Goal: Information Seeking & Learning: Check status

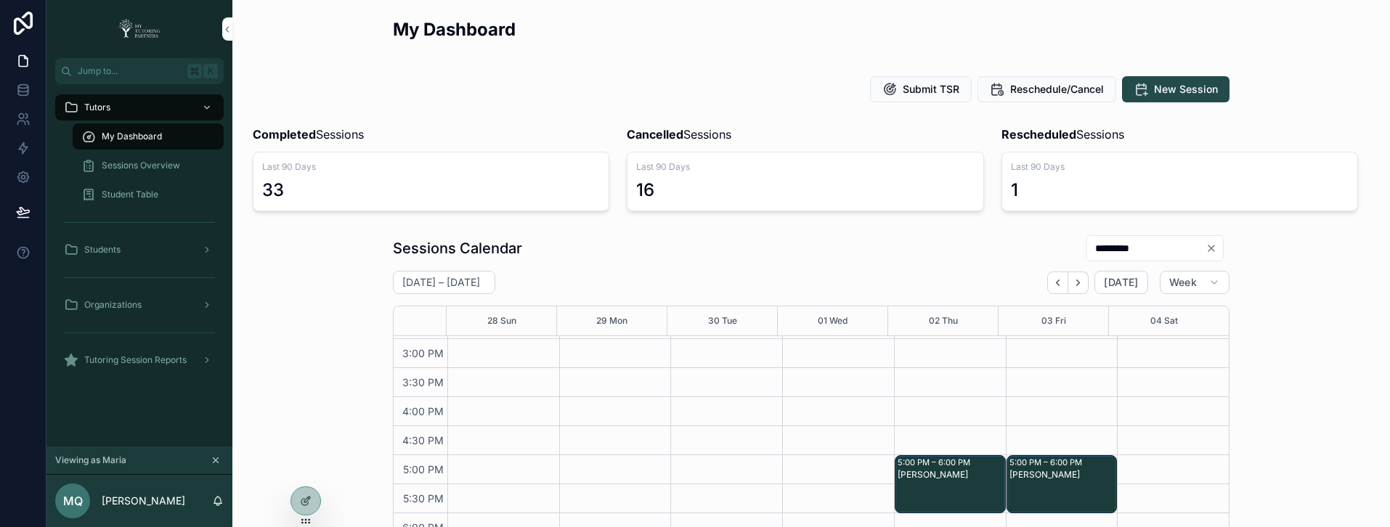
click at [0, 0] on icon at bounding box center [0, 0] width 0 height 0
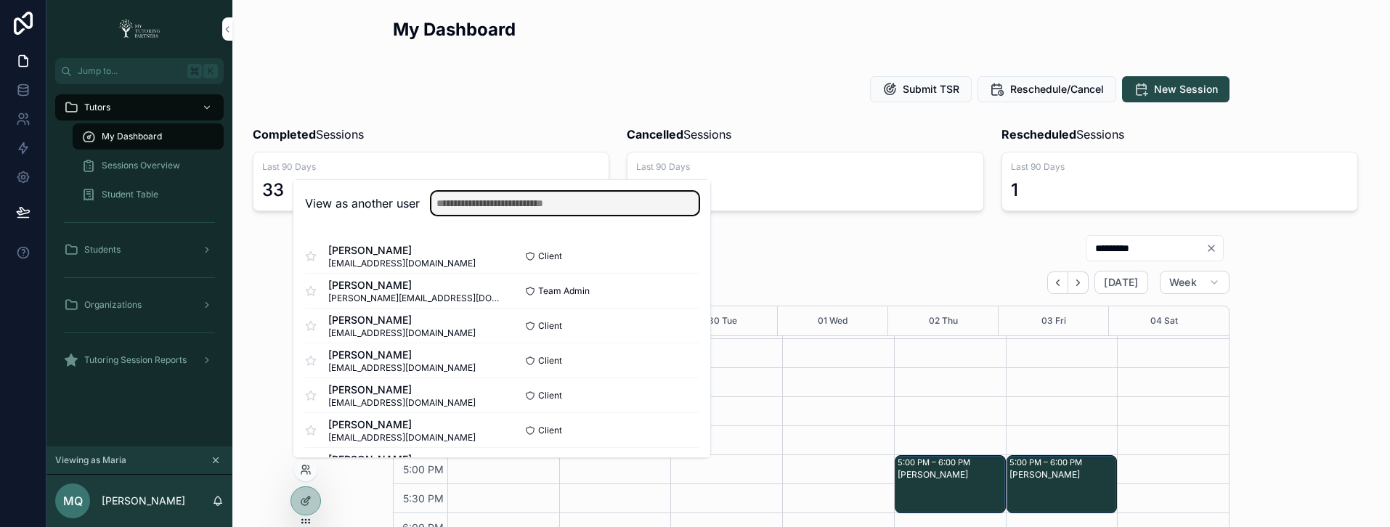
click at [512, 205] on input "text" at bounding box center [564, 203] width 267 height 23
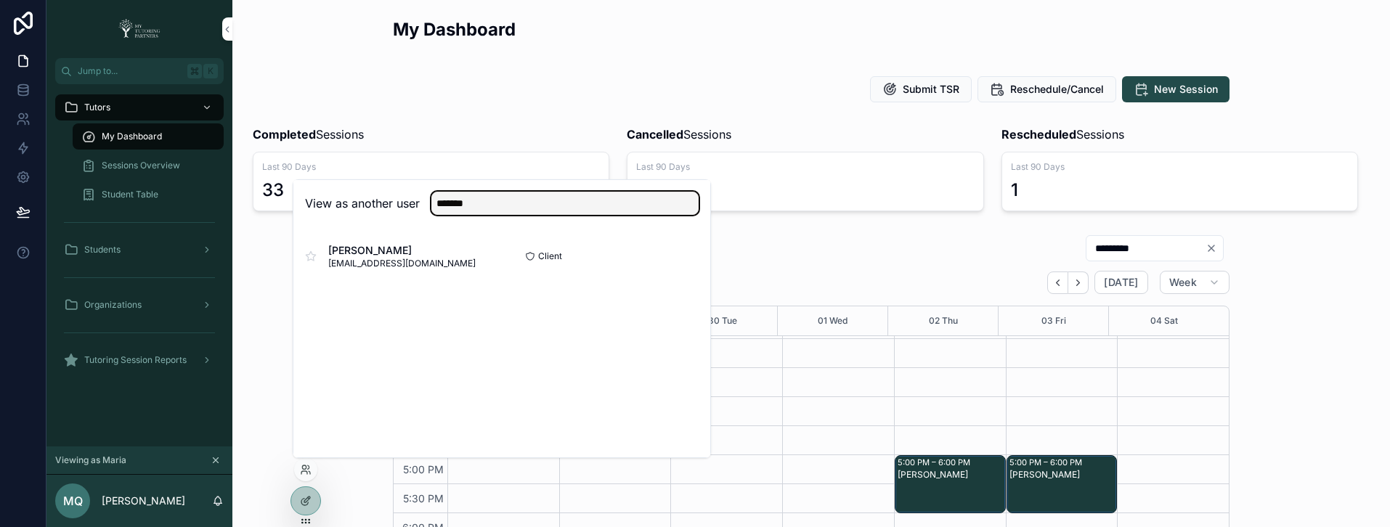
type input "*******"
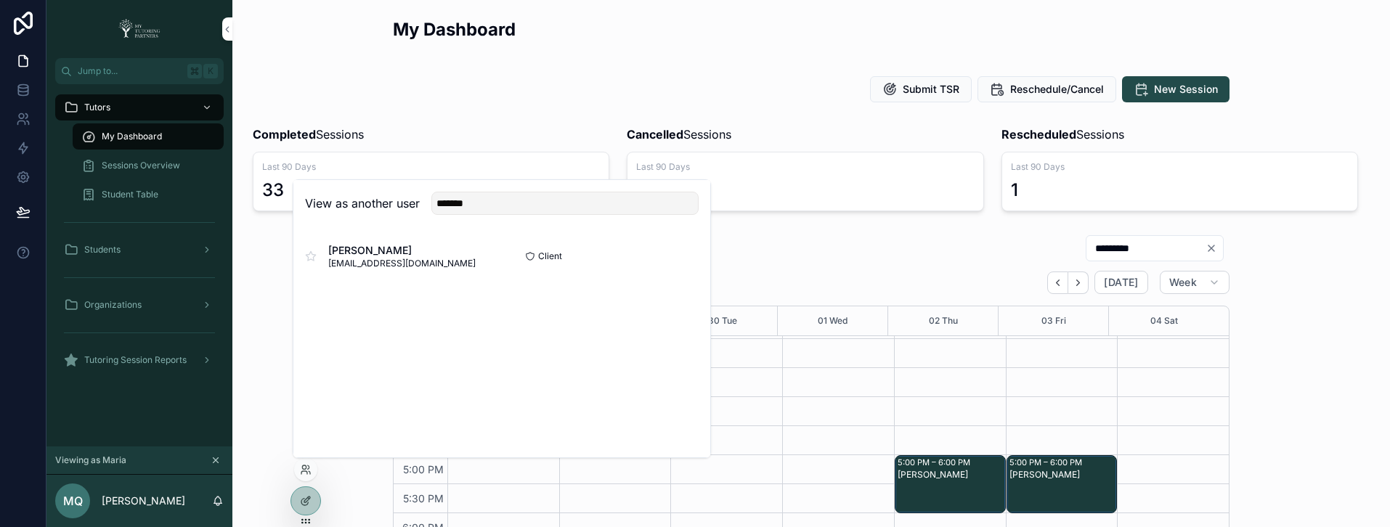
click at [0, 0] on button "Select" at bounding box center [0, 0] width 0 height 0
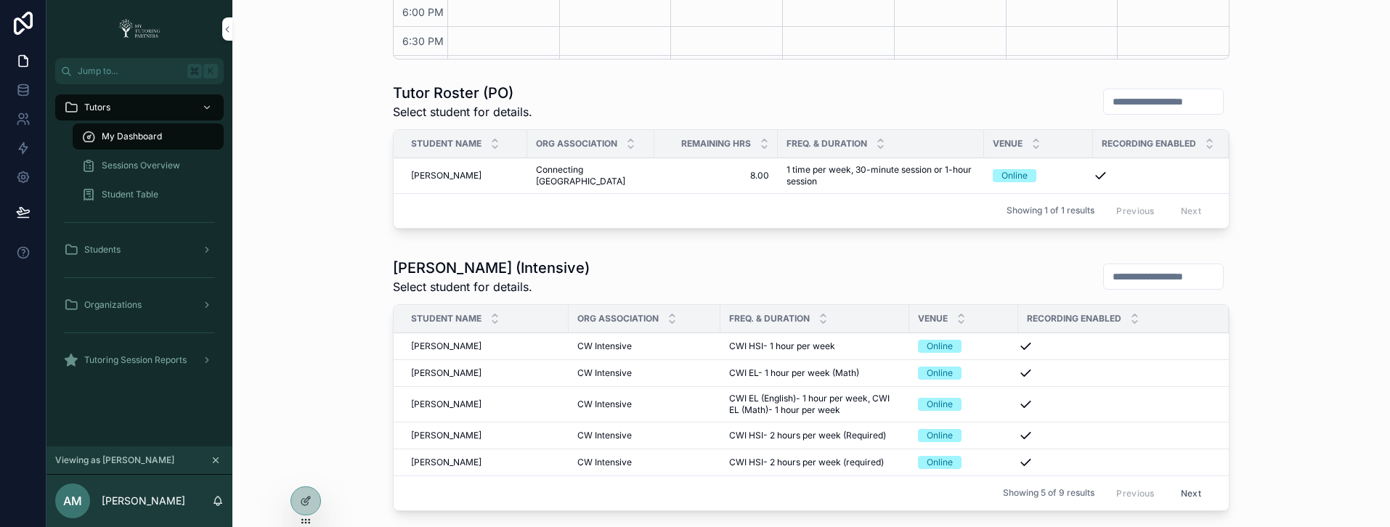
scroll to position [683, 0]
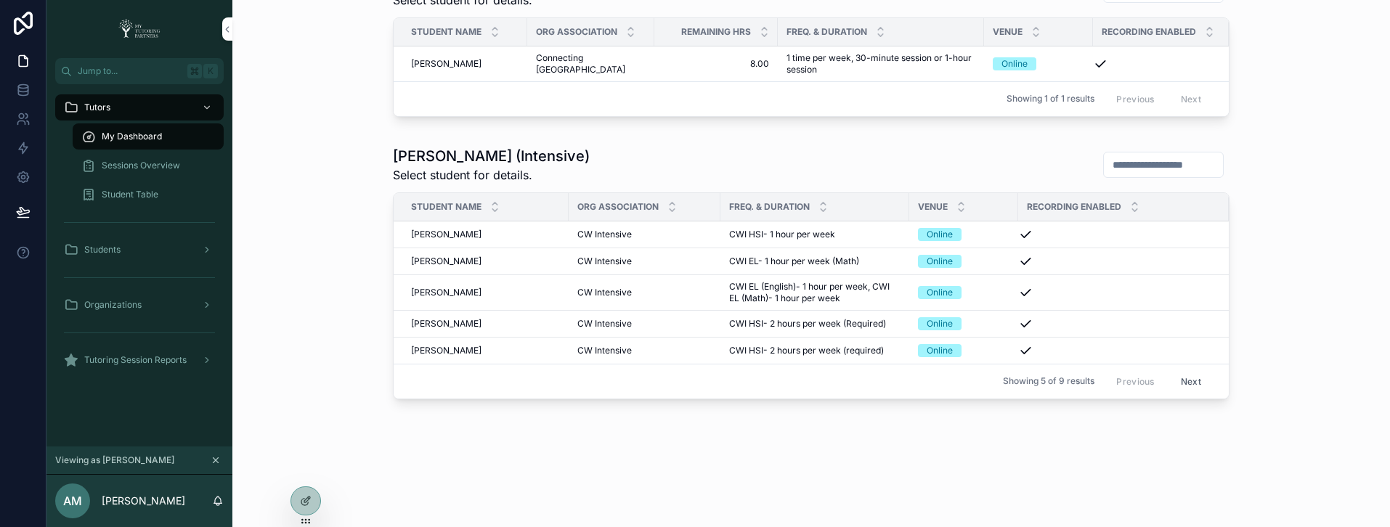
click at [156, 166] on span "Sessions Overview" at bounding box center [141, 166] width 78 height 12
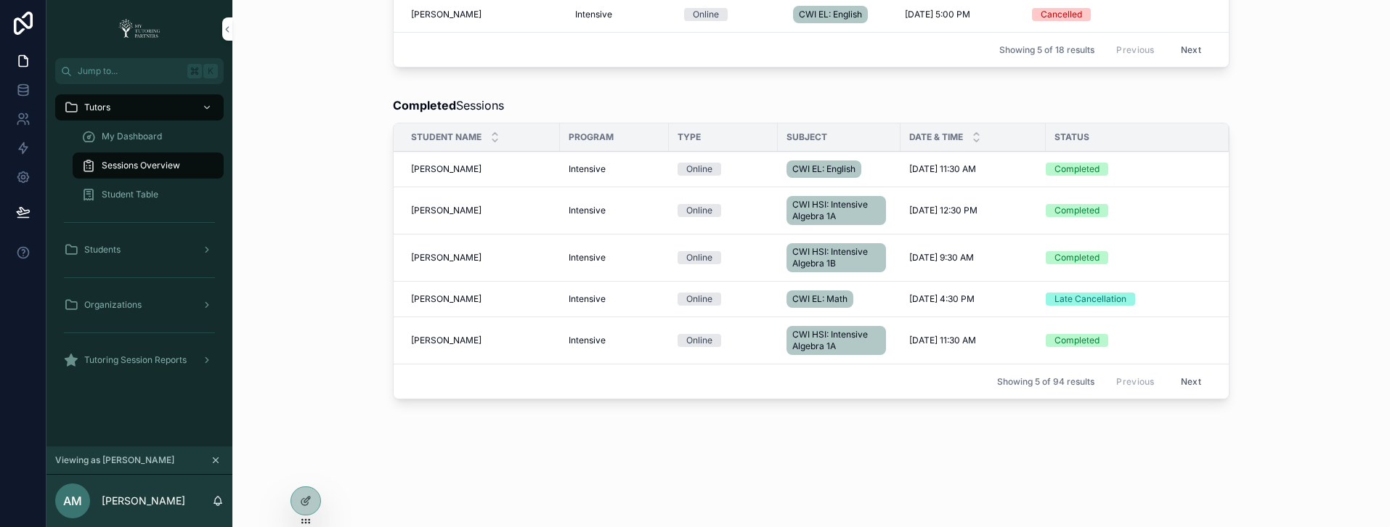
scroll to position [1070, 0]
click at [0, 0] on icon at bounding box center [0, 0] width 0 height 0
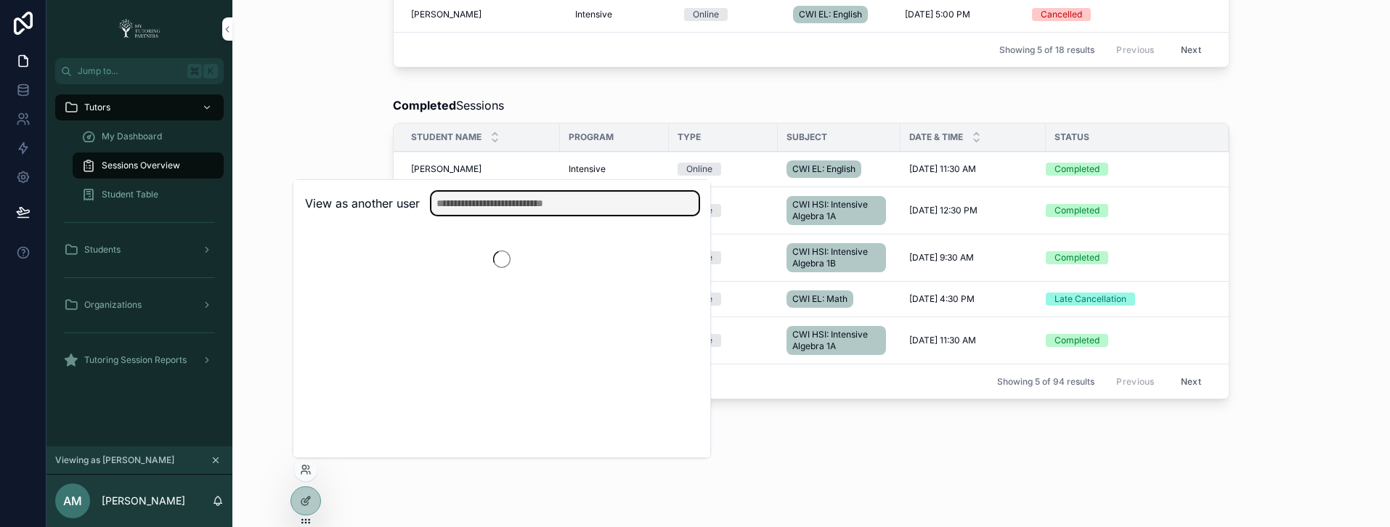
click at [515, 195] on input "text" at bounding box center [564, 203] width 267 height 23
type input "*****"
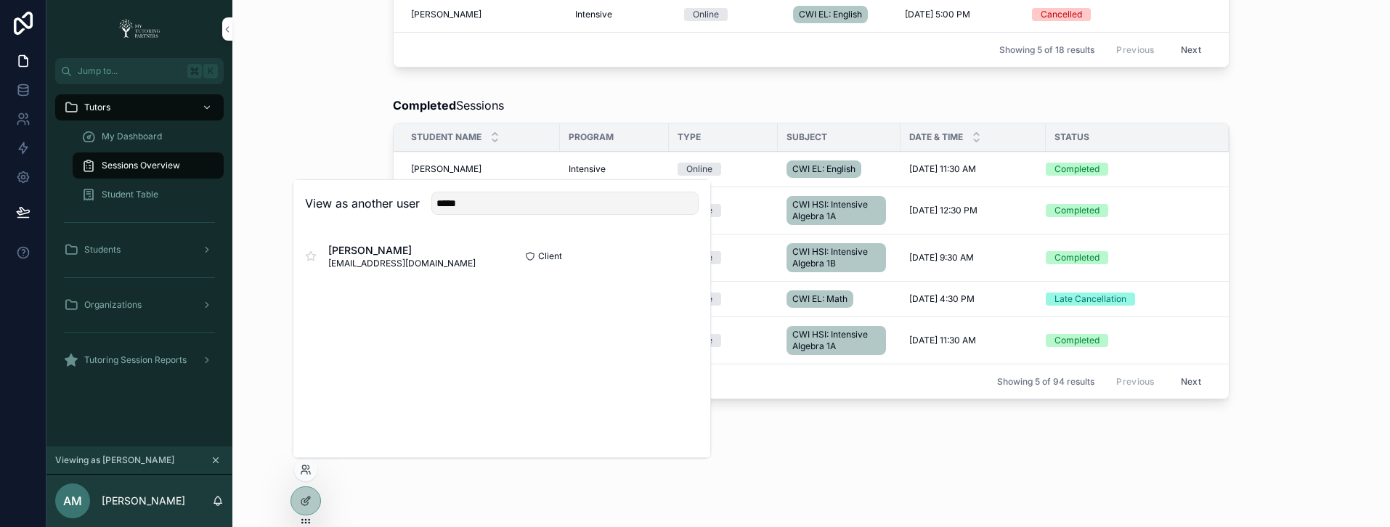
click at [0, 0] on button "Select" at bounding box center [0, 0] width 0 height 0
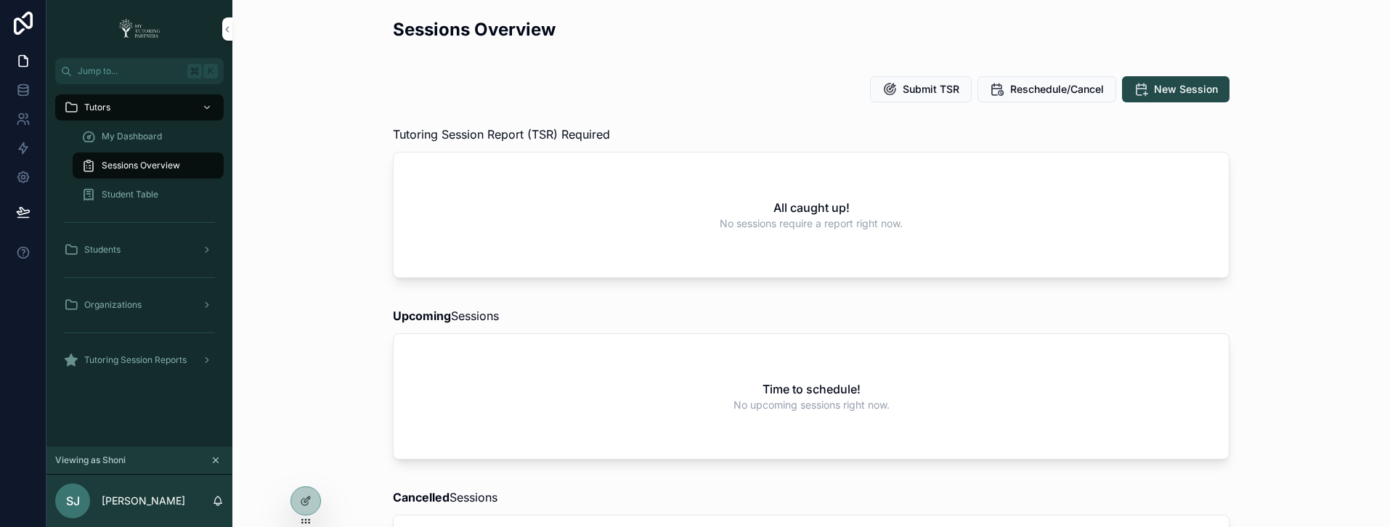
click at [137, 299] on span "Organizations" at bounding box center [112, 305] width 57 height 12
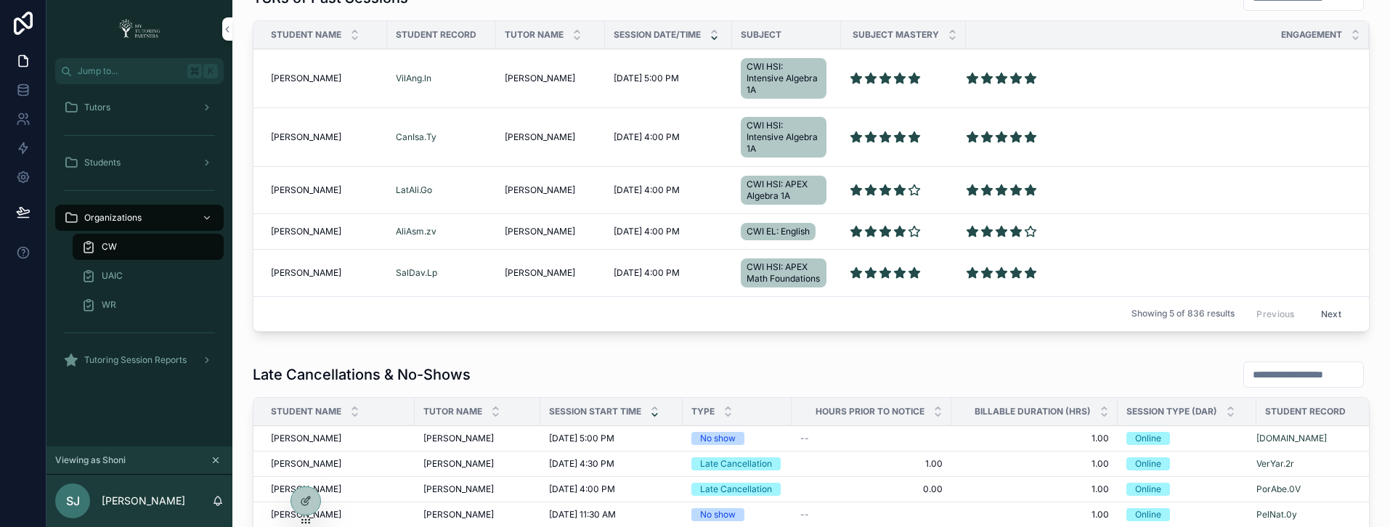
scroll to position [919, 0]
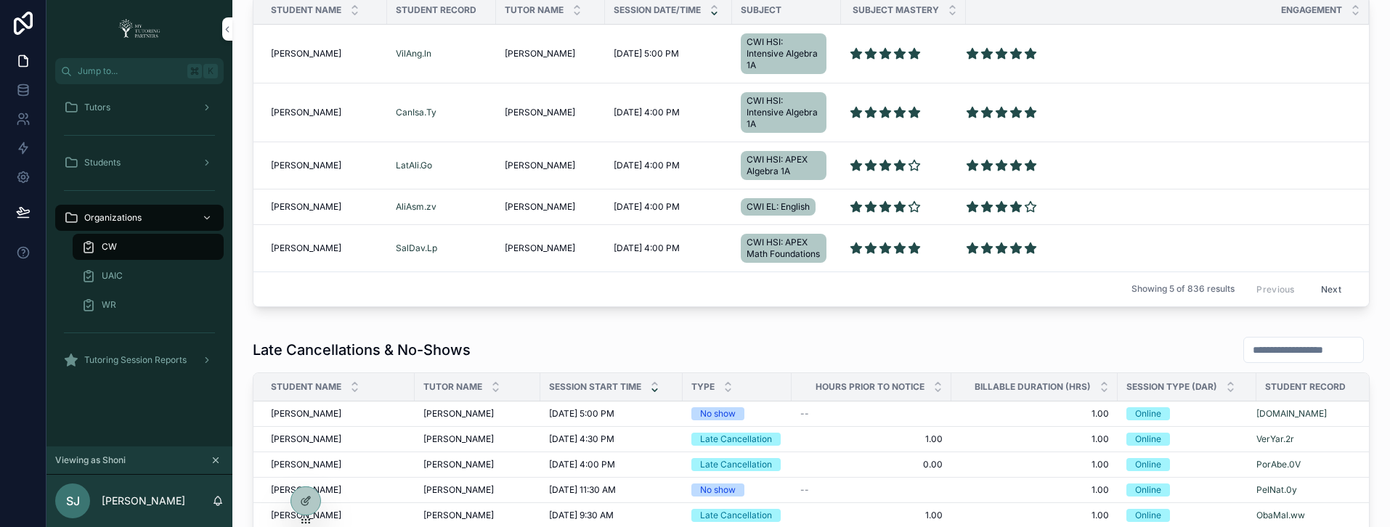
click at [1245, 349] on input "scrollable content" at bounding box center [1303, 350] width 119 height 20
paste input "**********"
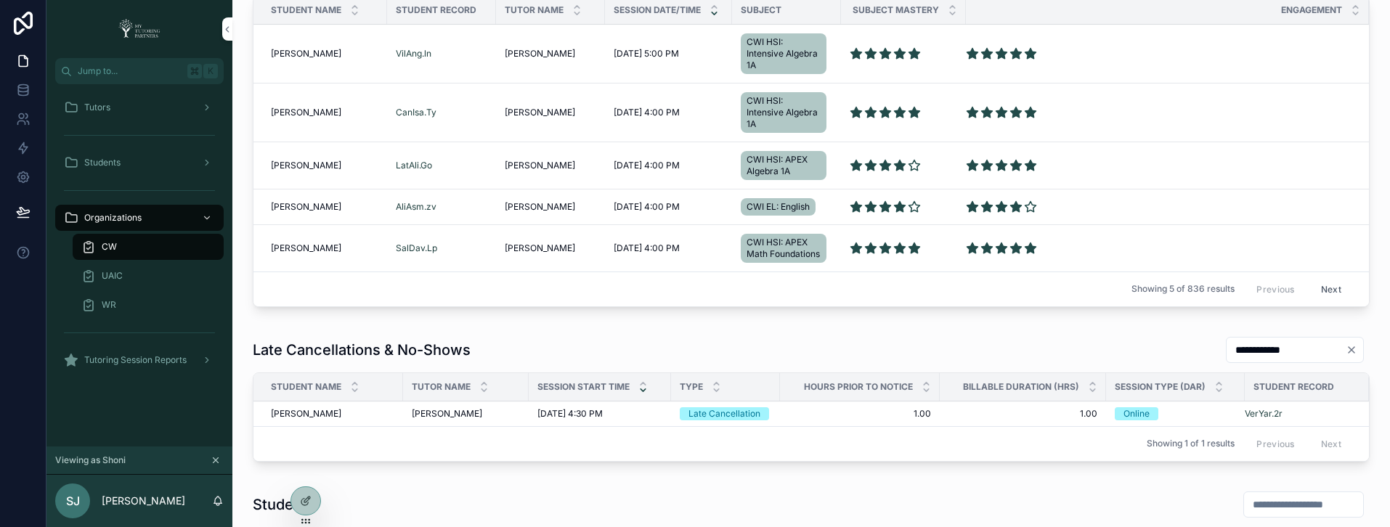
type input "**********"
click at [305, 412] on span "Yaretzi Vera" at bounding box center [306, 414] width 70 height 12
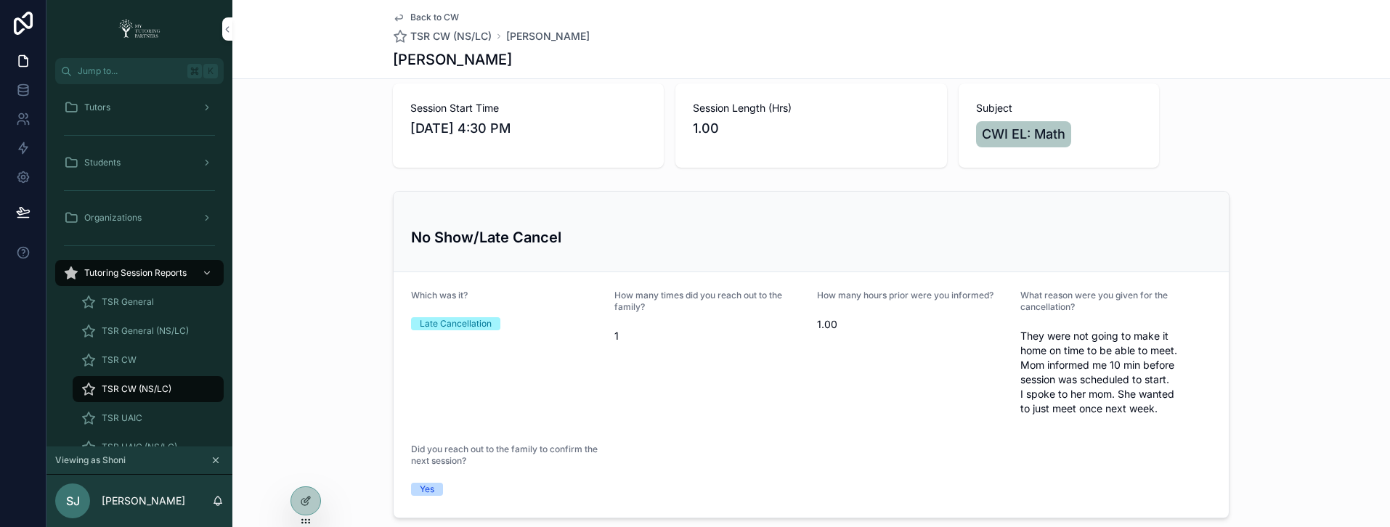
scroll to position [171, 0]
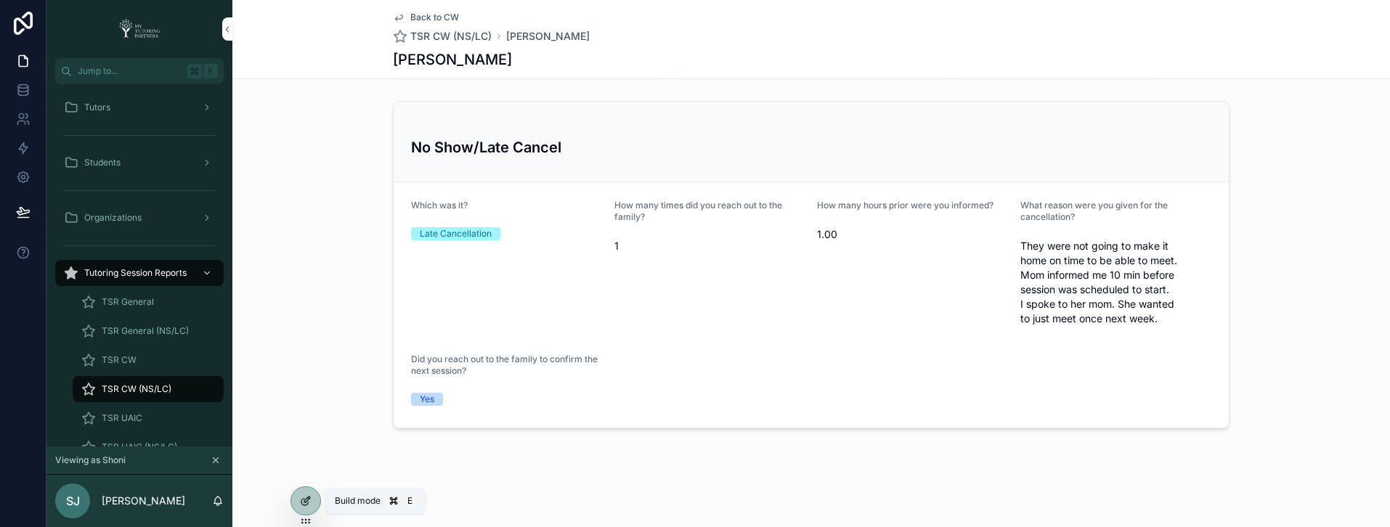
click at [312, 497] on div at bounding box center [305, 501] width 29 height 28
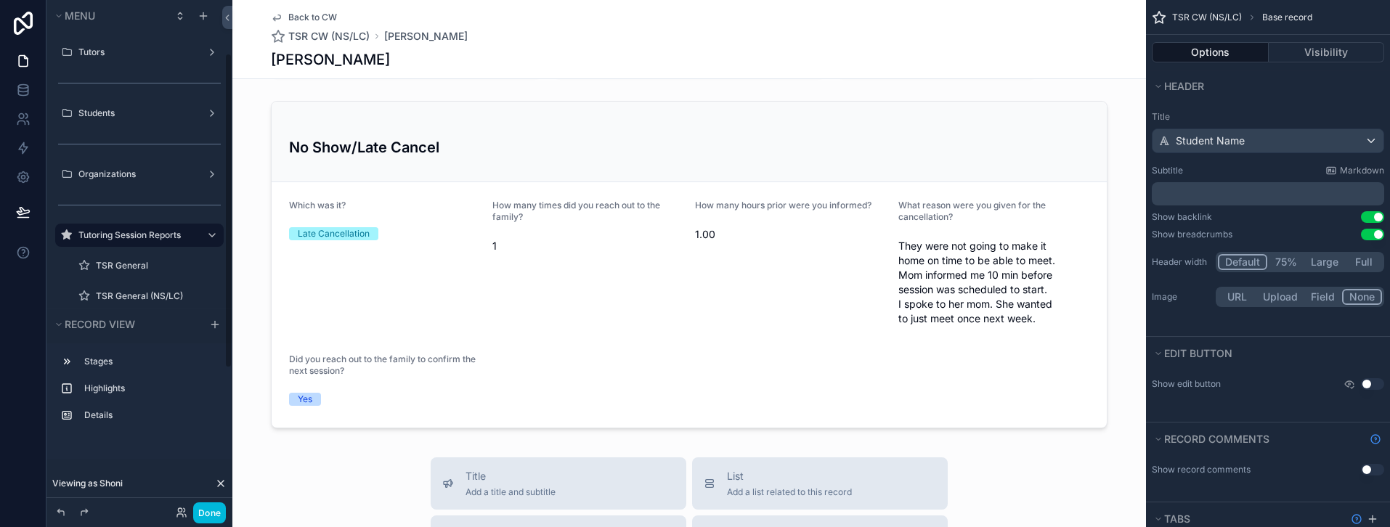
scroll to position [86, 0]
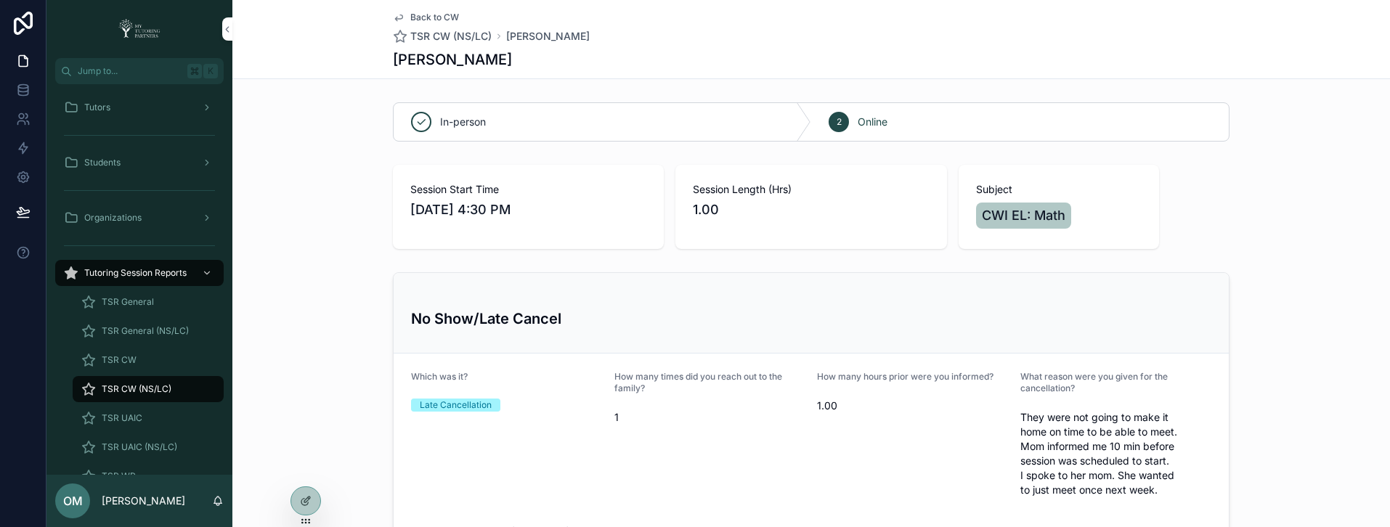
click at [0, 0] on icon at bounding box center [0, 0] width 0 height 0
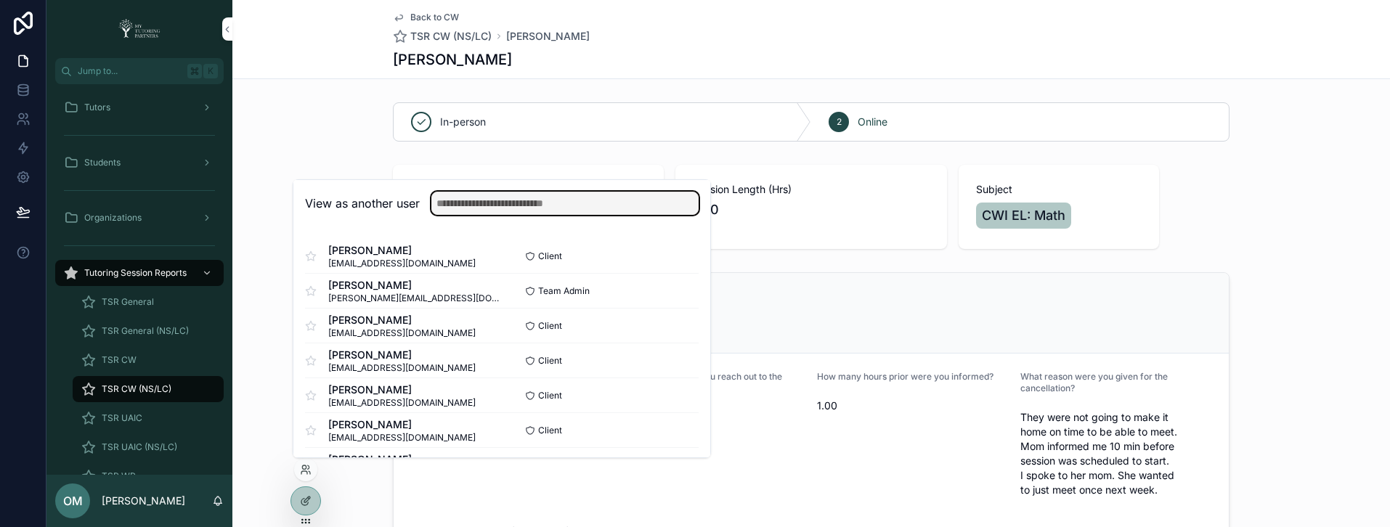
click at [465, 205] on input "text" at bounding box center [564, 203] width 267 height 23
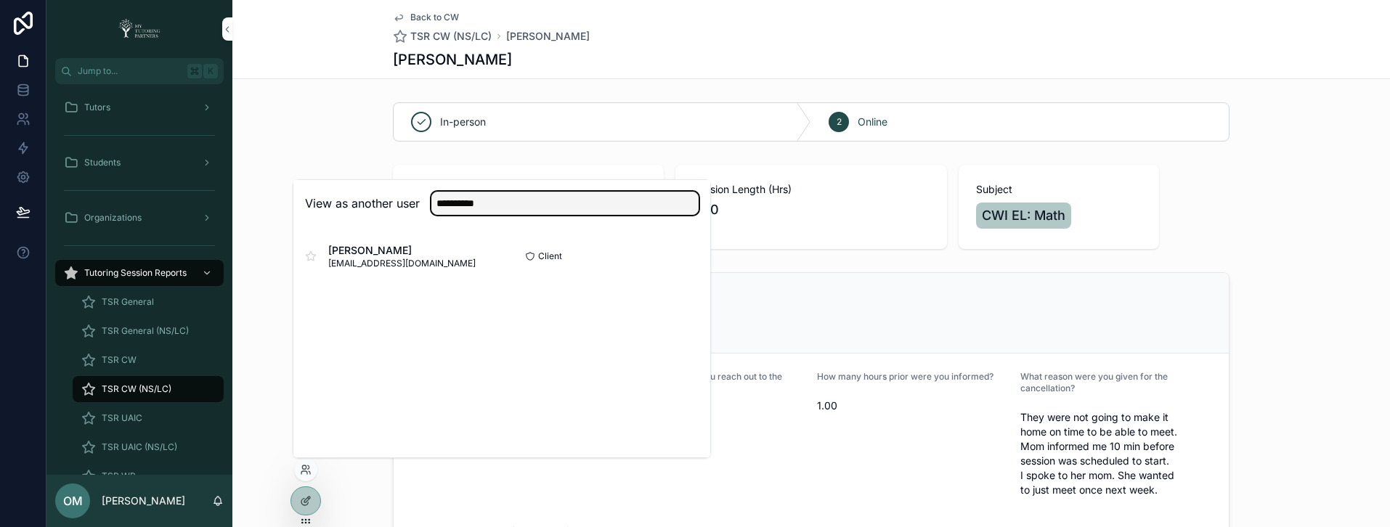
type input "**********"
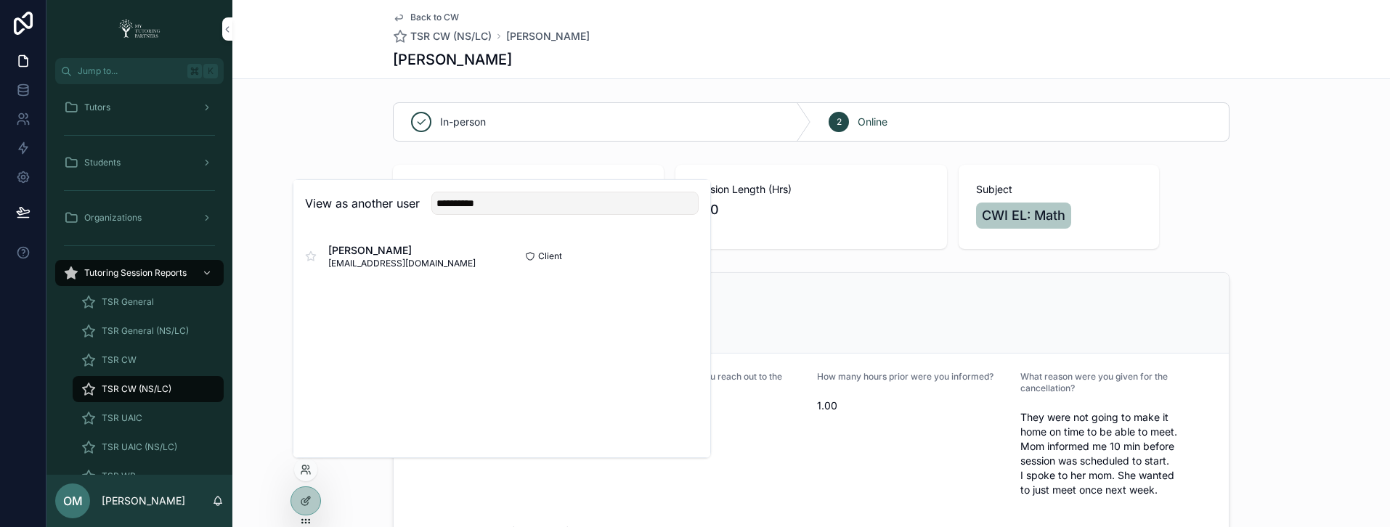
click at [0, 0] on button "Select" at bounding box center [0, 0] width 0 height 0
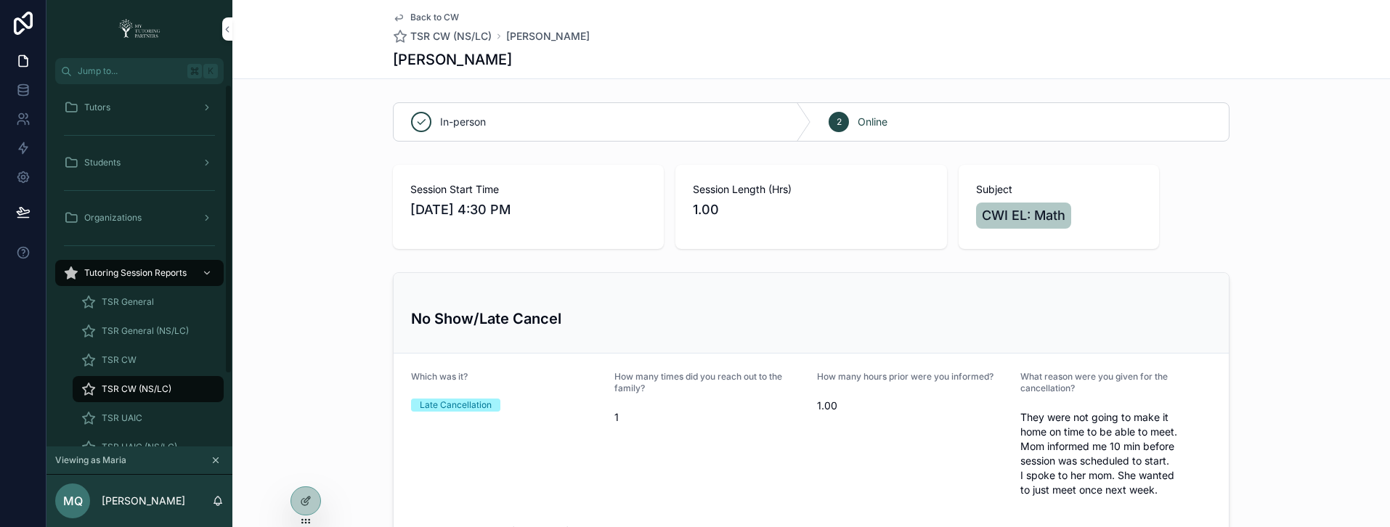
click at [317, 179] on div "Session Start Time [DATE] 4:30 PM Session Length (Hrs) 1.00 Subject CWI EL: Math" at bounding box center [810, 207] width 1157 height 96
click at [139, 110] on div "Tutors" at bounding box center [139, 107] width 151 height 23
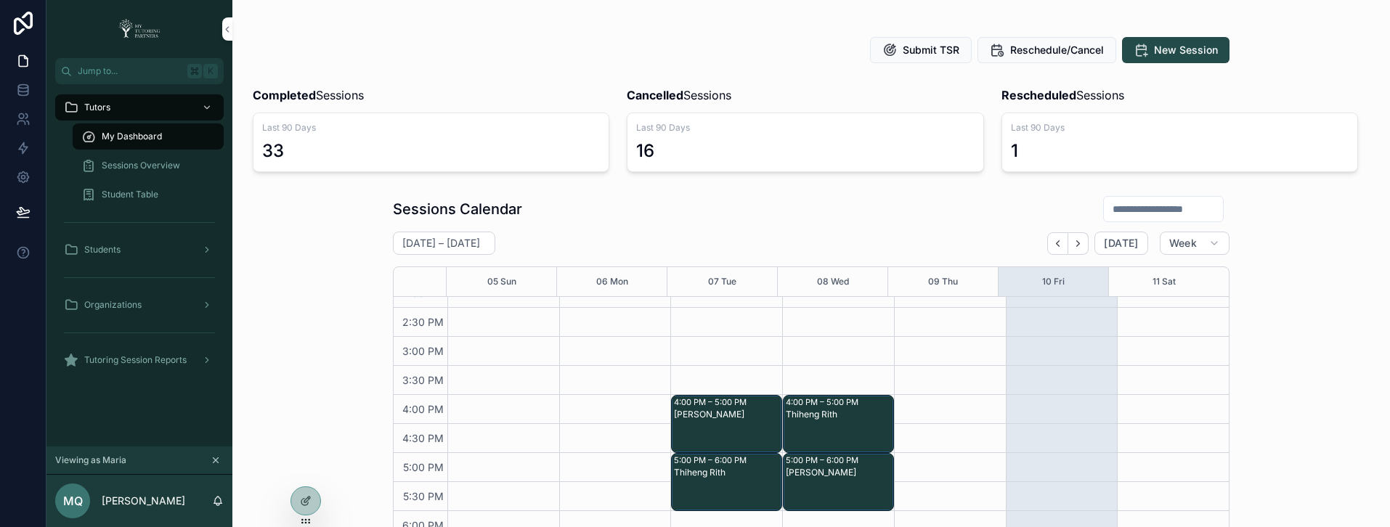
scroll to position [462, 0]
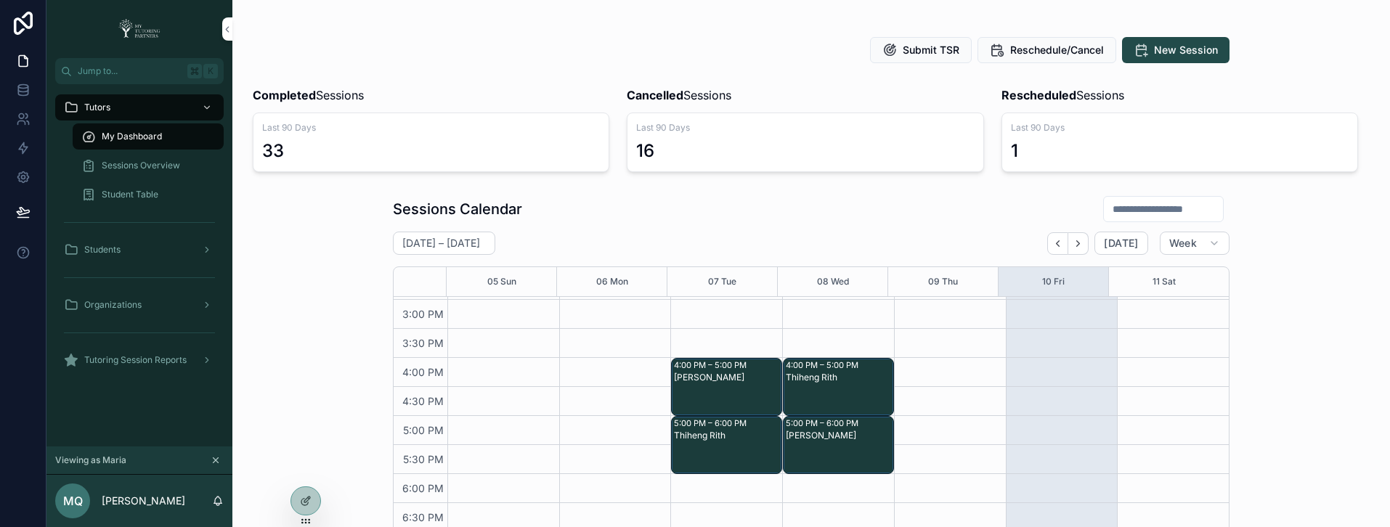
click at [1146, 213] on input "scrollable content" at bounding box center [1163, 209] width 119 height 20
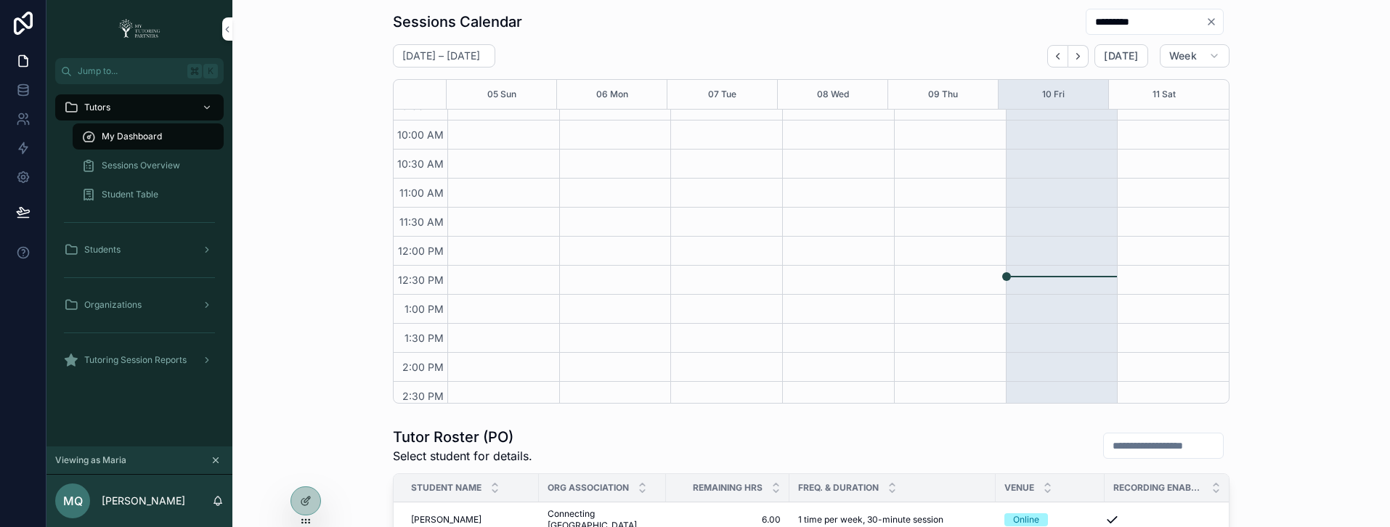
scroll to position [158, 0]
type input "*********"
click at [158, 167] on span "Sessions Overview" at bounding box center [141, 166] width 78 height 12
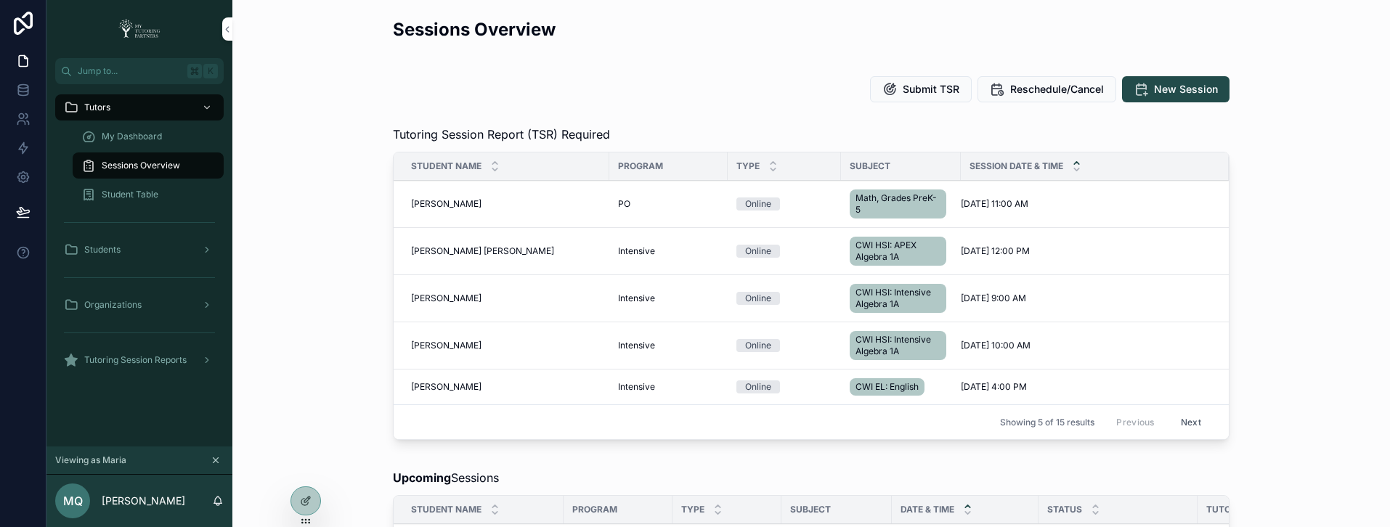
click at [0, 0] on icon at bounding box center [0, 0] width 0 height 0
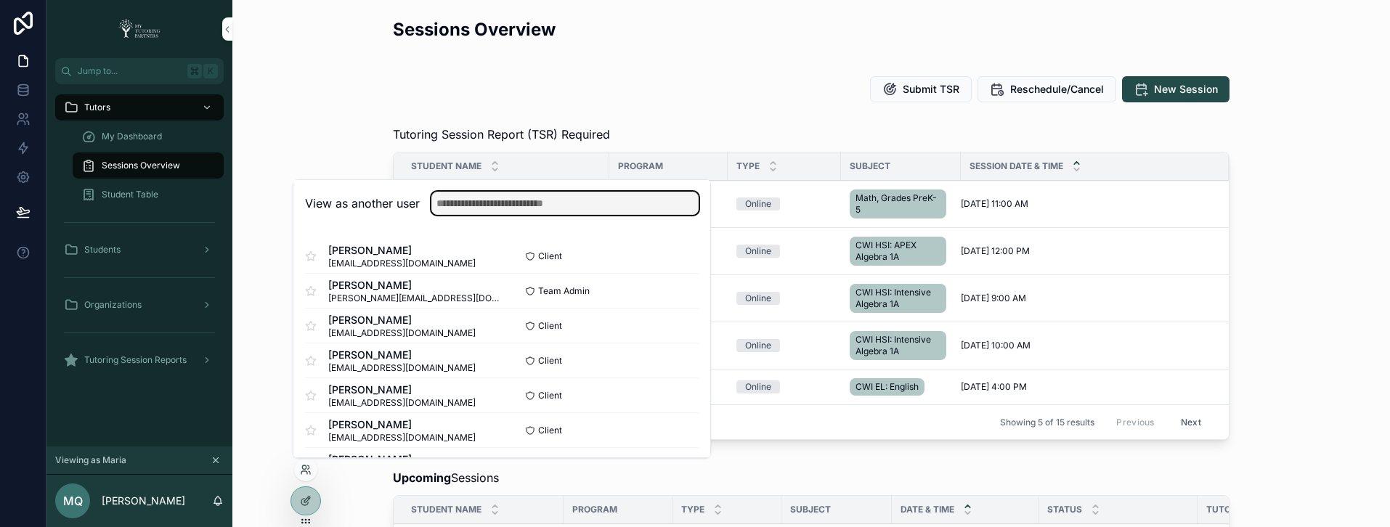
click at [558, 200] on input "text" at bounding box center [564, 203] width 267 height 23
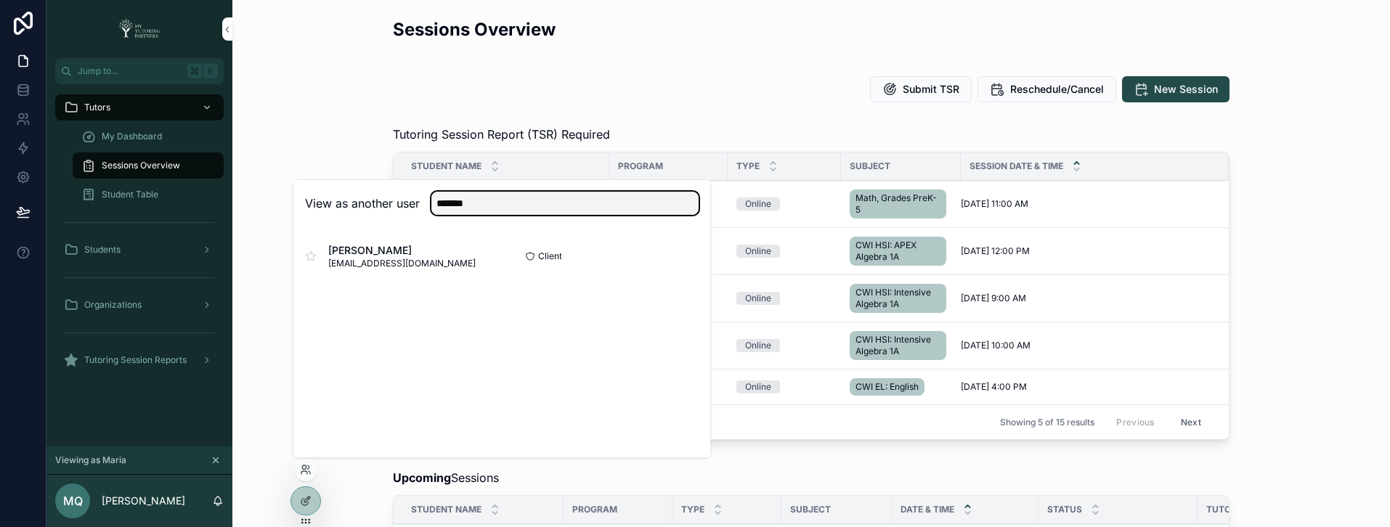
type input "*******"
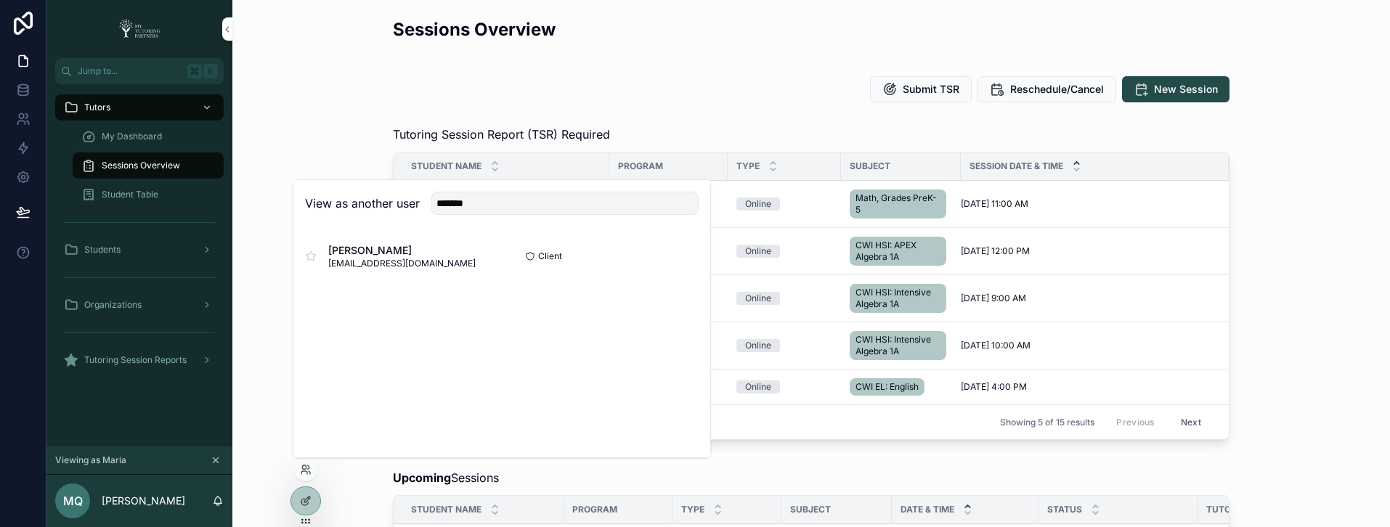
click at [0, 0] on button "Select" at bounding box center [0, 0] width 0 height 0
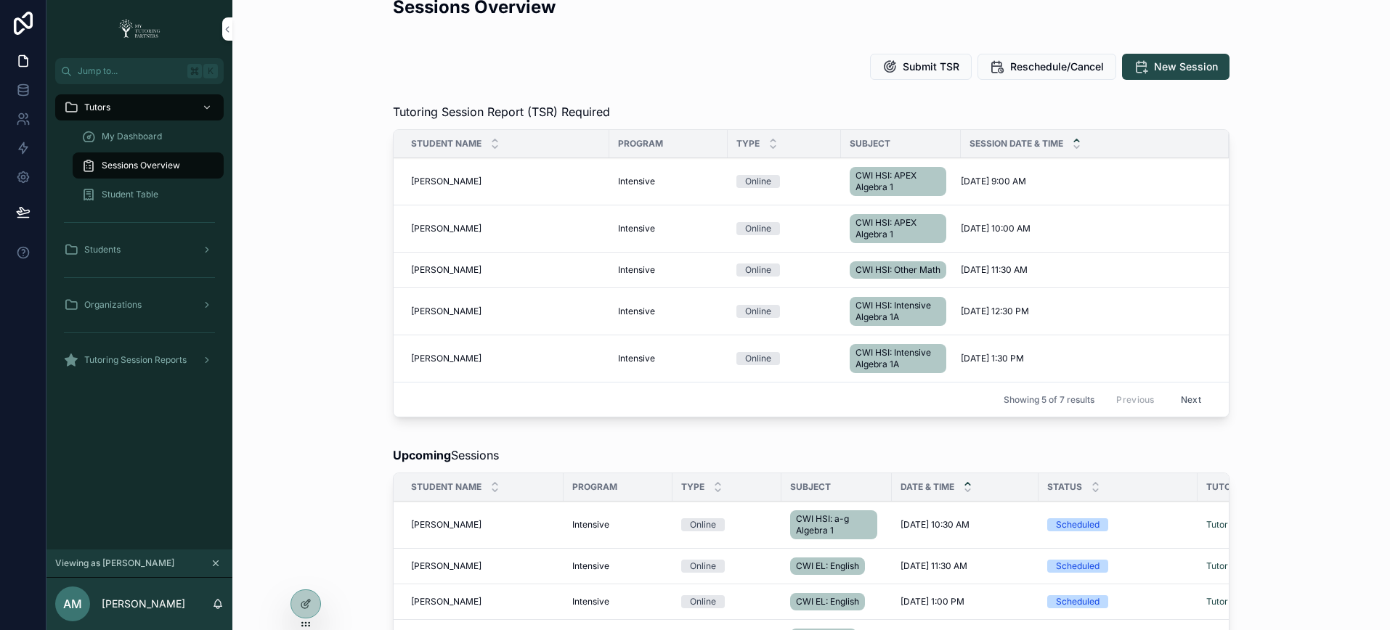
scroll to position [67, 0]
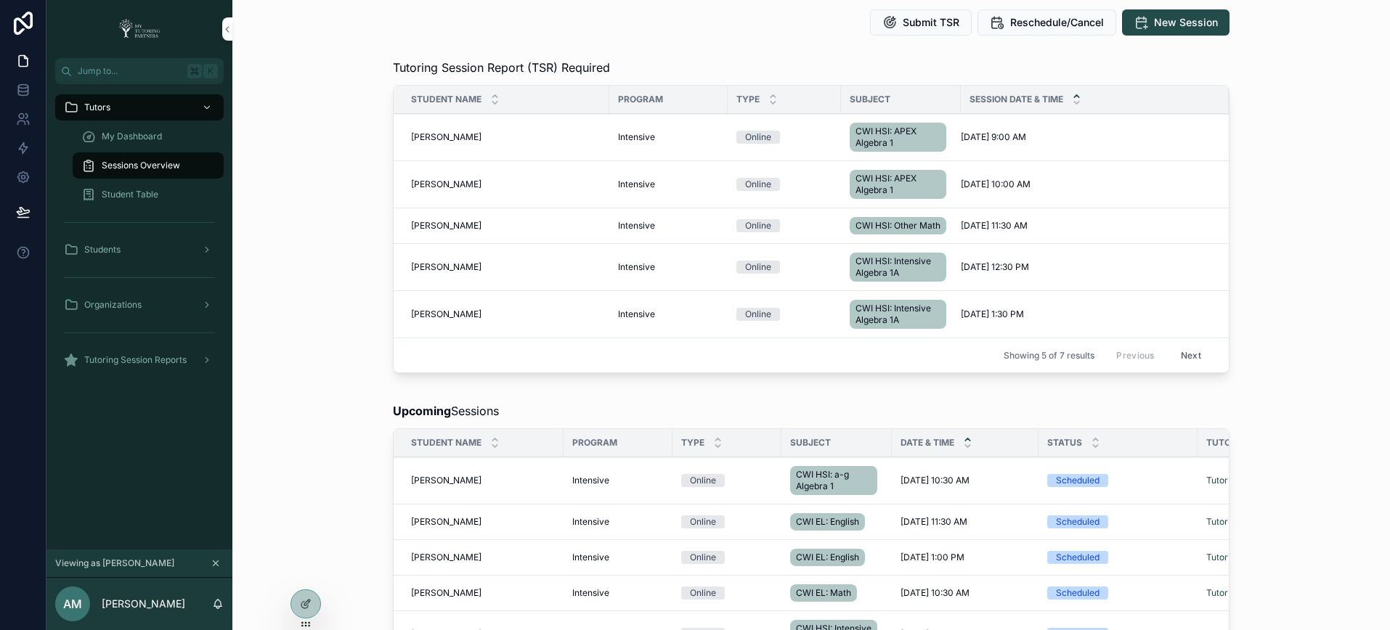
click at [1196, 367] on button "Next" at bounding box center [1190, 355] width 41 height 23
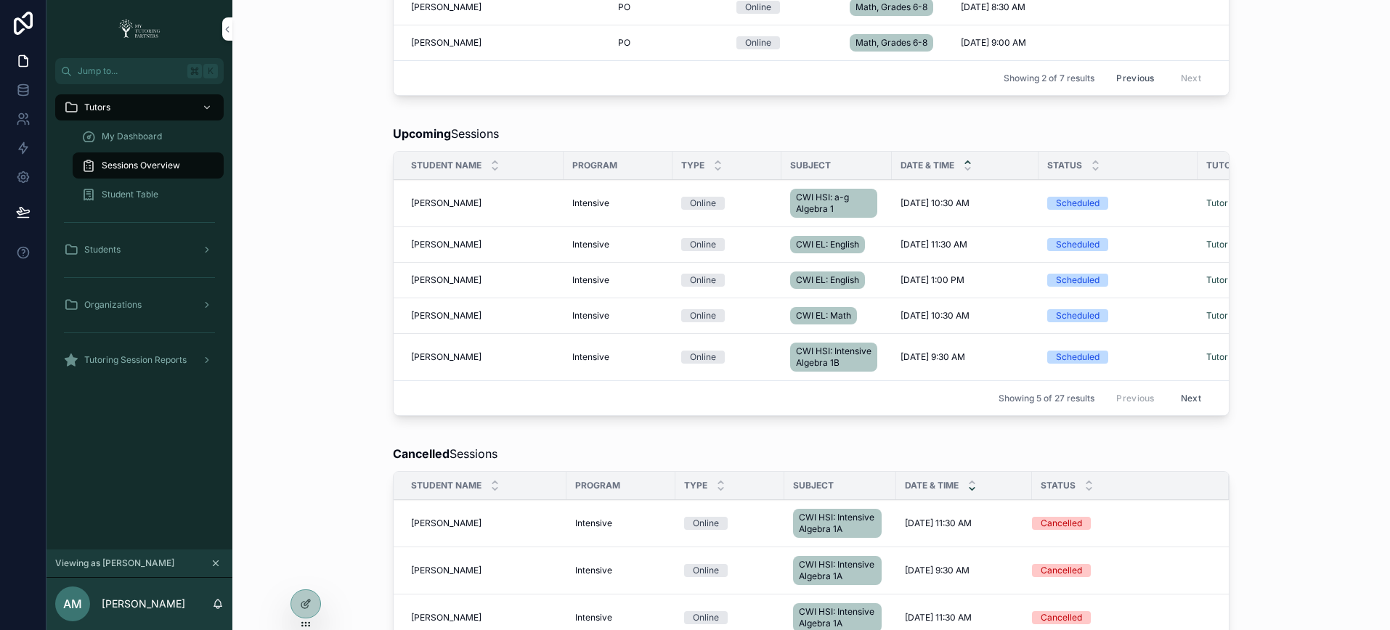
scroll to position [205, 0]
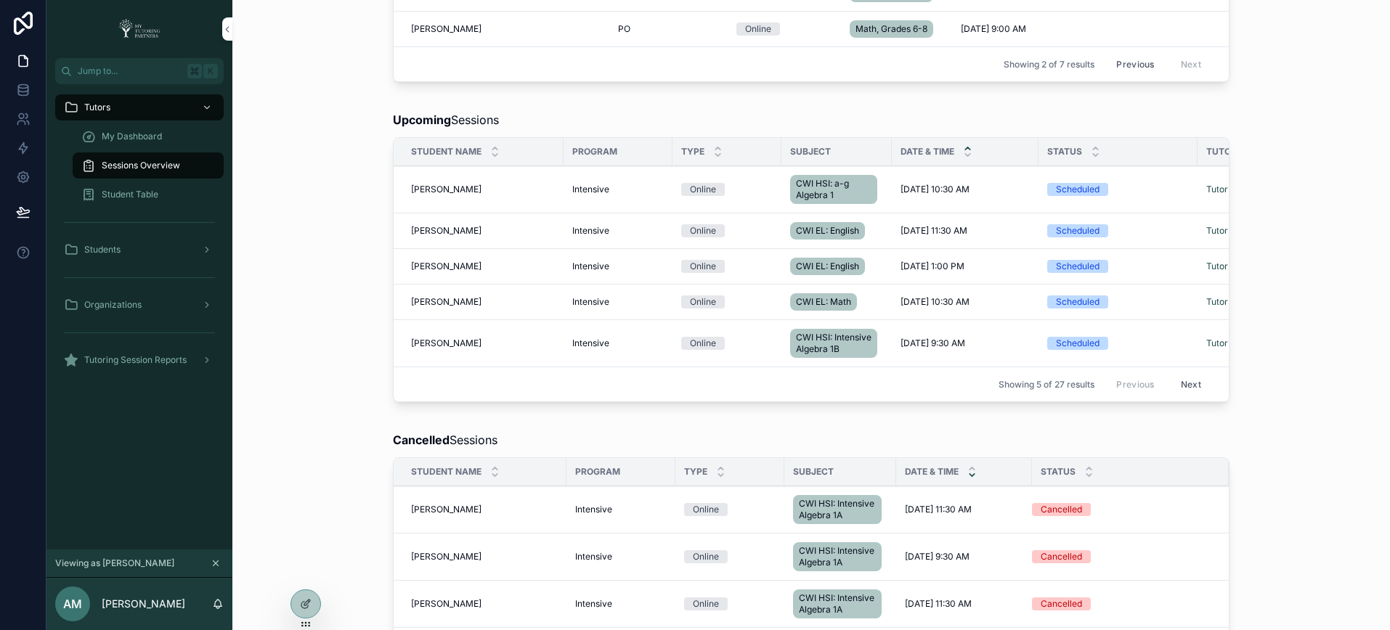
click at [1182, 396] on button "Next" at bounding box center [1190, 384] width 41 height 23
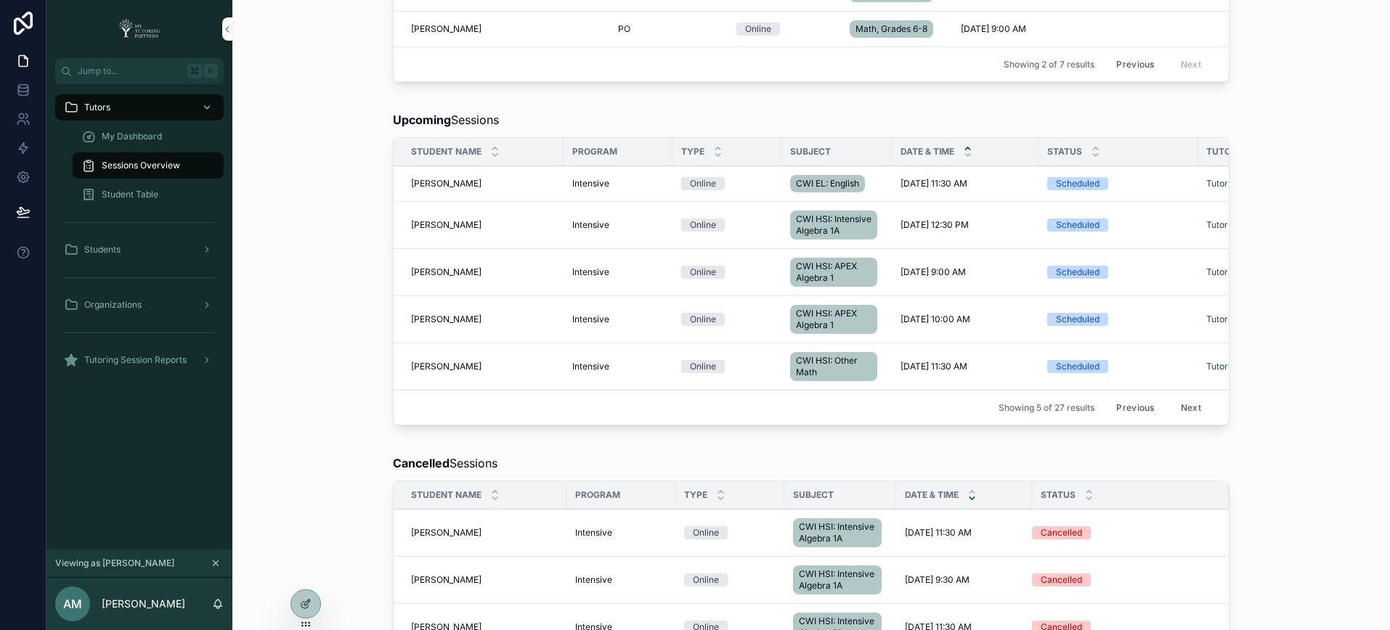
click at [1183, 419] on button "Next" at bounding box center [1190, 407] width 41 height 23
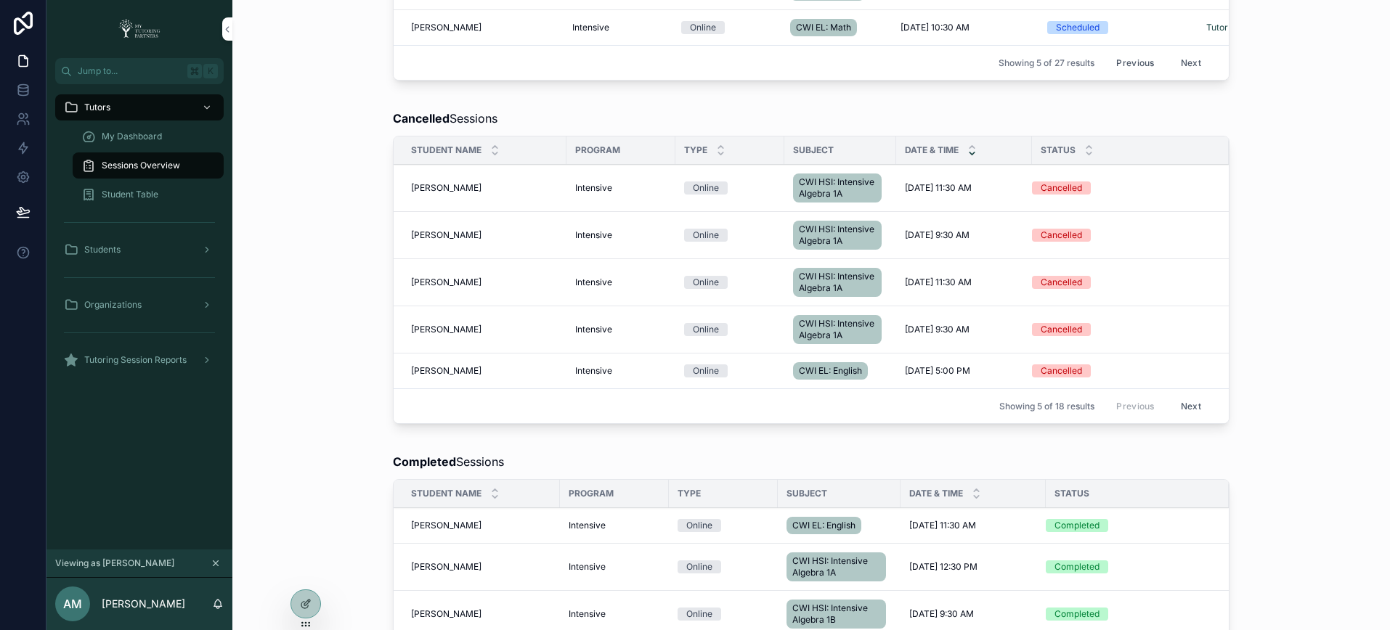
scroll to position [517, 0]
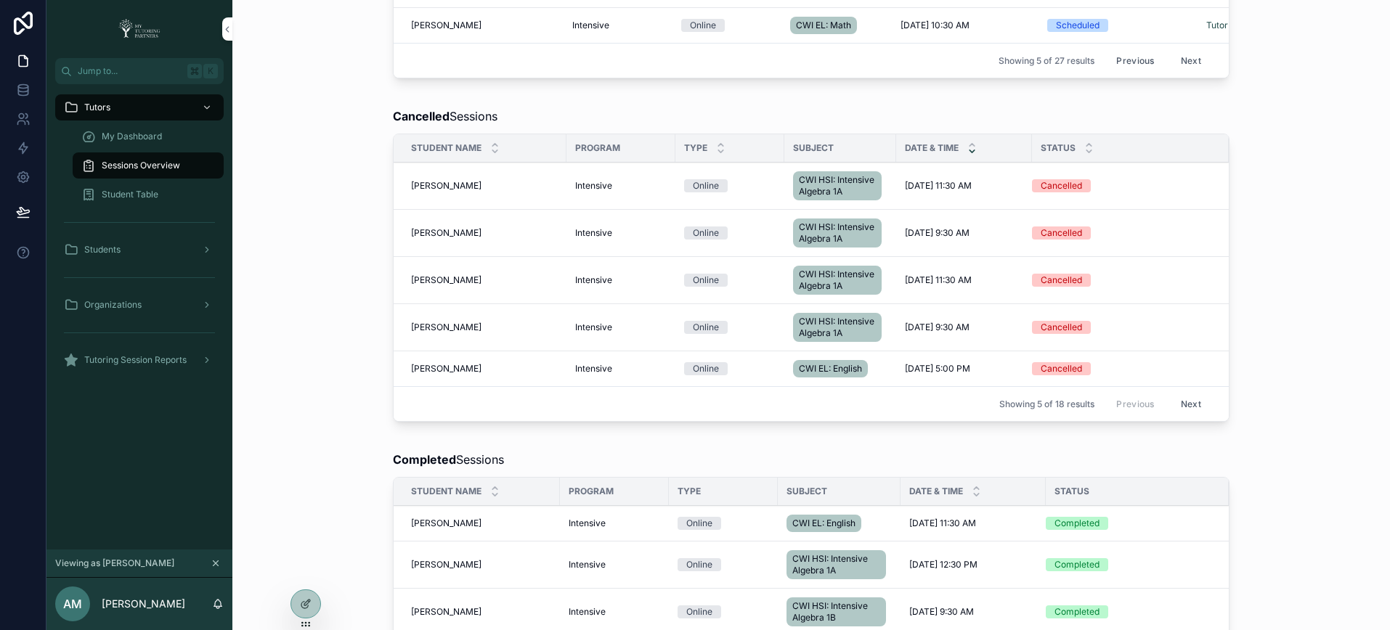
click at [1194, 415] on button "Next" at bounding box center [1190, 404] width 41 height 23
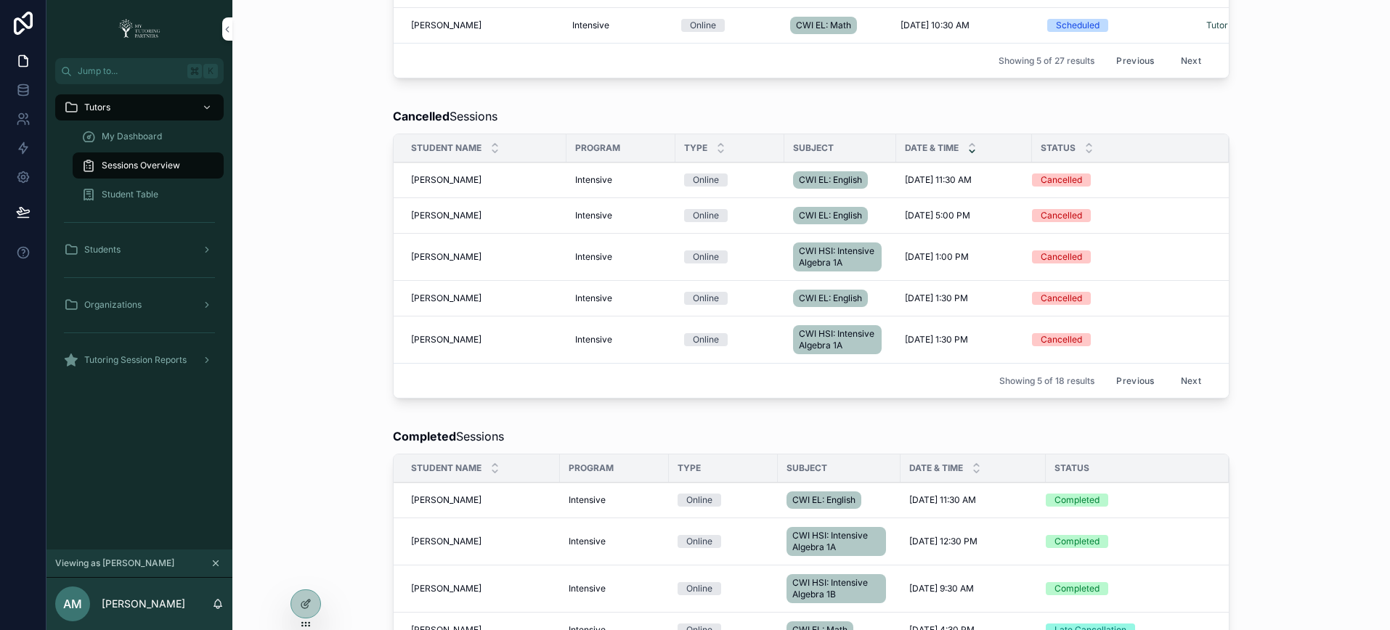
click at [1177, 392] on button "Next" at bounding box center [1190, 381] width 41 height 23
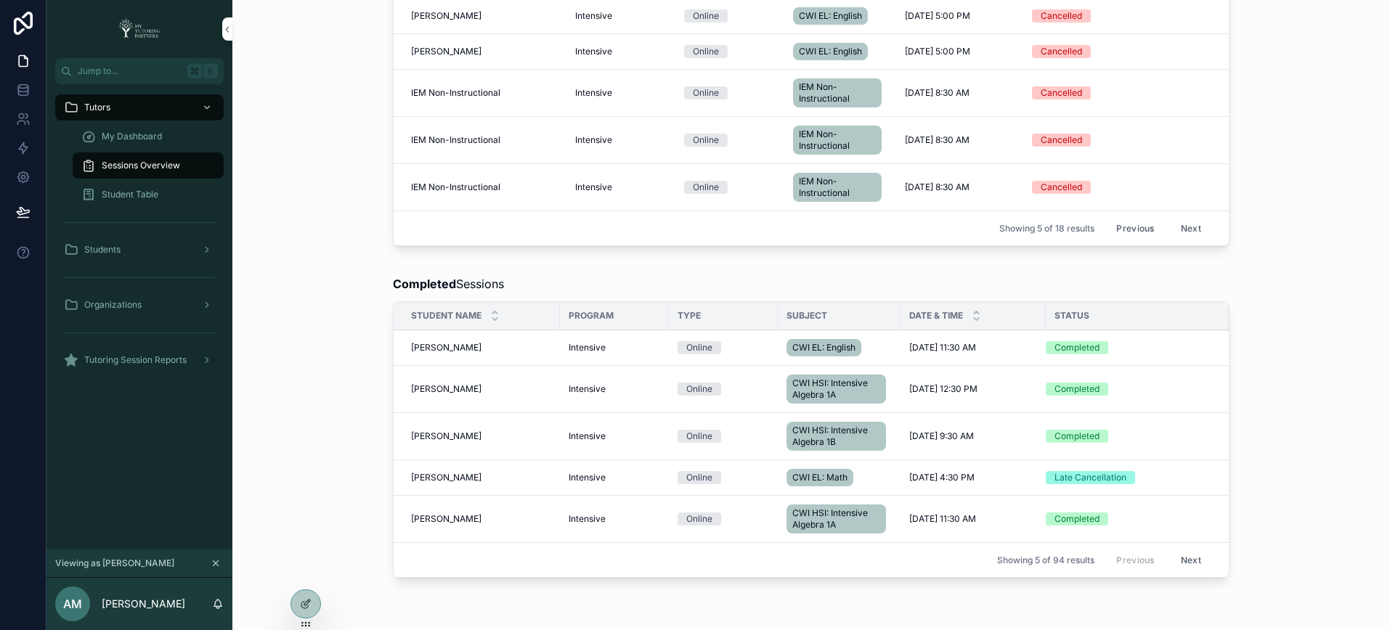
scroll to position [707, 0]
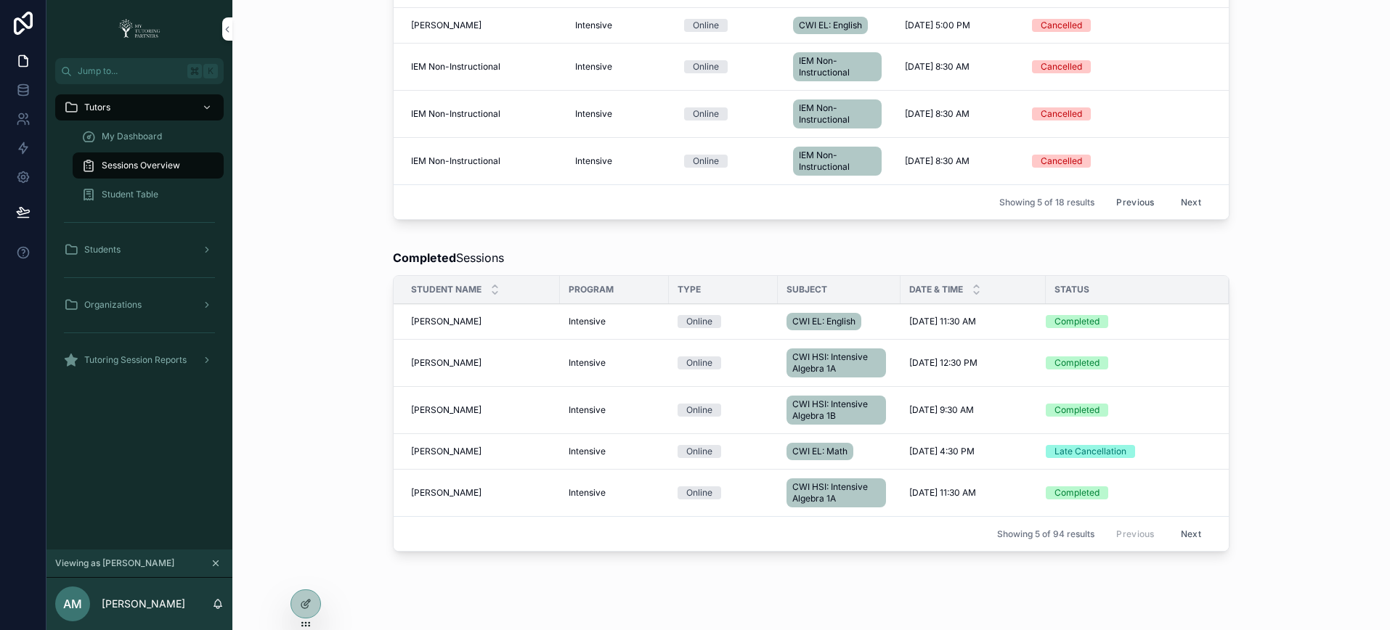
click at [1192, 213] on button "Next" at bounding box center [1190, 202] width 41 height 23
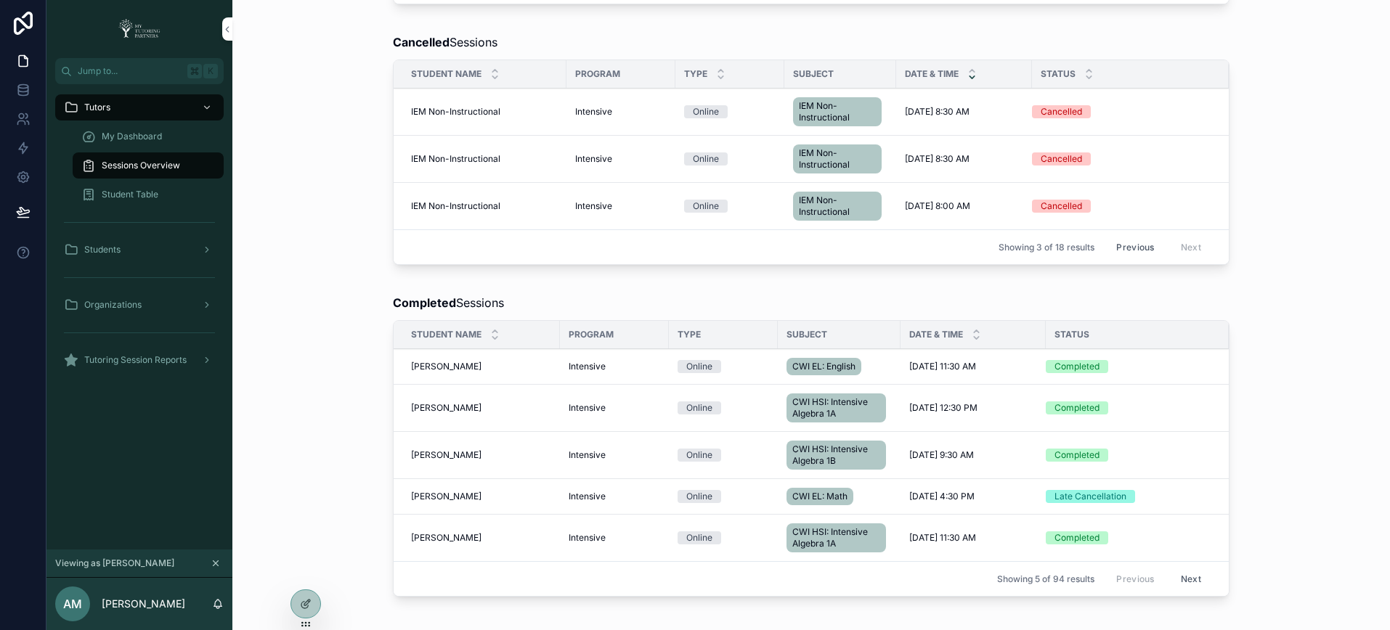
scroll to position [605, 0]
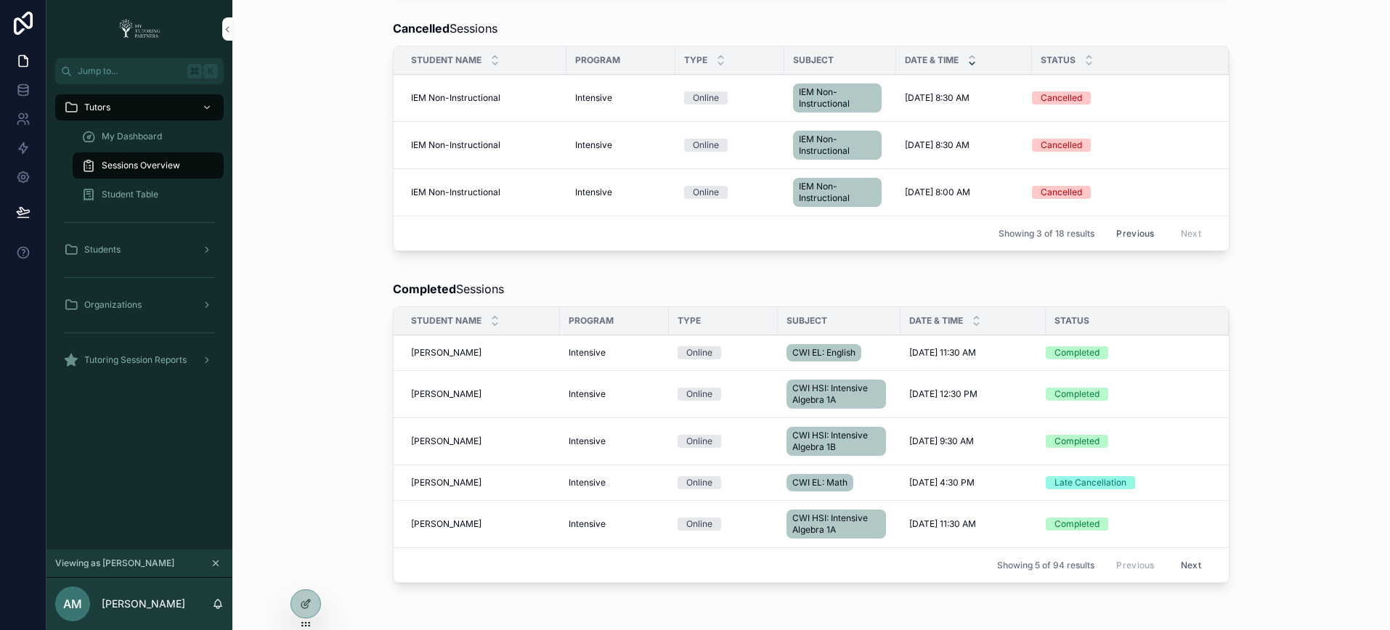
click at [444, 489] on span "Yaretzi Vera" at bounding box center [446, 483] width 70 height 12
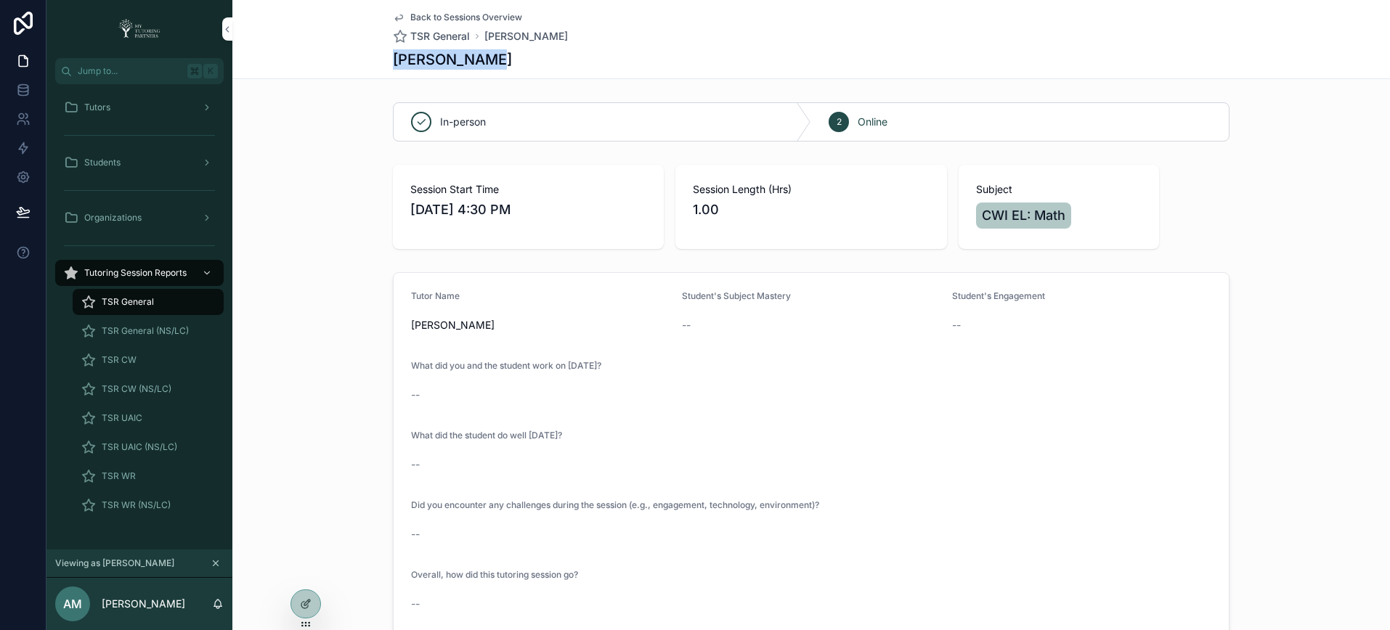
drag, startPoint x: 386, startPoint y: 58, endPoint x: 489, endPoint y: 62, distance: 103.2
click at [489, 62] on div "Yaretzi Vera" at bounding box center [811, 59] width 836 height 20
copy h1 "Yaretzi Vera"
click at [131, 359] on span "TSR CW" at bounding box center [119, 360] width 35 height 12
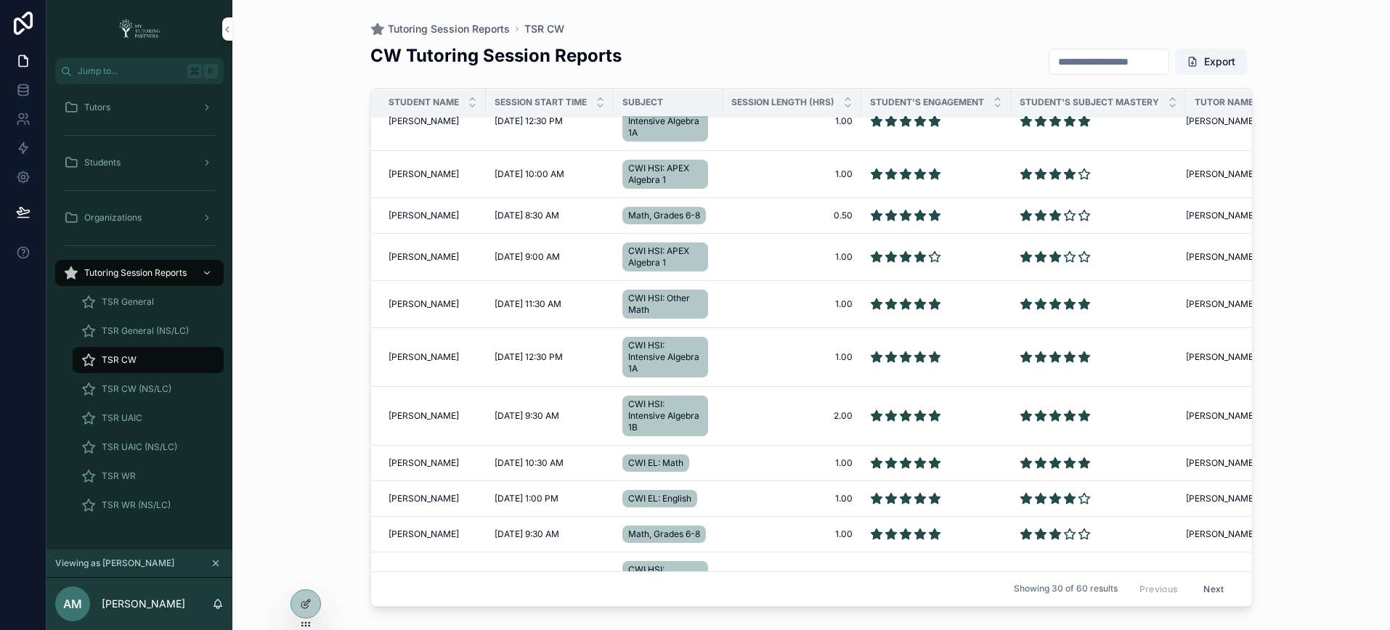
scroll to position [383, 0]
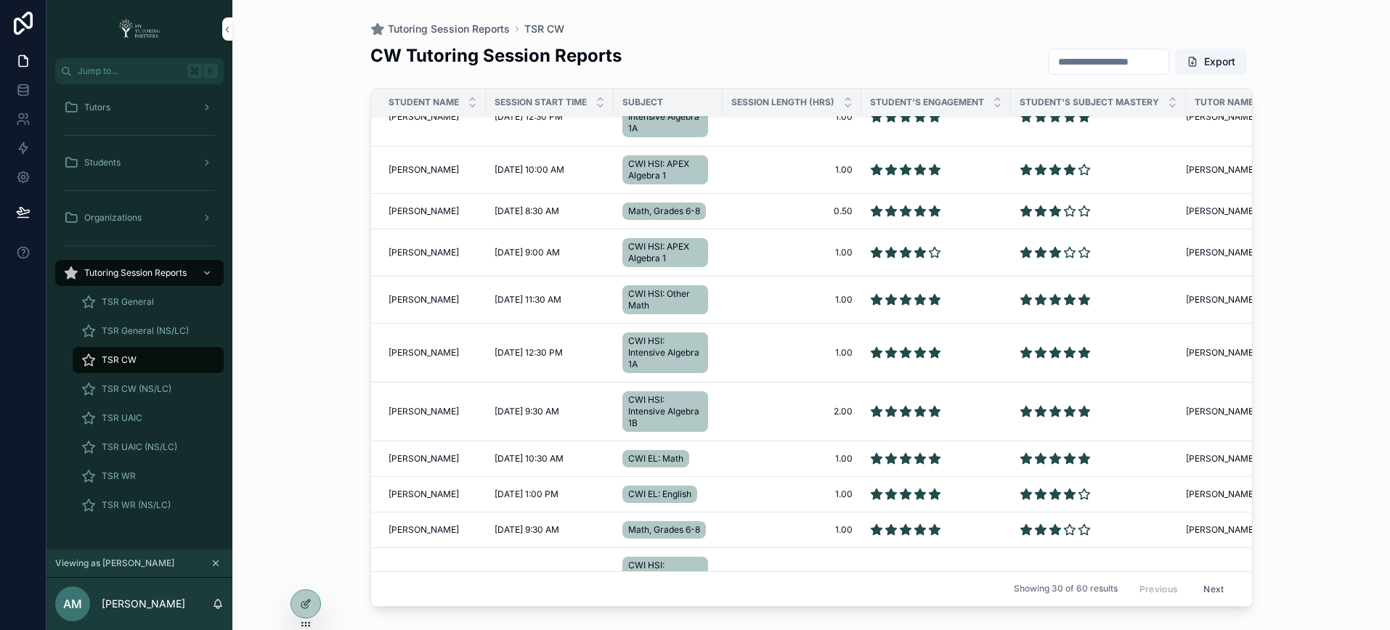
click at [427, 457] on span "Yaretzi Vera" at bounding box center [423, 459] width 70 height 12
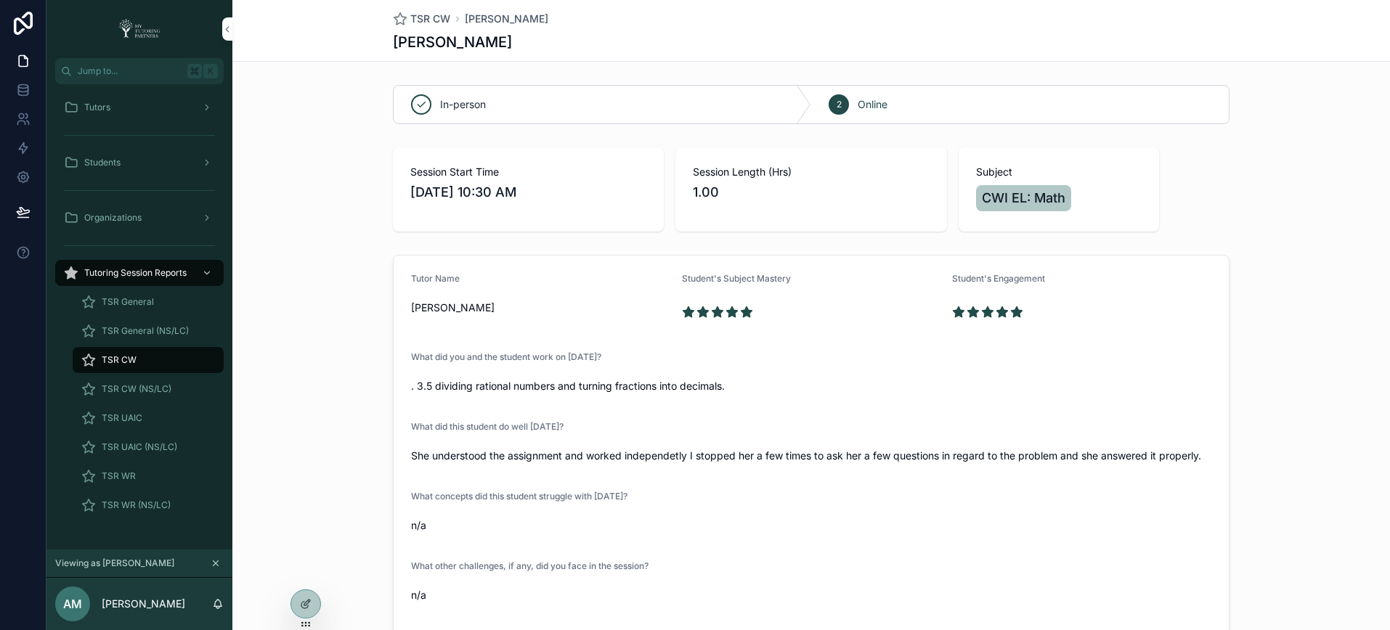
click at [120, 359] on span "TSR CW" at bounding box center [119, 360] width 35 height 12
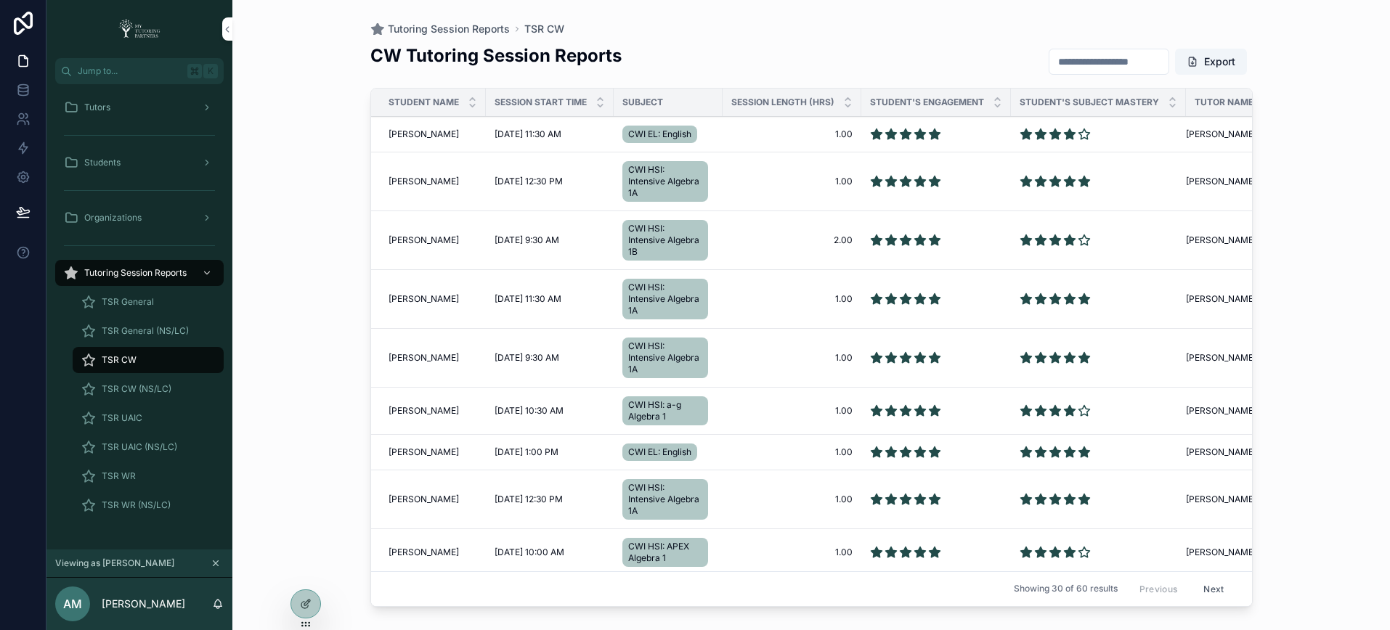
click at [1106, 64] on input "scrollable content" at bounding box center [1108, 62] width 119 height 20
paste input "**********"
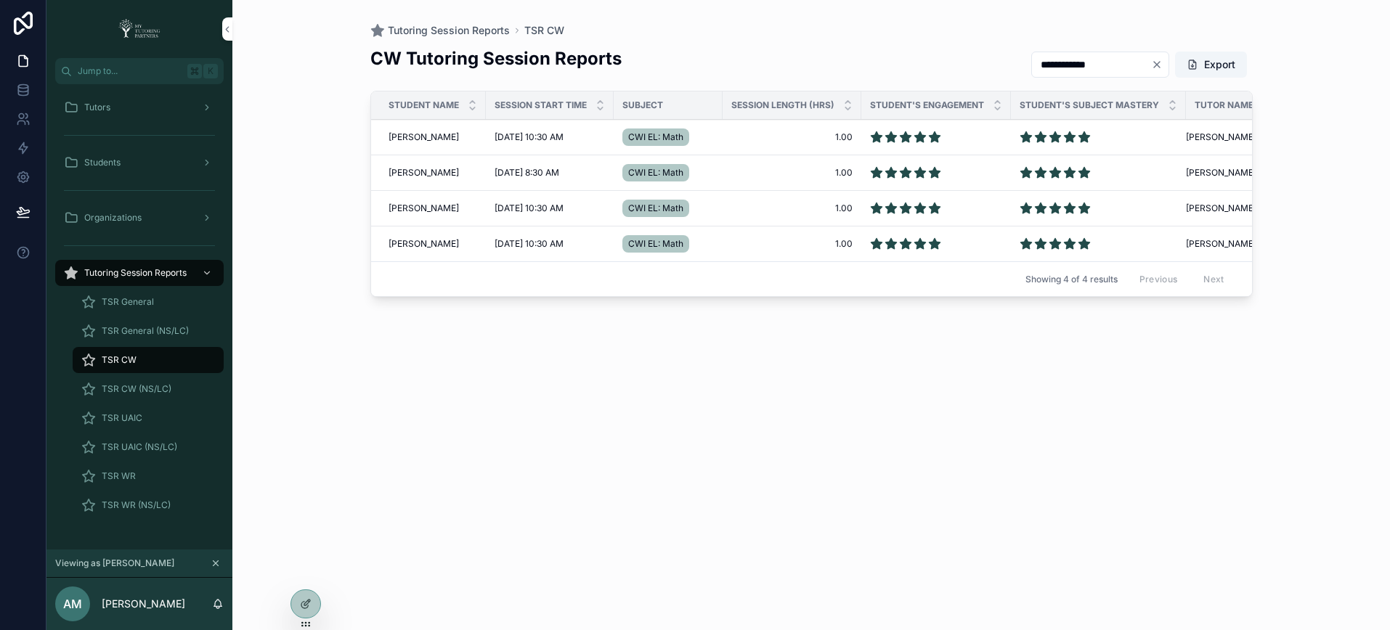
type input "**********"
click at [142, 106] on div "Tutors" at bounding box center [139, 107] width 151 height 23
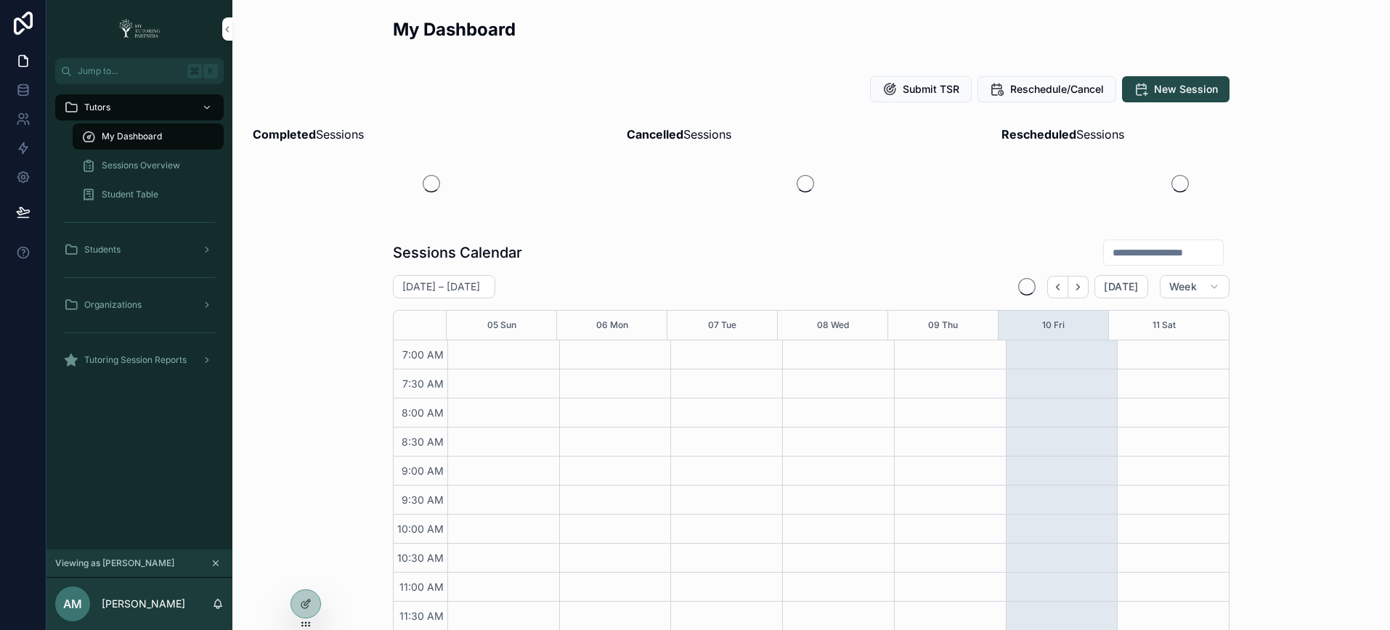
scroll to position [385, 0]
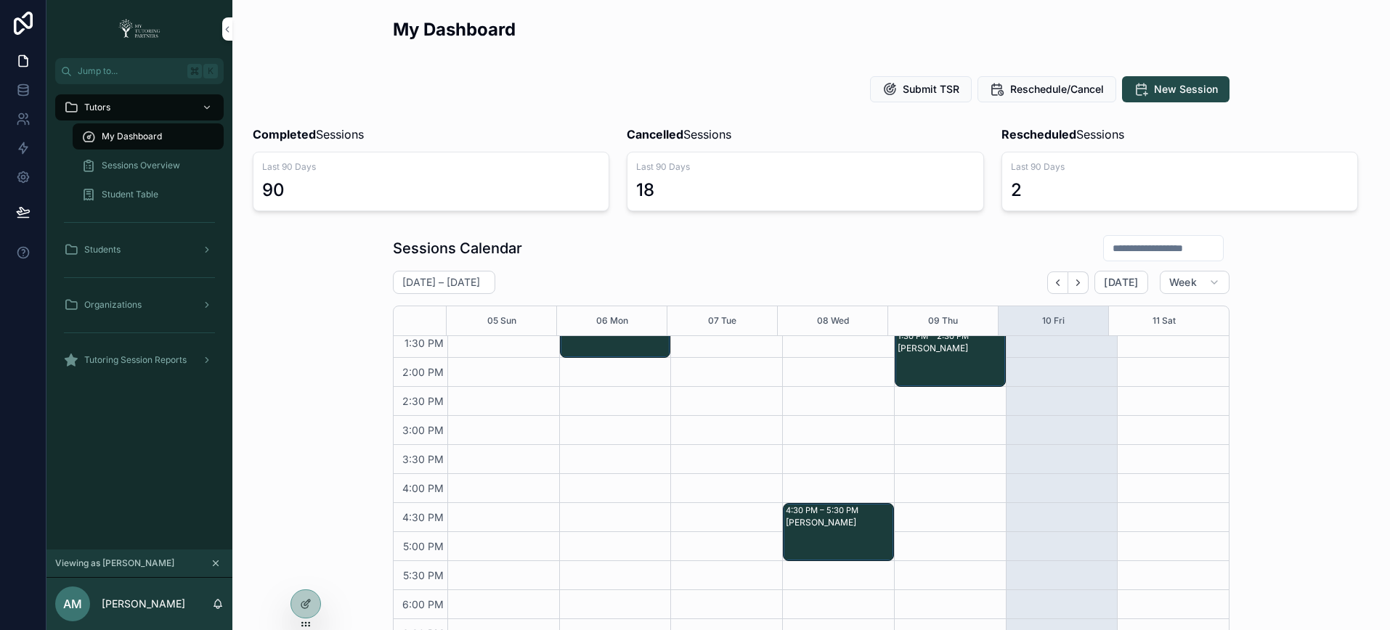
click at [141, 163] on span "Sessions Overview" at bounding box center [141, 166] width 78 height 12
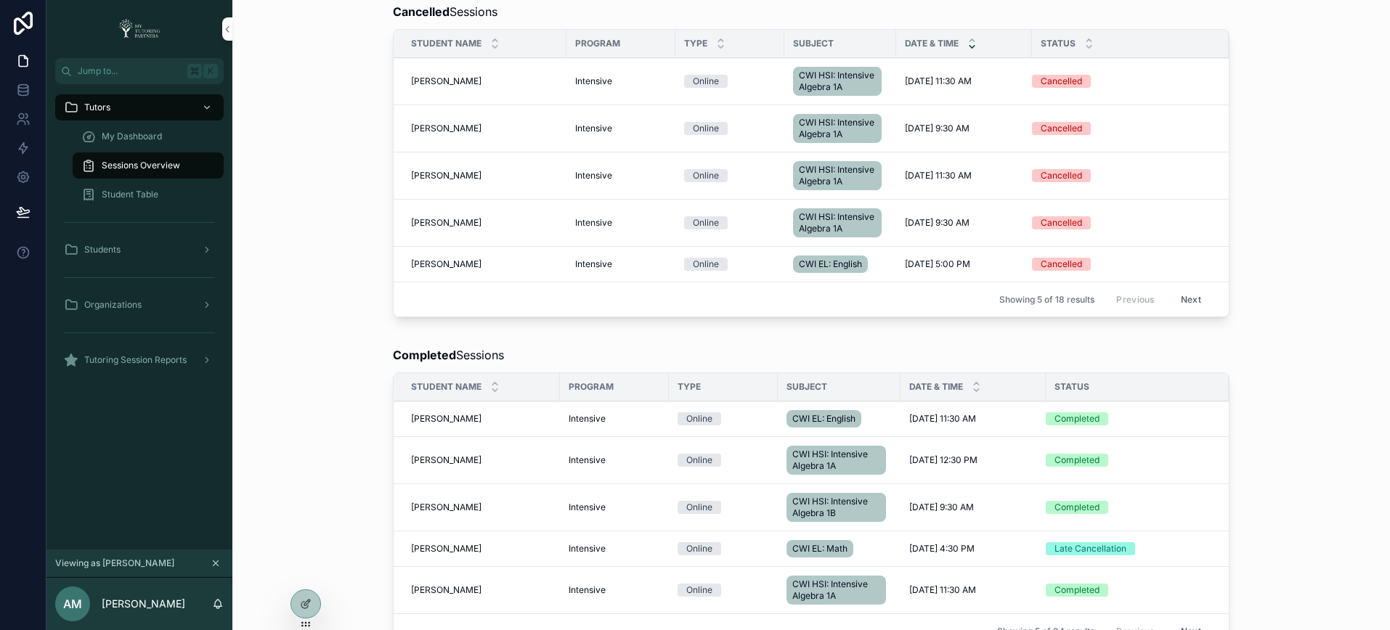
scroll to position [967, 0]
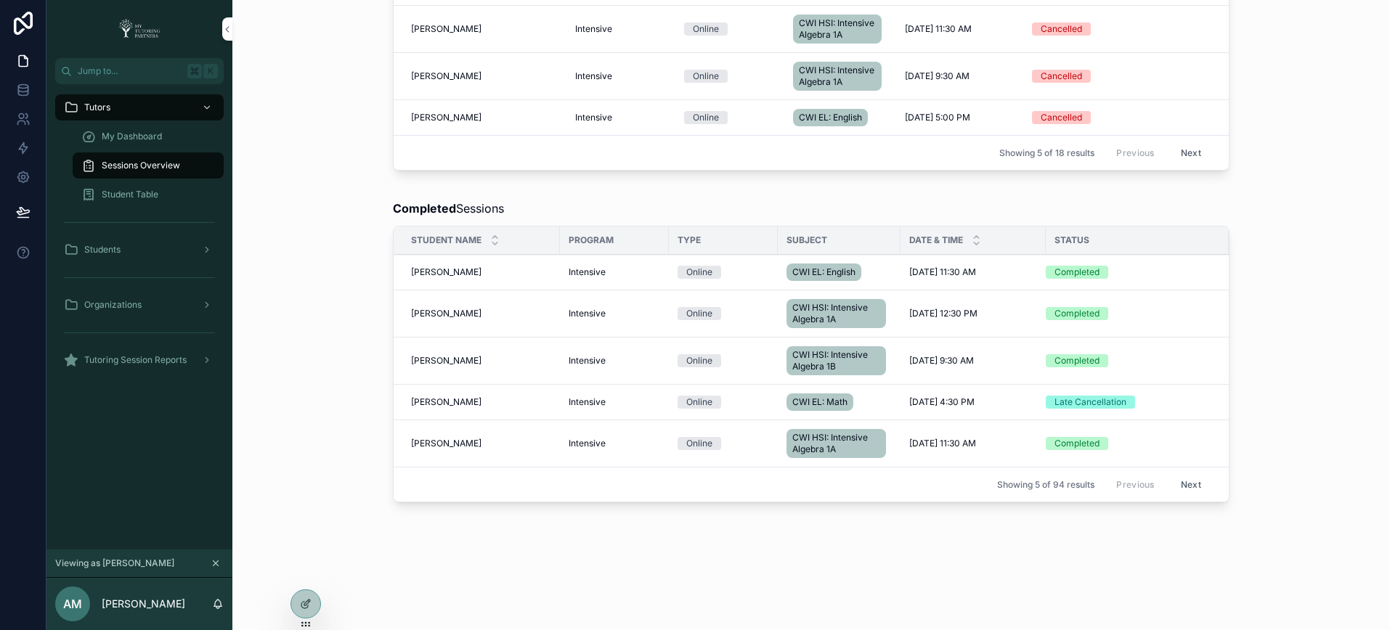
click at [441, 403] on span "Yaretzi Vera" at bounding box center [446, 402] width 70 height 12
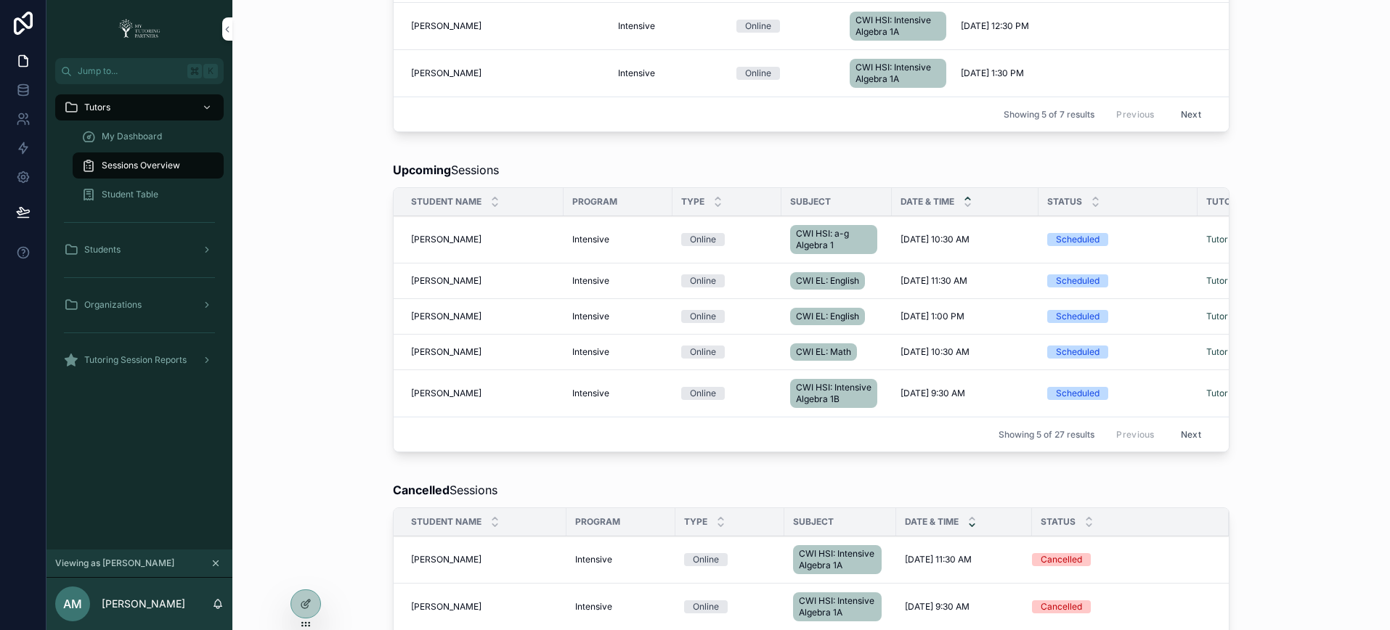
scroll to position [967, 0]
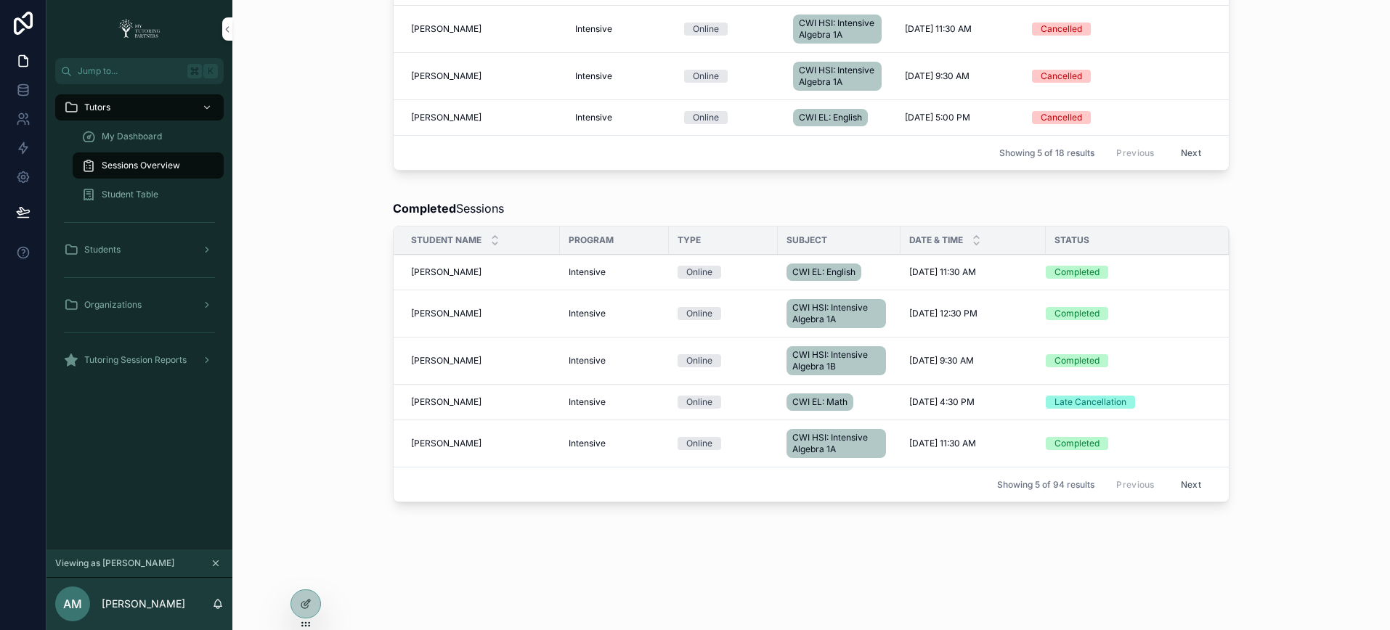
click at [431, 272] on span "Estefany Magana Torres" at bounding box center [446, 272] width 70 height 12
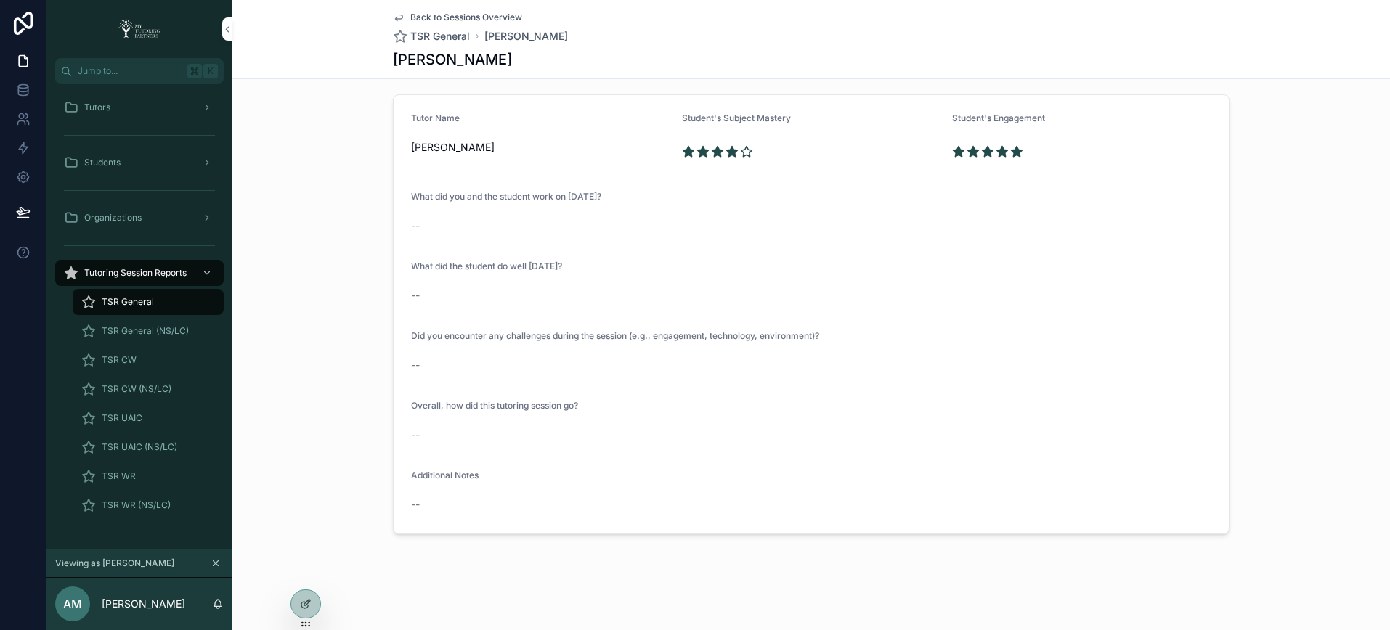
scroll to position [181, 0]
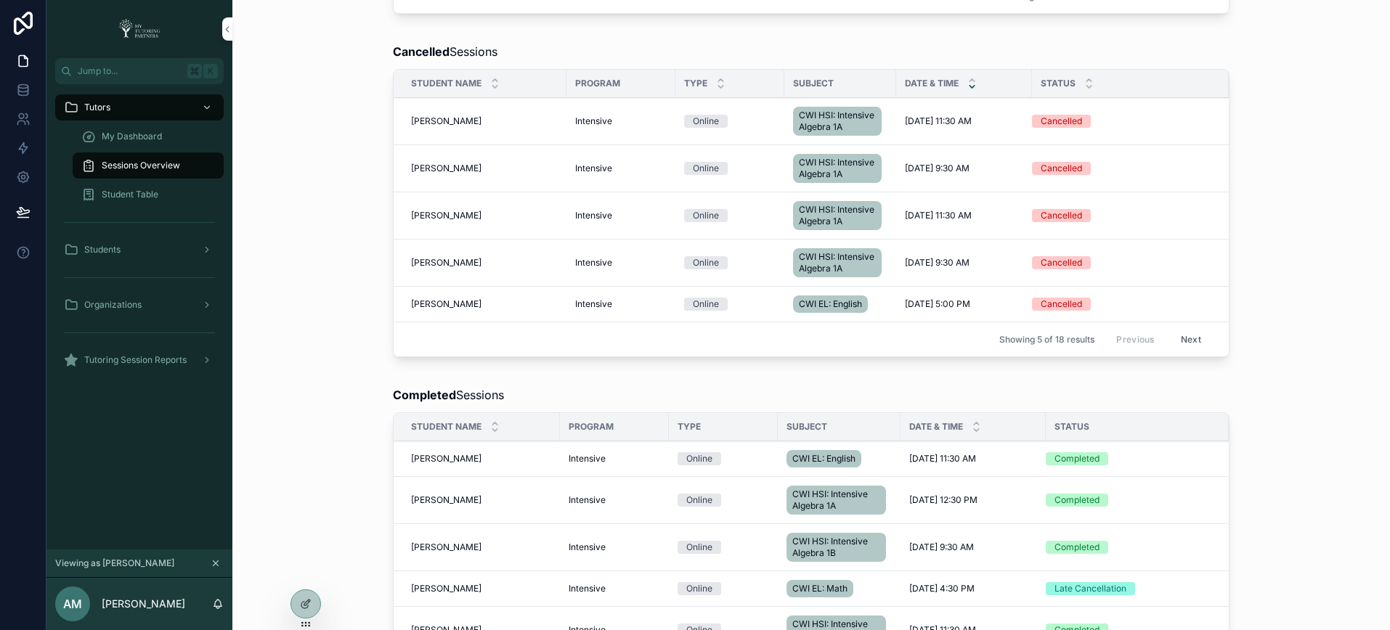
scroll to position [967, 0]
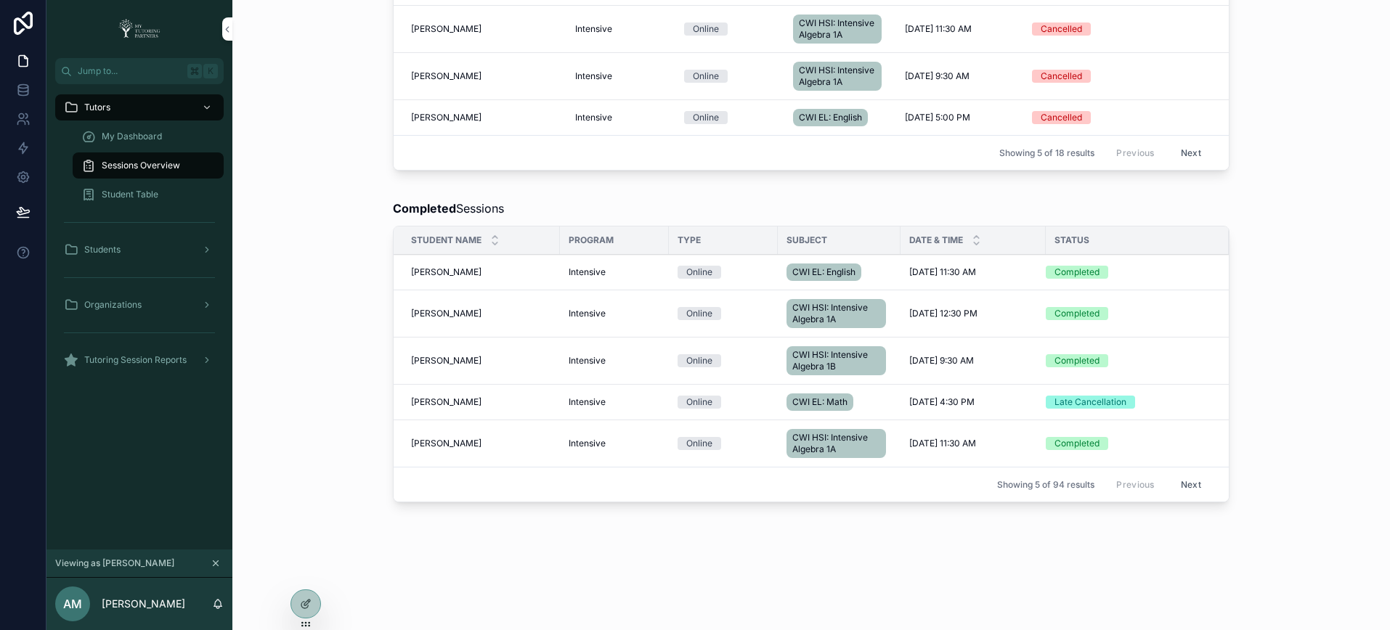
click at [160, 361] on span "Tutoring Session Reports" at bounding box center [135, 360] width 102 height 12
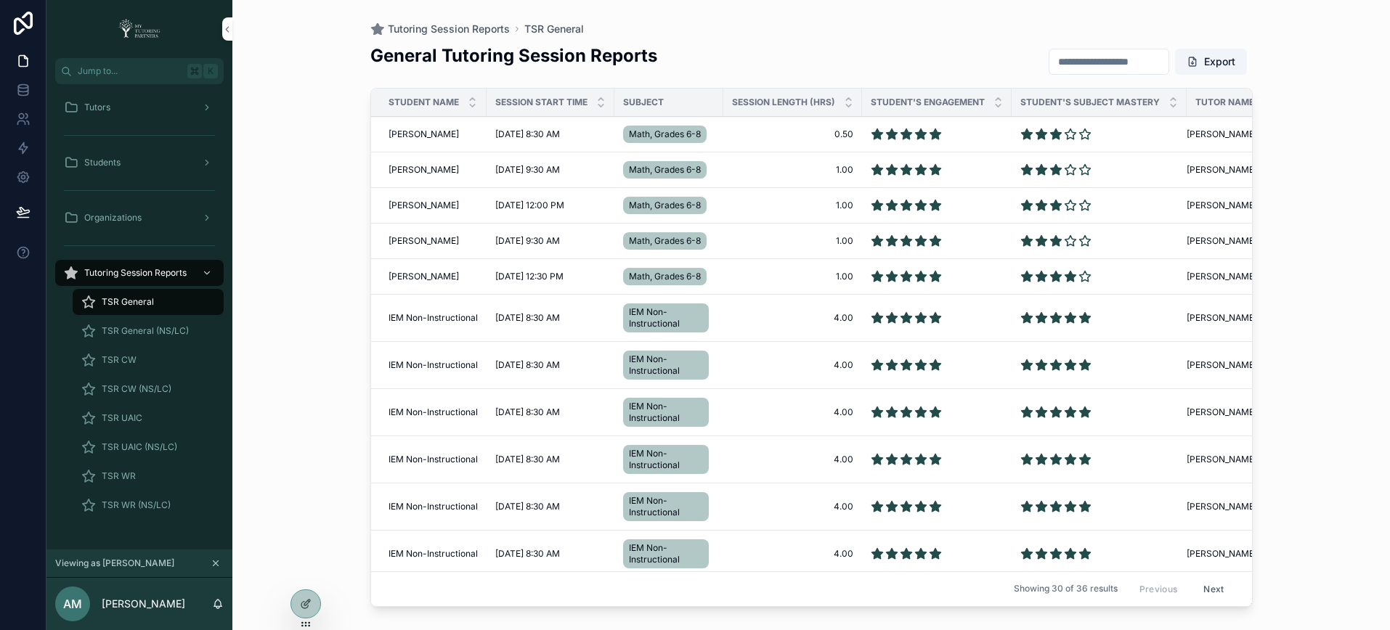
click at [152, 360] on div "TSR CW" at bounding box center [148, 360] width 134 height 23
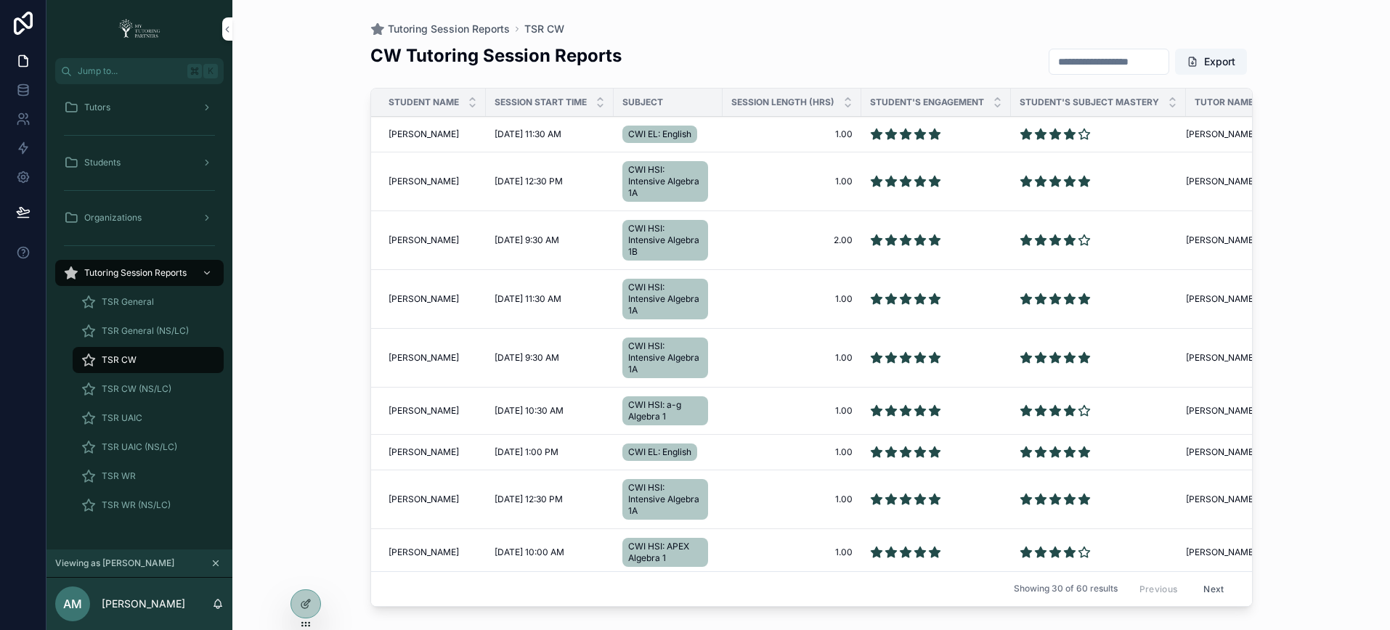
click at [1072, 62] on input "scrollable content" at bounding box center [1108, 62] width 119 height 20
paste input "**********"
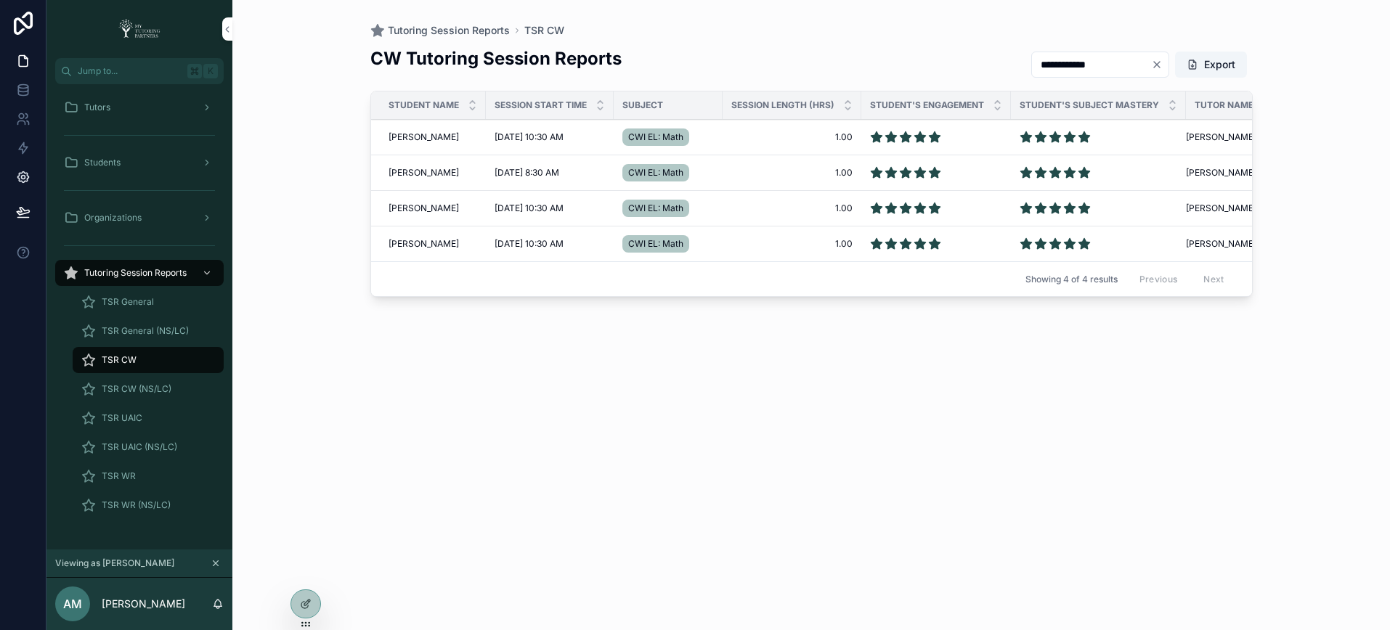
type input "**********"
click at [149, 166] on div "Students" at bounding box center [139, 162] width 151 height 23
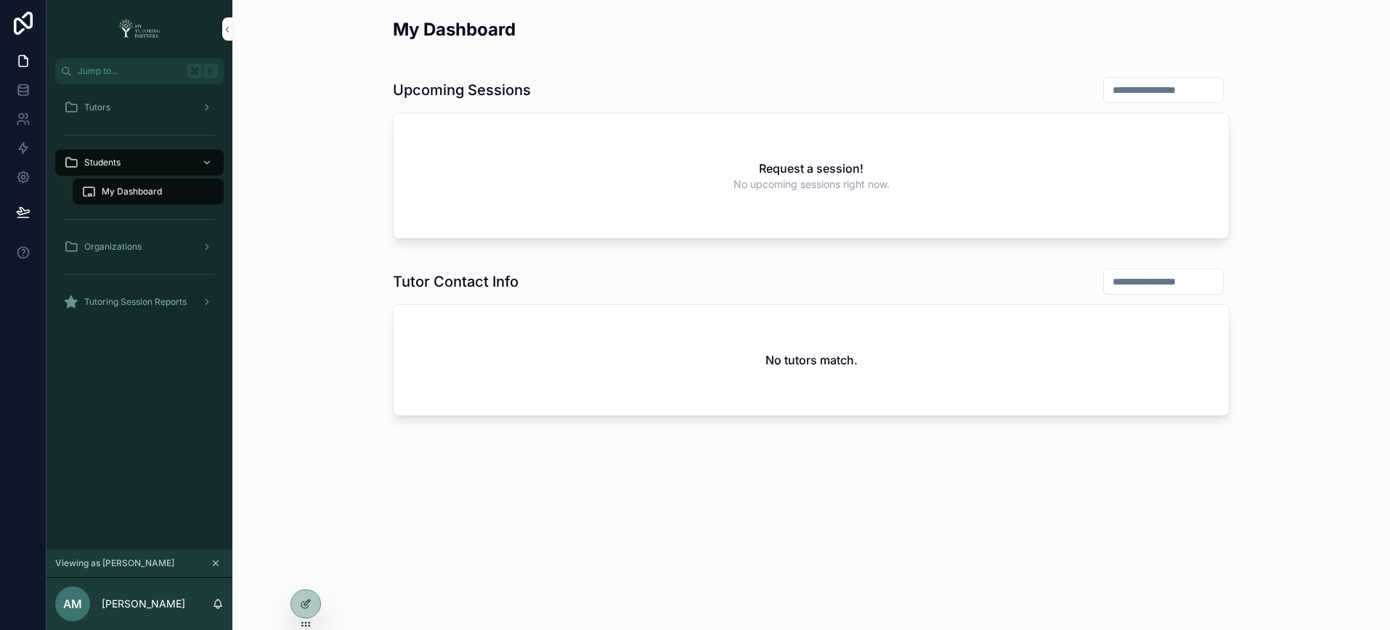
click at [152, 107] on div "Tutors" at bounding box center [139, 107] width 151 height 23
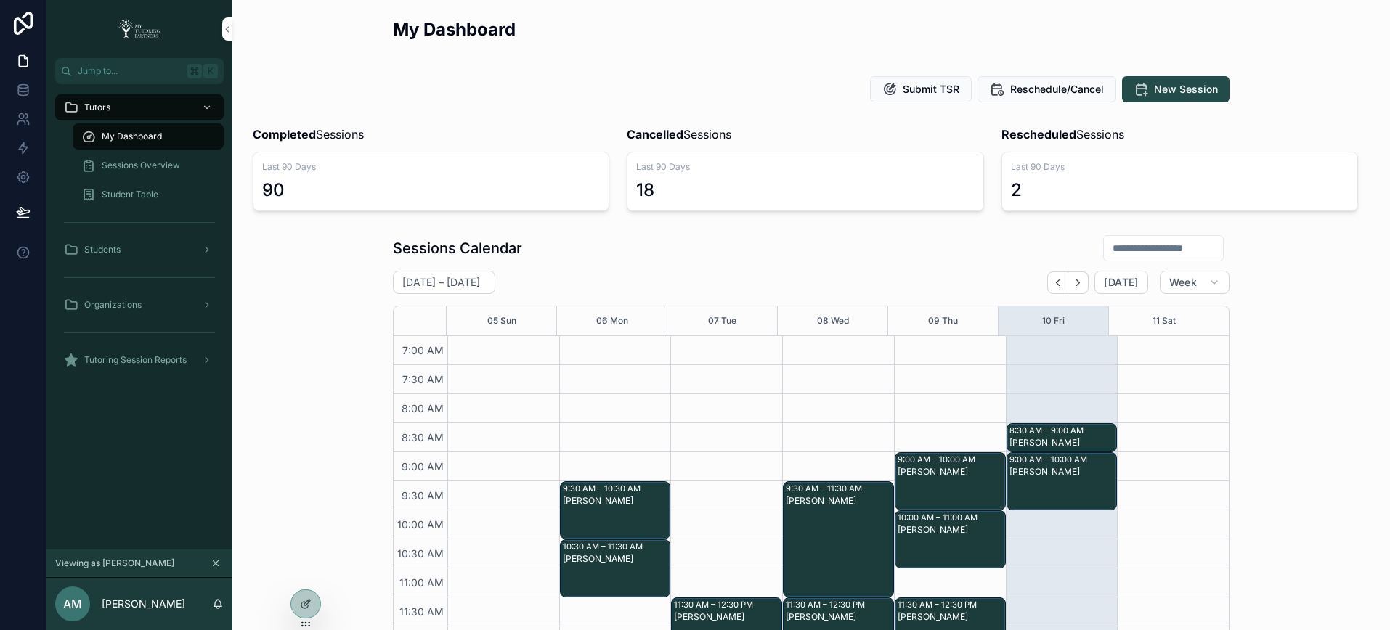
scroll to position [385, 0]
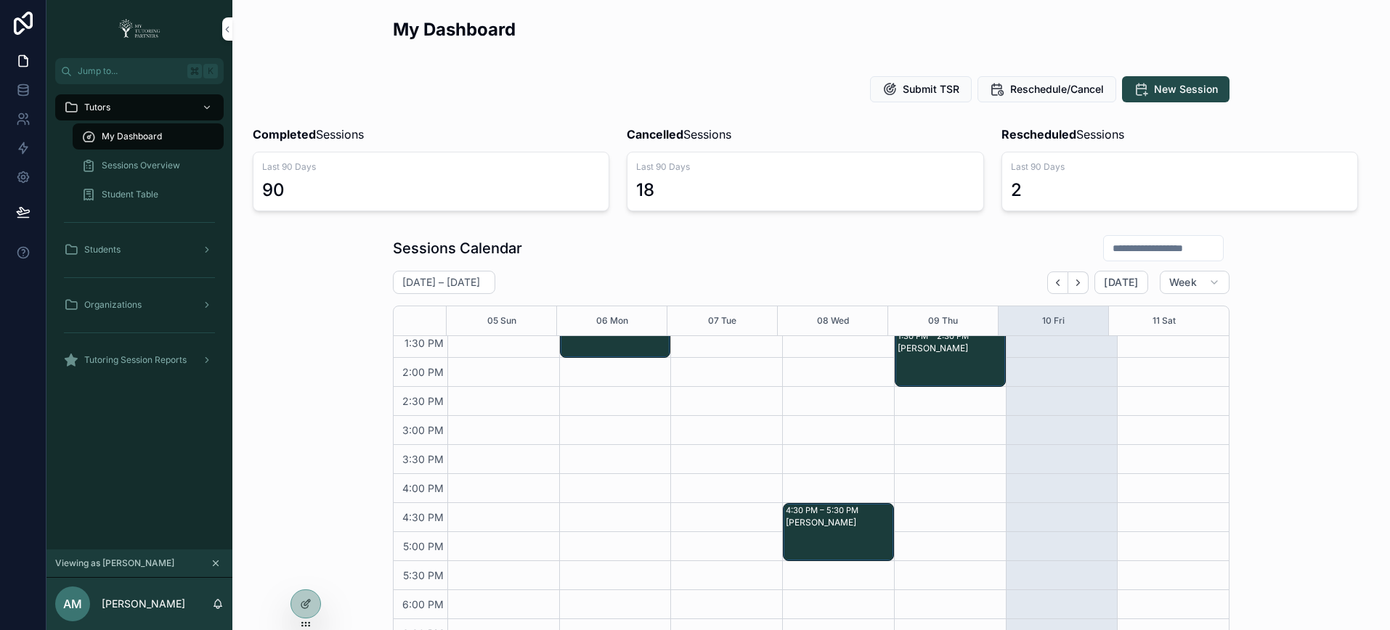
click at [156, 161] on span "Sessions Overview" at bounding box center [141, 166] width 78 height 12
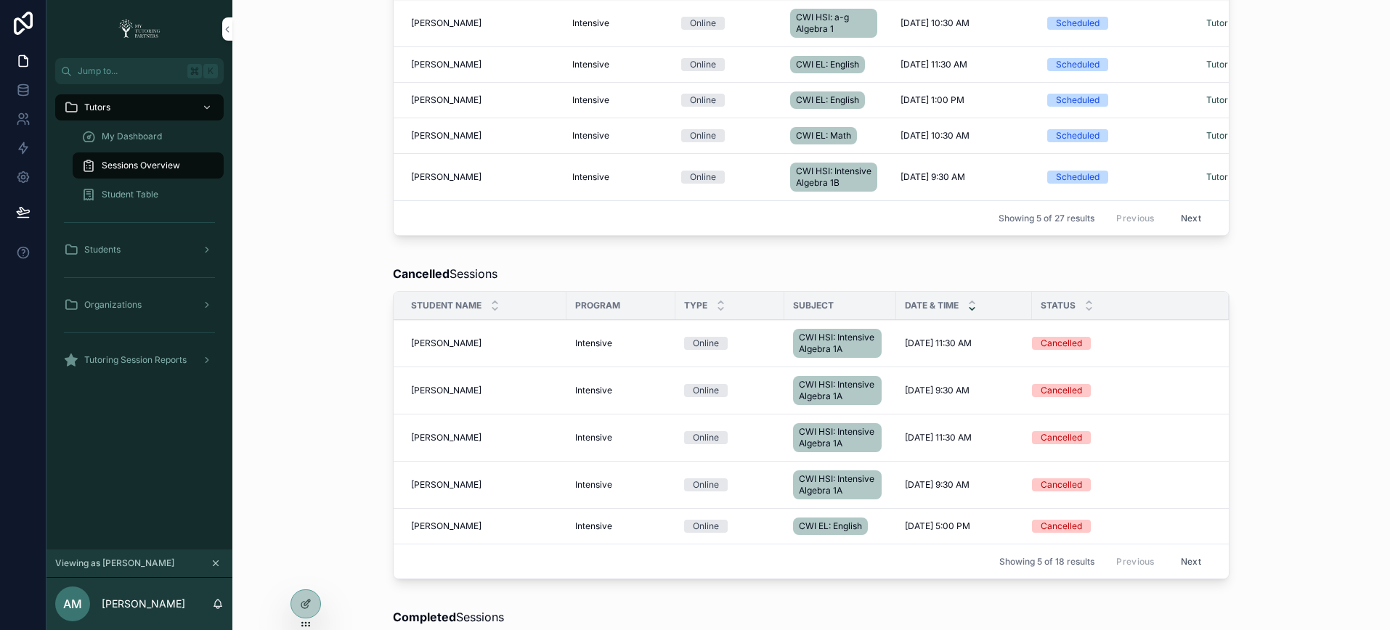
scroll to position [572, 0]
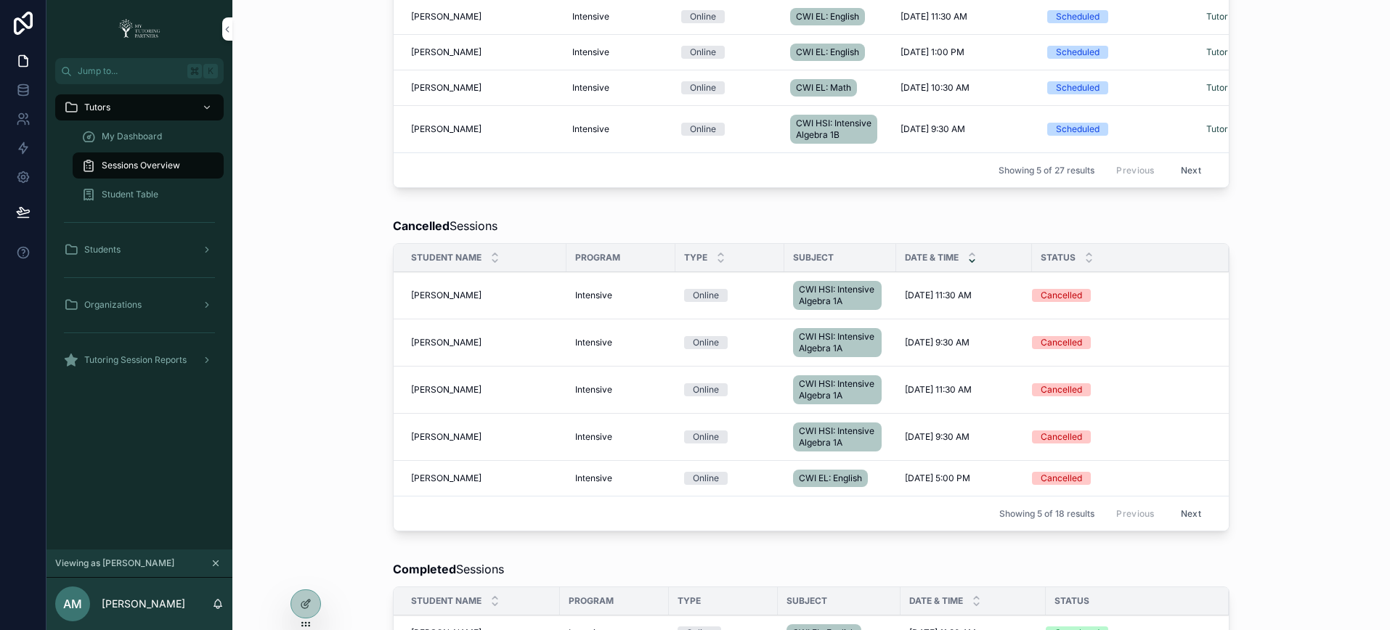
click at [1183, 525] on button "Next" at bounding box center [1190, 513] width 41 height 23
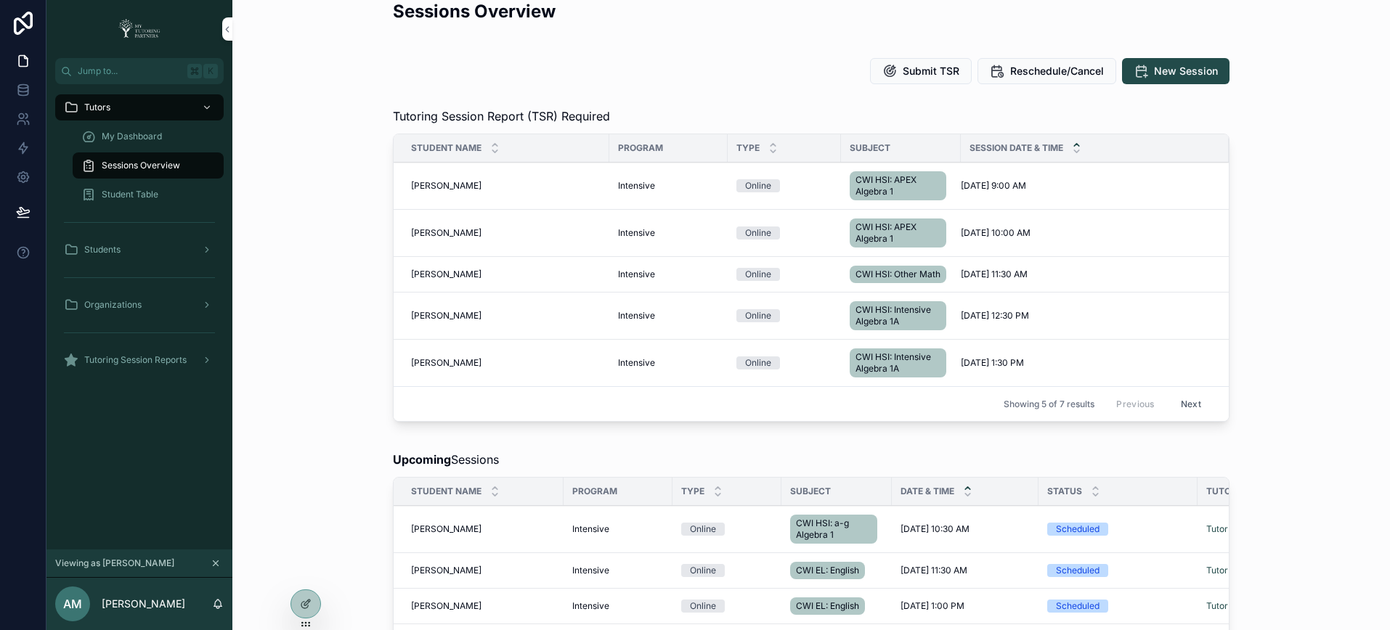
scroll to position [4, 0]
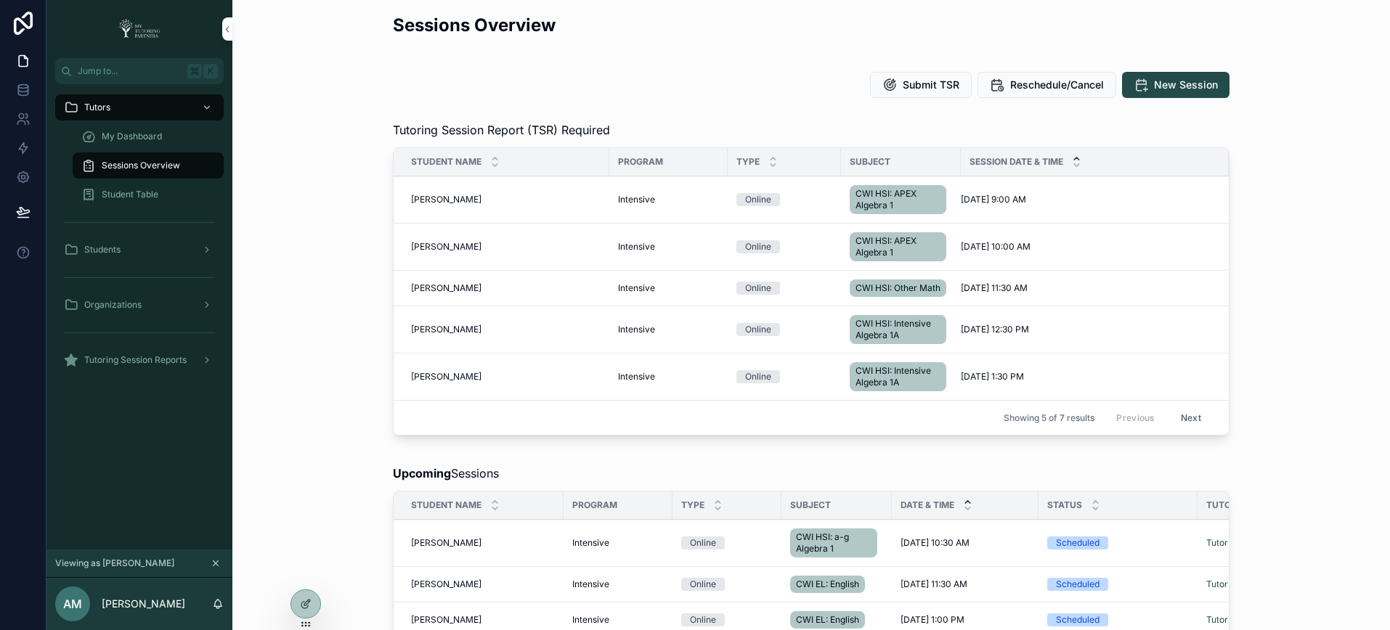
click at [143, 141] on span "My Dashboard" at bounding box center [132, 137] width 60 height 12
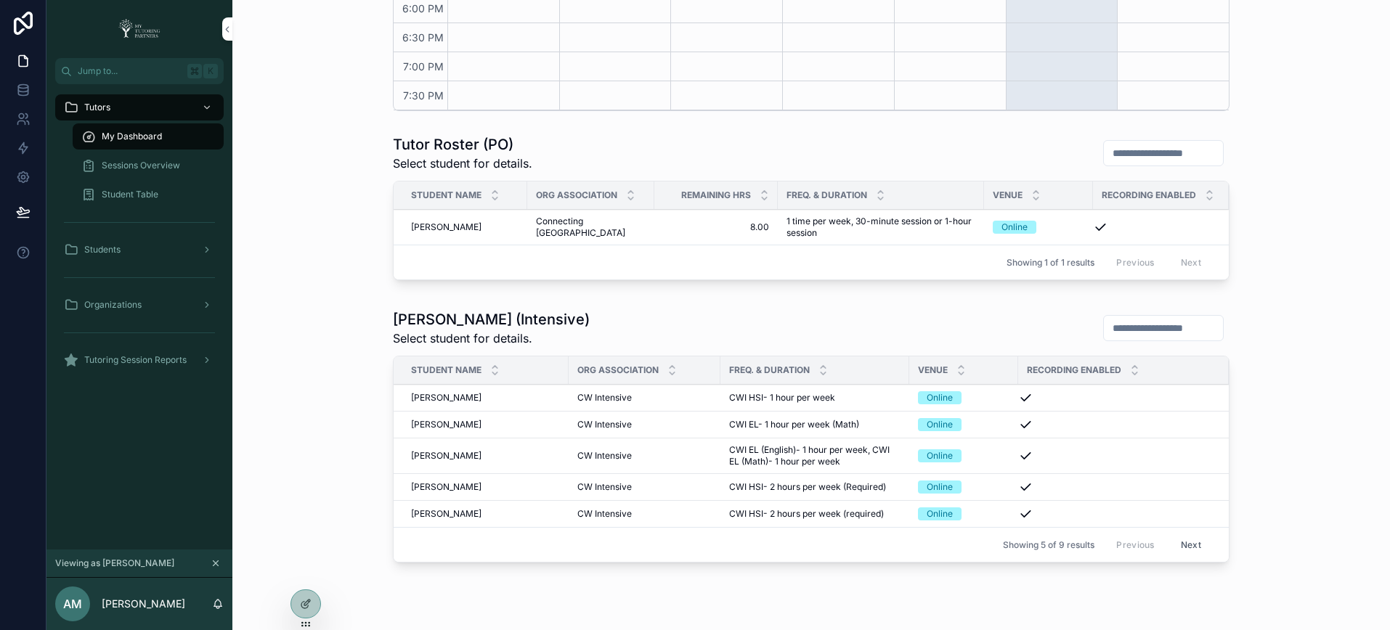
scroll to position [656, 0]
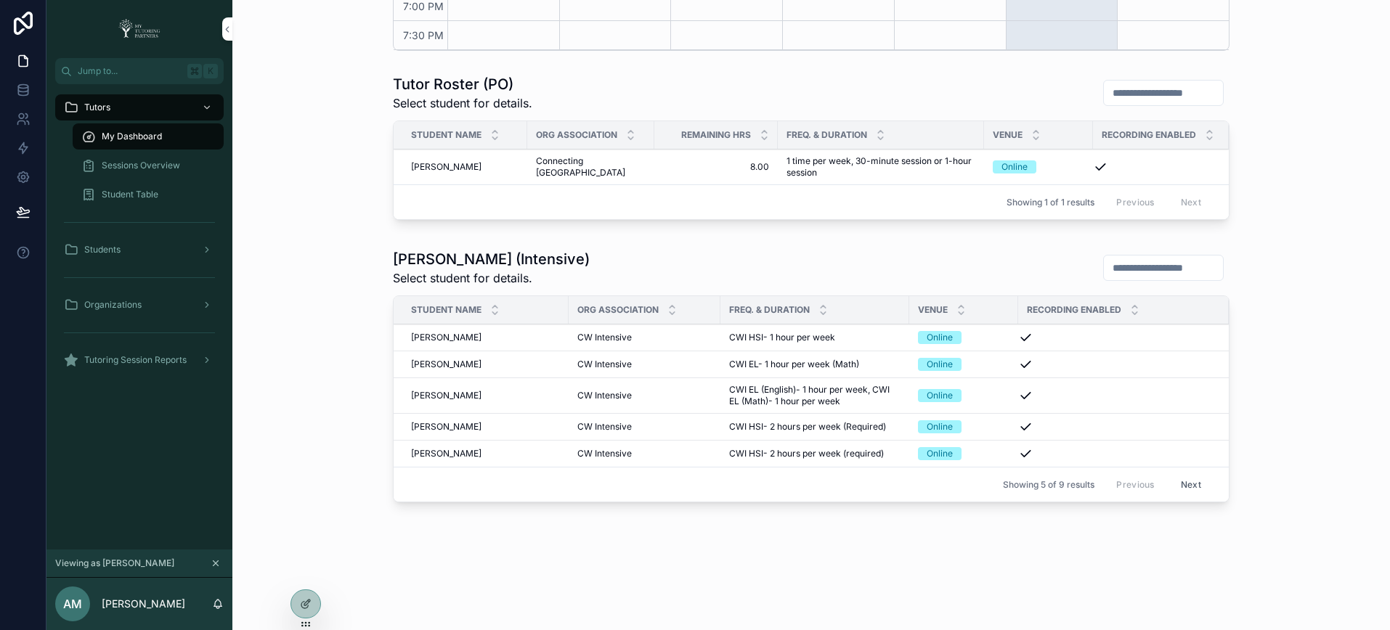
click at [442, 365] on span "Yaretzi Vera" at bounding box center [446, 365] width 70 height 12
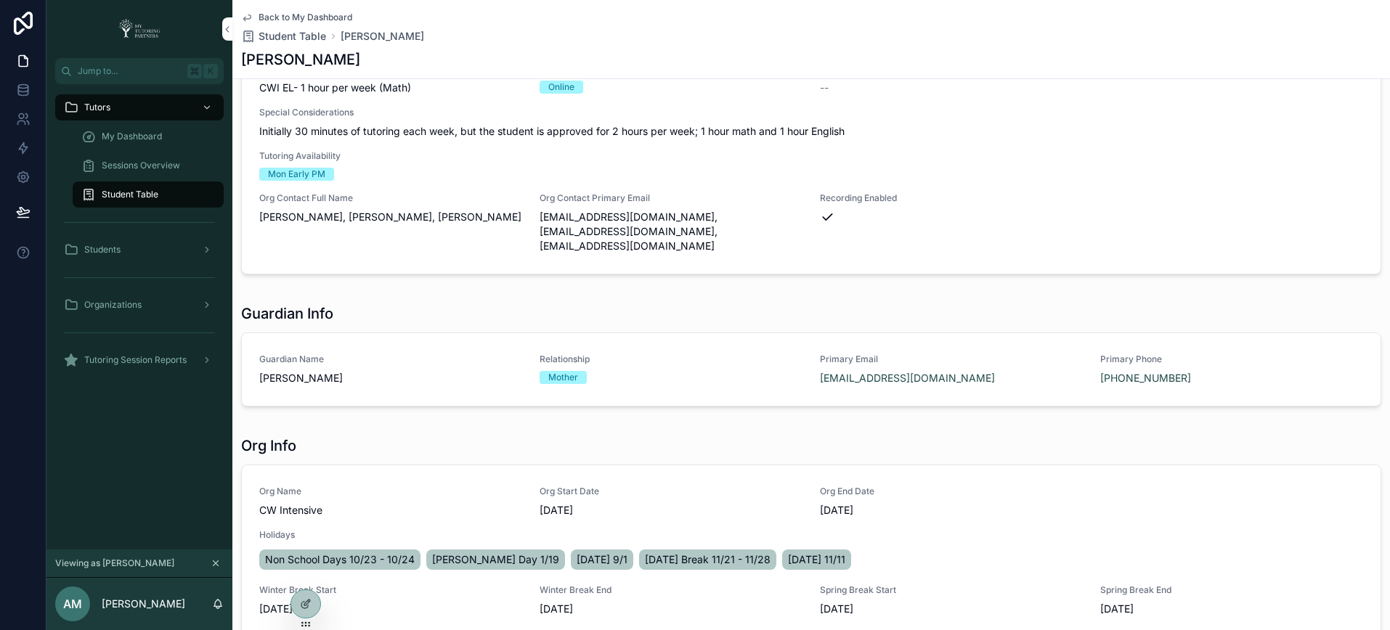
scroll to position [256, 0]
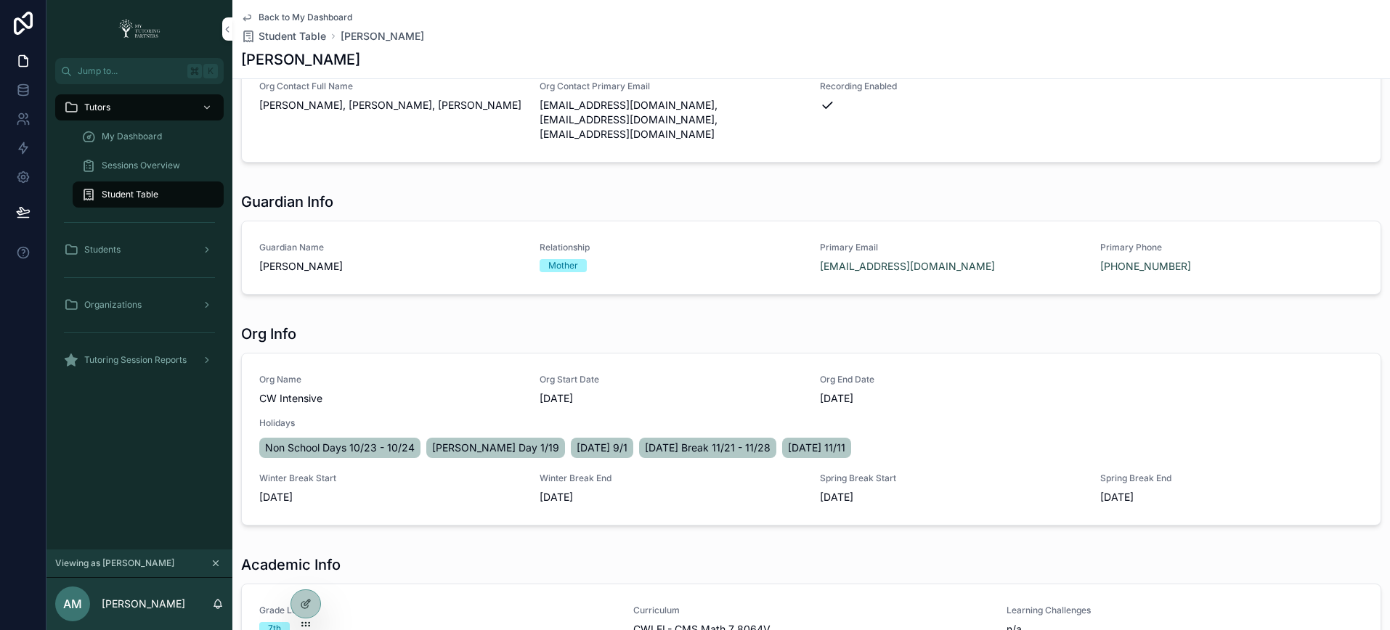
click at [0, 0] on icon at bounding box center [0, 0] width 0 height 0
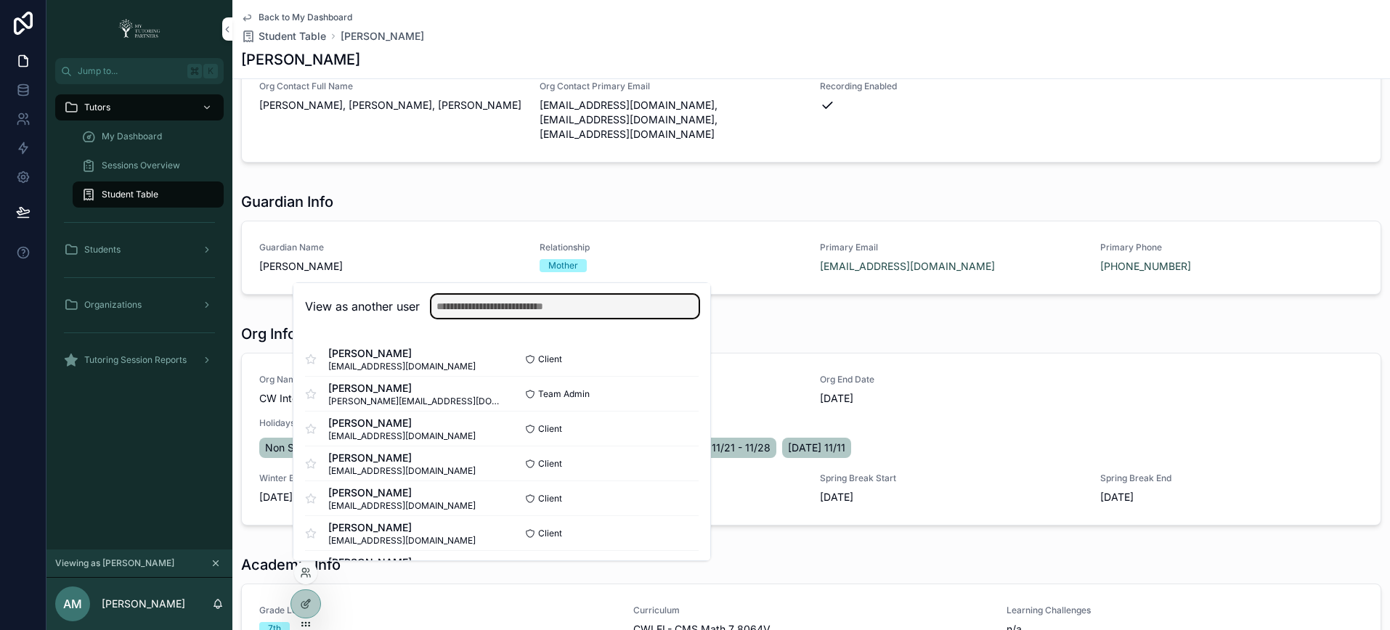
click at [501, 309] on input "text" at bounding box center [564, 306] width 267 height 23
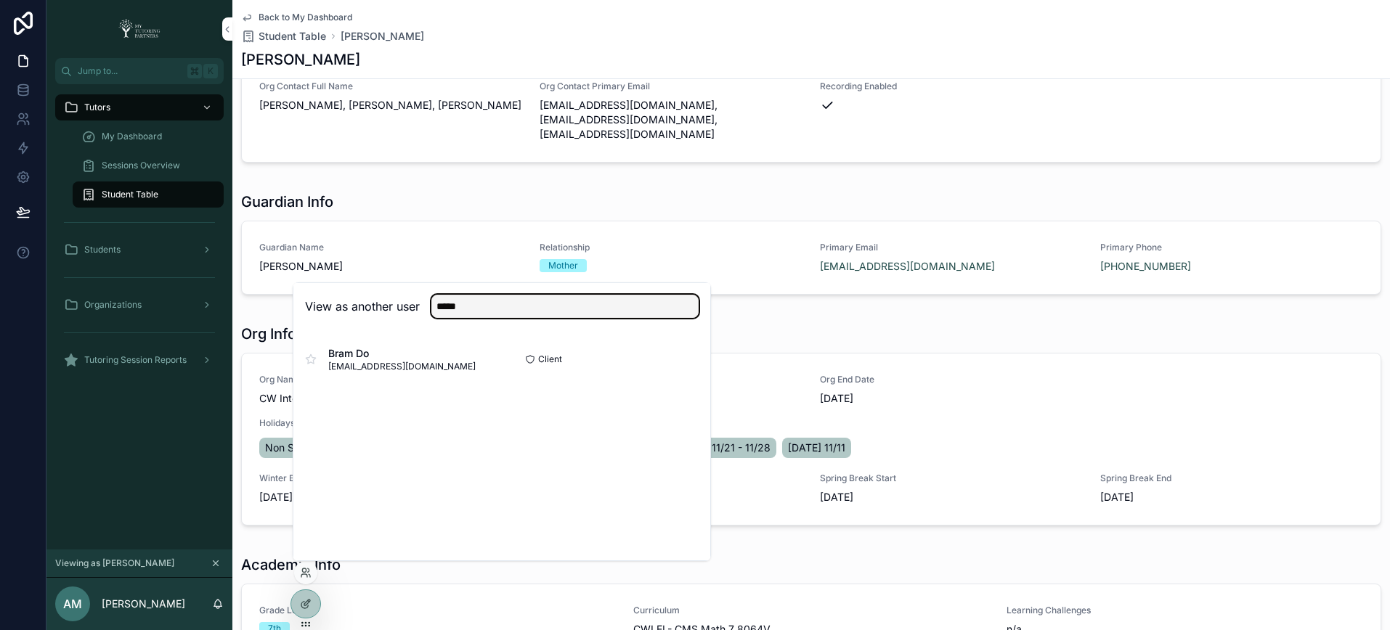
type input "****"
click at [0, 0] on button "Select" at bounding box center [0, 0] width 0 height 0
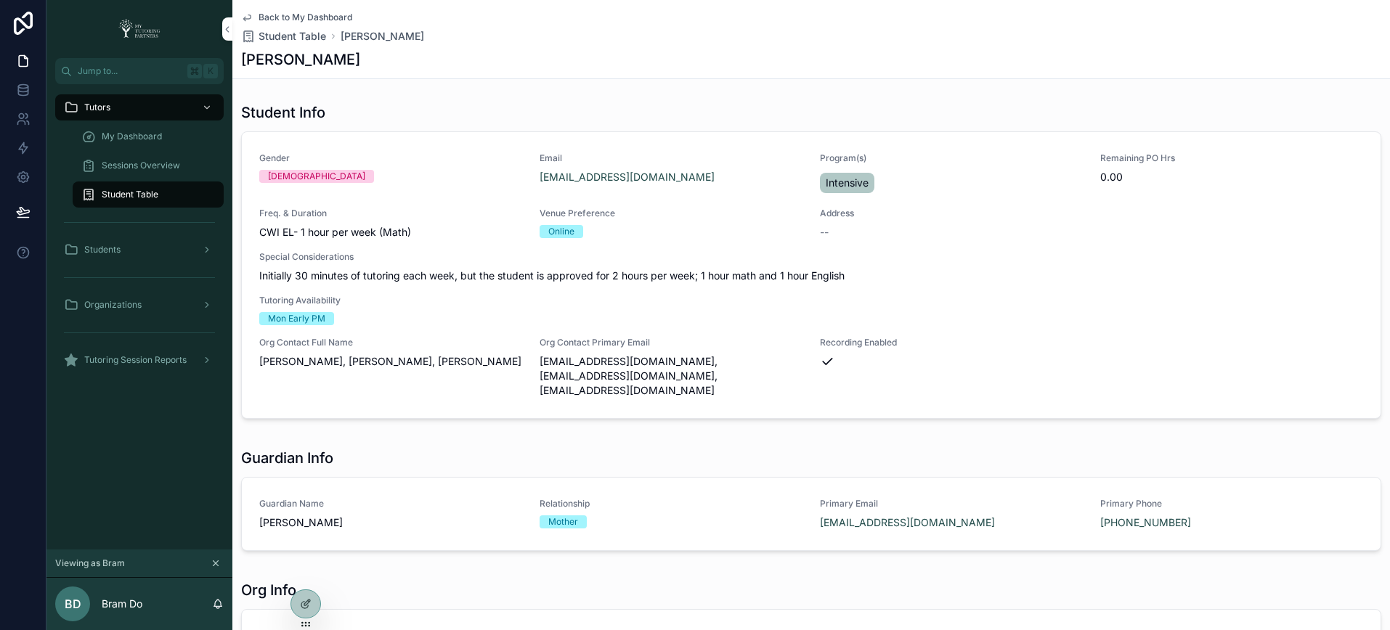
click at [154, 132] on span "My Dashboard" at bounding box center [132, 137] width 60 height 12
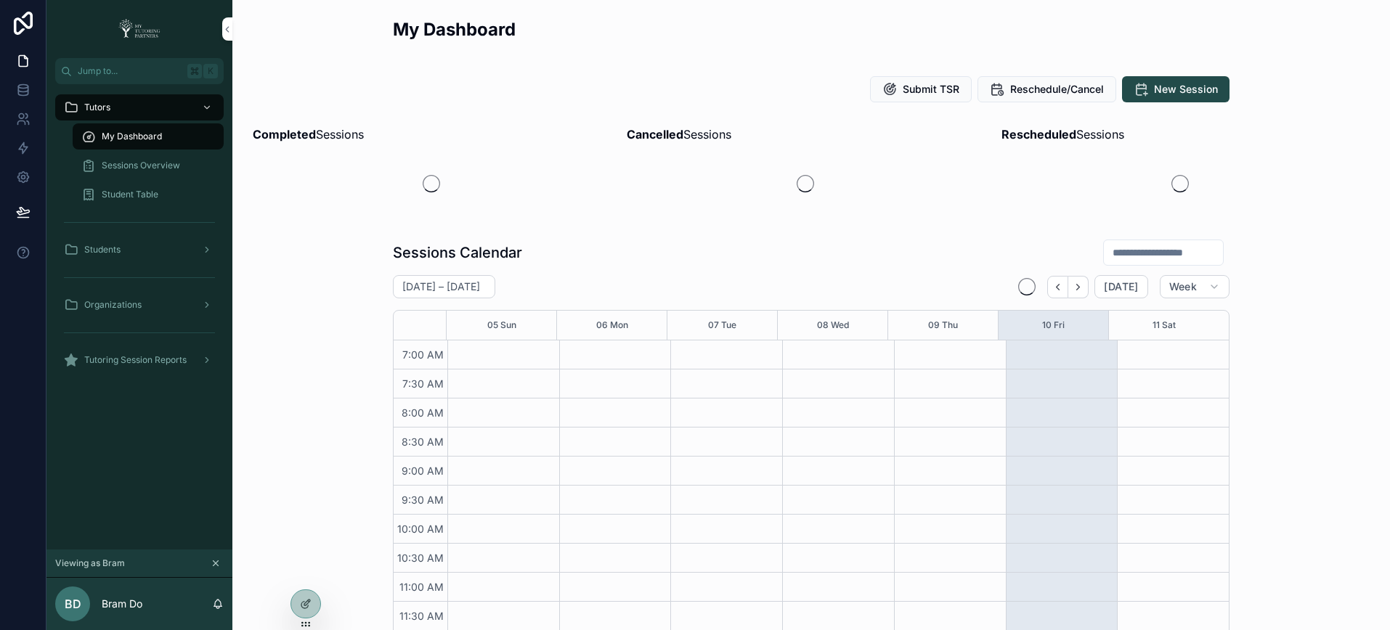
scroll to position [385, 0]
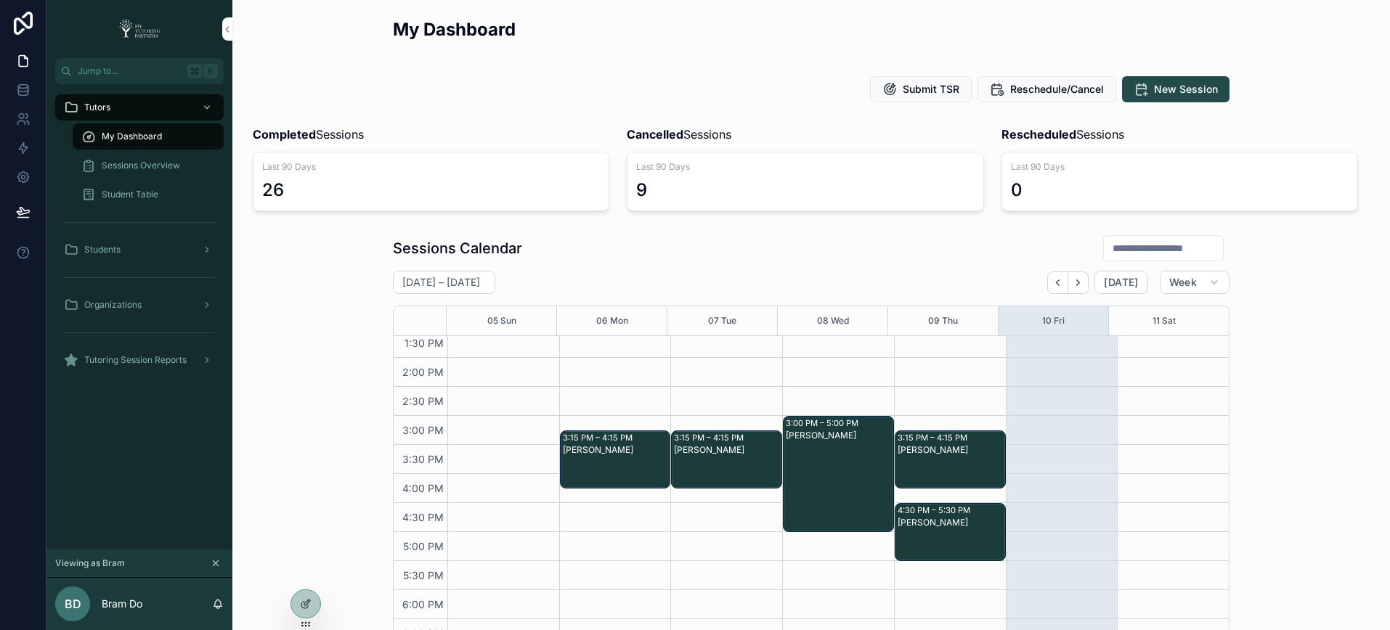
click at [1123, 253] on input "scrollable content" at bounding box center [1163, 248] width 119 height 20
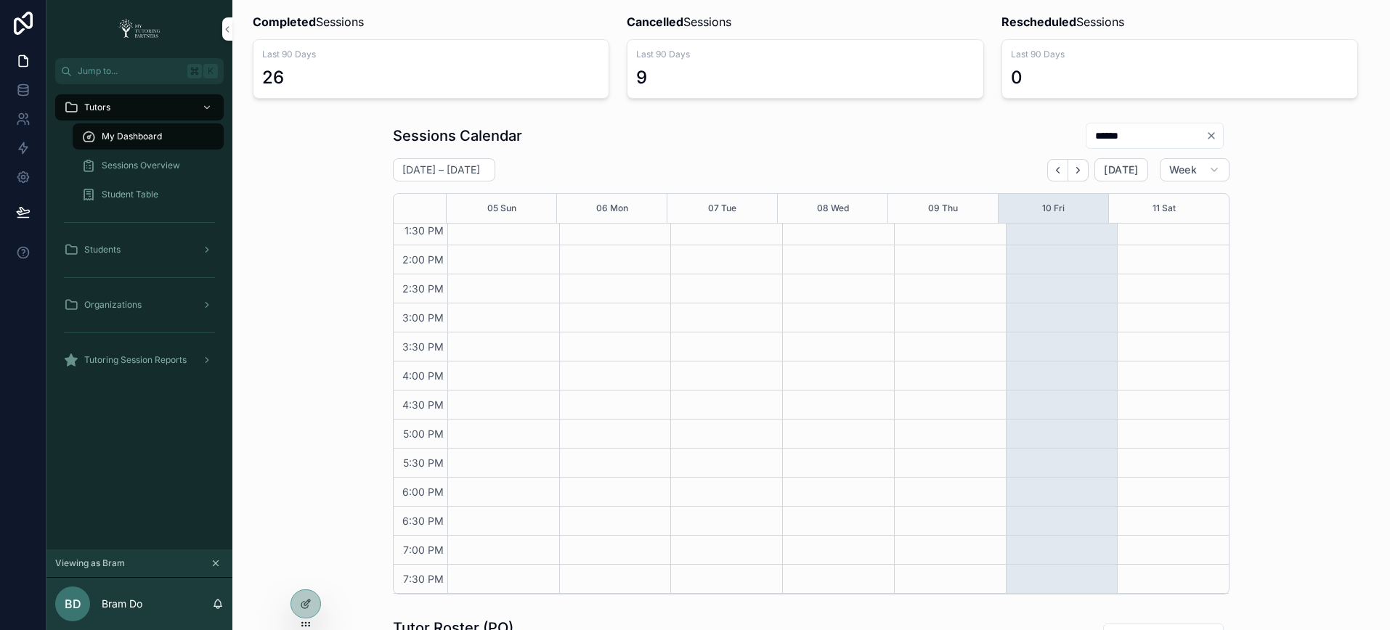
scroll to position [141, 0]
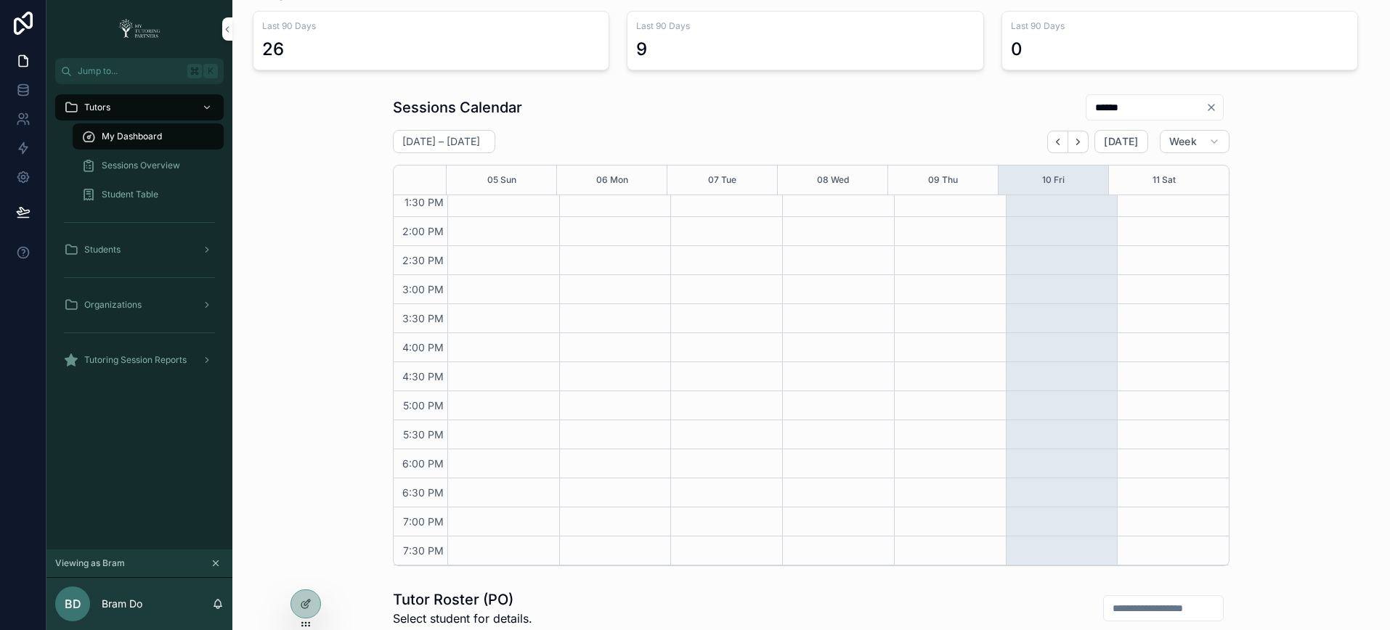
type input "******"
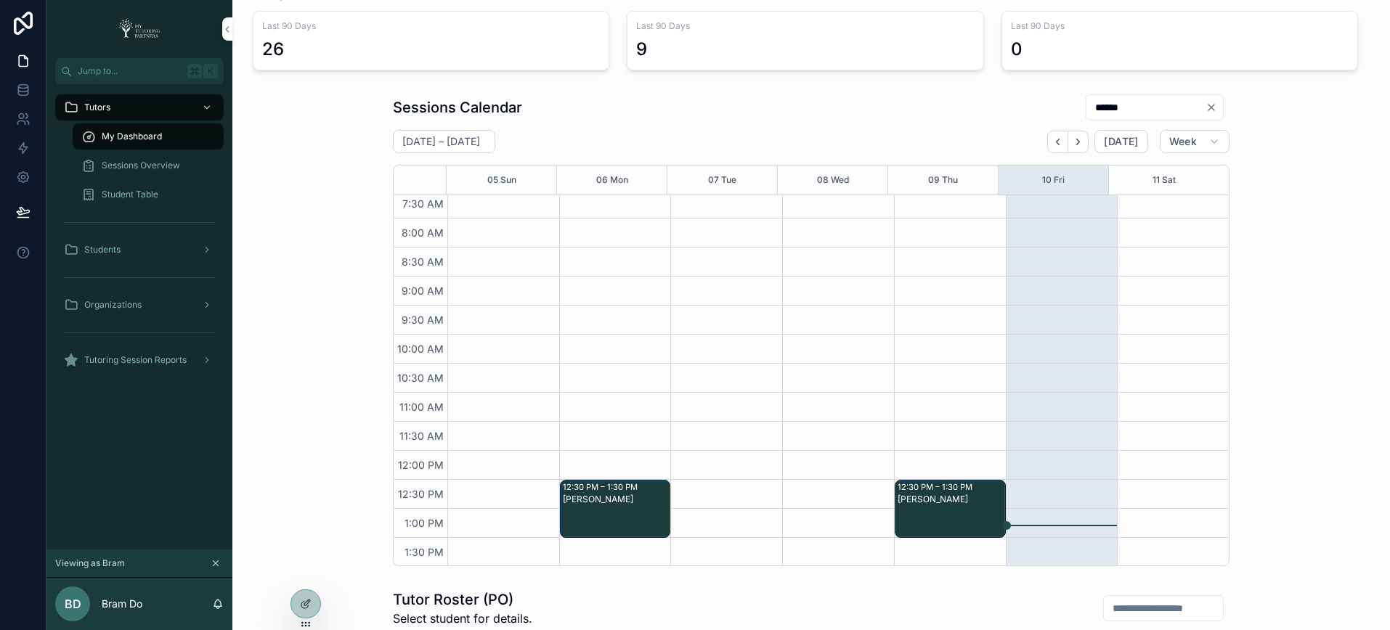
scroll to position [0, 0]
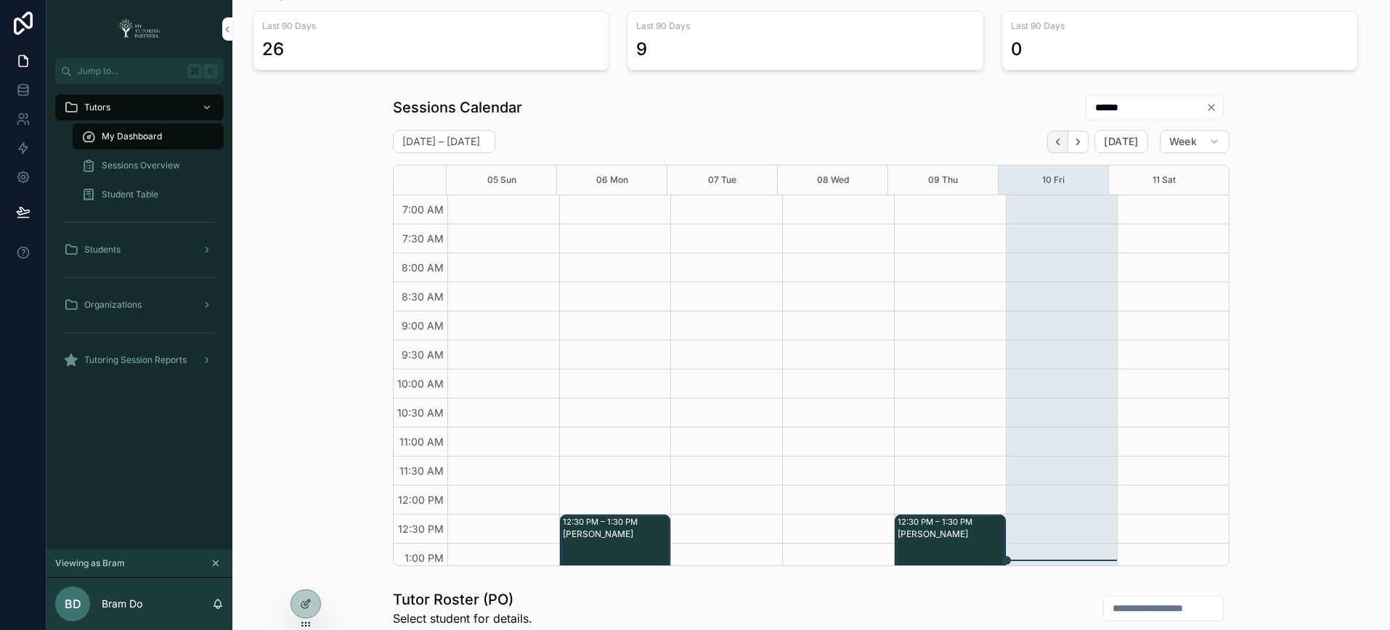
click at [1054, 144] on icon "Back" at bounding box center [1057, 142] width 11 height 11
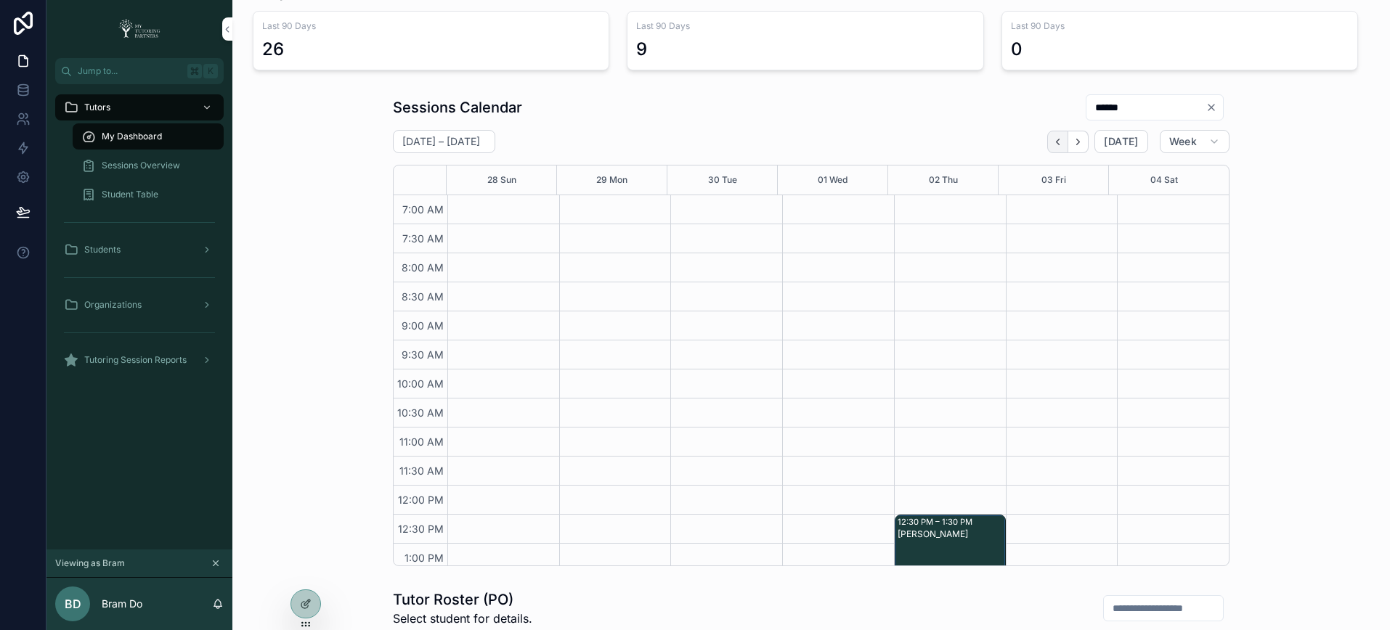
click at [1056, 145] on icon "Back" at bounding box center [1057, 142] width 11 height 11
click at [1054, 147] on button "Back" at bounding box center [1057, 142] width 21 height 23
click at [159, 169] on span "Sessions Overview" at bounding box center [141, 166] width 78 height 12
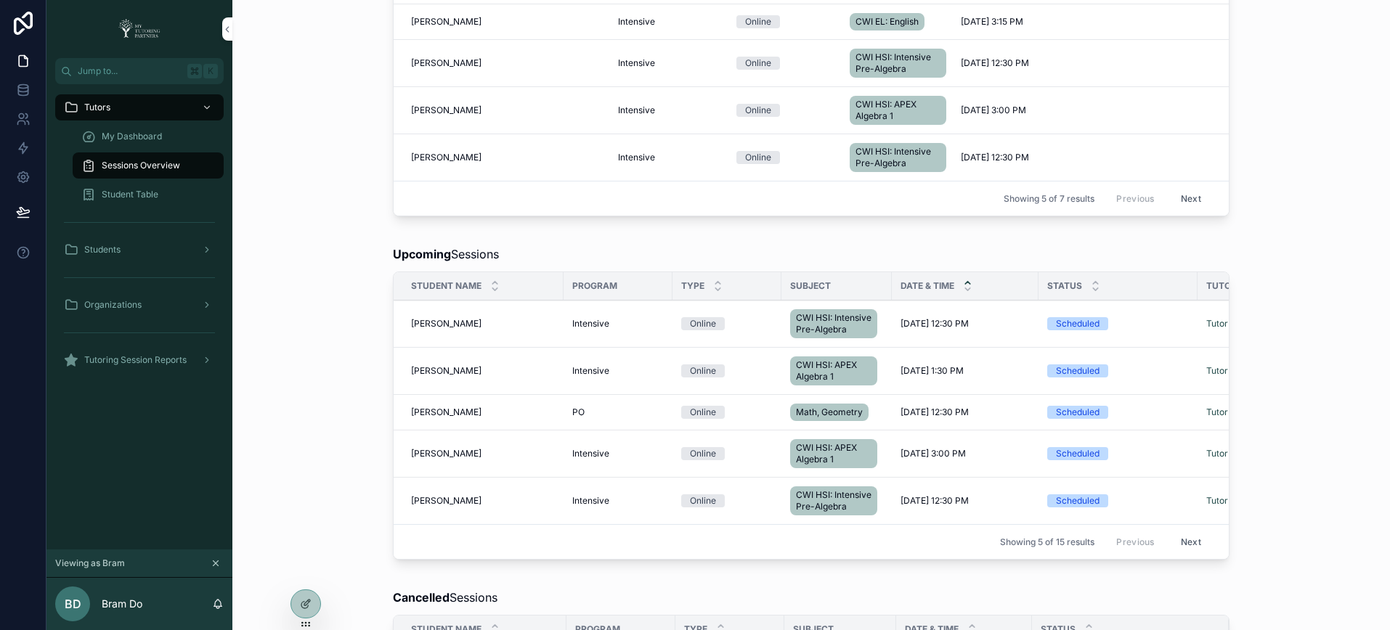
scroll to position [224, 0]
click at [0, 0] on icon at bounding box center [0, 0] width 0 height 0
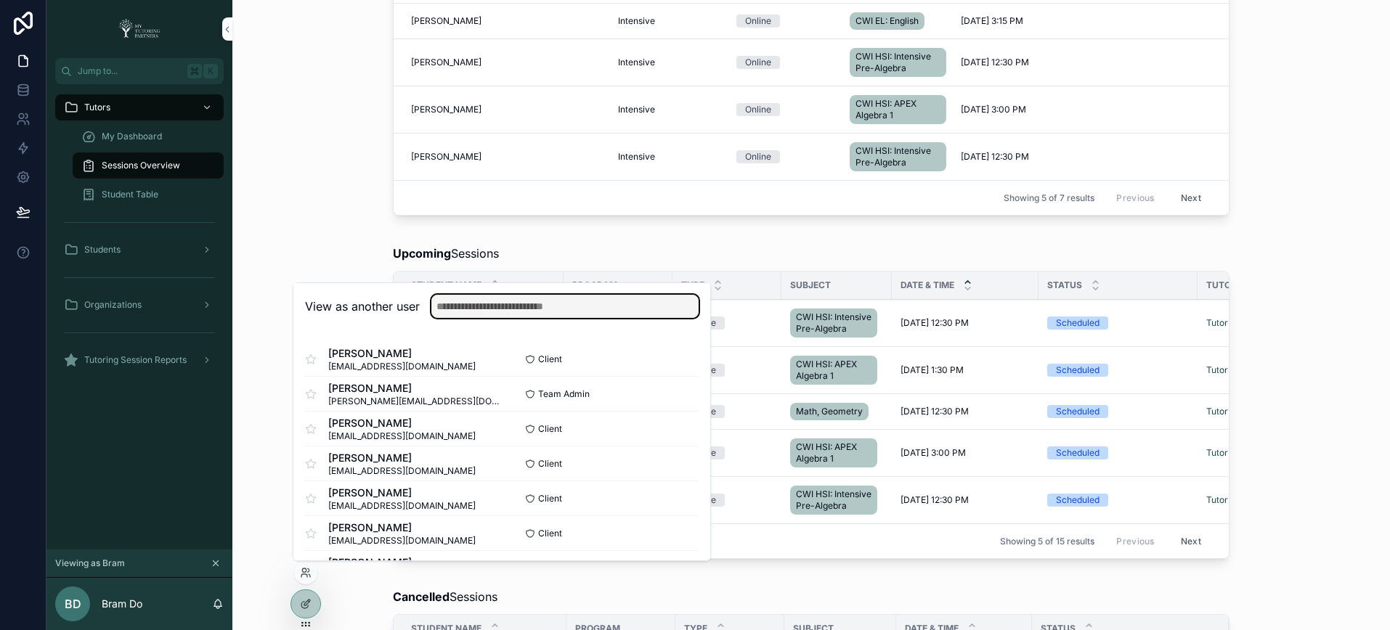
click at [513, 309] on input "text" at bounding box center [564, 306] width 267 height 23
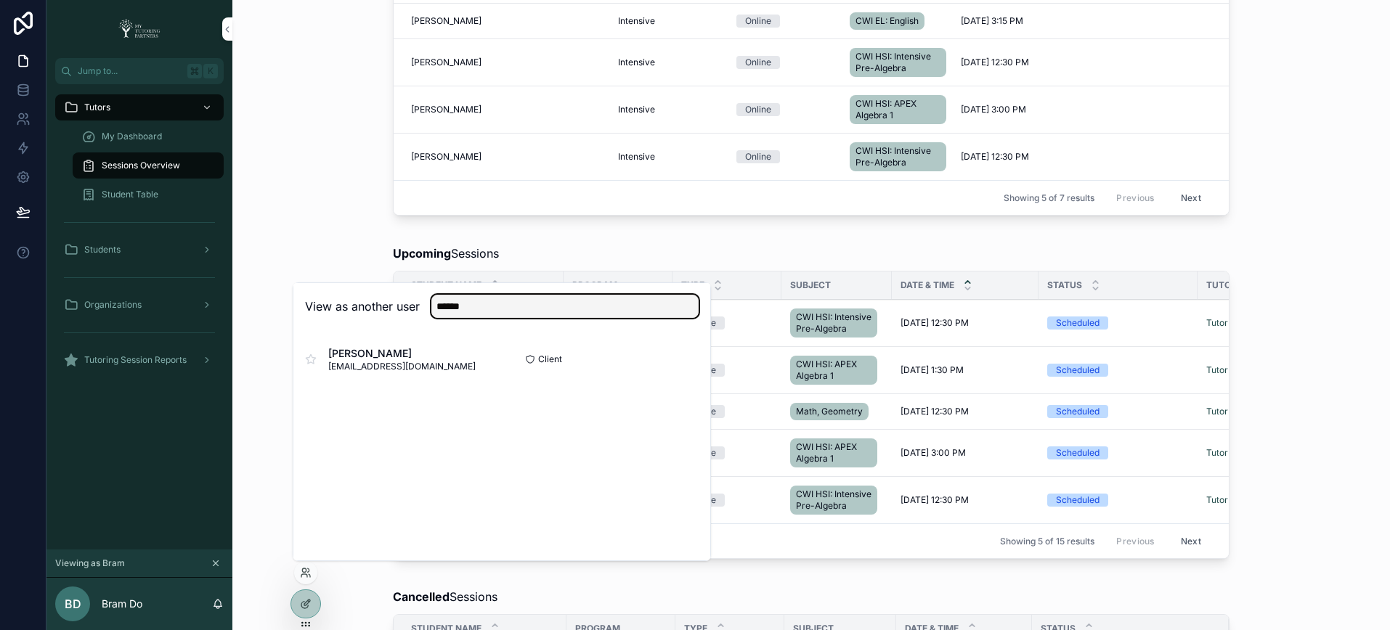
type input "******"
click at [0, 0] on button "Select" at bounding box center [0, 0] width 0 height 0
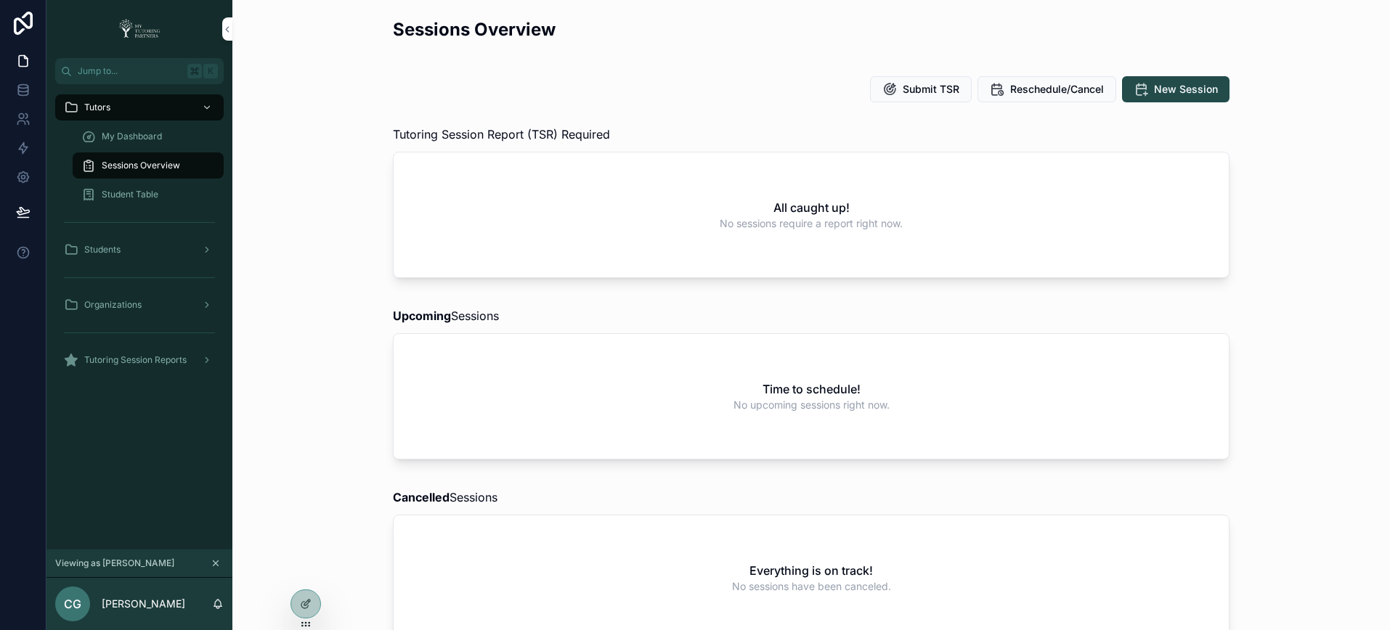
click at [198, 309] on div "scrollable content" at bounding box center [205, 304] width 19 height 23
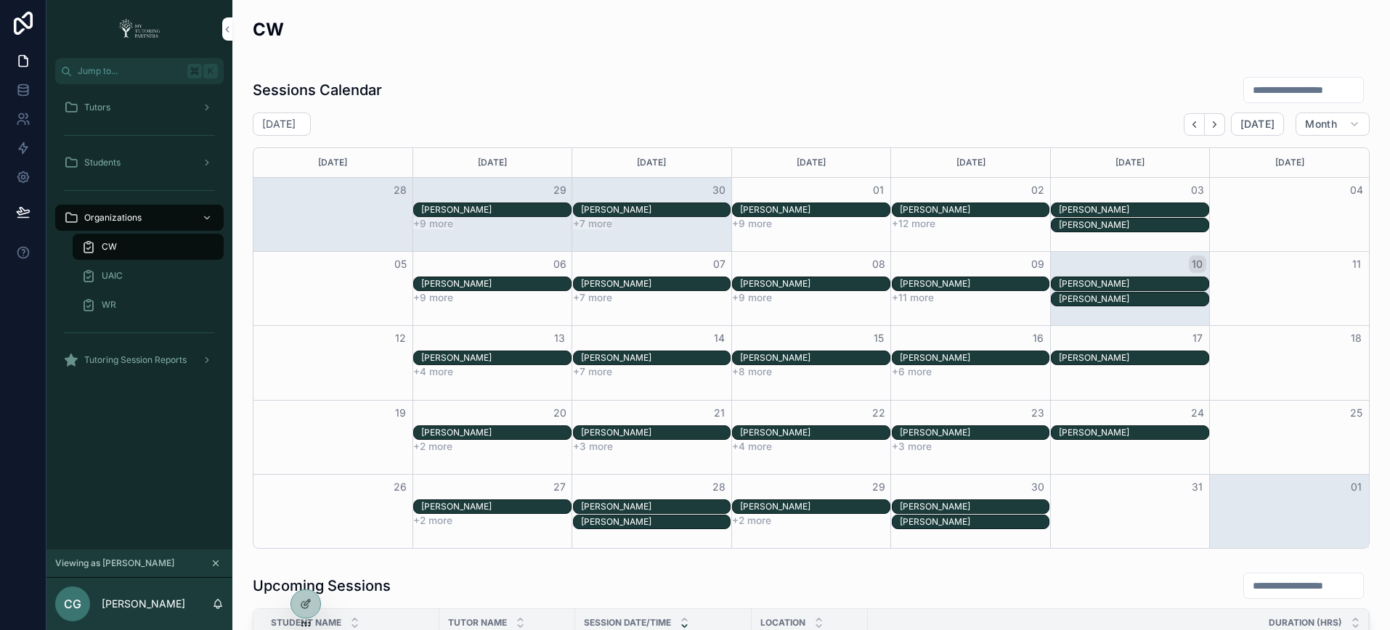
click at [171, 248] on div "CW" at bounding box center [148, 246] width 134 height 23
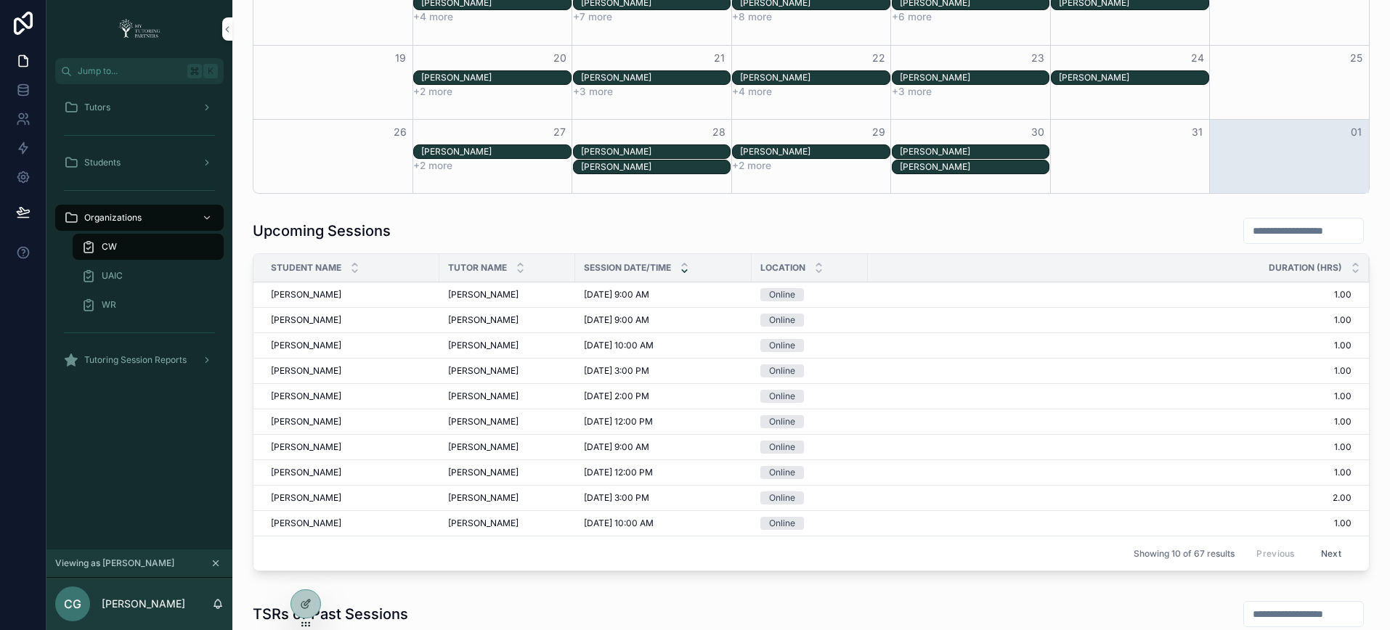
scroll to position [420, 0]
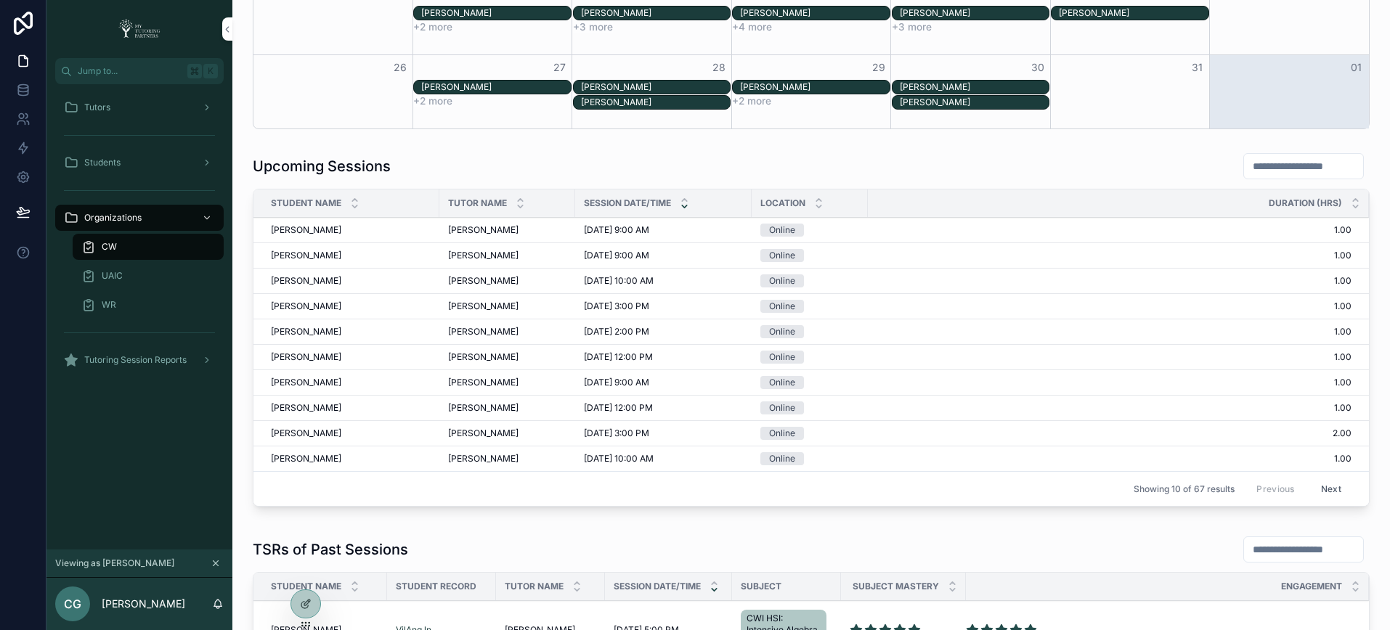
click at [1266, 168] on input "scrollable content" at bounding box center [1303, 166] width 119 height 20
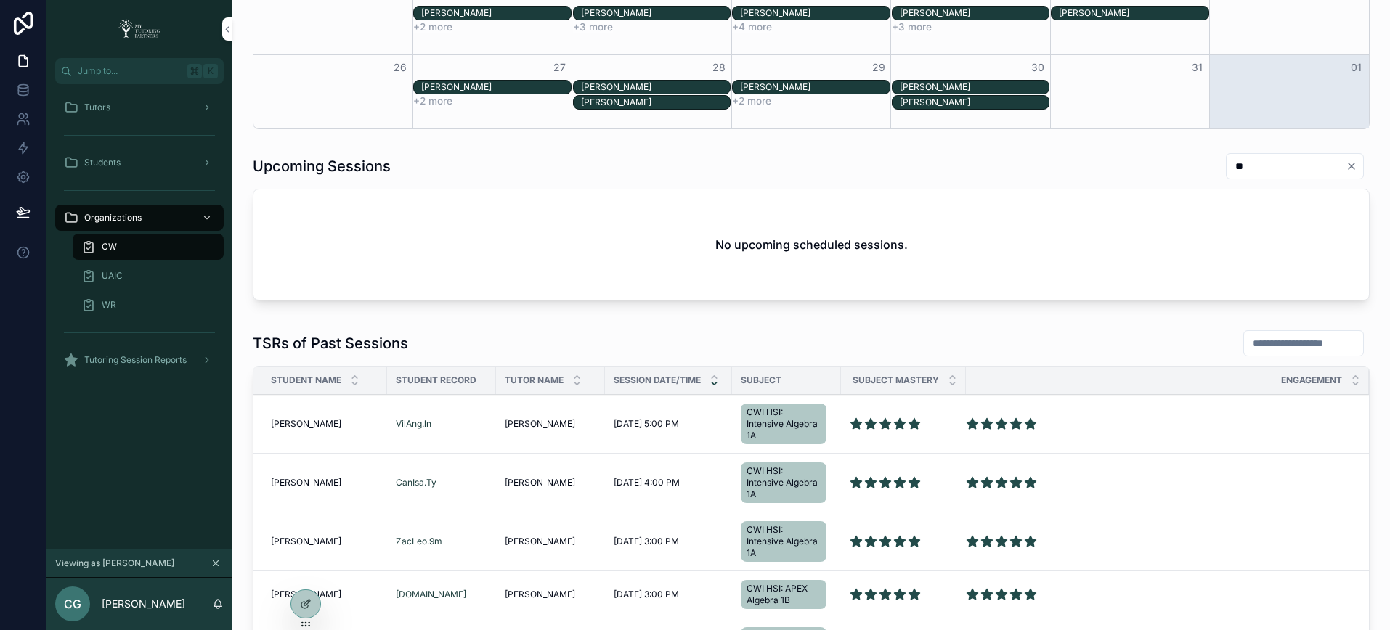
type input "*"
type input "******"
click at [1249, 342] on input "scrollable content" at bounding box center [1303, 343] width 119 height 20
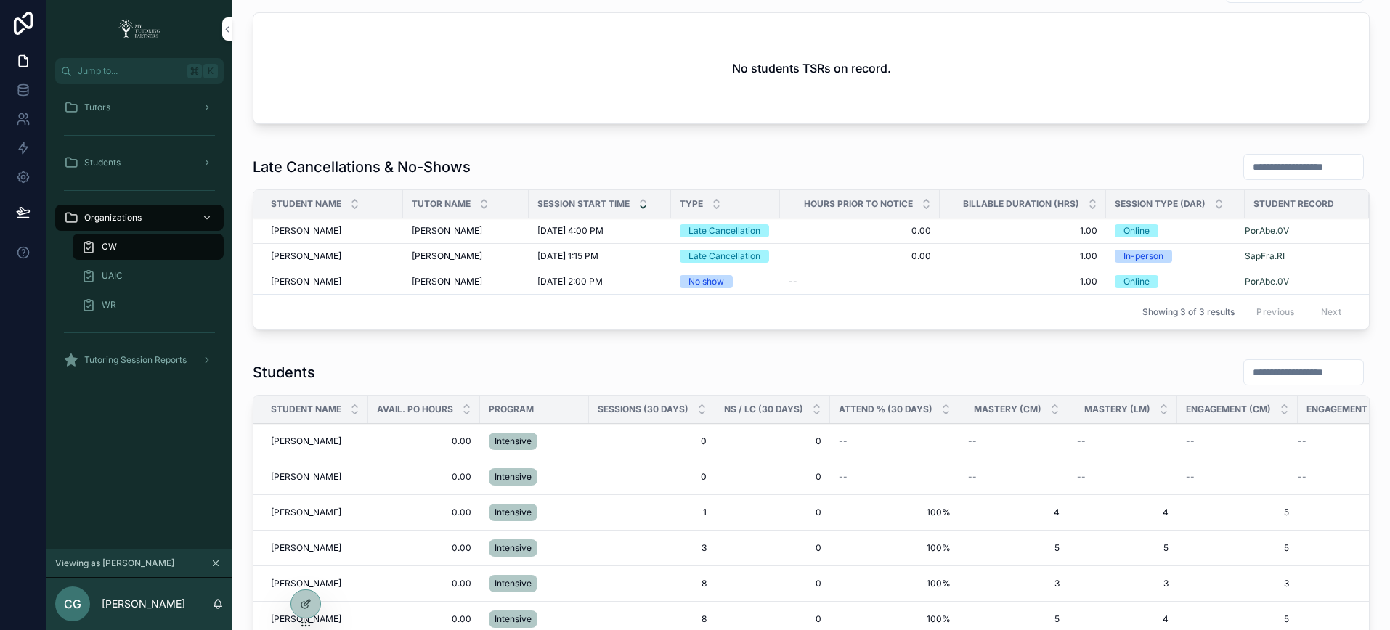
scroll to position [1062, 0]
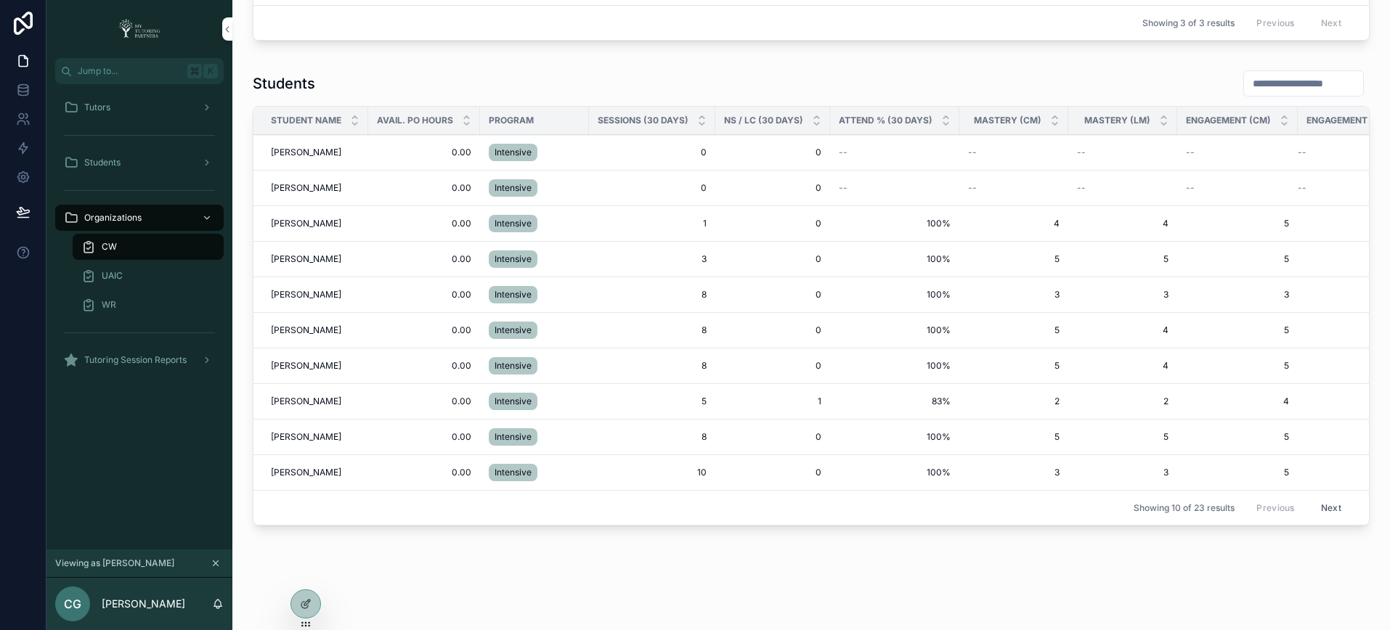
type input "******"
click at [1253, 87] on input "scrollable content" at bounding box center [1303, 83] width 119 height 20
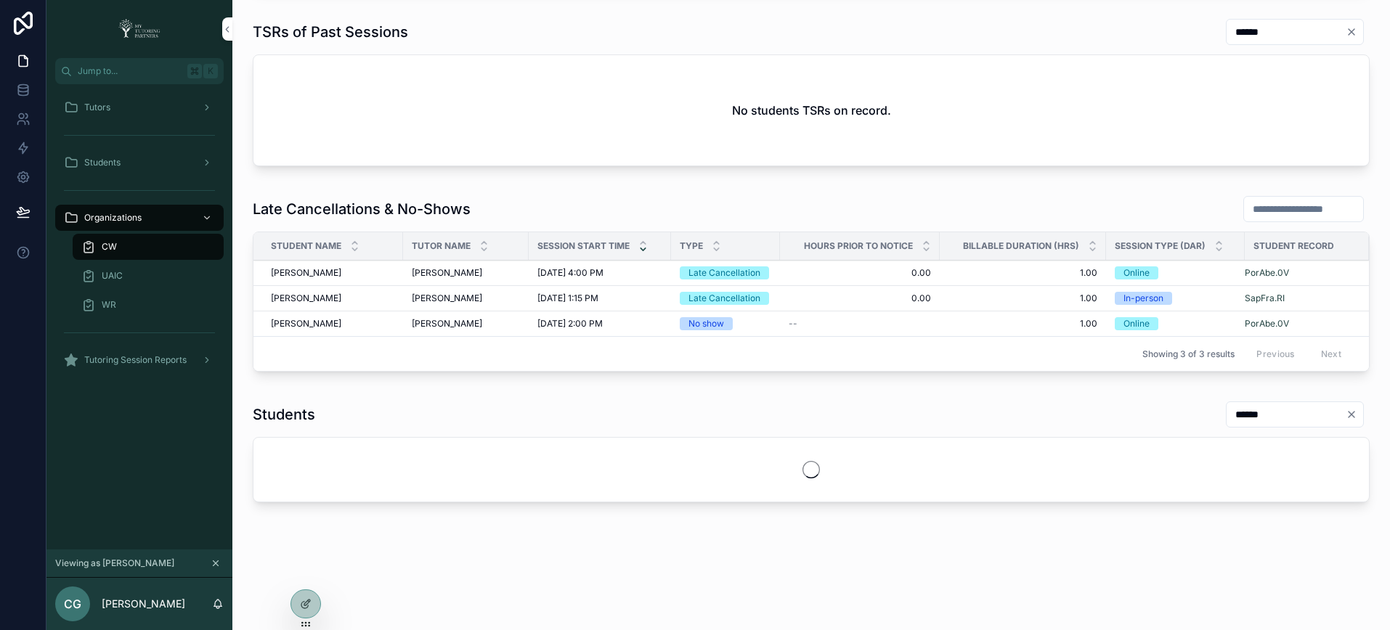
scroll to position [789, 0]
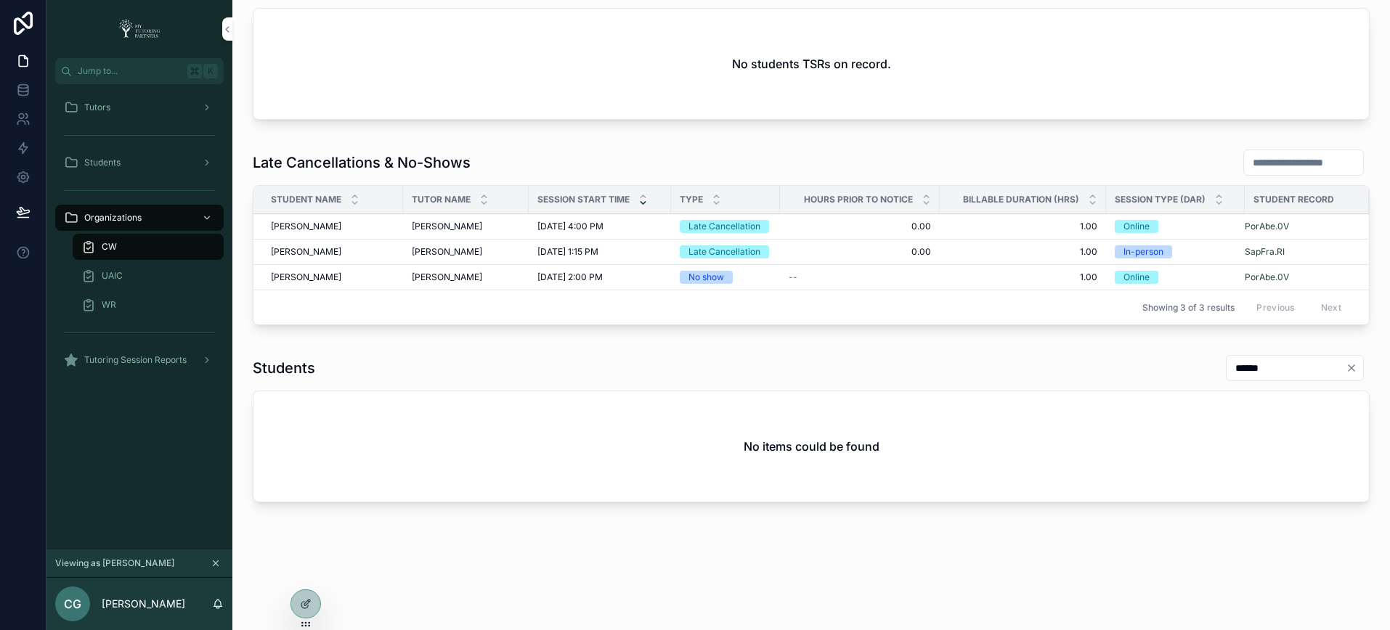
type input "******"
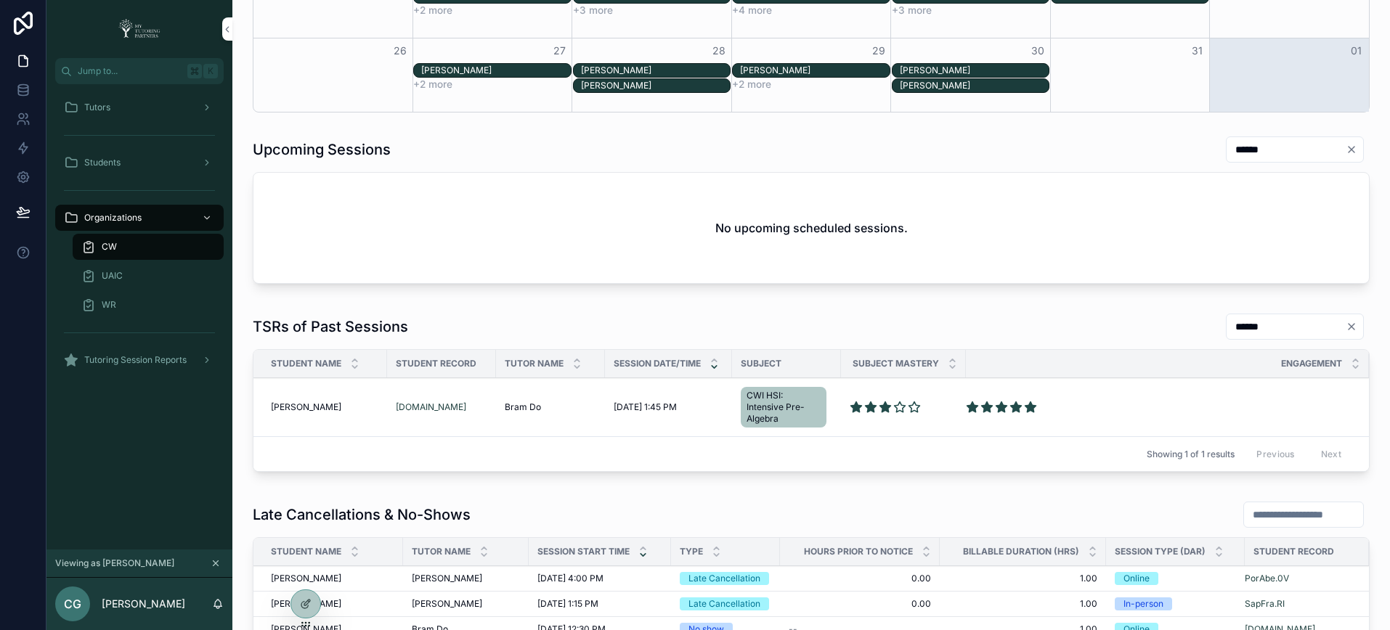
scroll to position [433, 0]
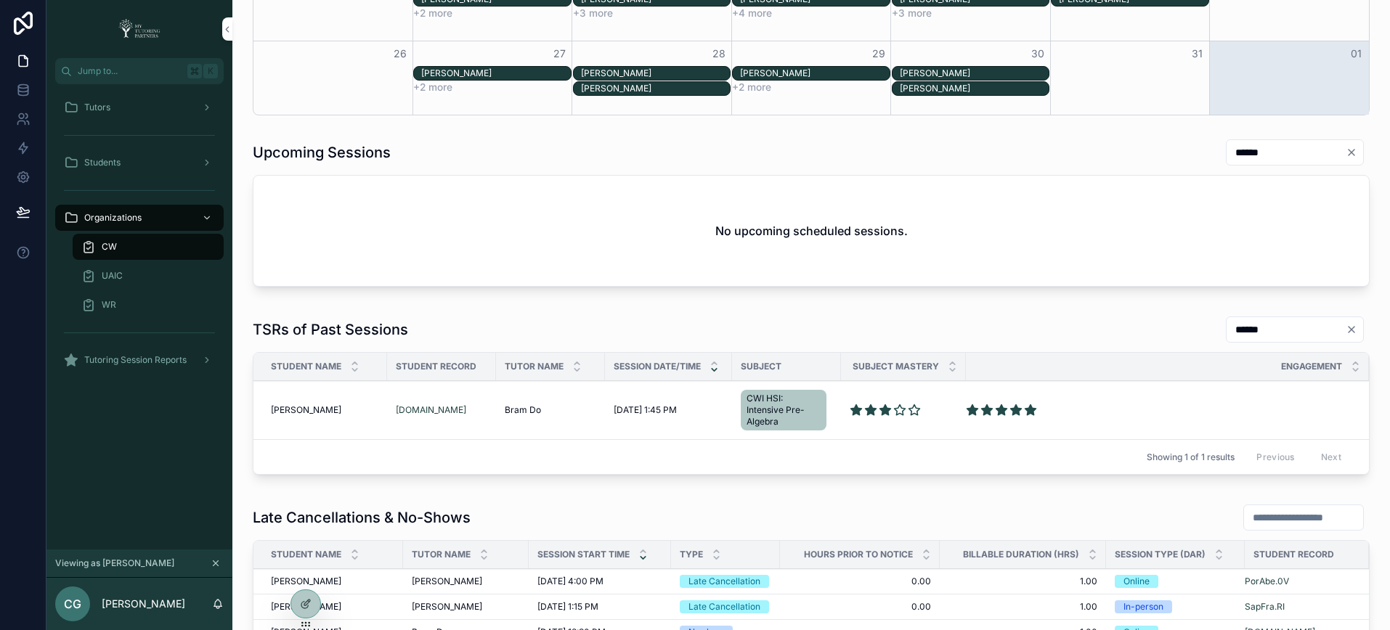
click at [1248, 147] on input "******" at bounding box center [1285, 152] width 119 height 20
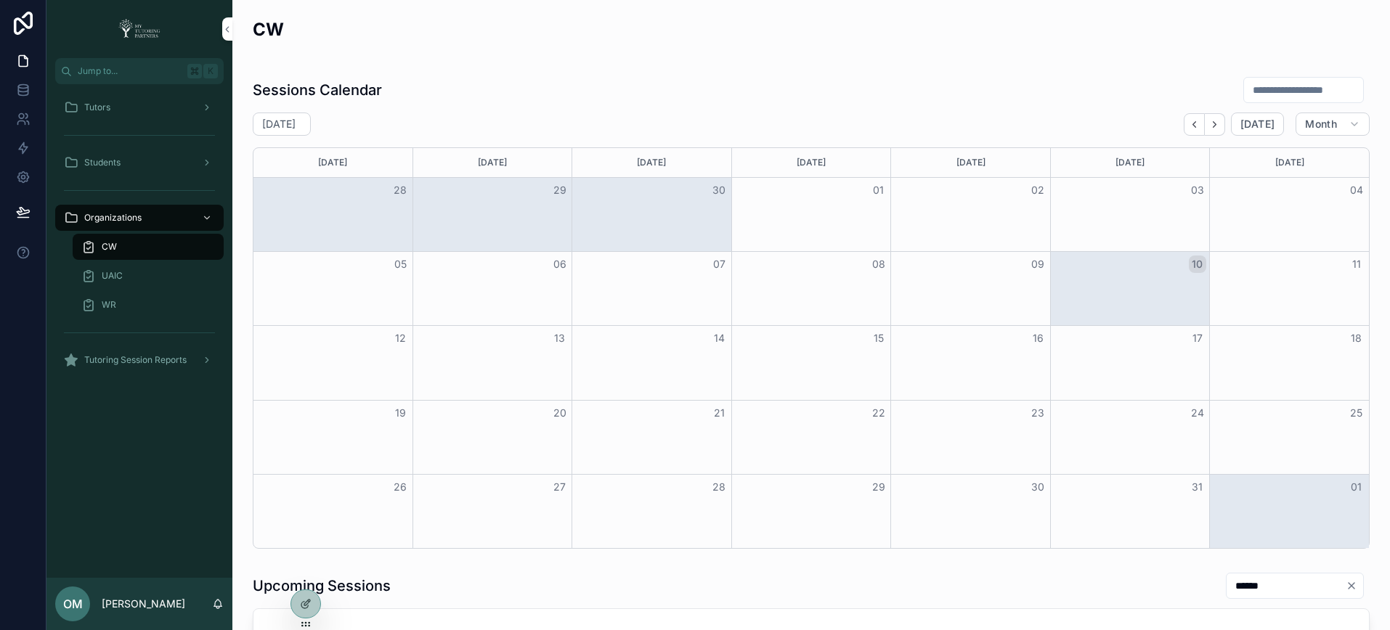
scroll to position [240, 0]
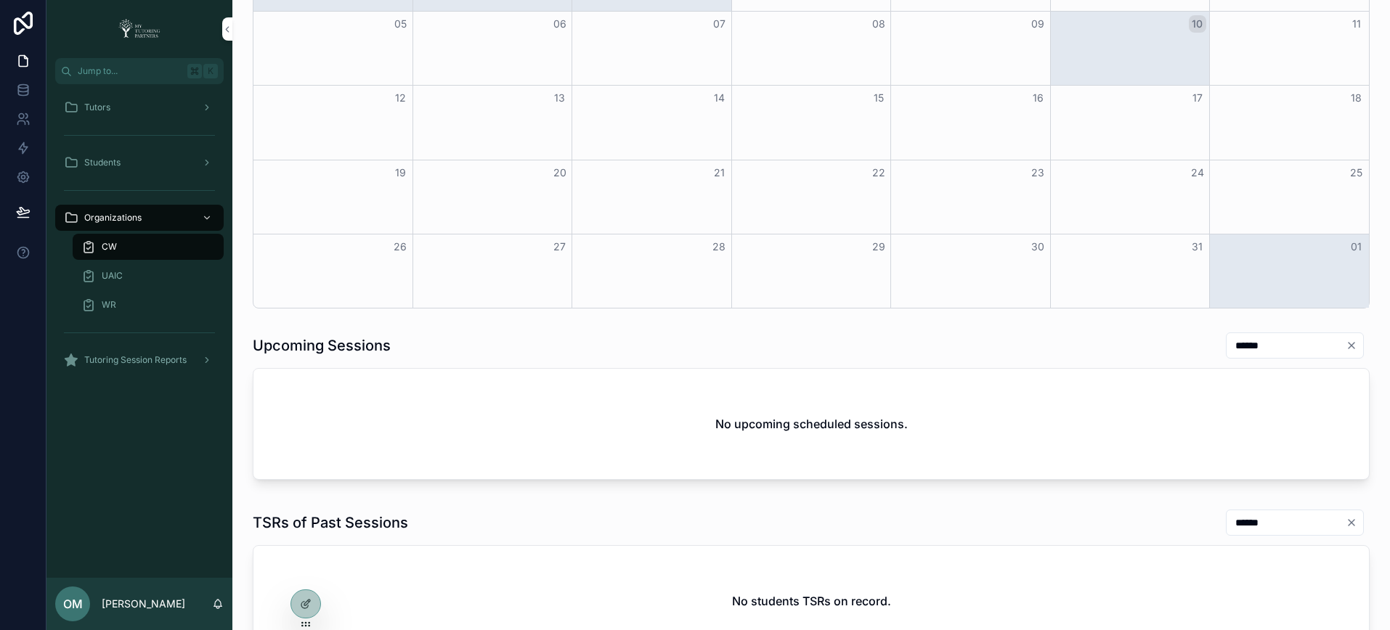
click at [0, 0] on div at bounding box center [0, 0] width 0 height 0
click at [0, 0] on icon at bounding box center [0, 0] width 0 height 0
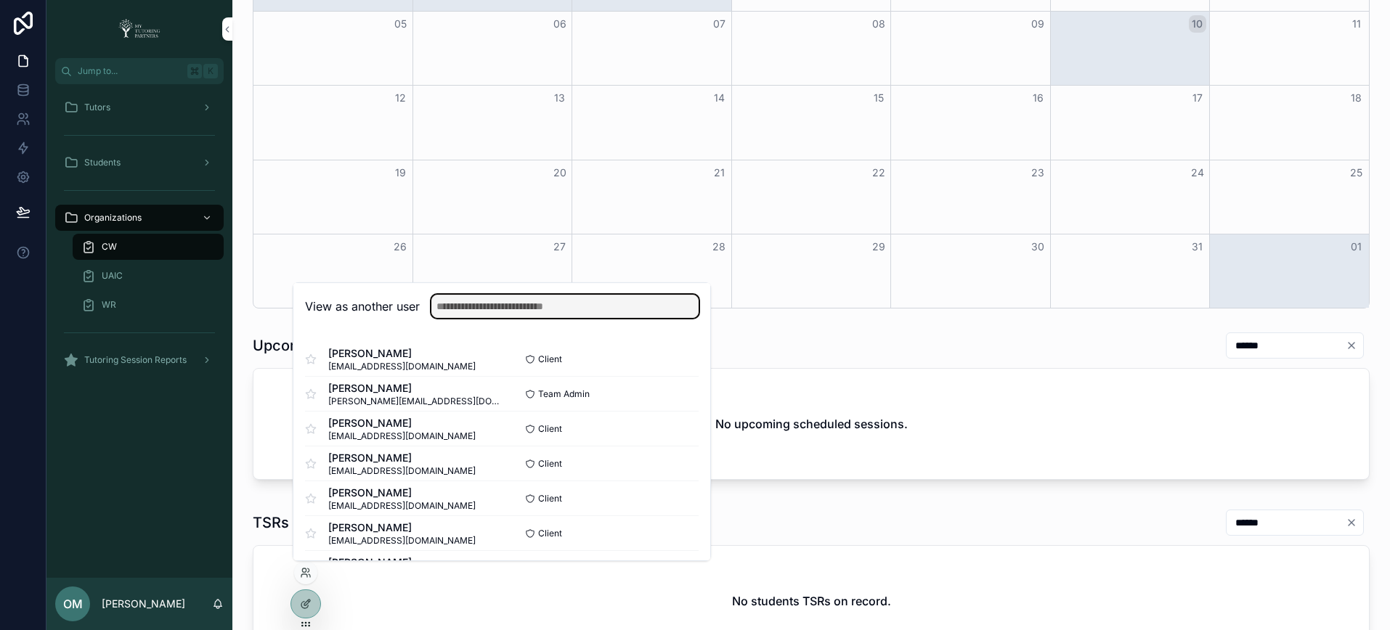
click at [528, 308] on input "text" at bounding box center [564, 306] width 267 height 23
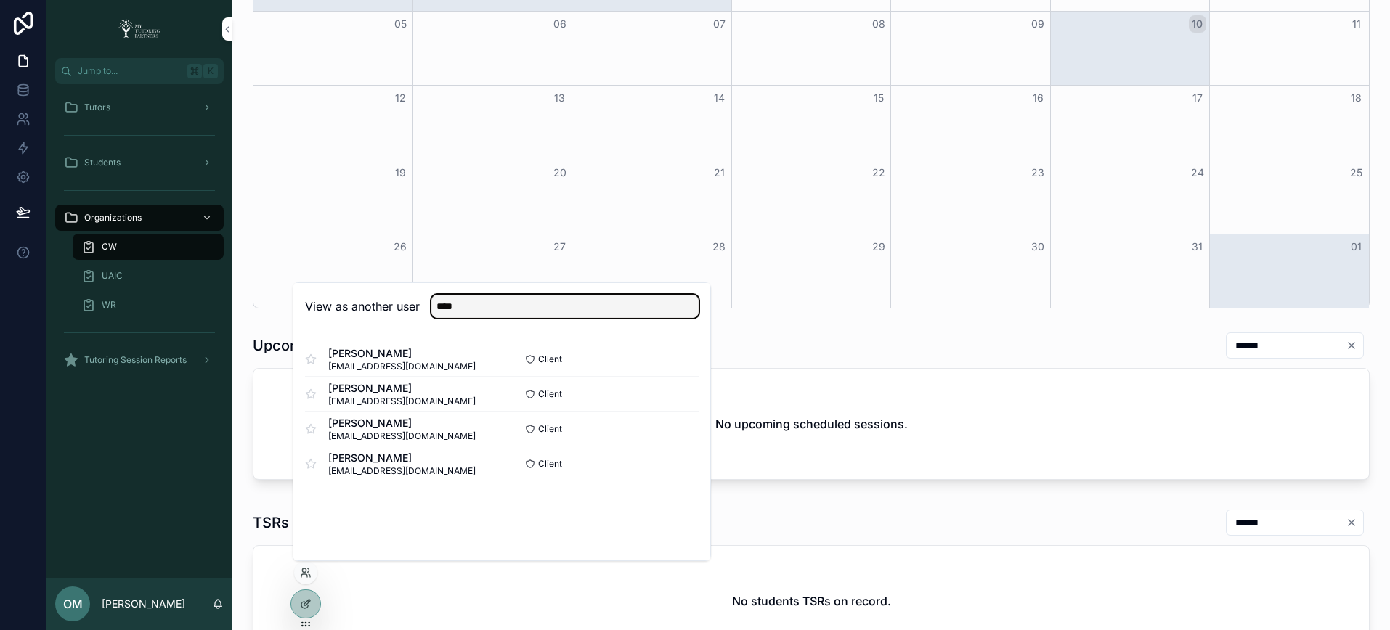
type input "****"
click at [0, 0] on button "Select" at bounding box center [0, 0] width 0 height 0
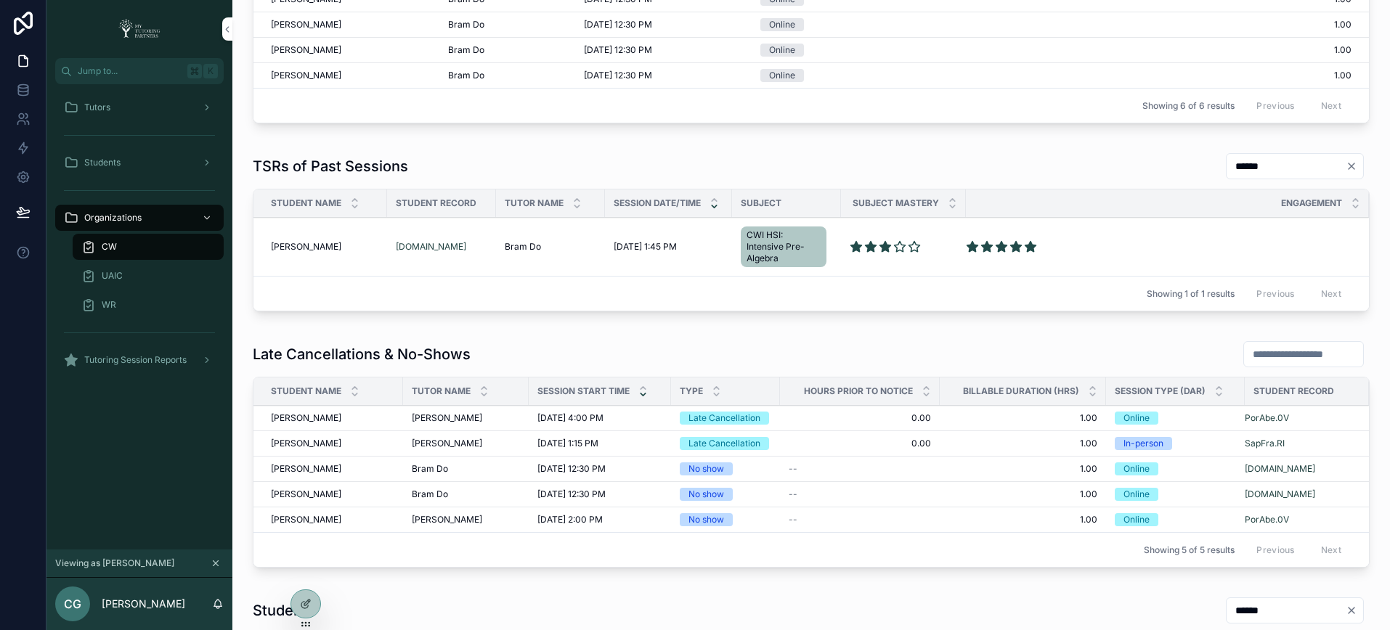
scroll to position [746, 0]
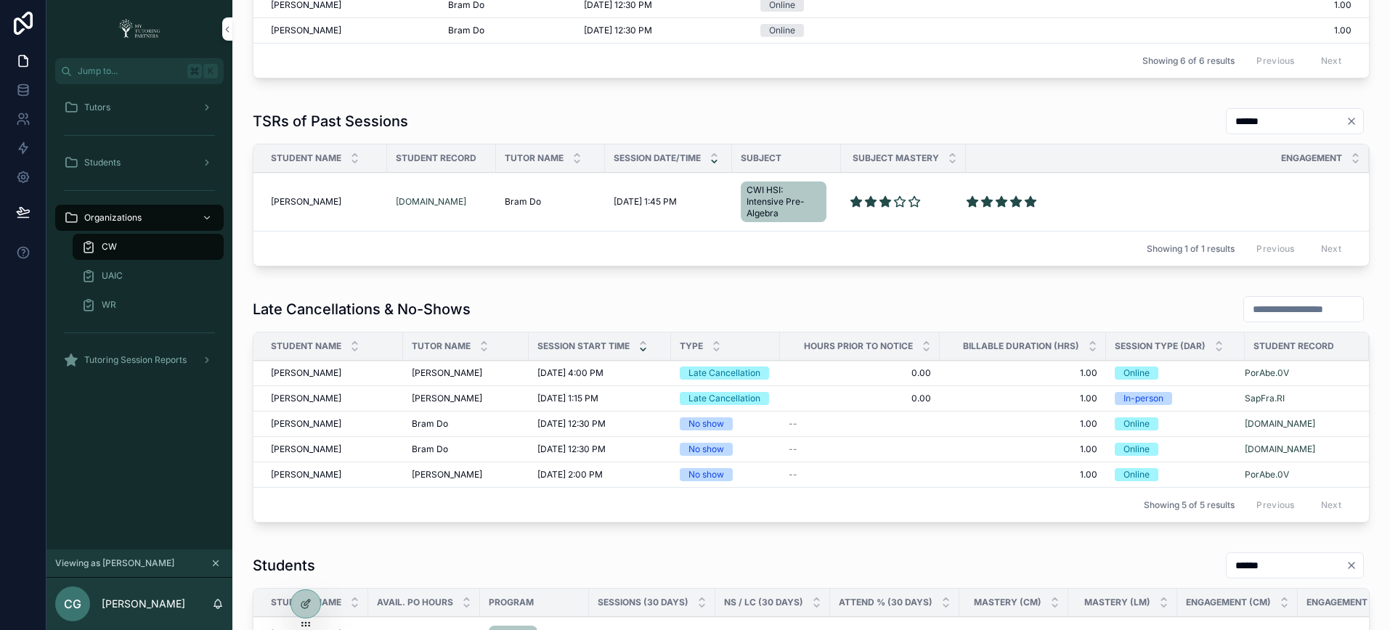
click at [1244, 307] on input "scrollable content" at bounding box center [1303, 309] width 119 height 20
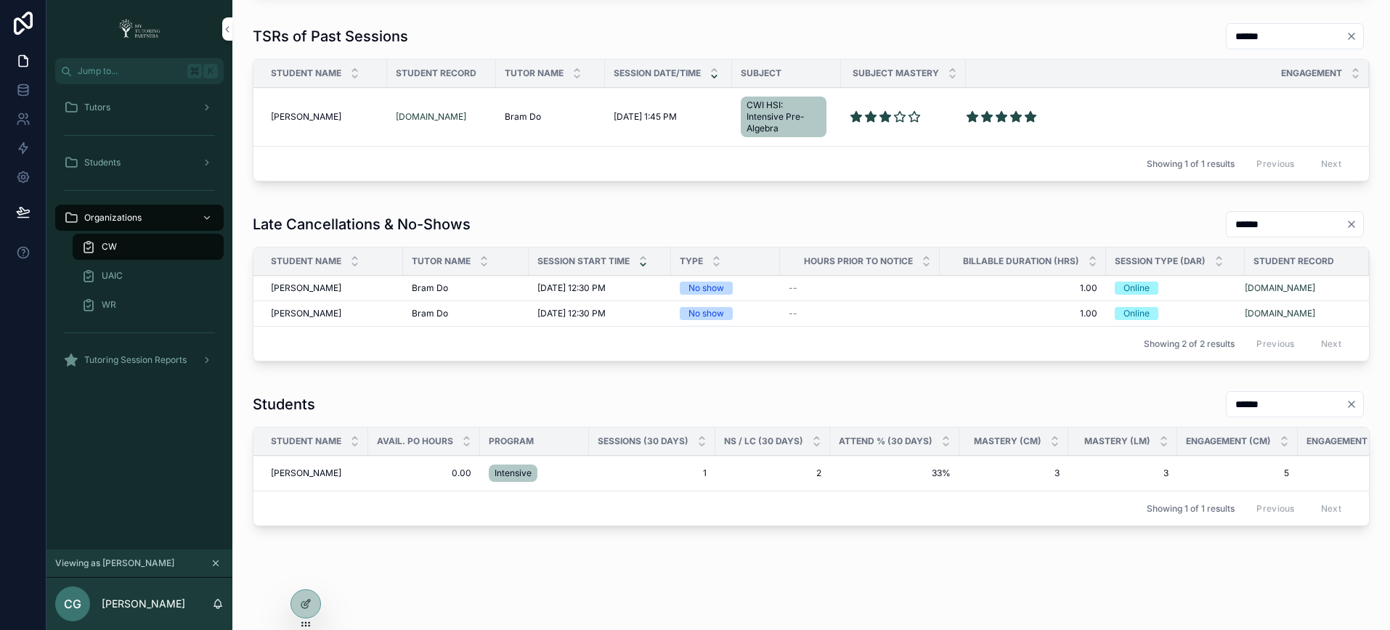
scroll to position [834, 0]
type input "******"
click at [312, 287] on span "[PERSON_NAME]" at bounding box center [306, 286] width 70 height 12
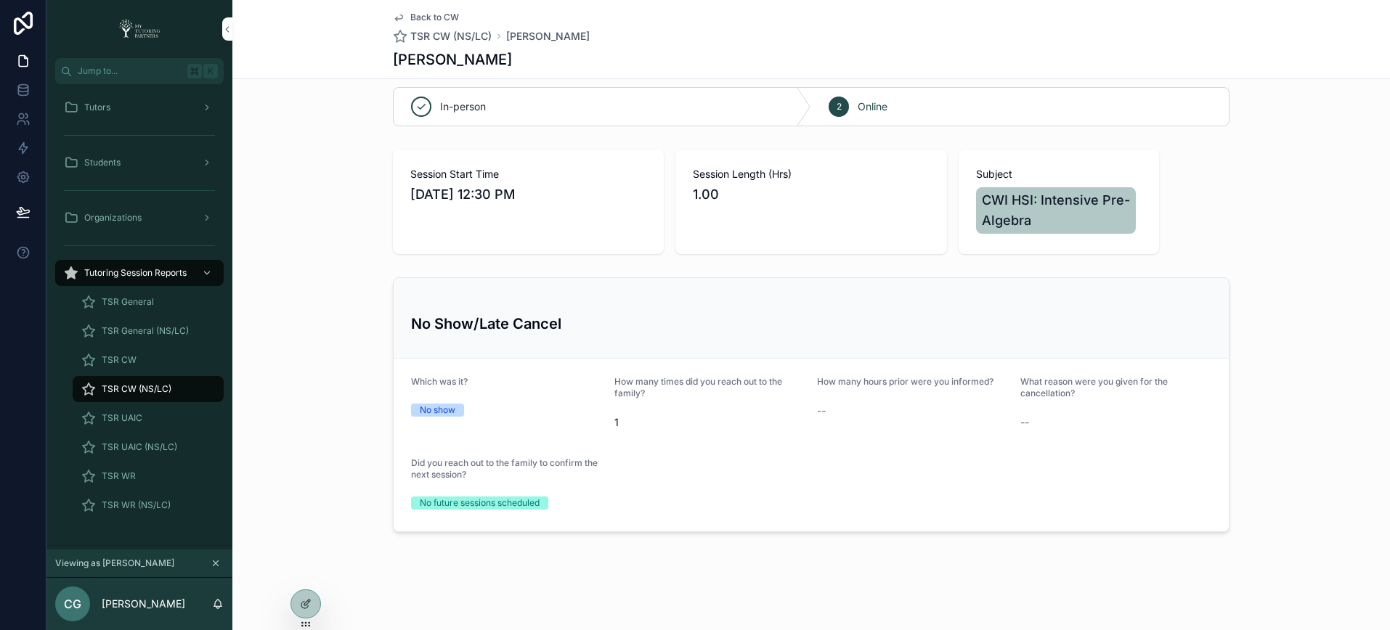
scroll to position [16, 0]
click at [227, 30] on icon "scrollable content" at bounding box center [227, 29] width 3 height 5
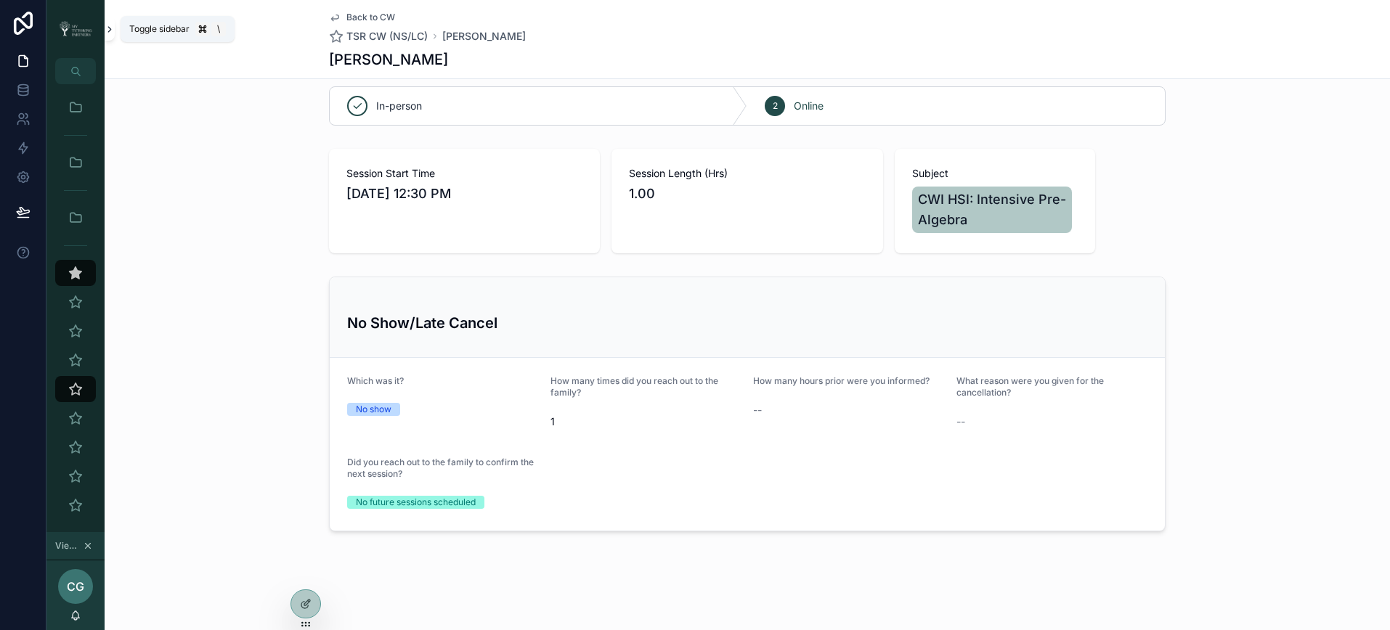
click at [107, 31] on icon "scrollable content" at bounding box center [110, 29] width 10 height 11
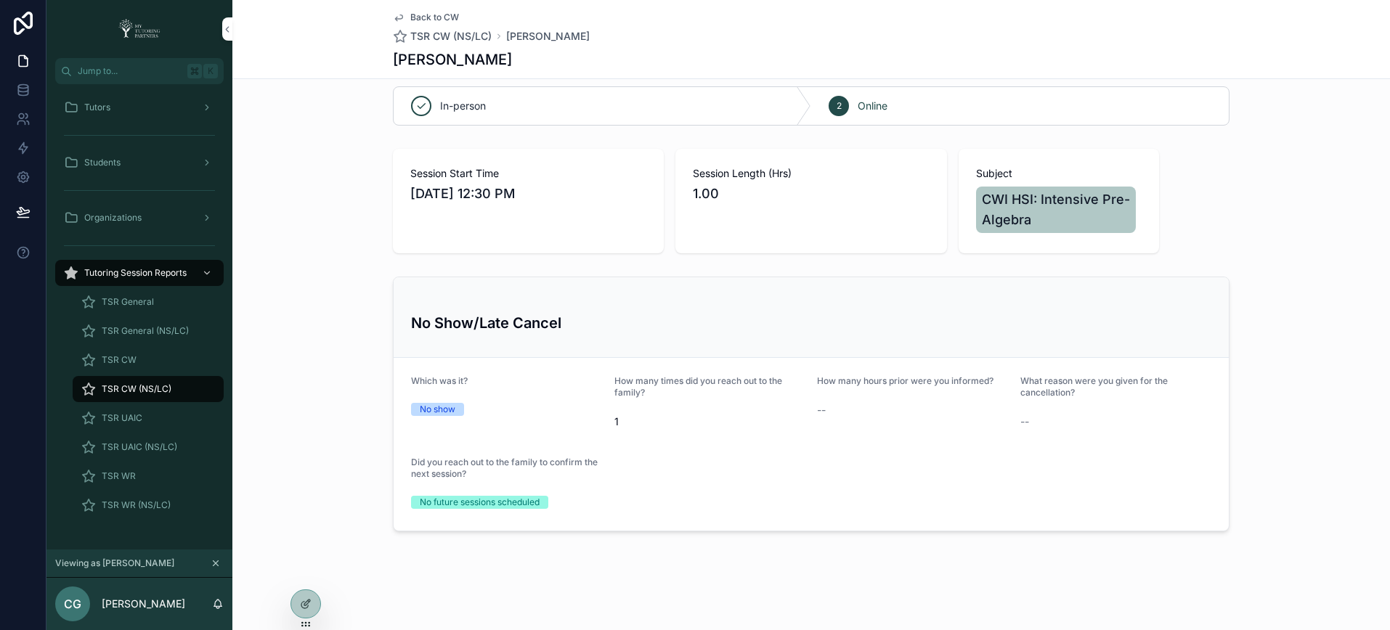
click at [190, 391] on div "TSR CW (NS/LC)" at bounding box center [148, 389] width 134 height 23
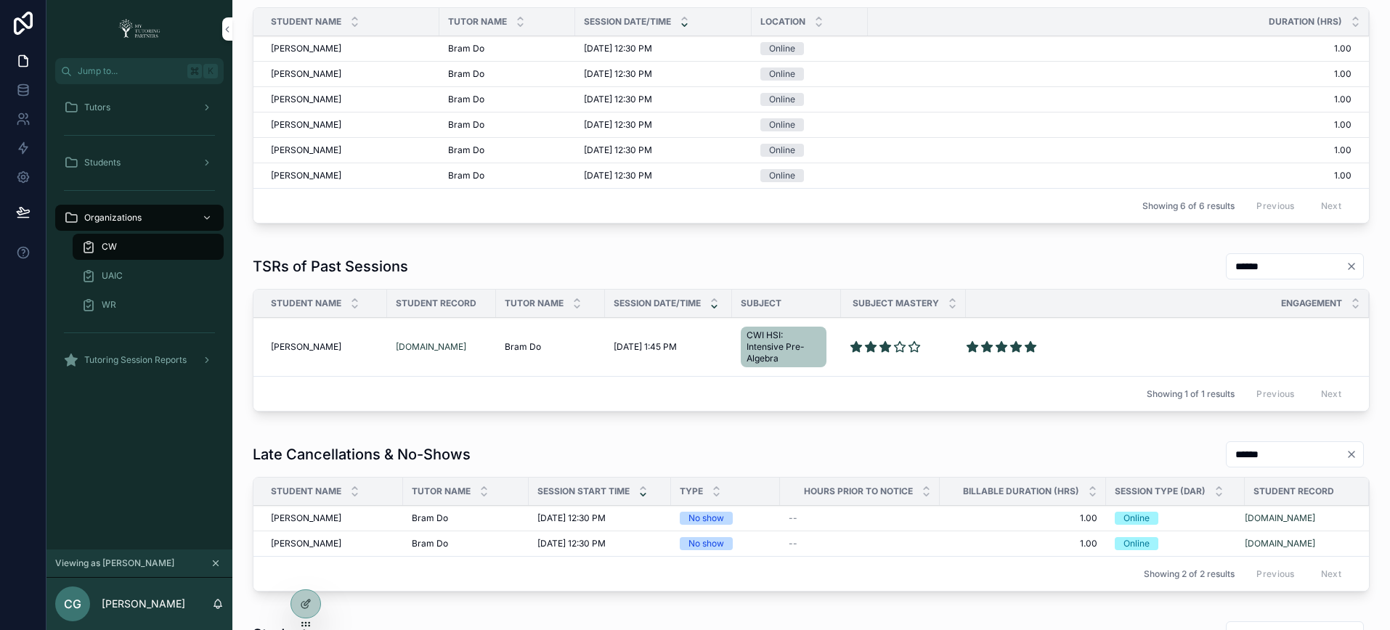
scroll to position [743, 0]
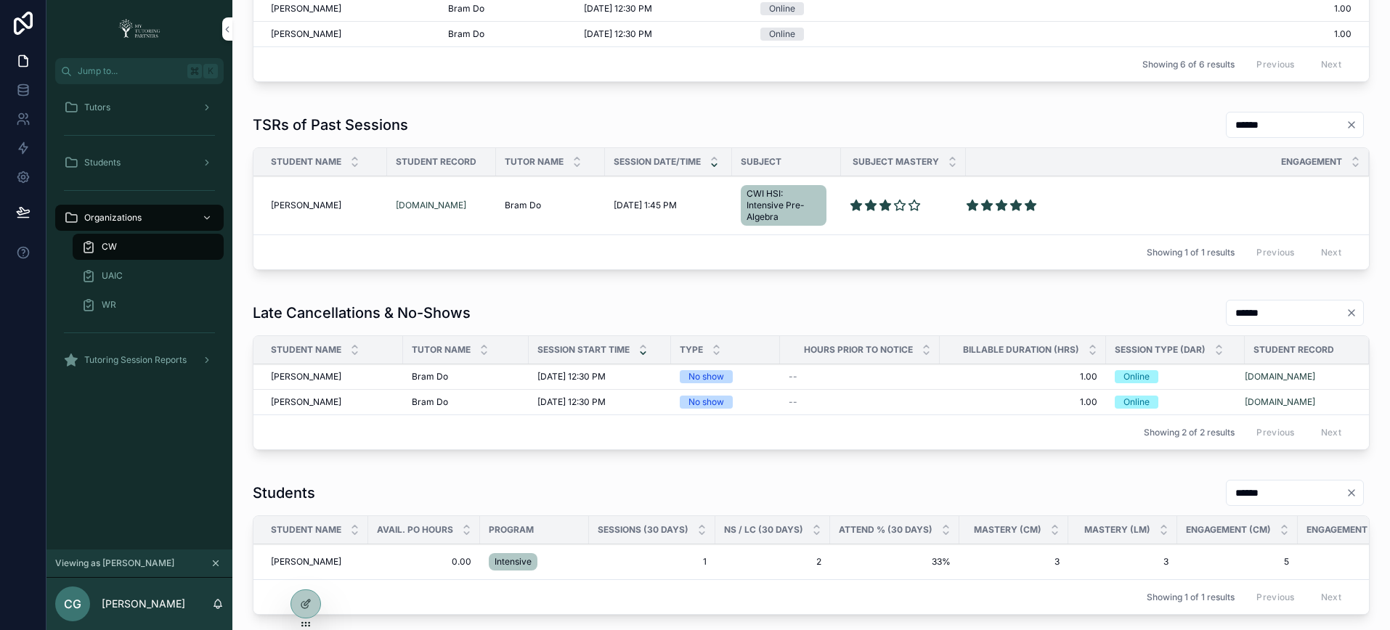
click at [309, 400] on span "Habiba Albedaewy" at bounding box center [306, 402] width 70 height 12
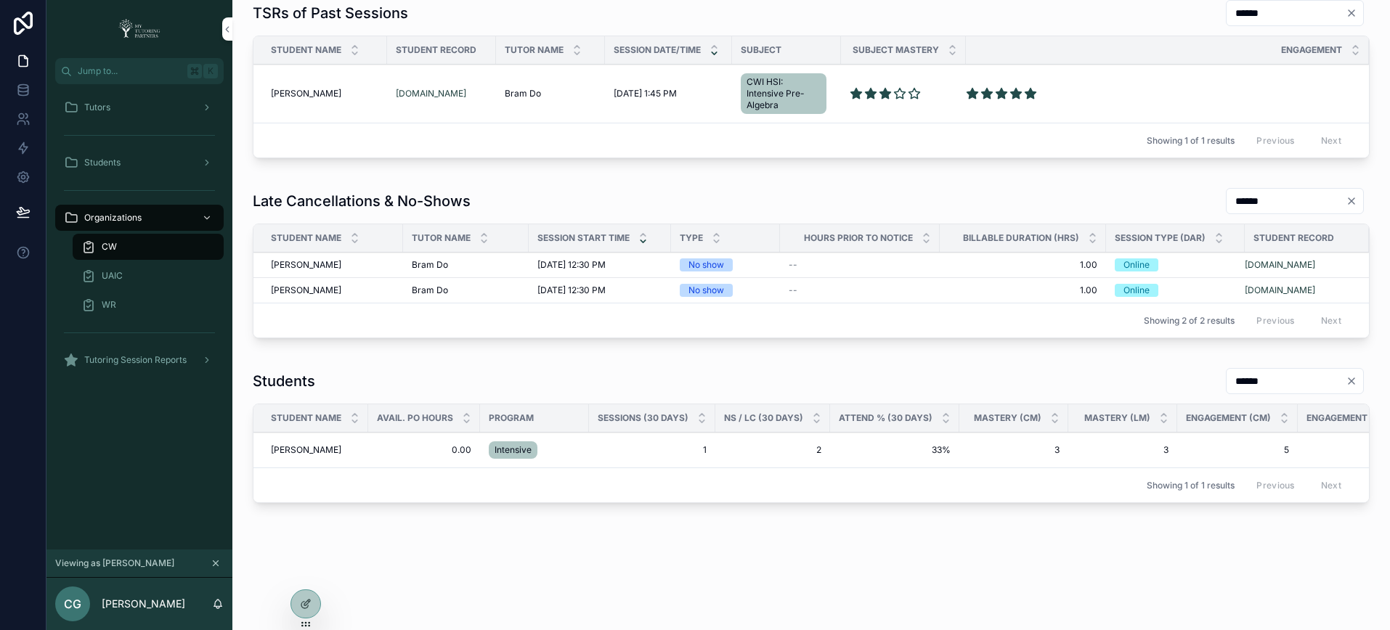
scroll to position [693, 0]
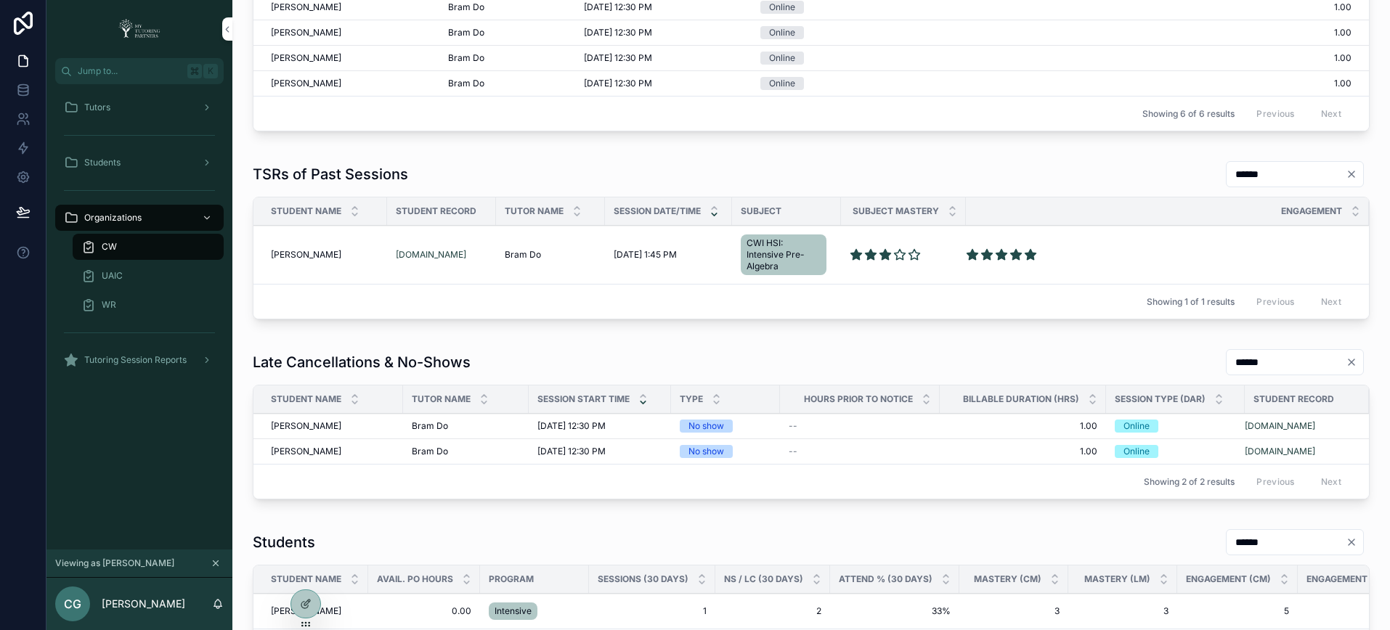
click at [297, 452] on span "Habiba Albedaewy" at bounding box center [306, 452] width 70 height 12
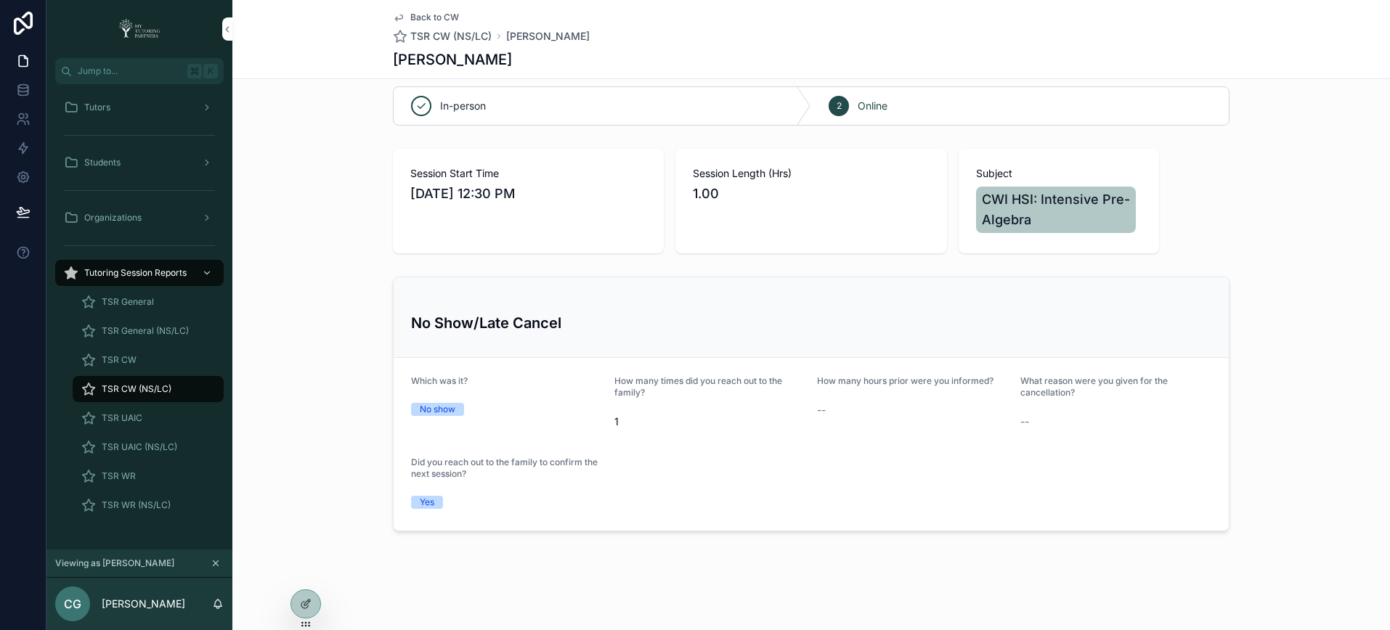
scroll to position [16, 0]
click at [166, 382] on div "TSR CW (NS/LC)" at bounding box center [148, 389] width 134 height 23
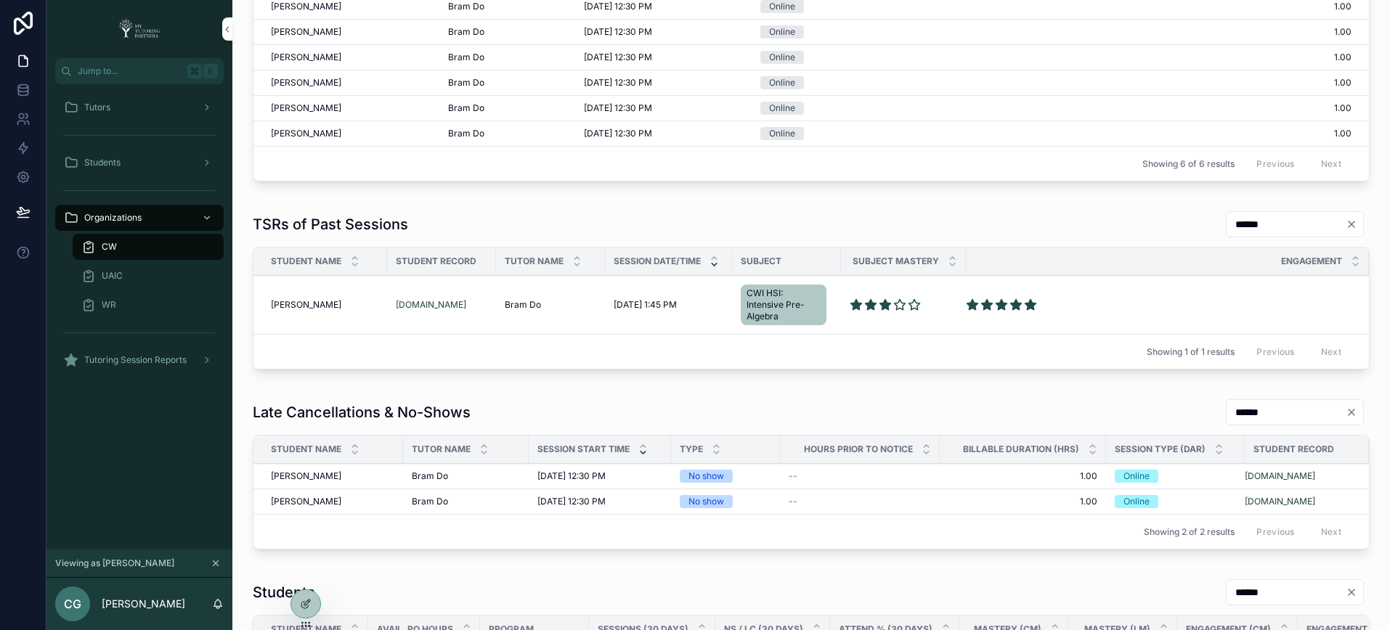
scroll to position [680, 0]
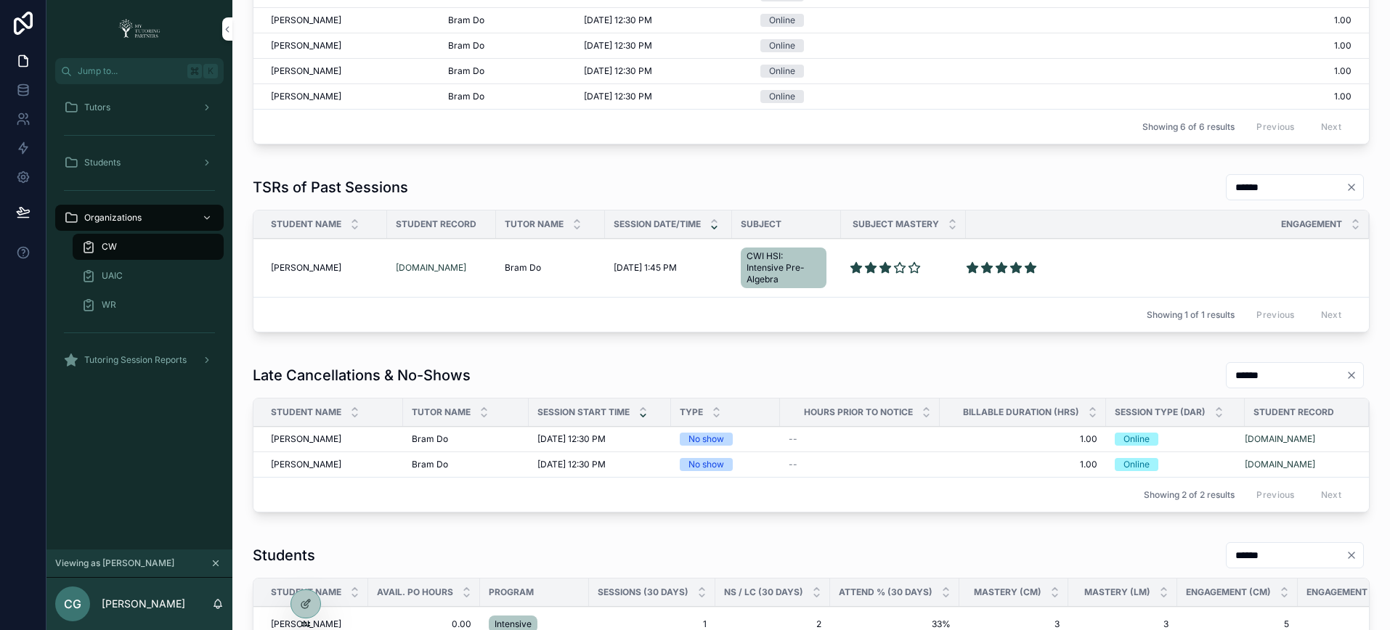
click at [321, 438] on span "Habiba Albedaewy" at bounding box center [306, 439] width 70 height 12
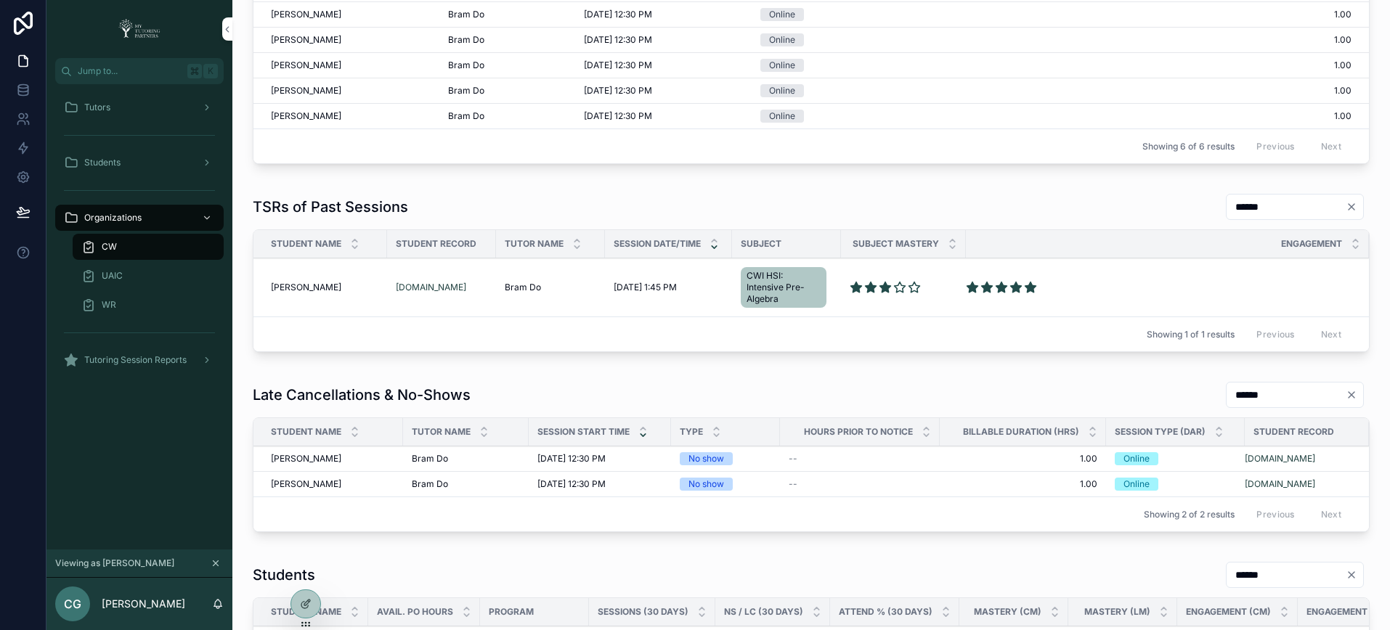
scroll to position [638, 0]
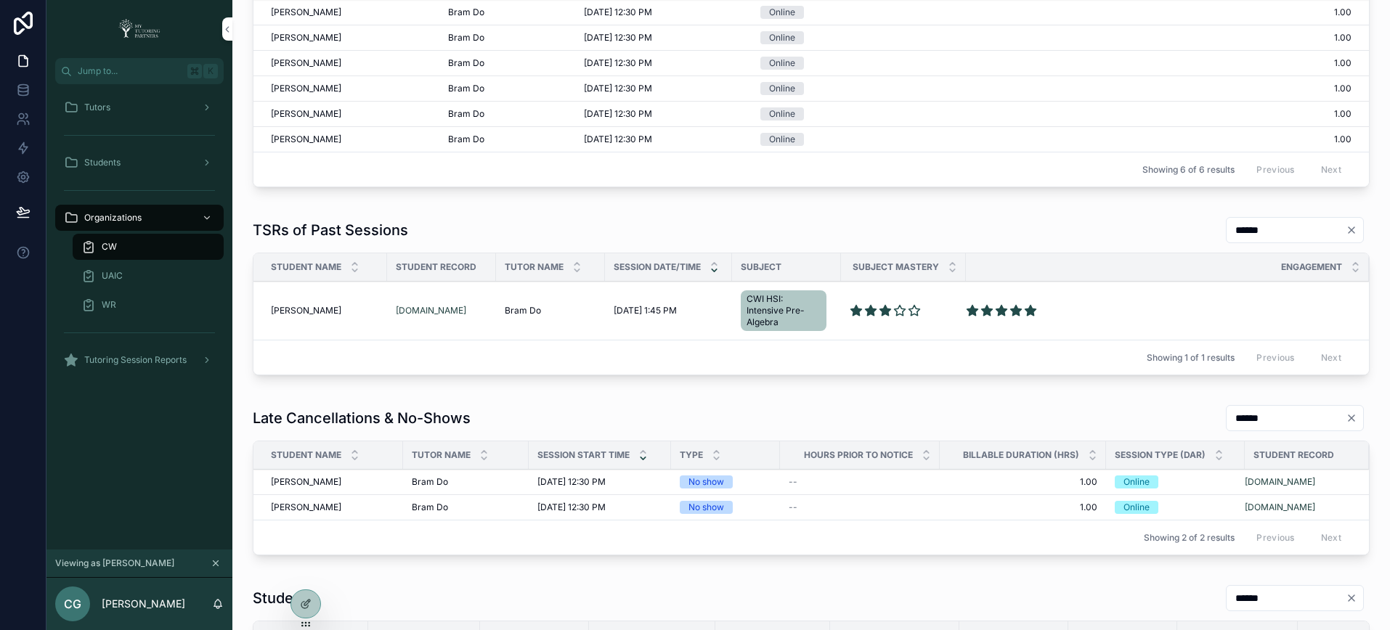
click at [324, 311] on span "Habiba Albedaewy" at bounding box center [306, 311] width 70 height 12
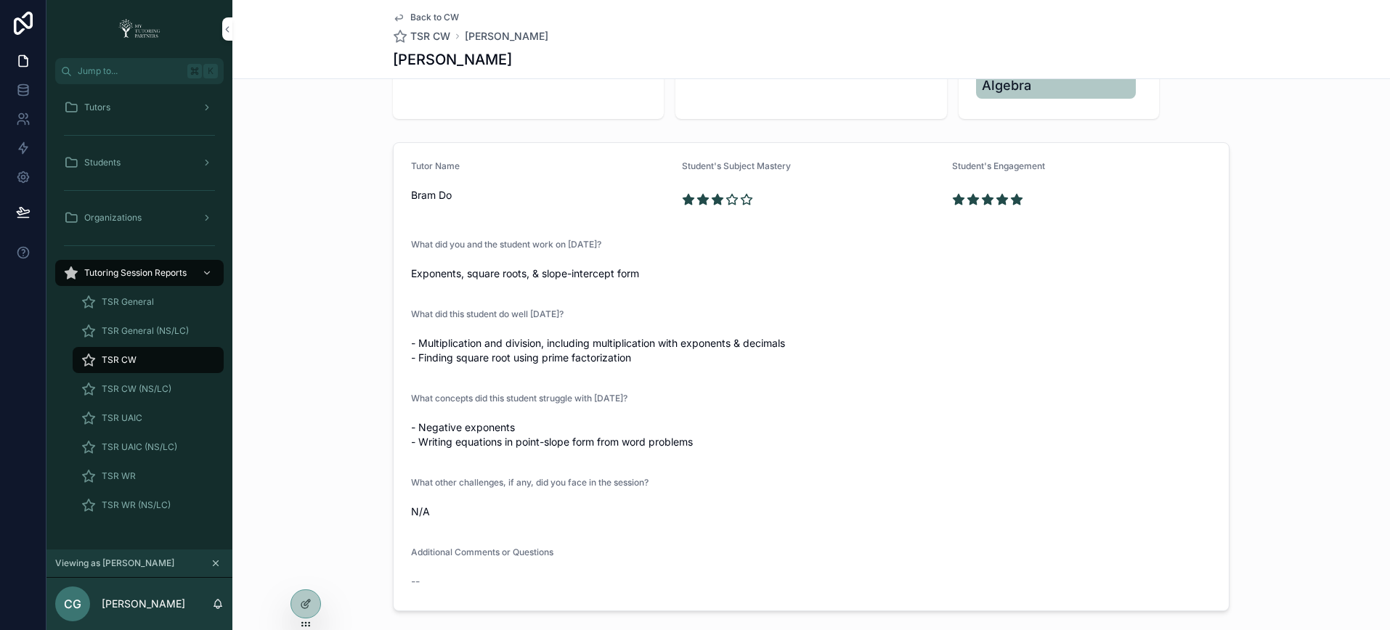
scroll to position [153, 0]
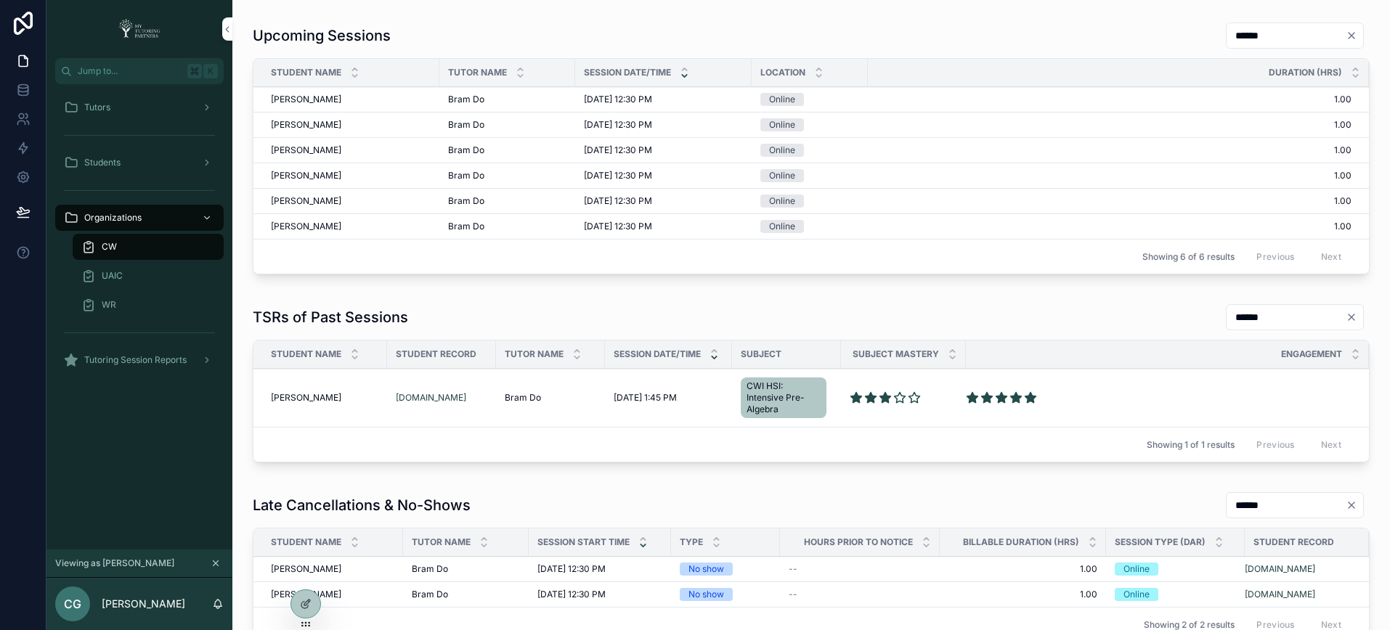
scroll to position [552, 0]
click at [115, 110] on div "Tutors" at bounding box center [139, 107] width 151 height 23
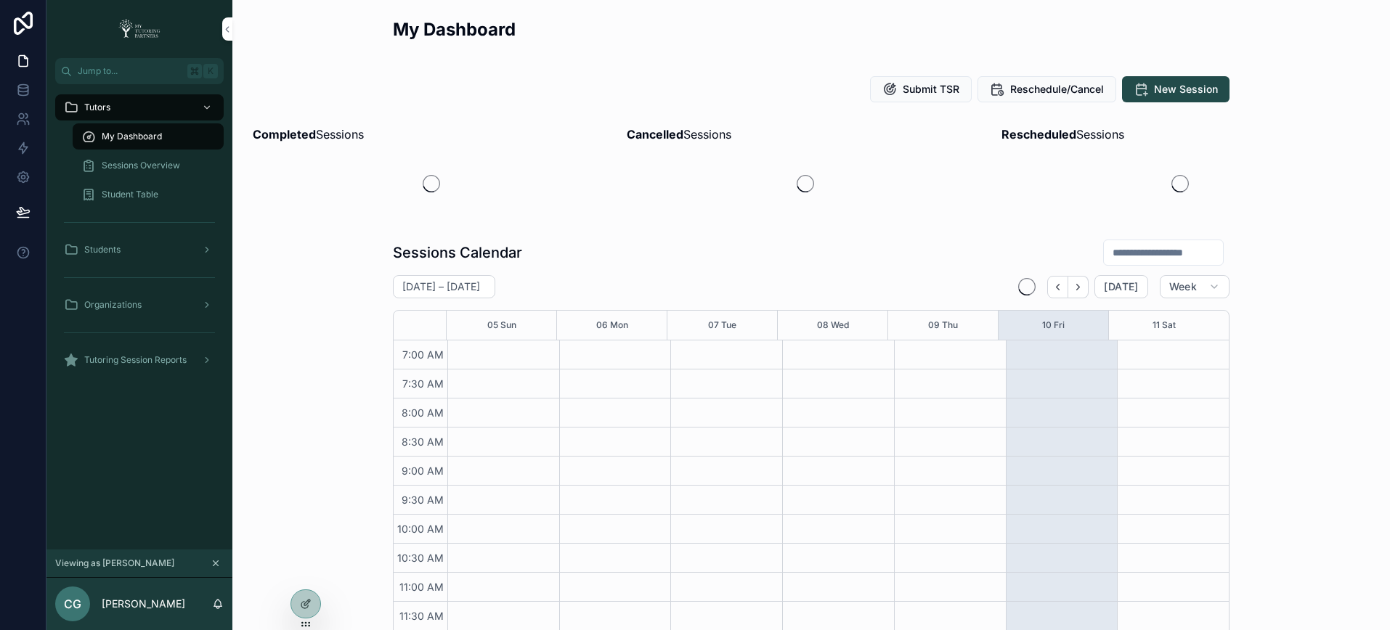
scroll to position [385, 0]
click at [0, 0] on div at bounding box center [0, 0] width 0 height 0
click at [0, 0] on icon at bounding box center [0, 0] width 0 height 0
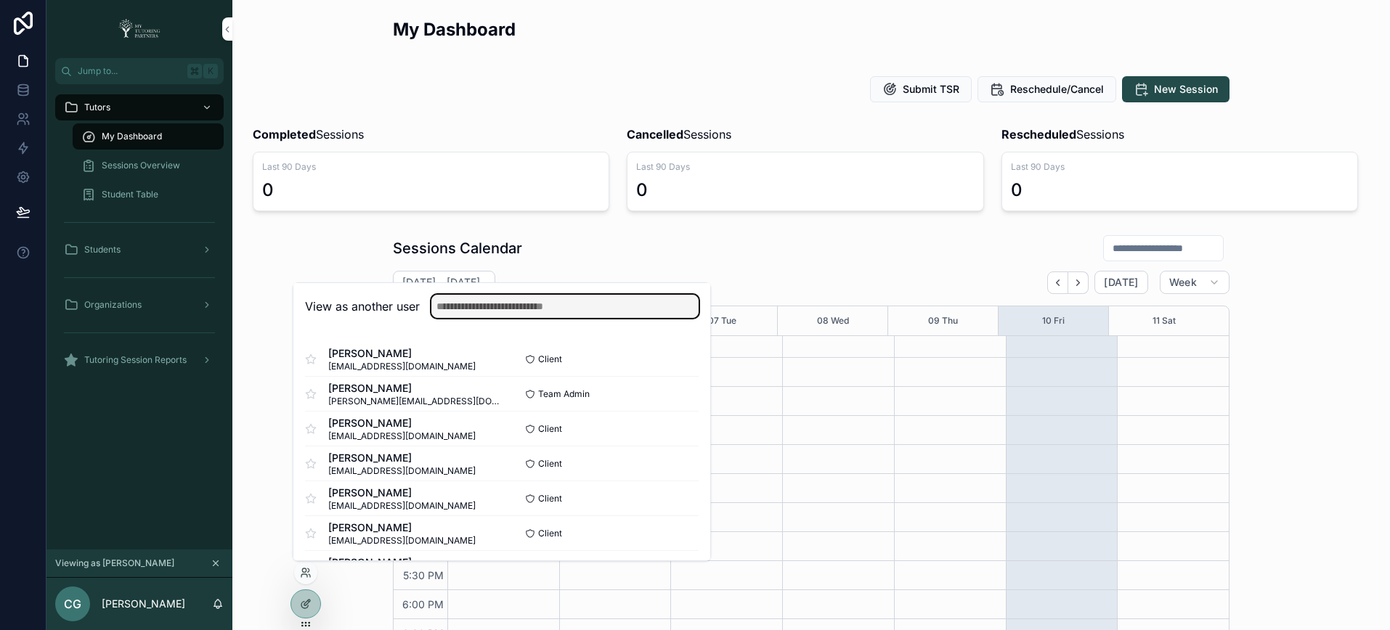
click at [515, 301] on input "text" at bounding box center [564, 306] width 267 height 23
type input "*******"
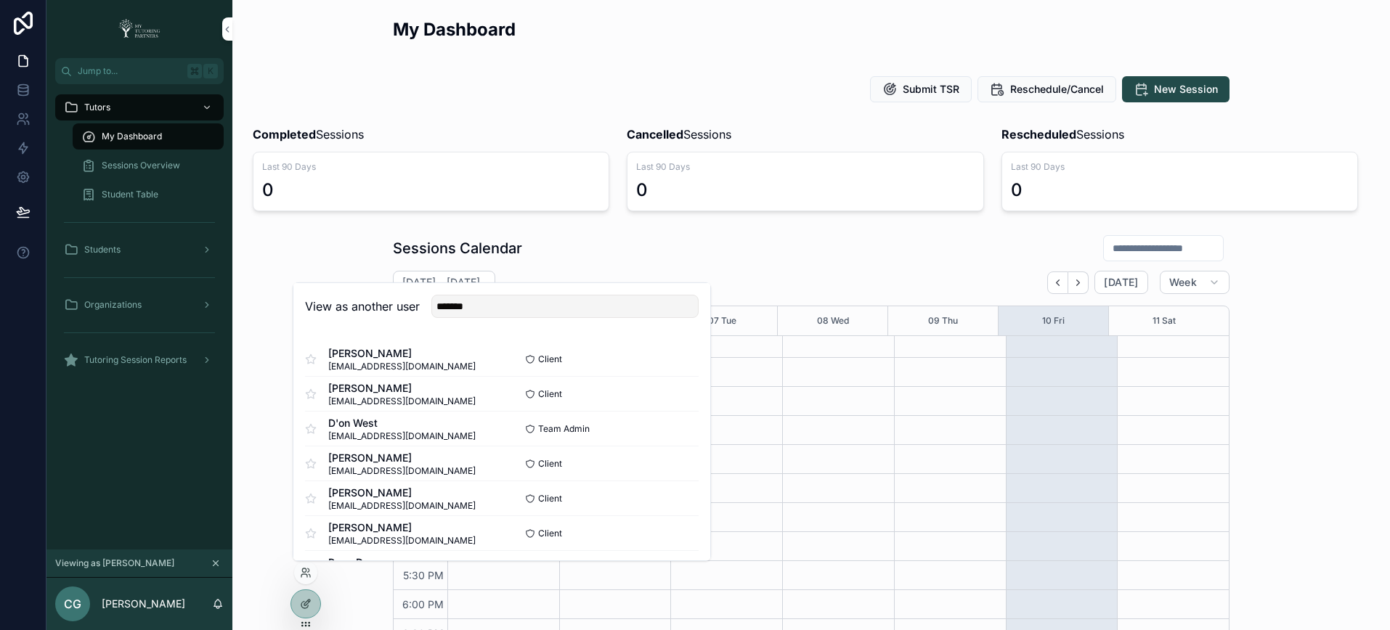
click at [0, 0] on button "Select" at bounding box center [0, 0] width 0 height 0
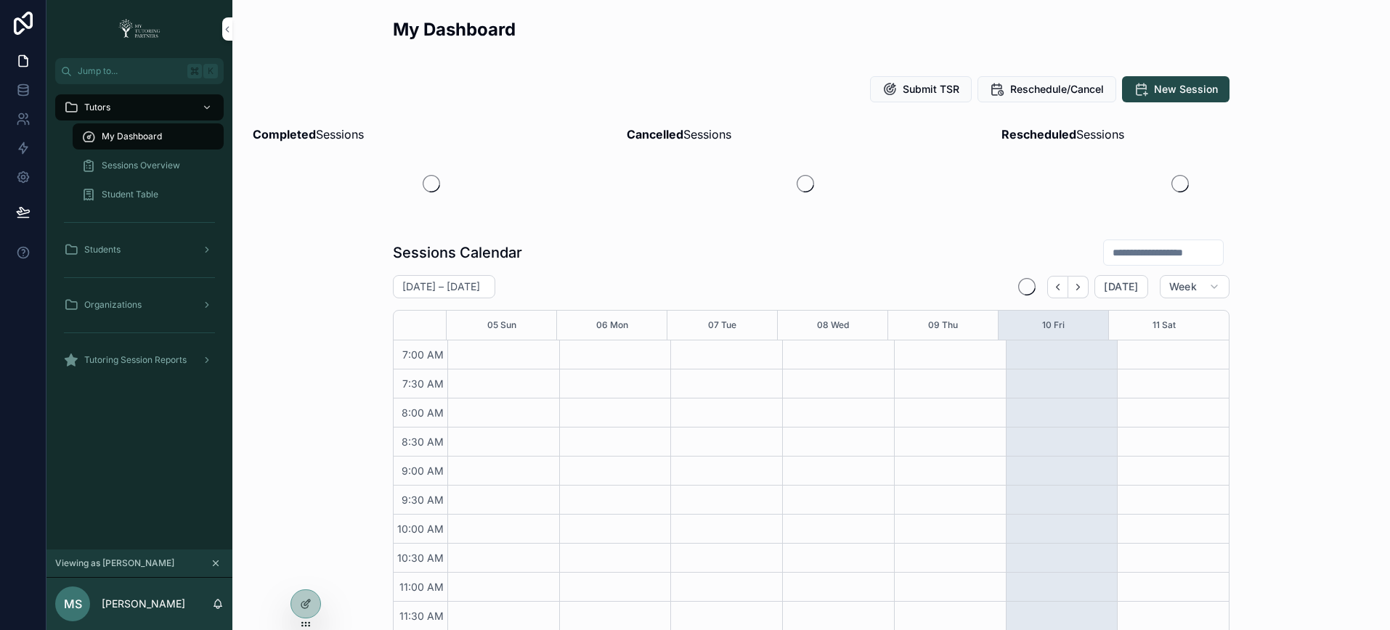
scroll to position [385, 0]
click at [0, 0] on icon at bounding box center [0, 0] width 0 height 0
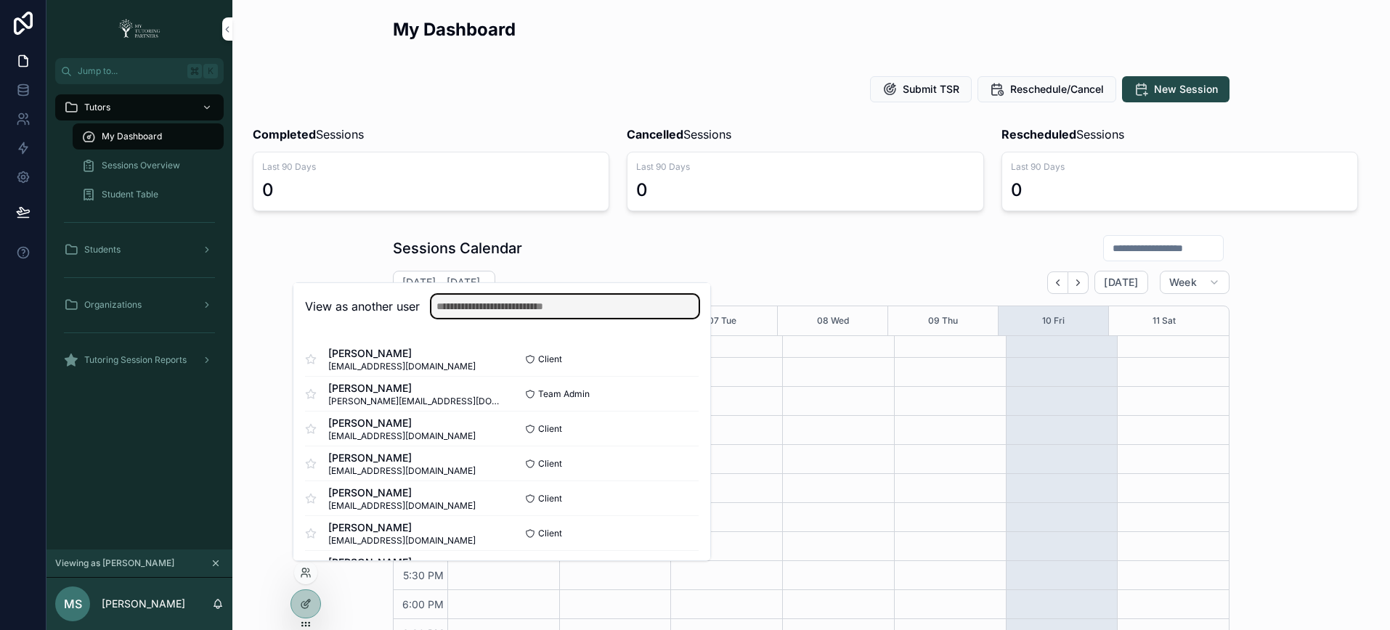
click at [479, 301] on input "text" at bounding box center [564, 306] width 267 height 23
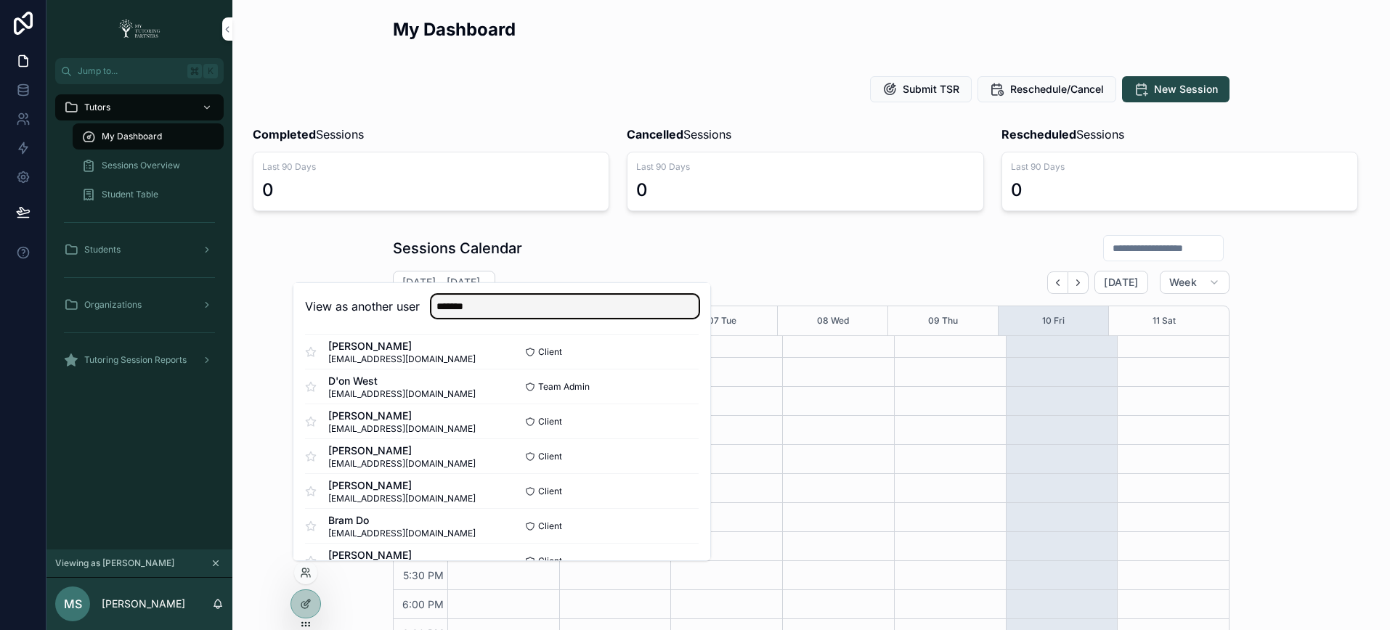
click at [495, 315] on input "*******" at bounding box center [564, 306] width 267 height 23
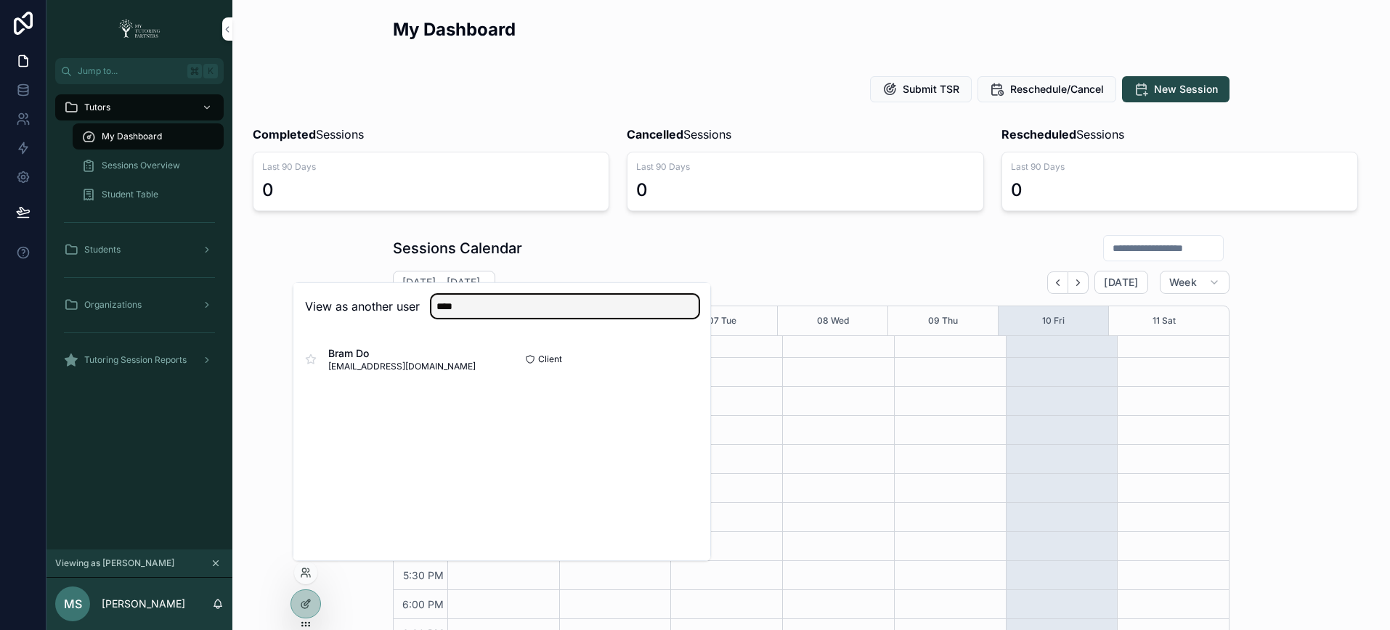
type input "****"
click at [0, 0] on button "Select" at bounding box center [0, 0] width 0 height 0
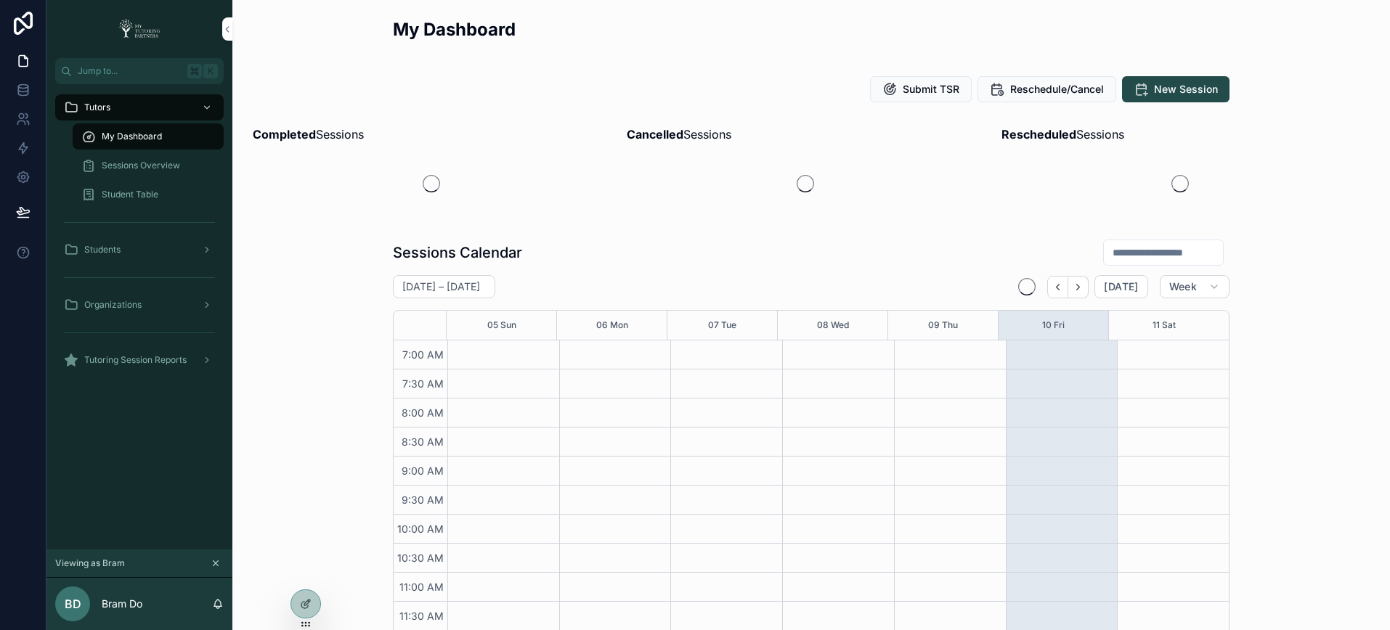
scroll to position [385, 0]
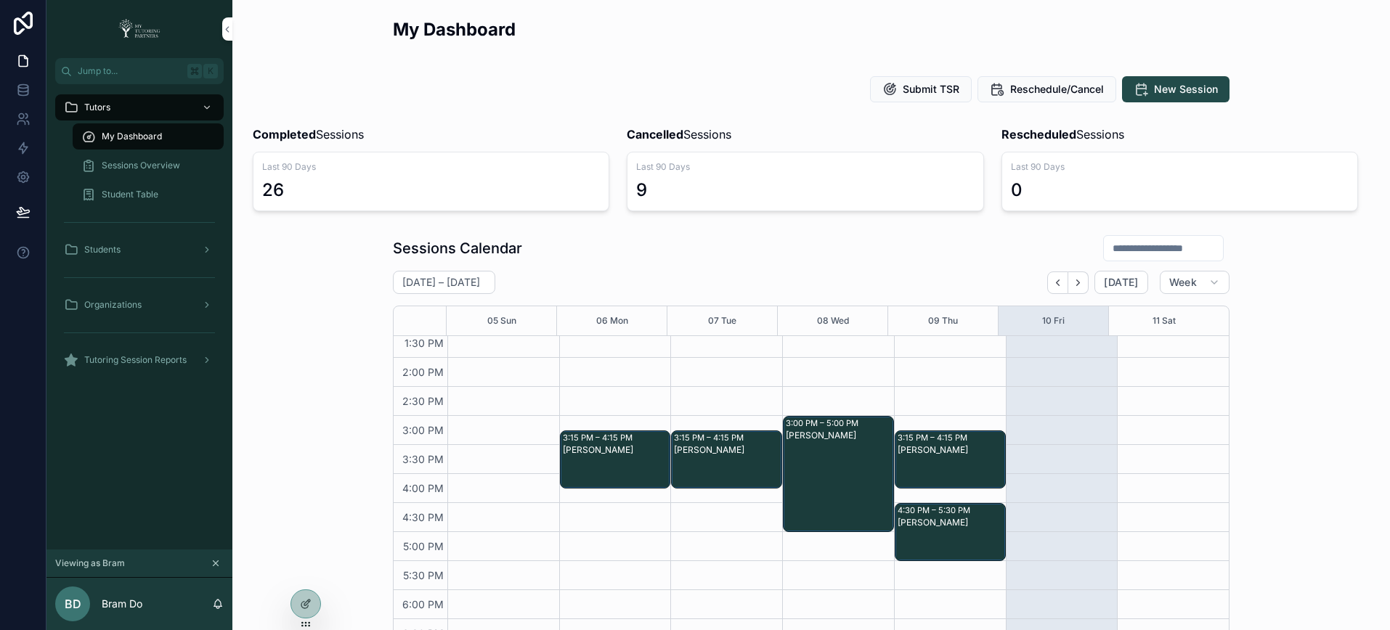
click at [154, 163] on span "Sessions Overview" at bounding box center [141, 166] width 78 height 12
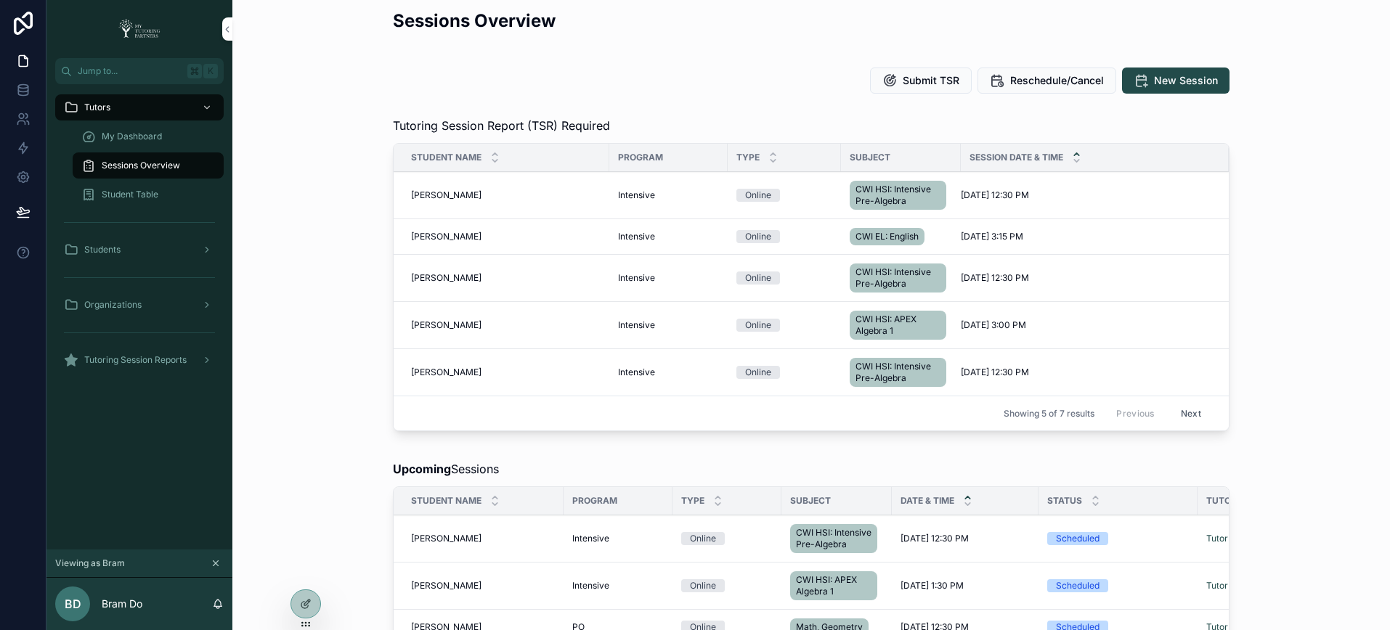
scroll to position [12, 0]
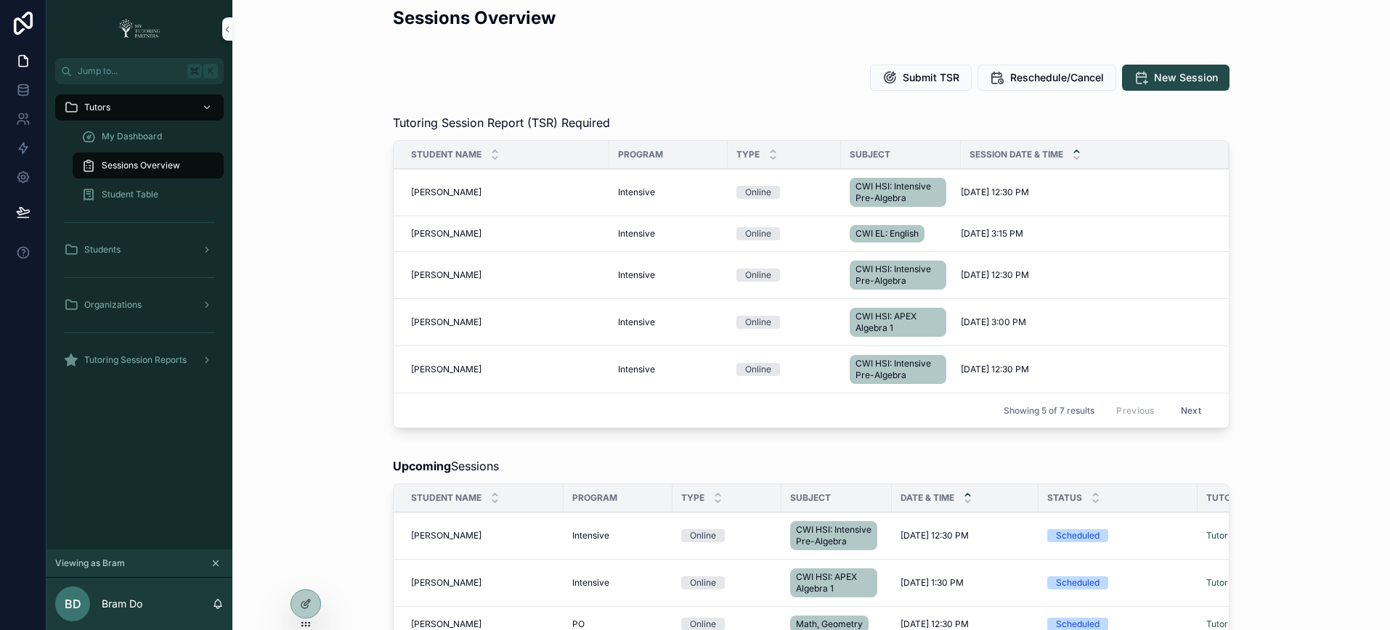
click at [1192, 412] on button "Next" at bounding box center [1190, 410] width 41 height 23
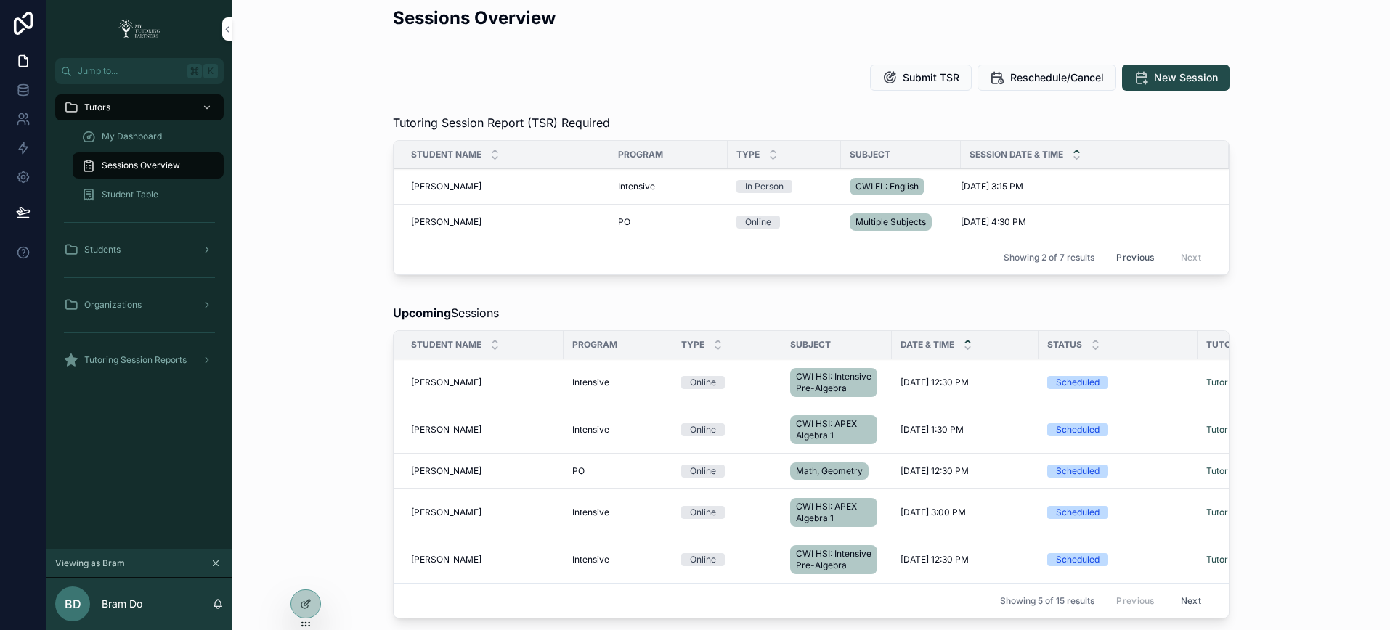
click at [1131, 256] on button "Previous" at bounding box center [1135, 257] width 58 height 23
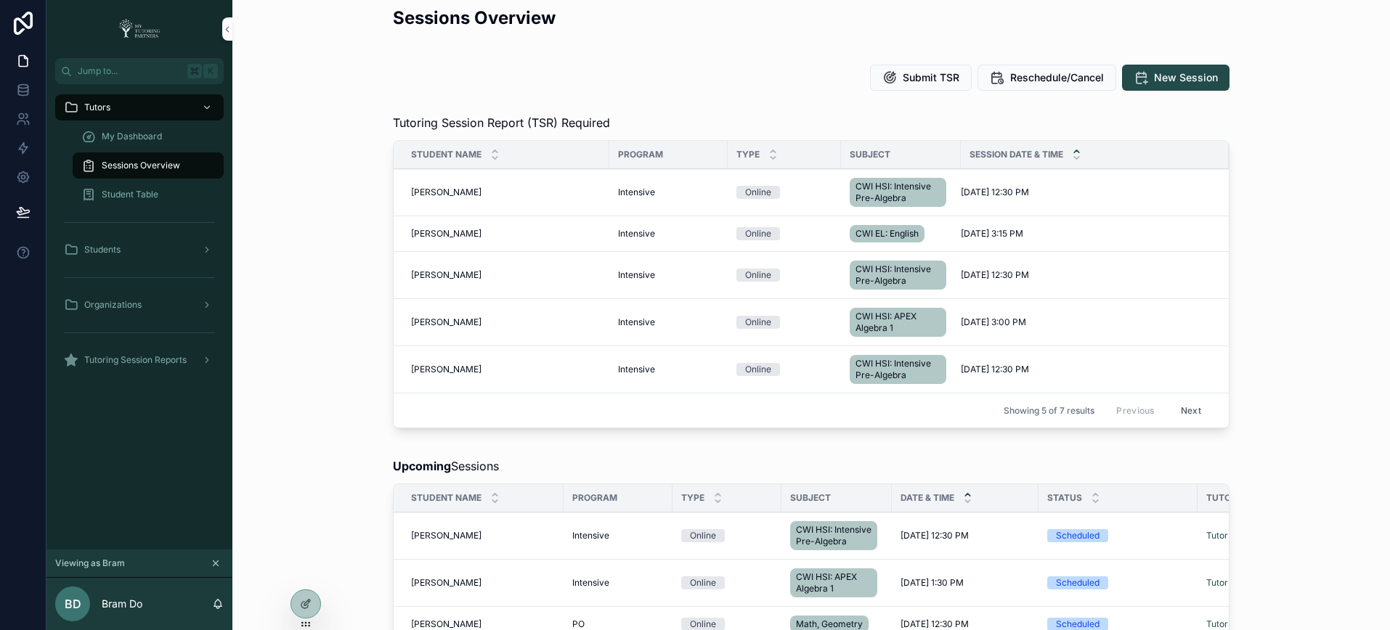
click at [1182, 410] on button "Next" at bounding box center [1190, 410] width 41 height 23
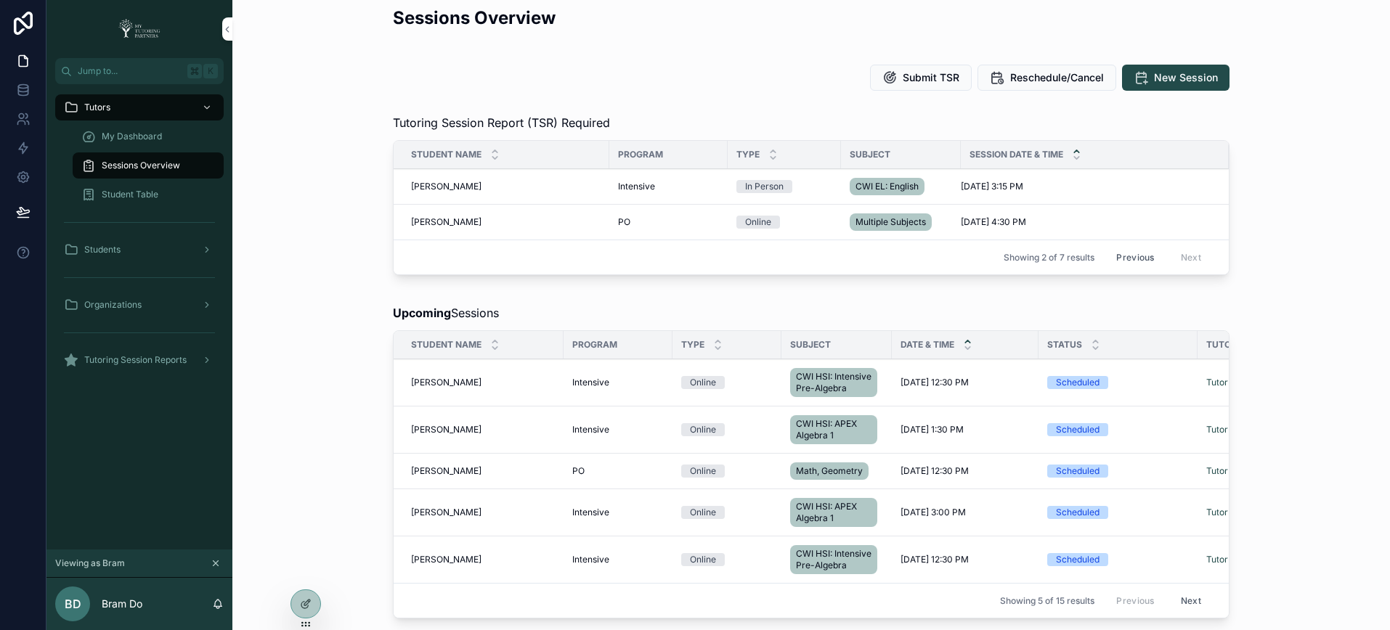
click at [1127, 258] on button "Previous" at bounding box center [1135, 257] width 58 height 23
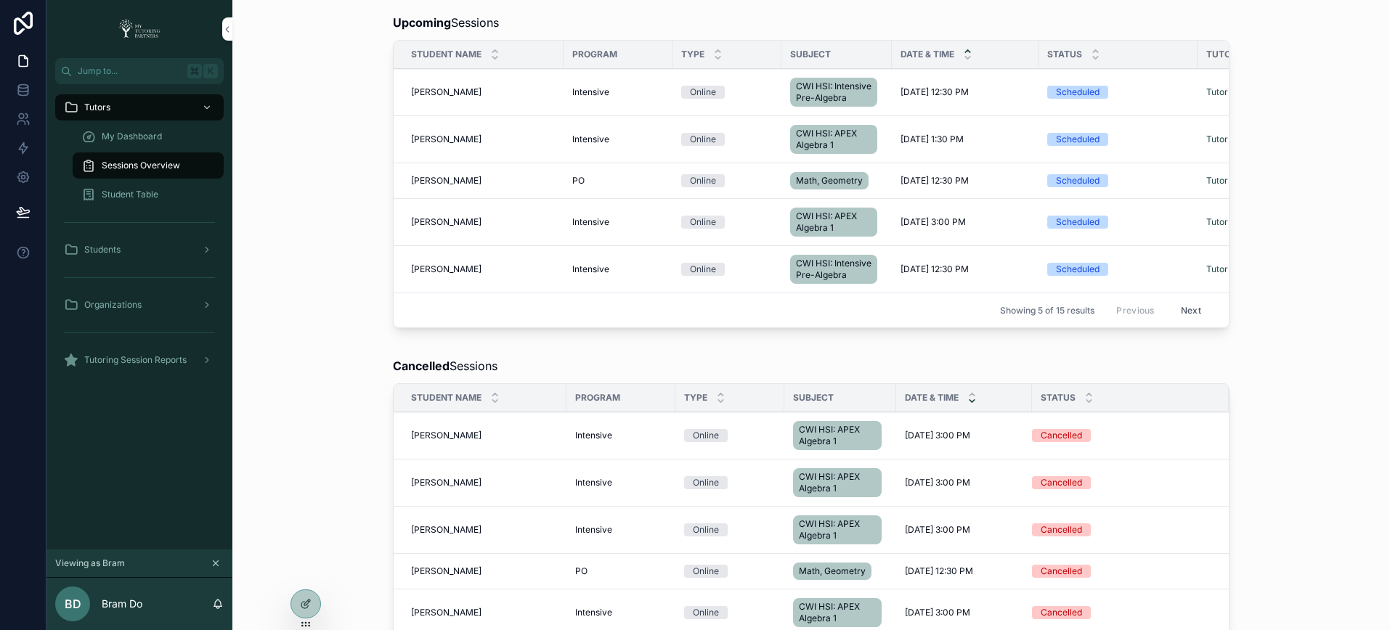
scroll to position [452, 0]
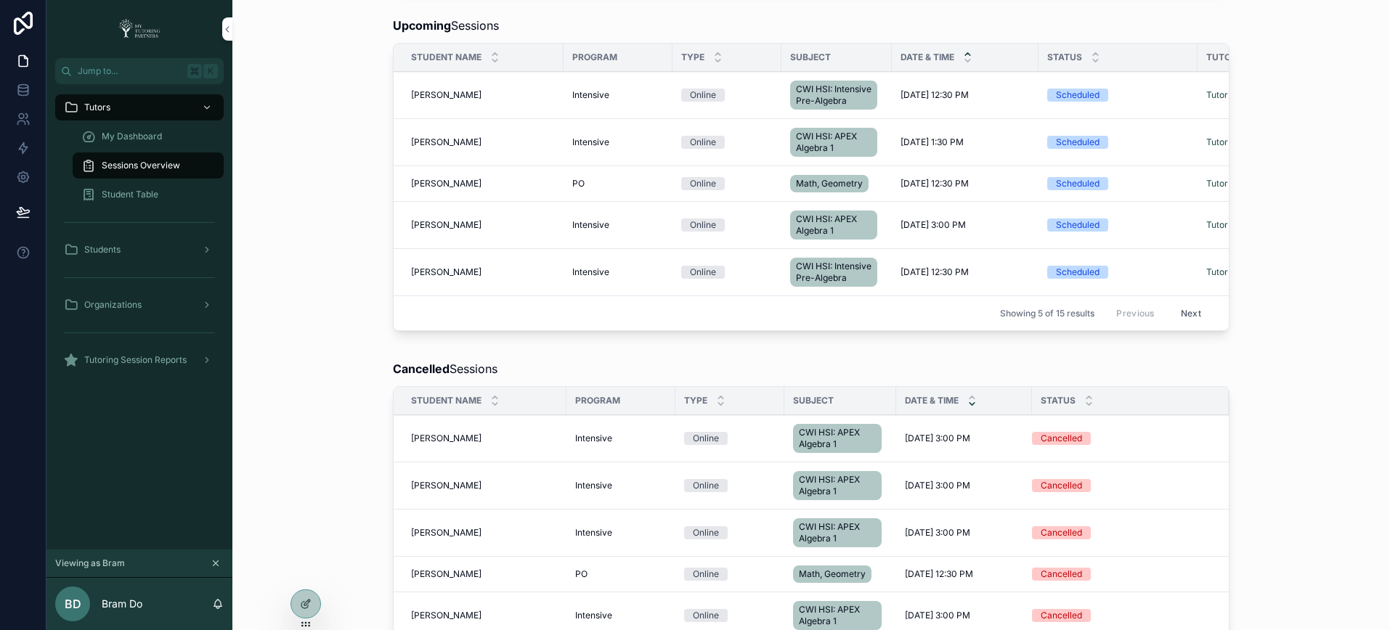
click at [171, 163] on span "Sessions Overview" at bounding box center [141, 166] width 78 height 12
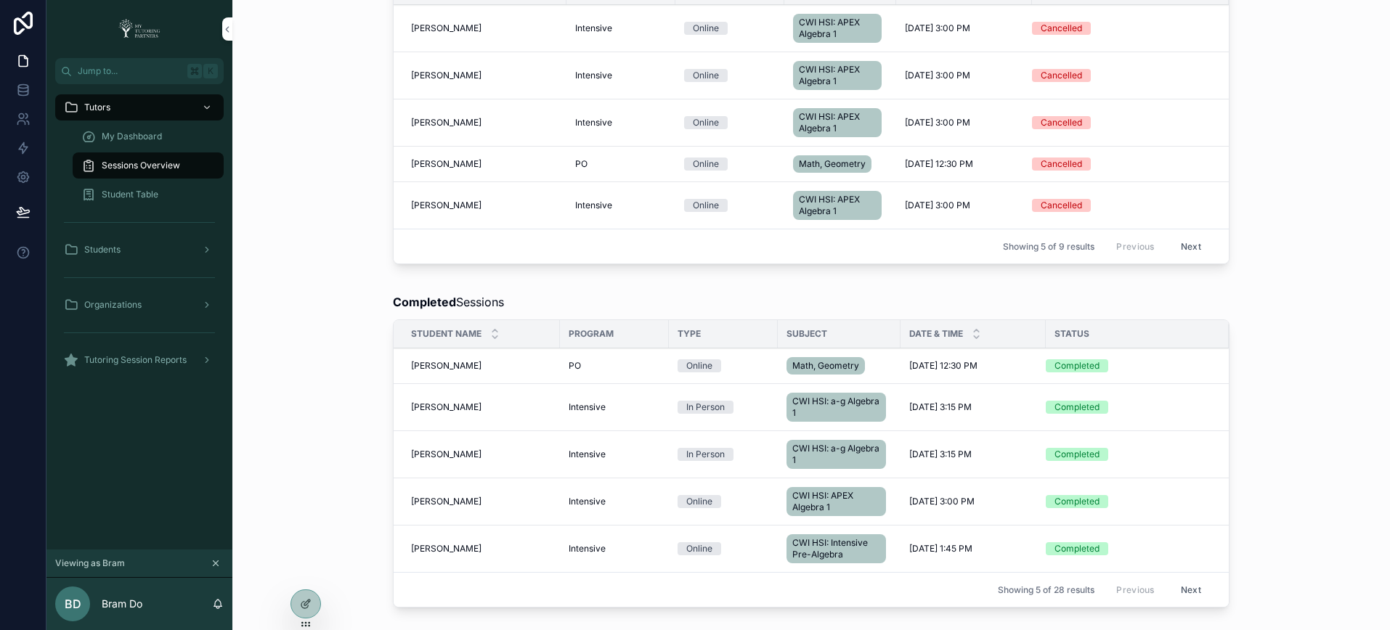
scroll to position [1002, 0]
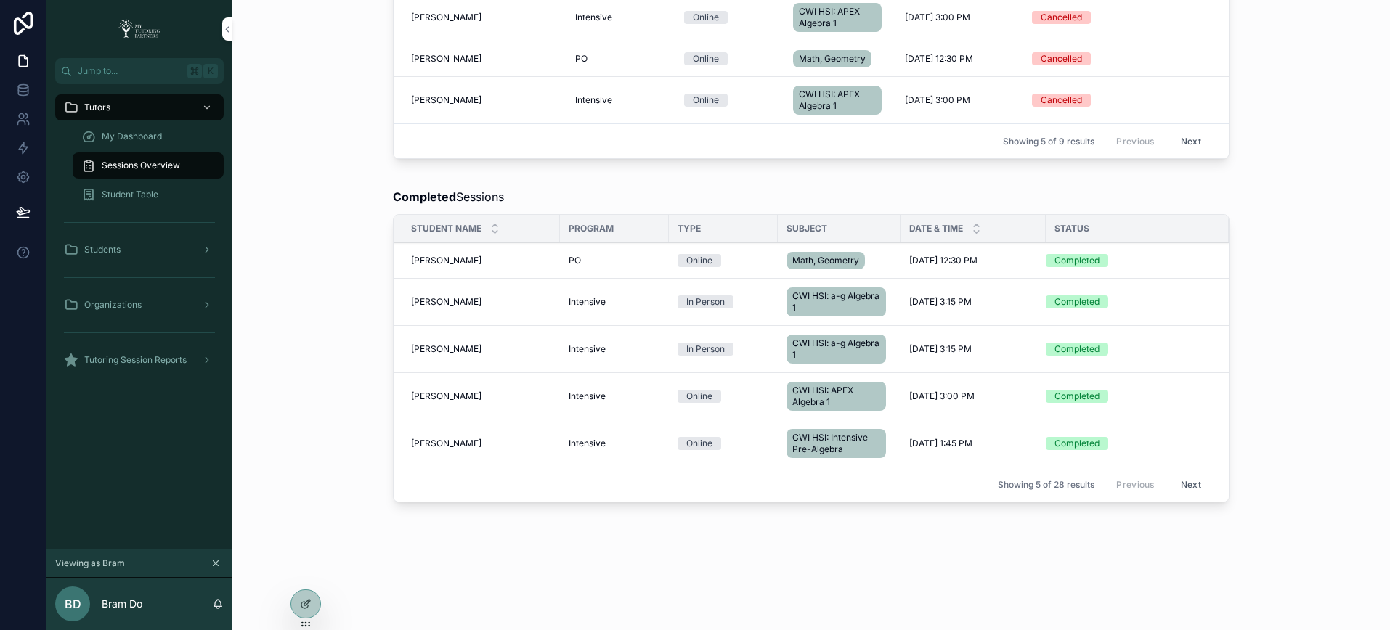
click at [1190, 490] on button "Next" at bounding box center [1190, 484] width 41 height 23
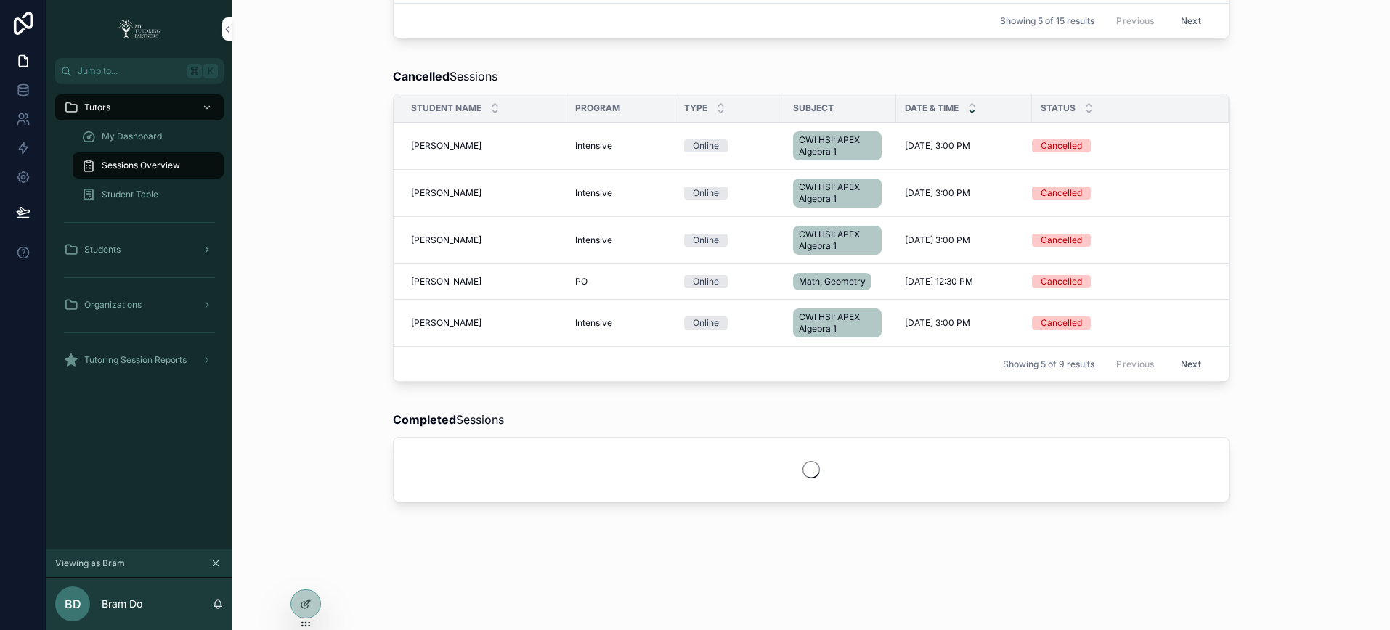
scroll to position [967, 0]
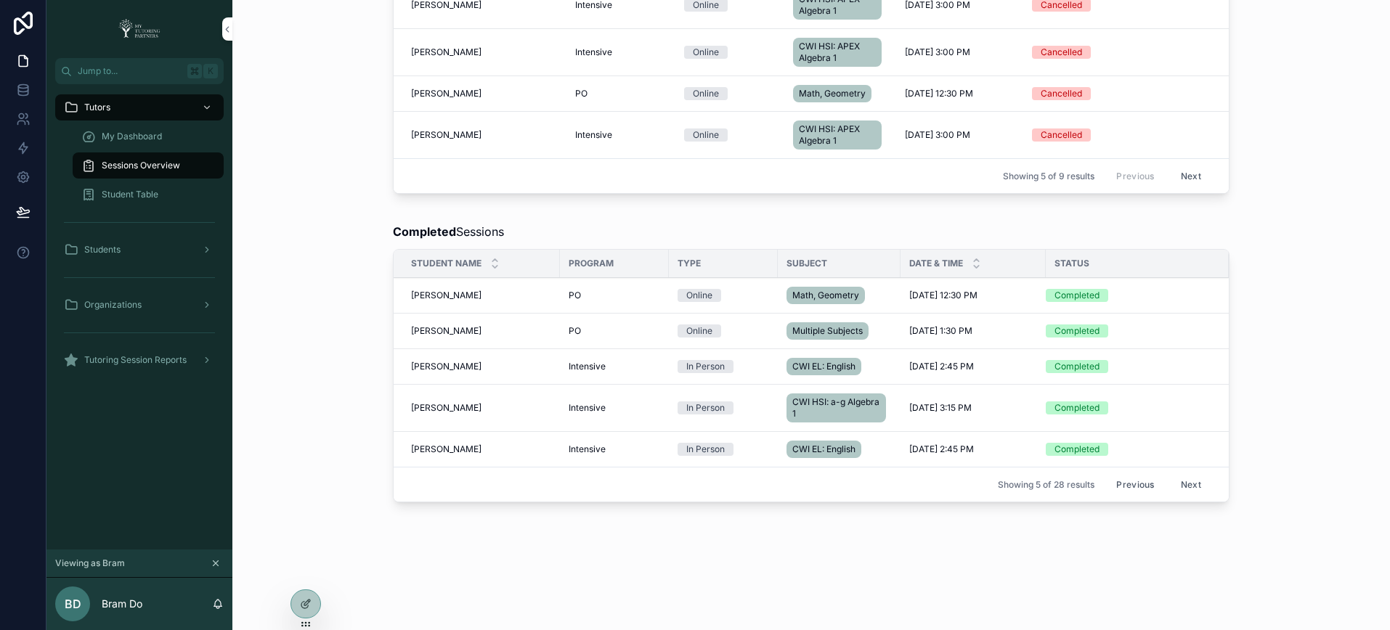
click at [1176, 483] on button "Next" at bounding box center [1190, 484] width 41 height 23
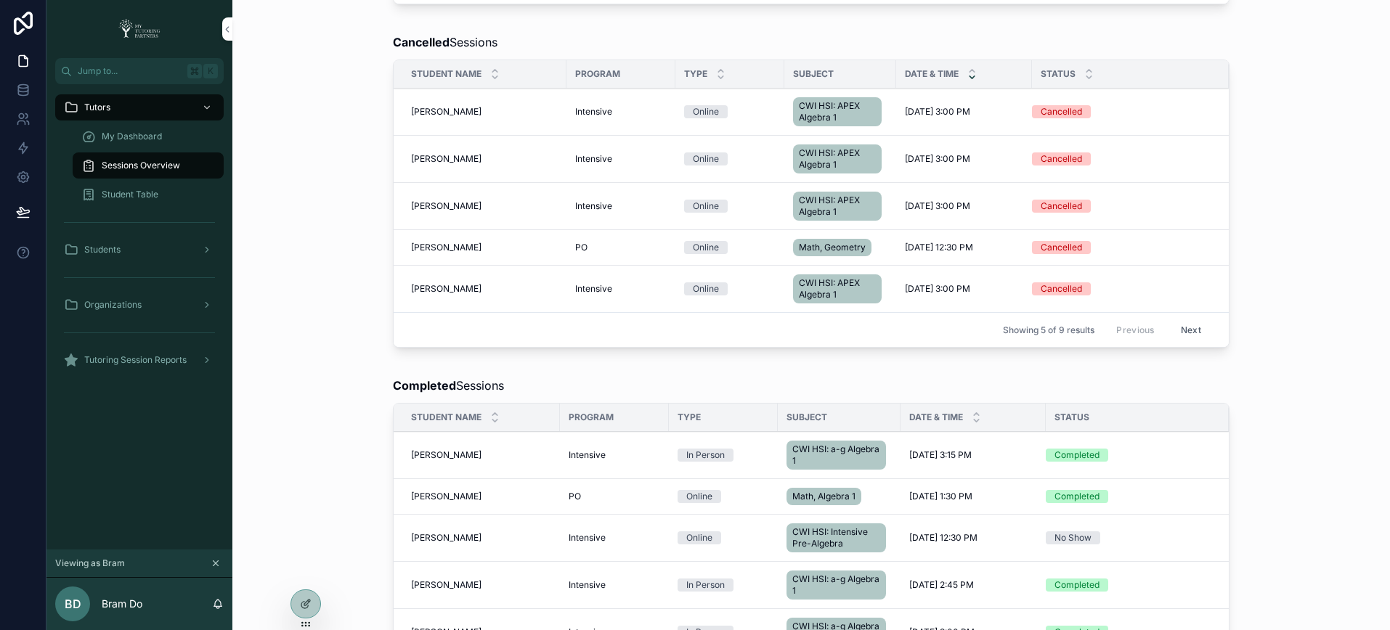
scroll to position [967, 0]
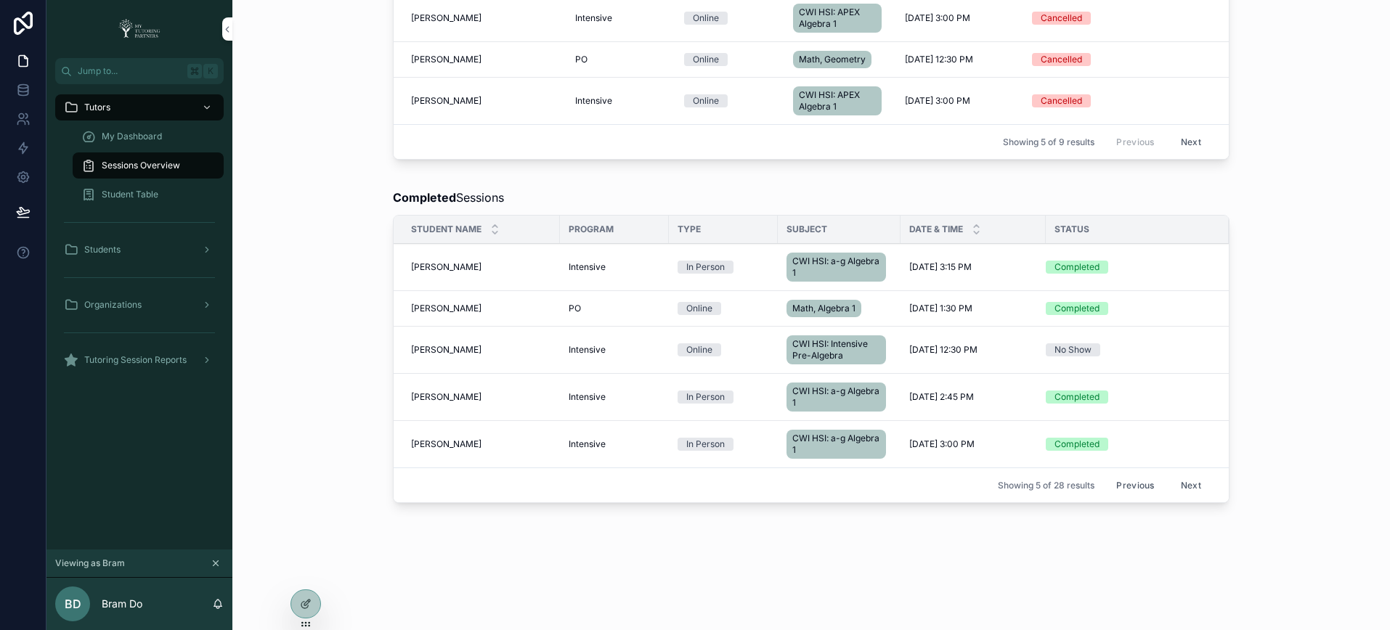
click at [1184, 497] on button "Next" at bounding box center [1190, 485] width 41 height 23
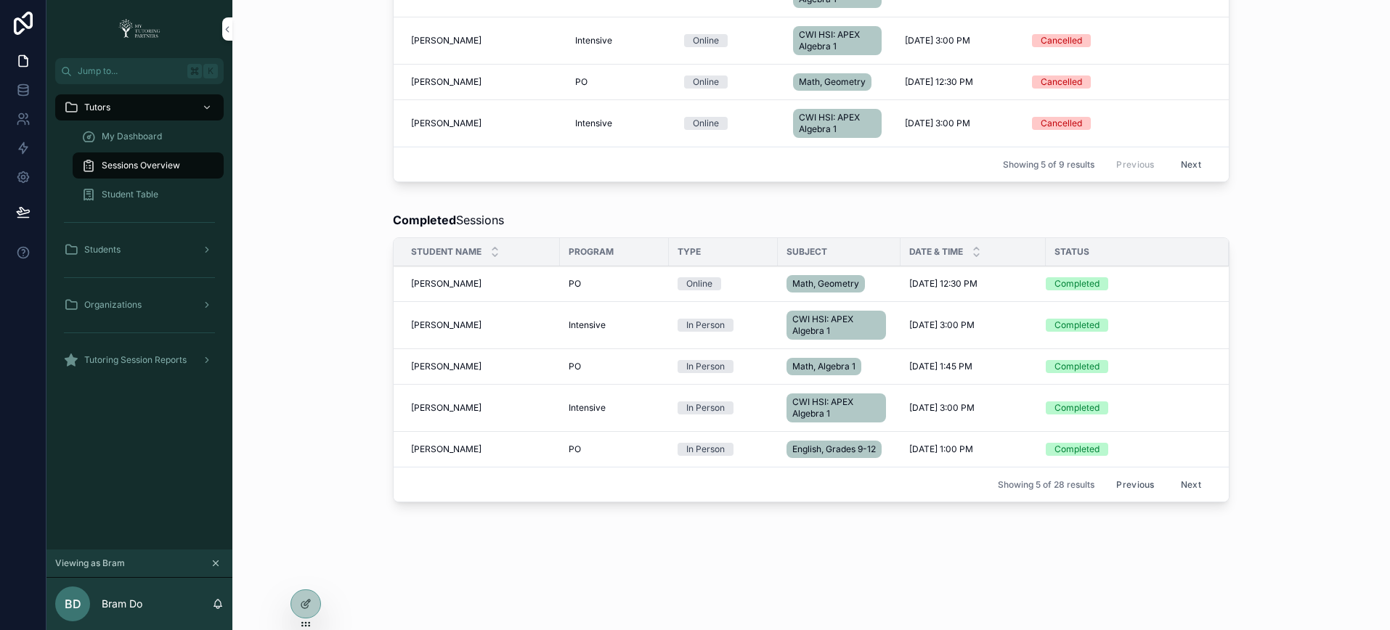
scroll to position [979, 0]
click at [0, 0] on icon at bounding box center [0, 0] width 0 height 0
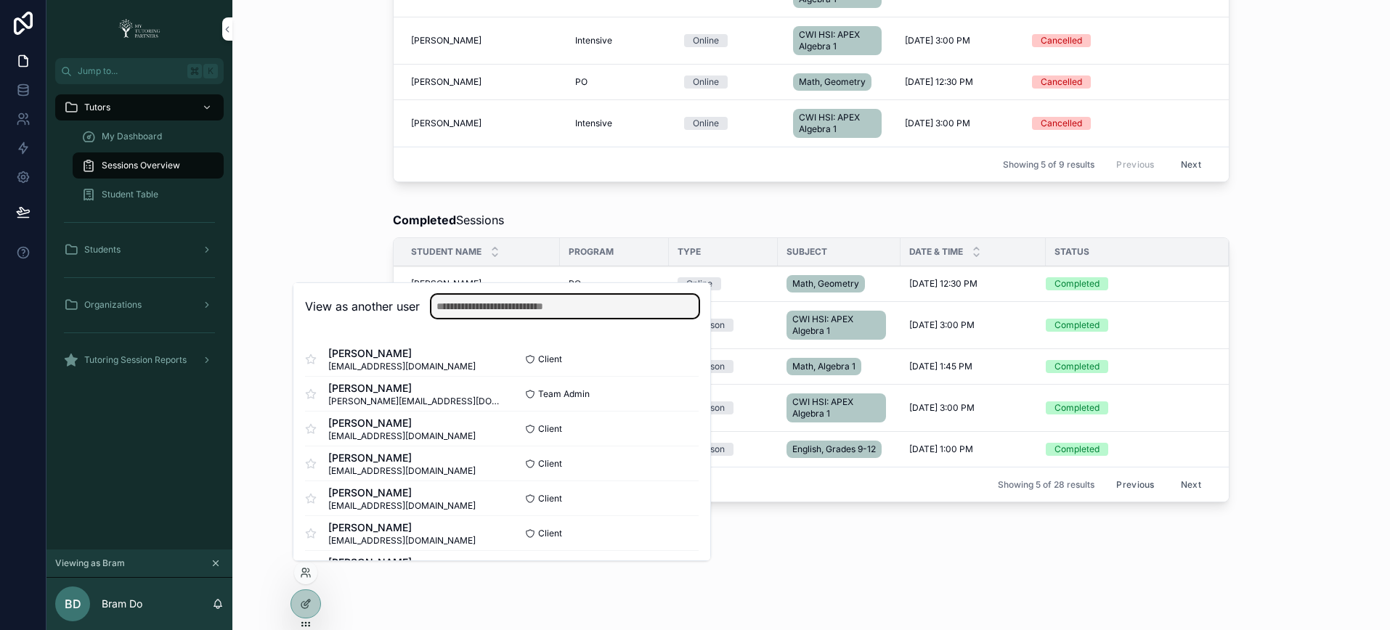
click at [578, 314] on input "text" at bounding box center [564, 306] width 267 height 23
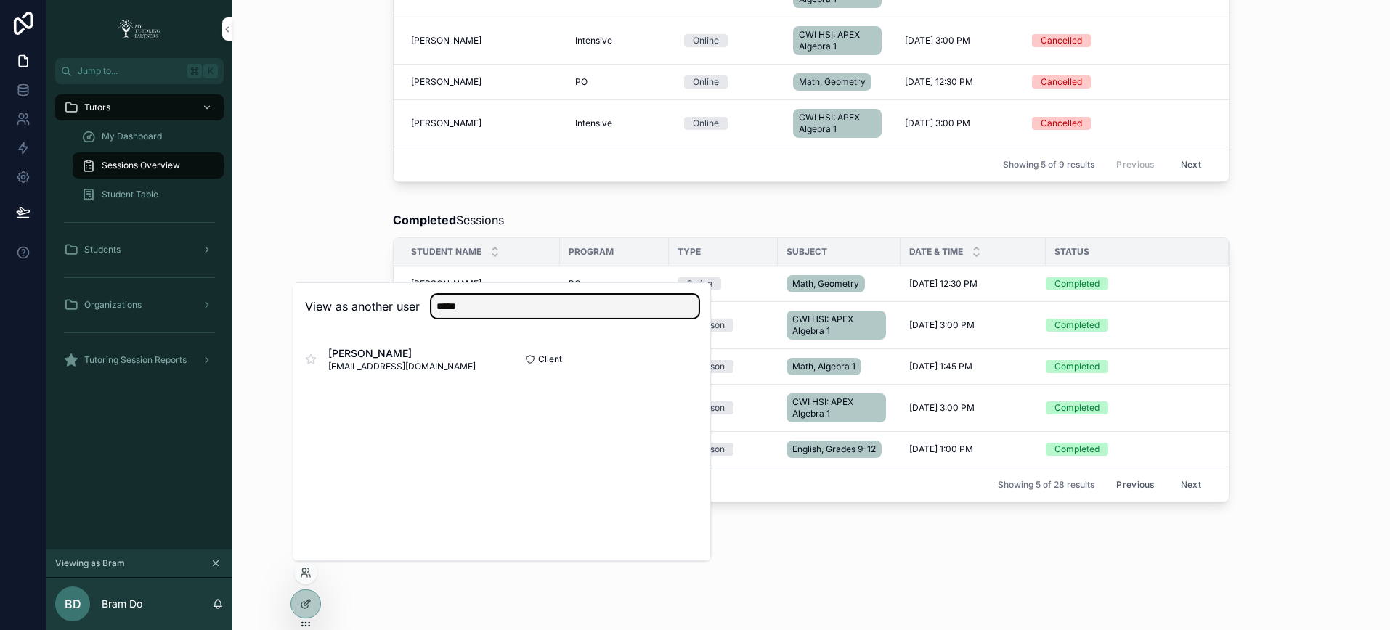
type input "*****"
click at [0, 0] on button "Select" at bounding box center [0, 0] width 0 height 0
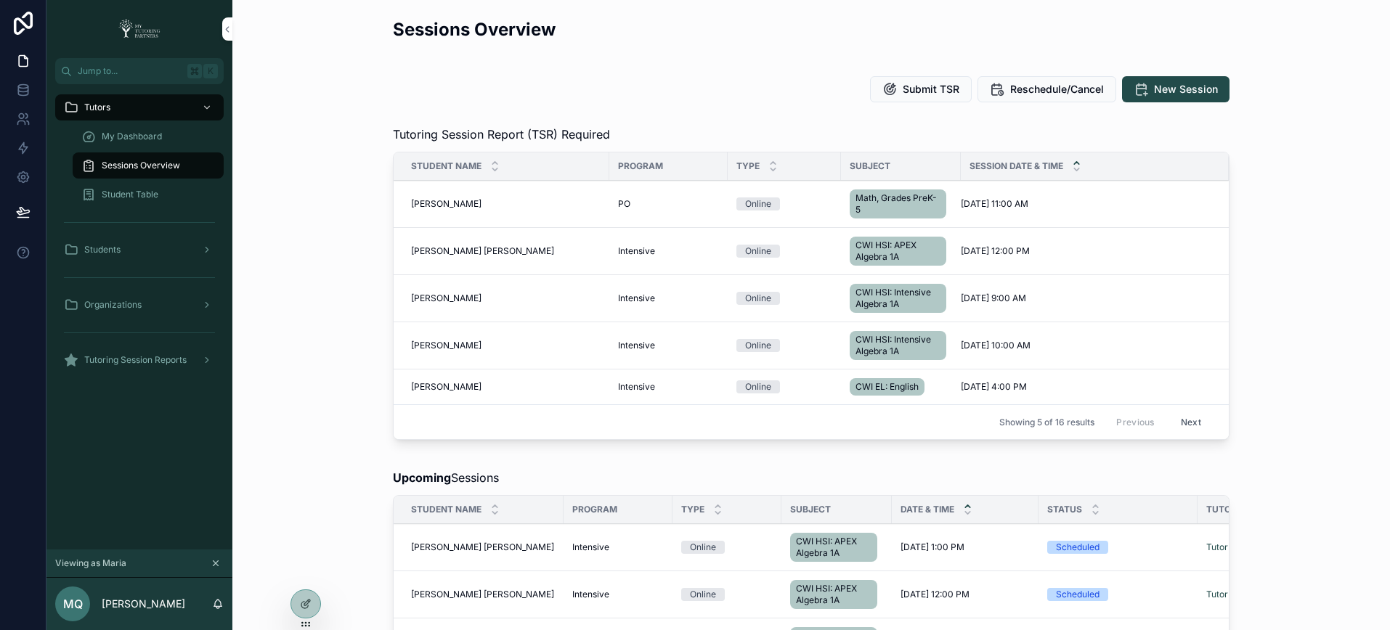
click at [144, 137] on span "My Dashboard" at bounding box center [132, 137] width 60 height 12
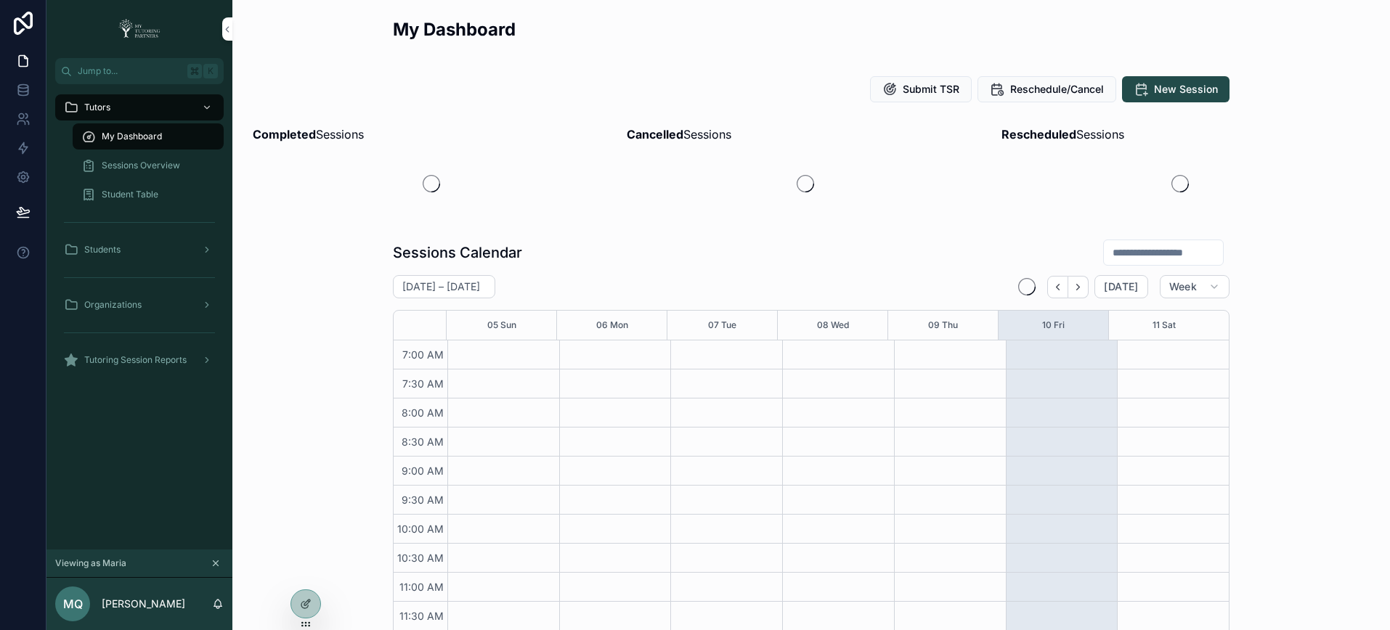
scroll to position [385, 0]
click at [1128, 254] on input "scrollable content" at bounding box center [1163, 248] width 119 height 20
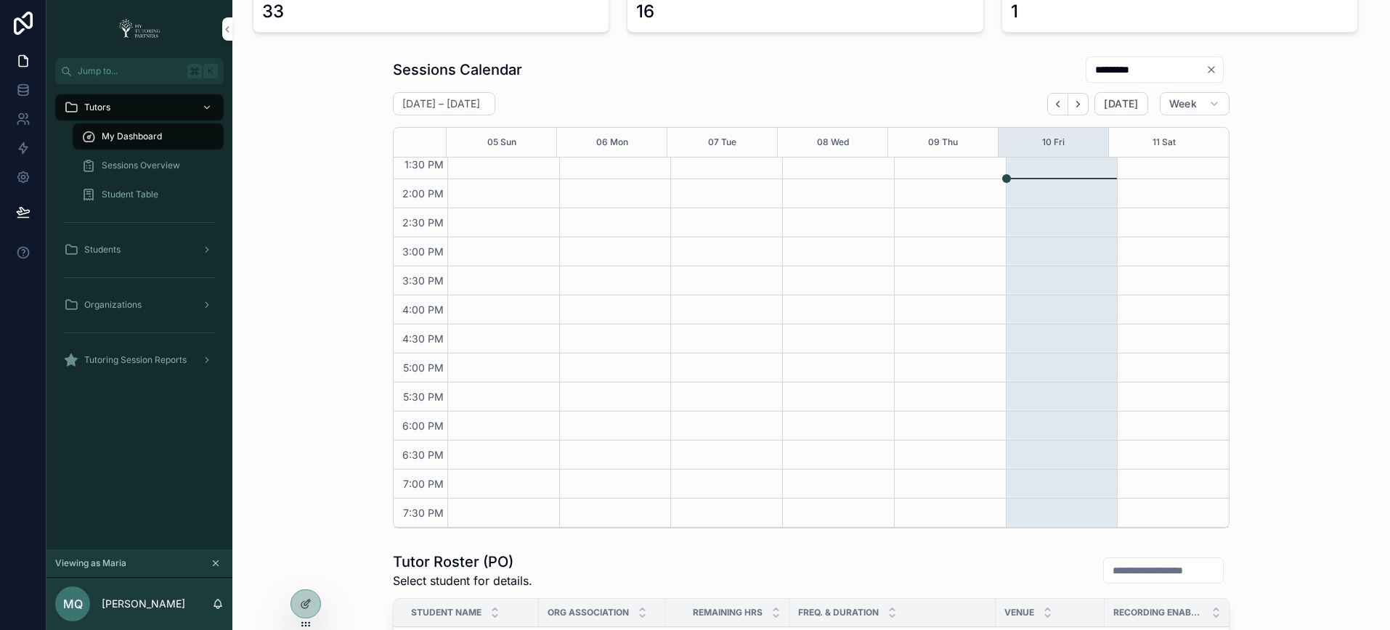
scroll to position [184, 0]
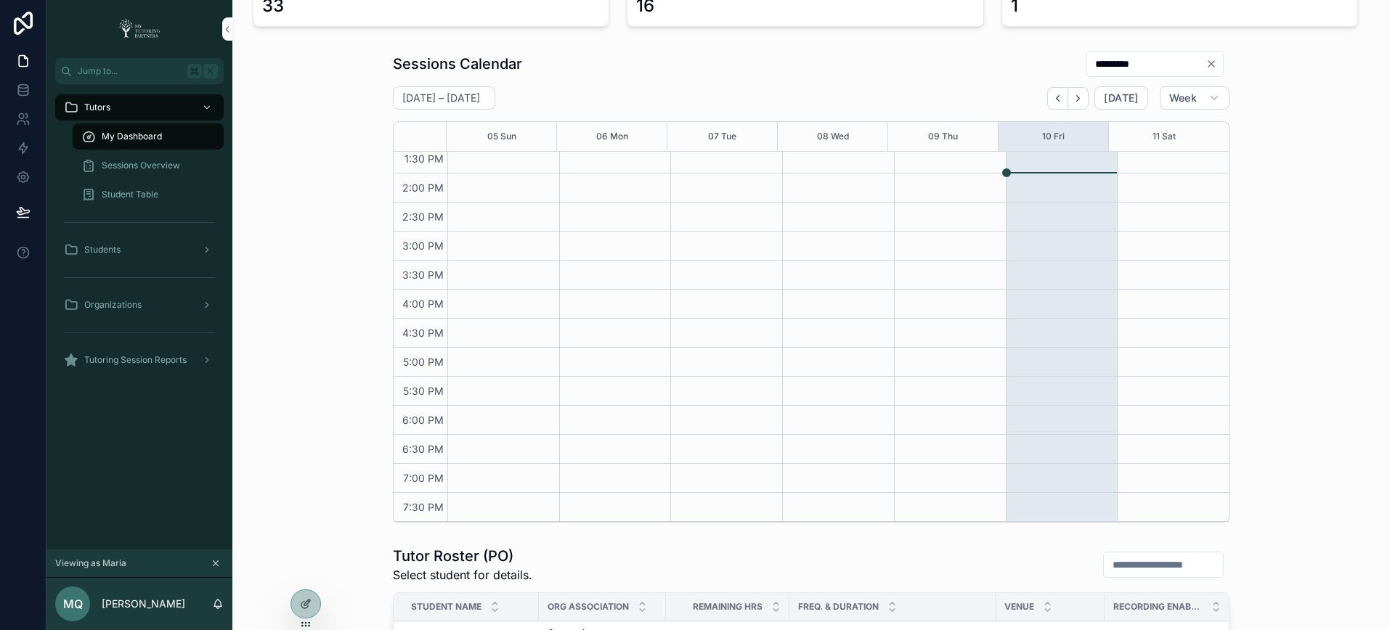
type input "*********"
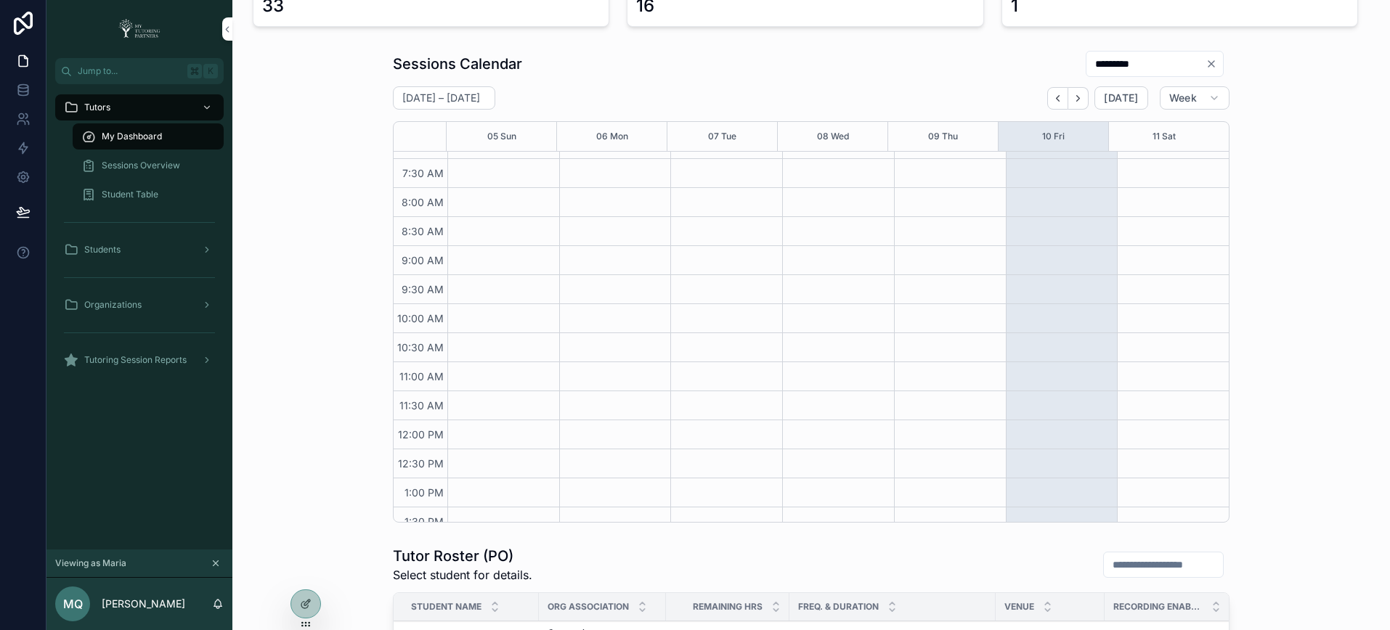
scroll to position [0, 0]
click at [1056, 98] on icon "Back" at bounding box center [1057, 98] width 11 height 11
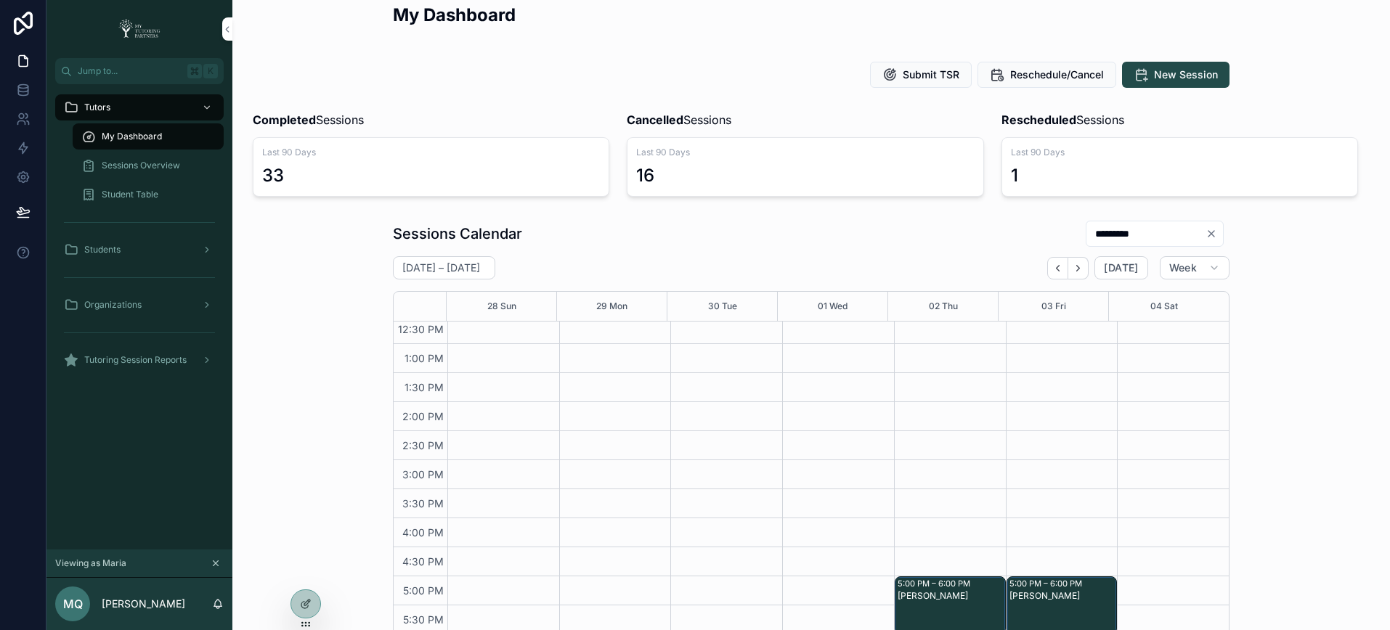
scroll to position [385, 0]
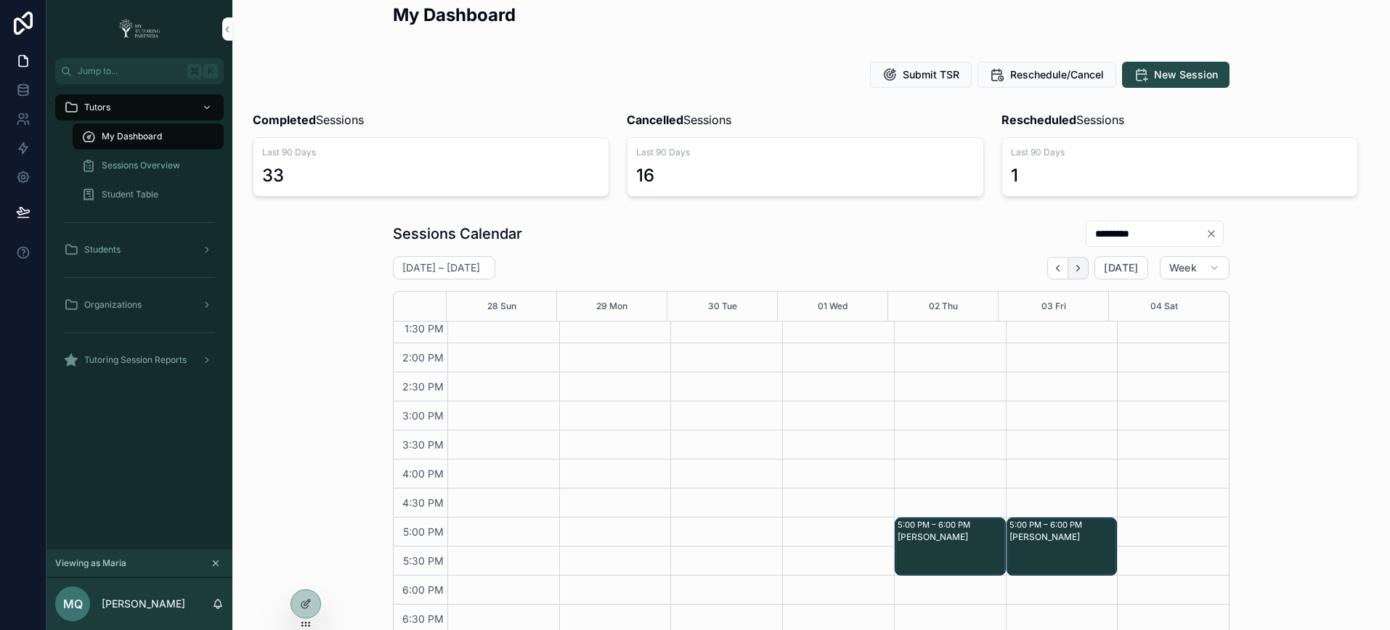
click at [1078, 267] on icon "Next" at bounding box center [1077, 268] width 11 height 11
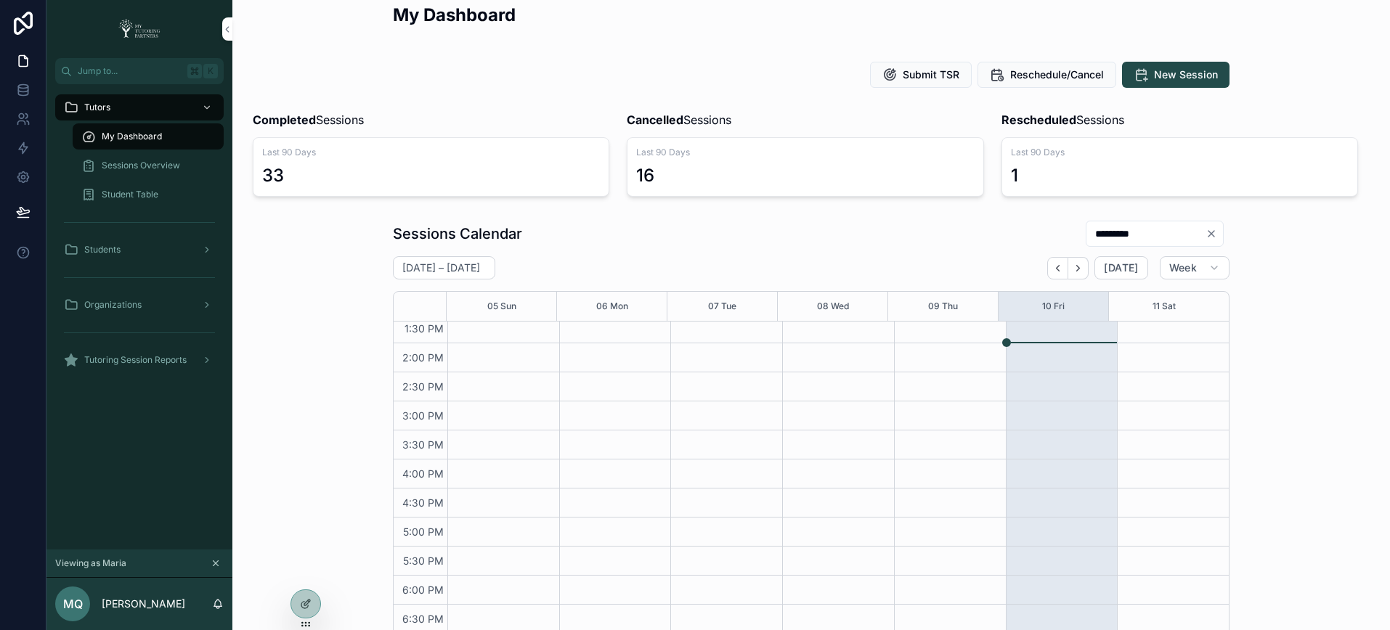
click at [930, 266] on div "October 05 – 11 Today Week" at bounding box center [811, 267] width 836 height 23
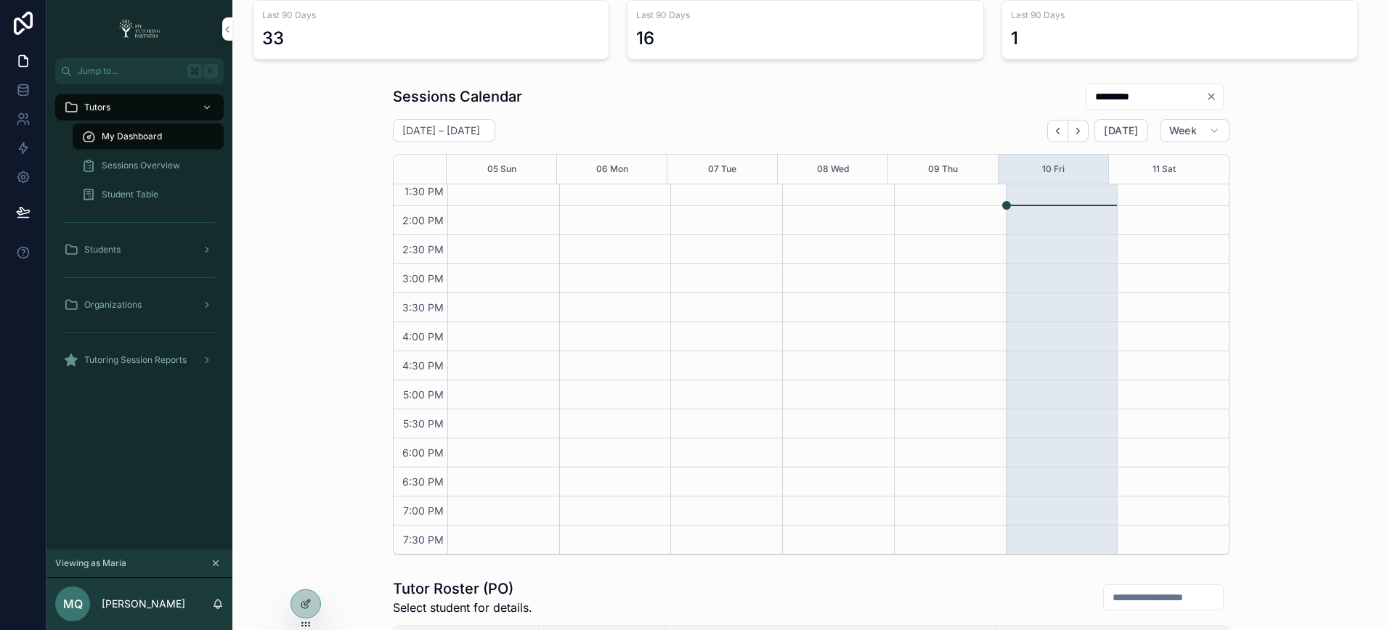
scroll to position [273, 0]
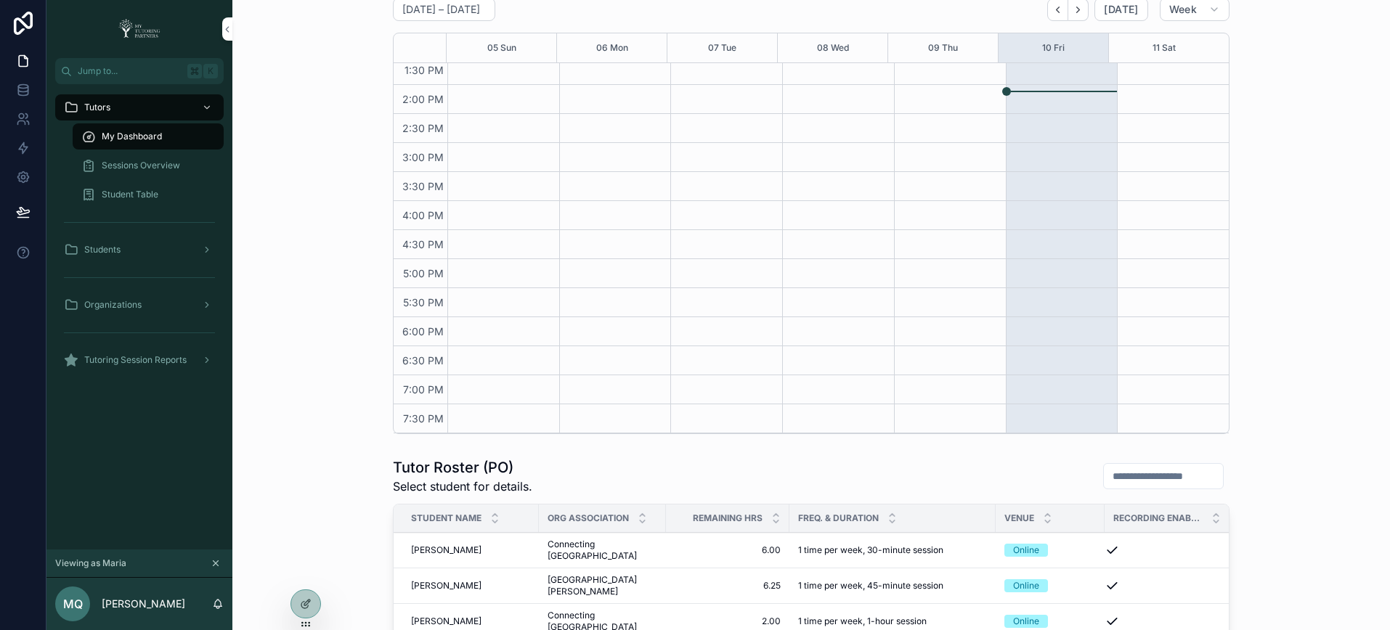
click at [0, 0] on icon at bounding box center [0, 0] width 0 height 0
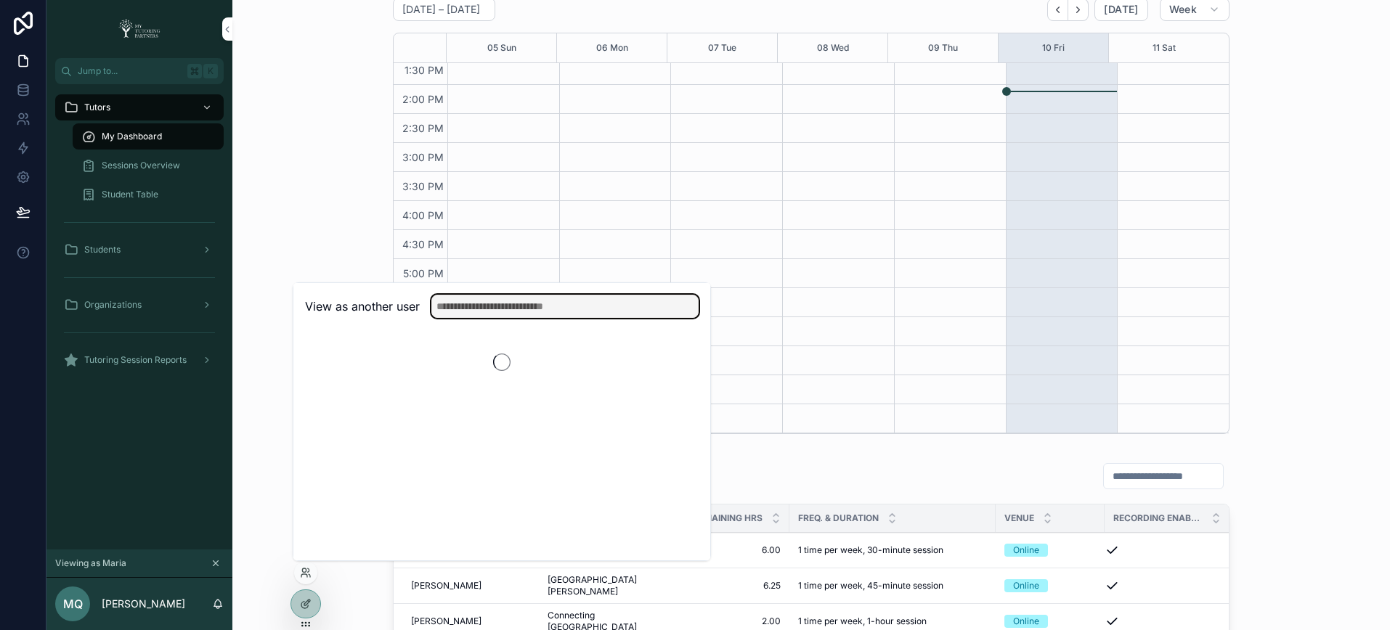
click at [541, 302] on input "text" at bounding box center [564, 306] width 267 height 23
type input "****"
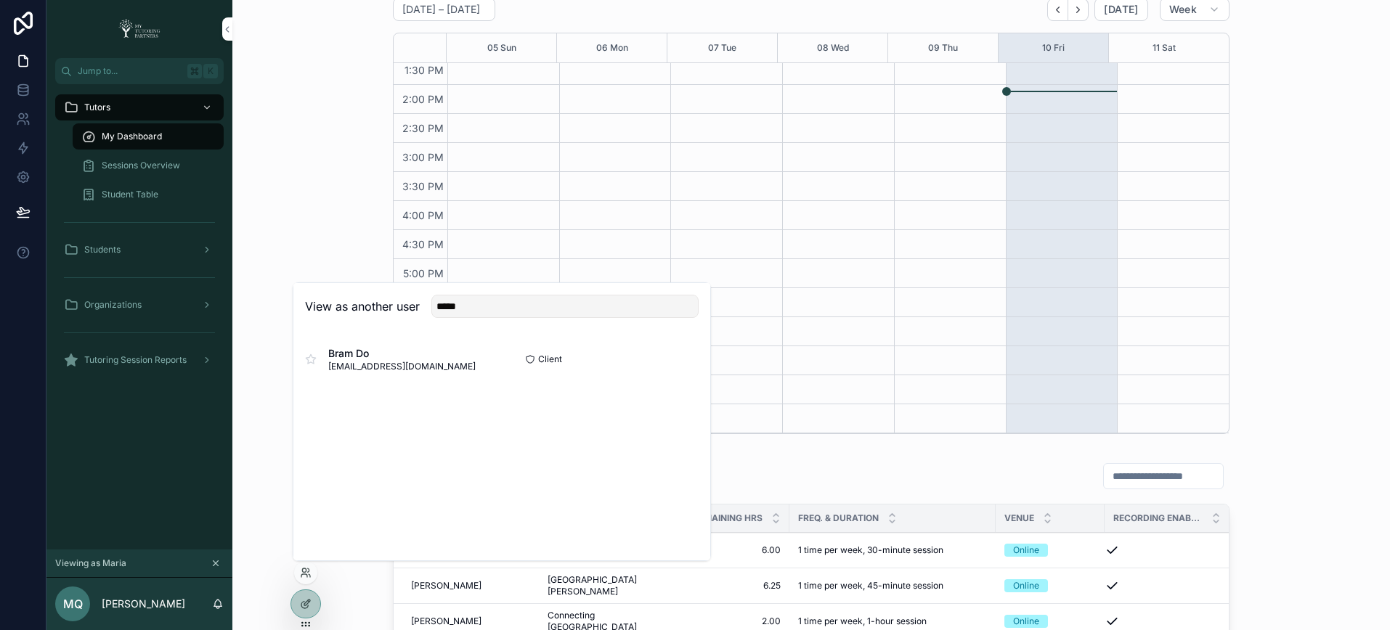
click at [0, 0] on button "Select" at bounding box center [0, 0] width 0 height 0
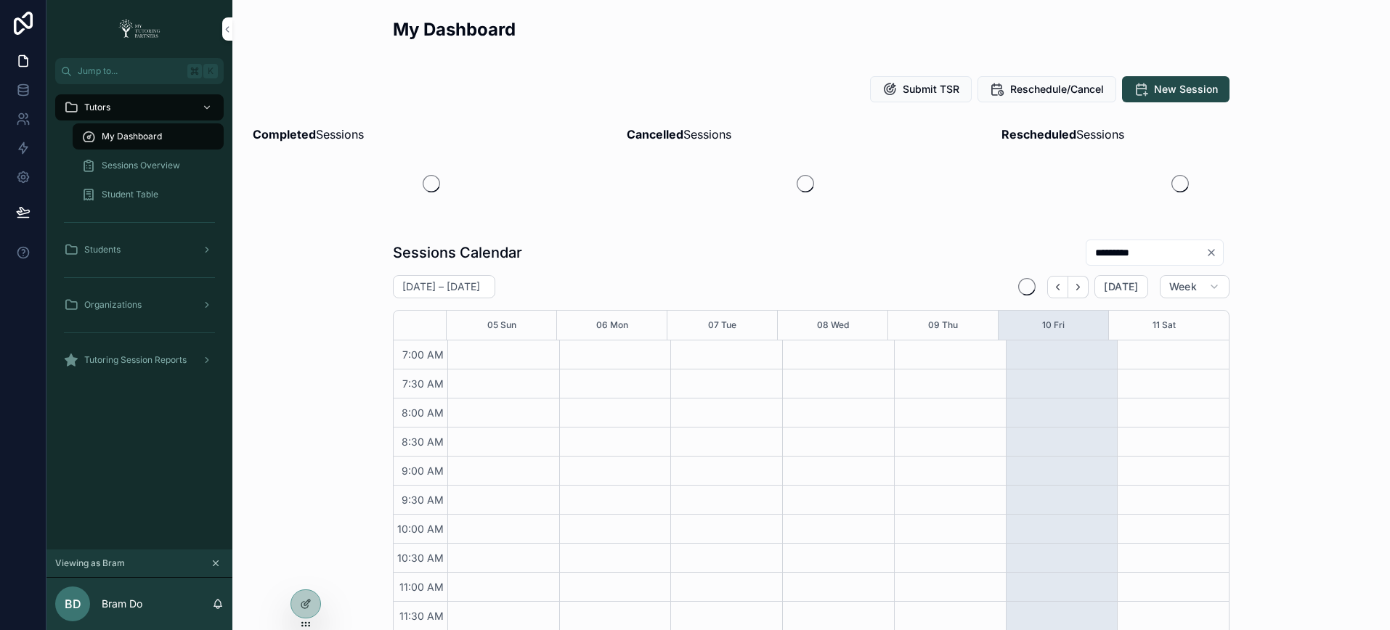
scroll to position [385, 0]
click at [1208, 252] on icon "Clear" at bounding box center [1211, 249] width 12 height 12
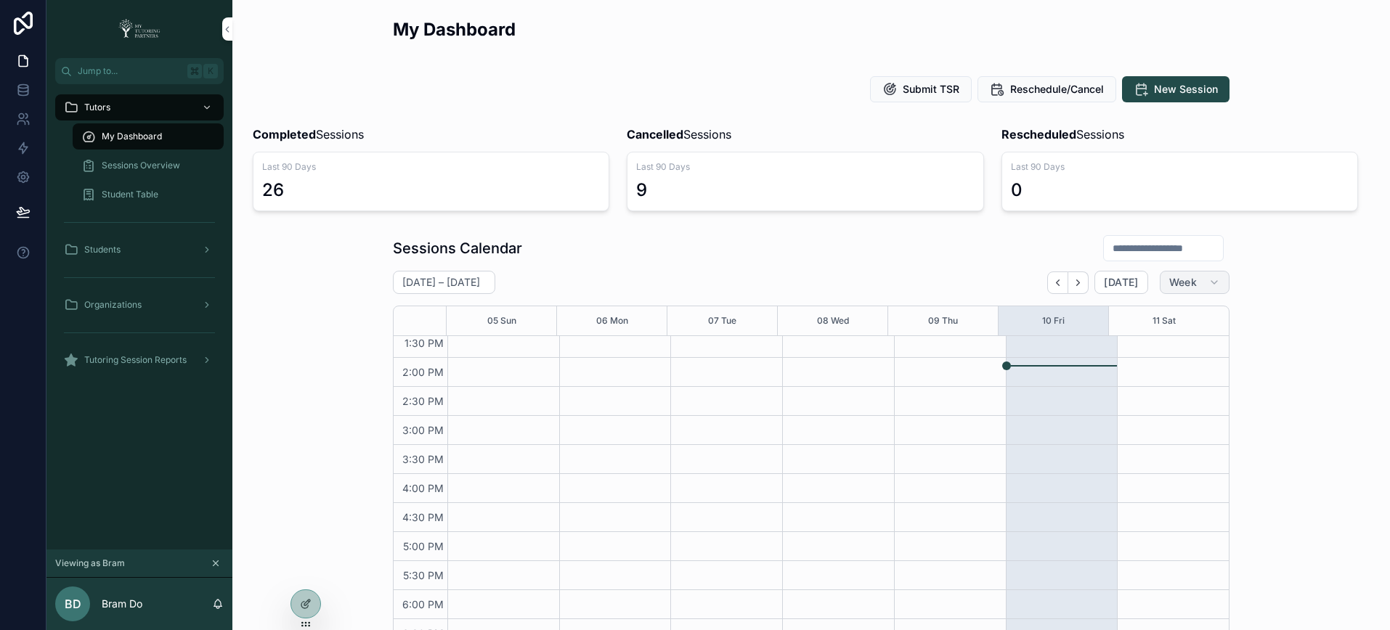
click at [1198, 281] on button "Week" at bounding box center [1195, 282] width 70 height 23
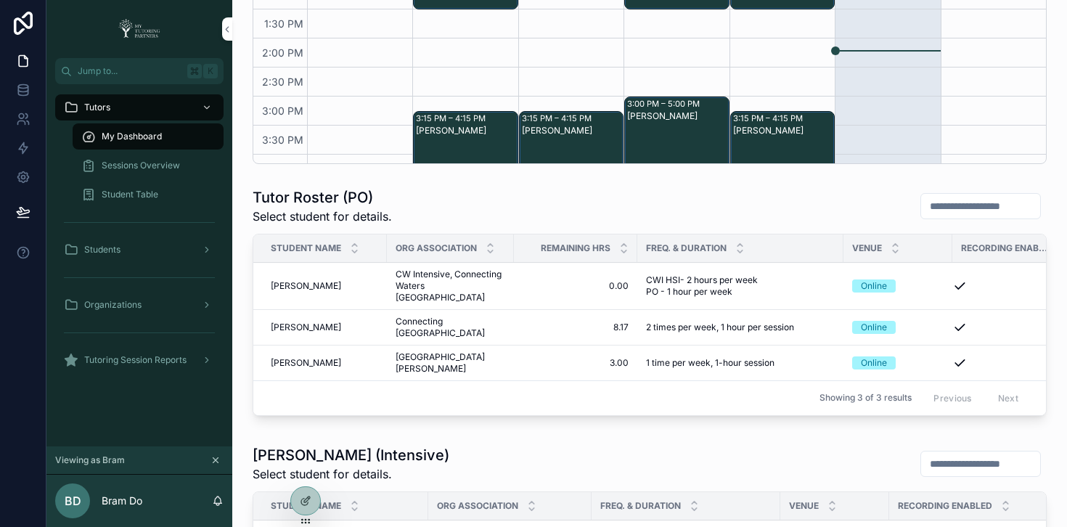
scroll to position [603, 0]
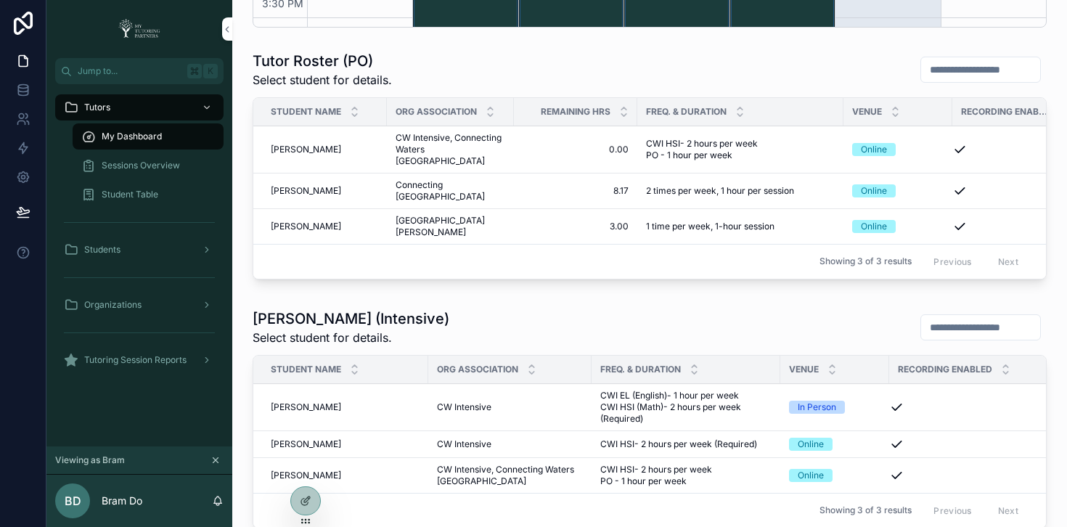
click at [0, 0] on icon at bounding box center [0, 0] width 0 height 0
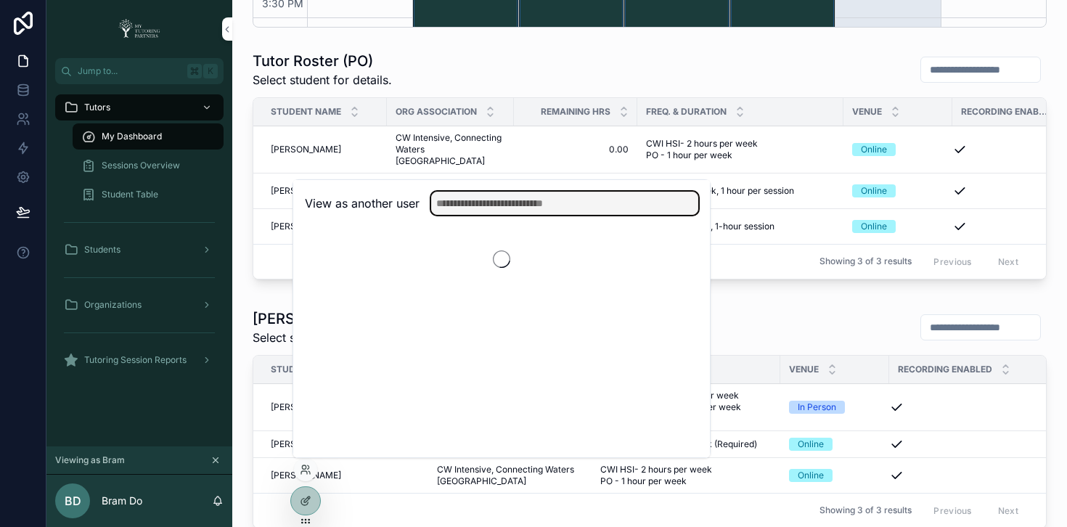
click at [568, 200] on input "text" at bounding box center [564, 203] width 267 height 23
type input "*******"
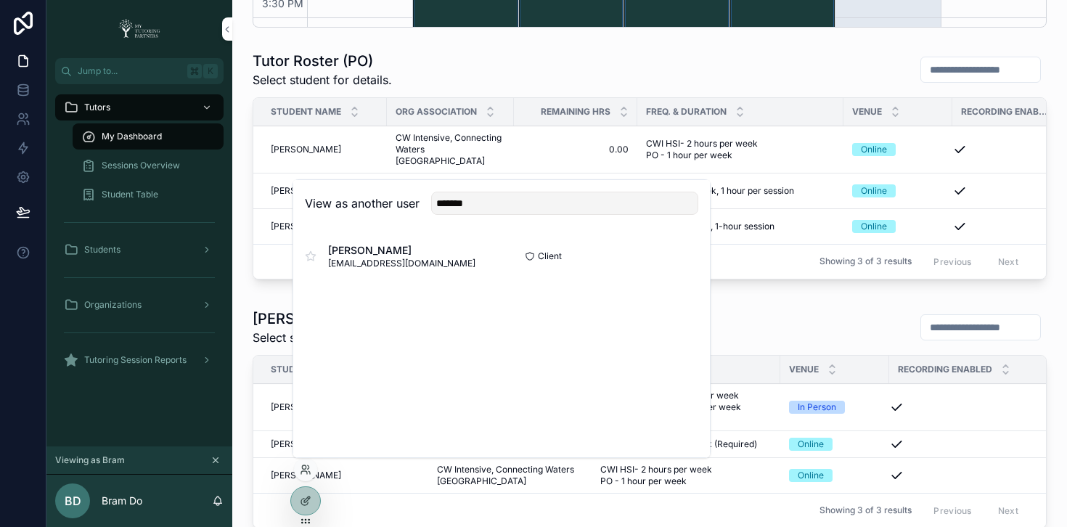
click at [0, 0] on button "Select" at bounding box center [0, 0] width 0 height 0
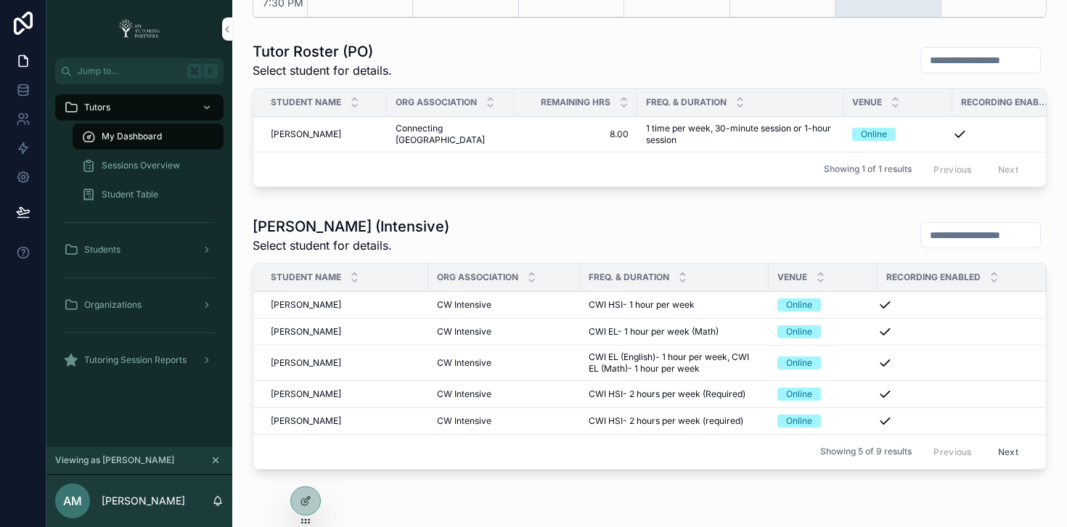
scroll to position [704, 0]
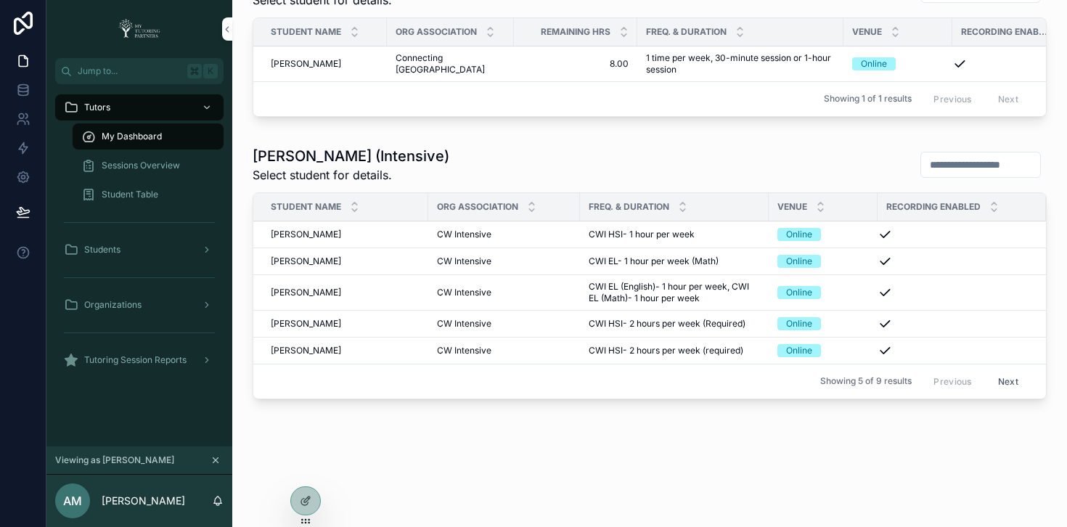
click at [150, 164] on span "Sessions Overview" at bounding box center [141, 166] width 78 height 12
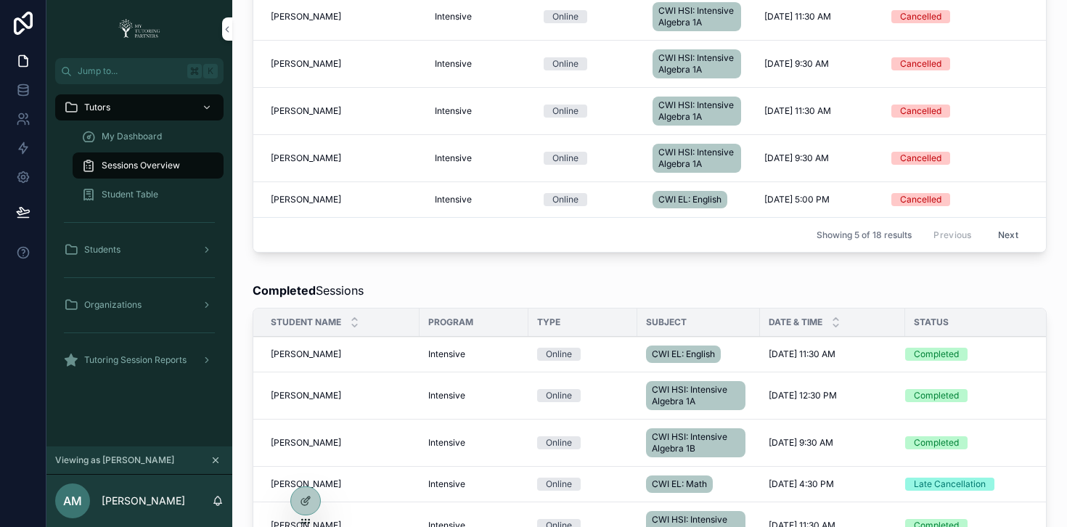
scroll to position [1092, 0]
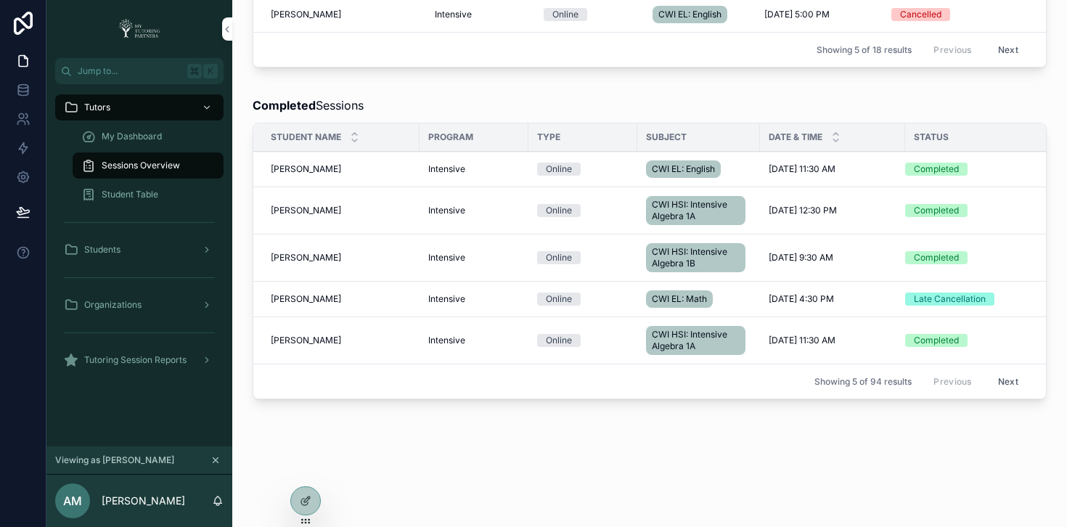
click at [274, 293] on span "[PERSON_NAME]" at bounding box center [306, 299] width 70 height 12
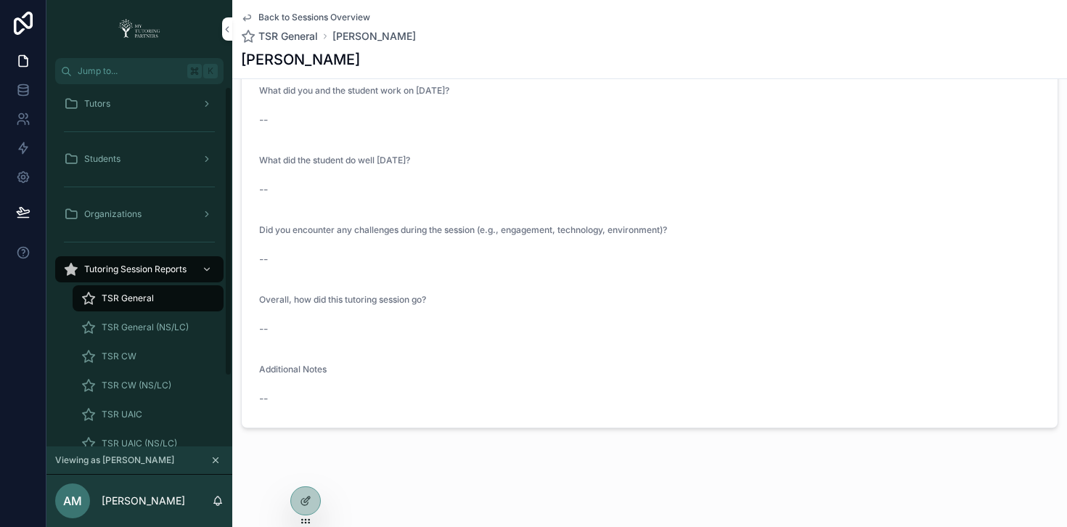
scroll to position [6, 0]
click at [147, 360] on div "TSR CW" at bounding box center [148, 354] width 134 height 23
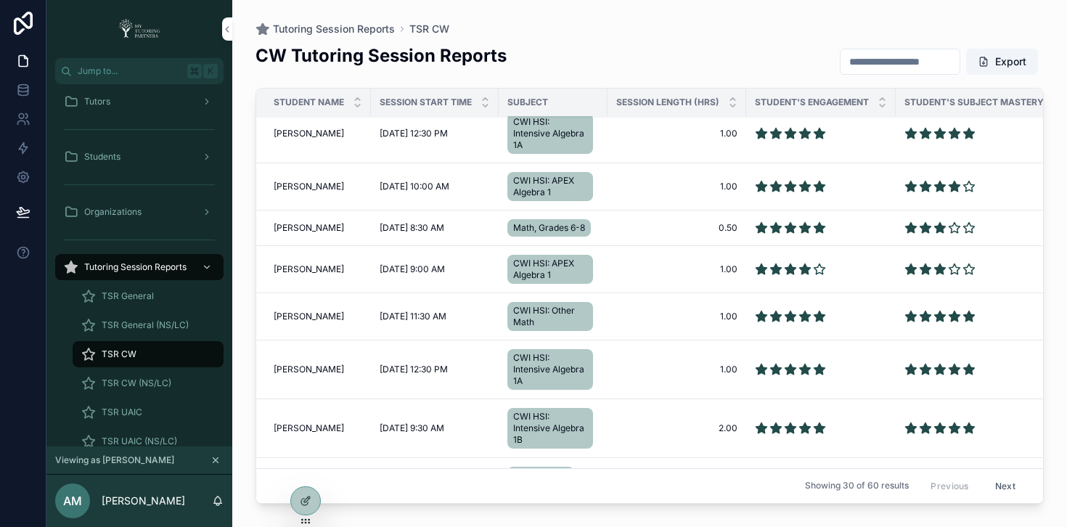
scroll to position [638, 0]
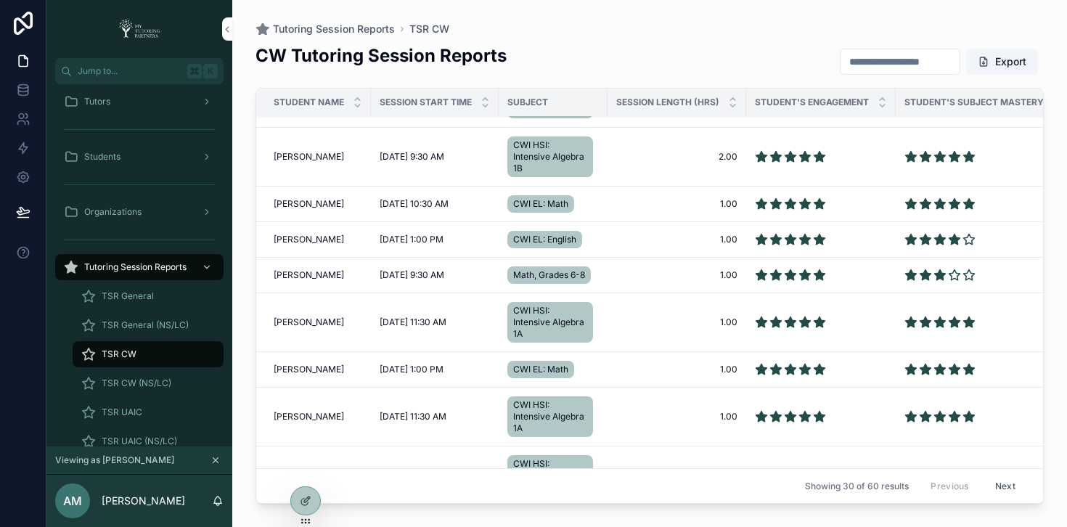
click at [857, 68] on input "scrollable content" at bounding box center [900, 62] width 119 height 20
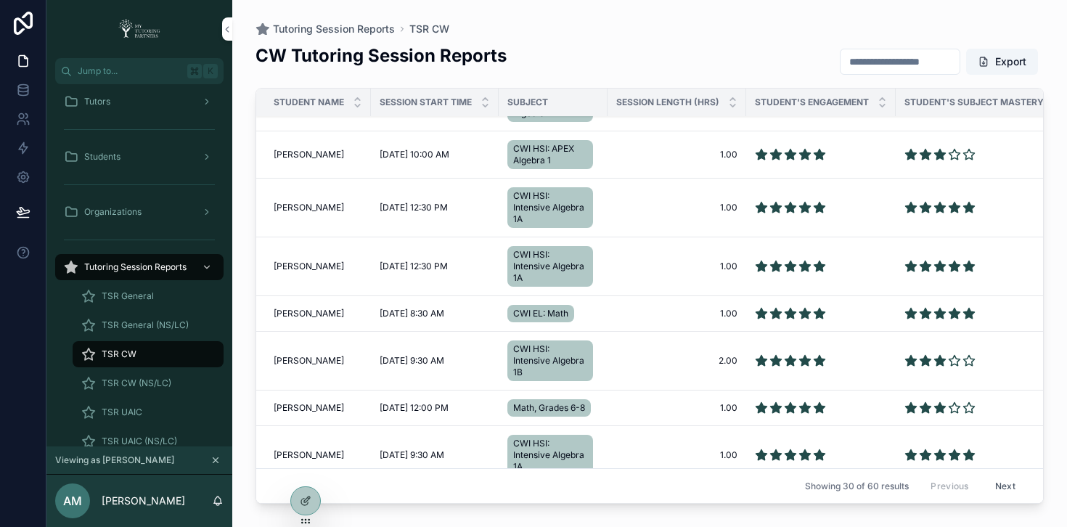
scroll to position [1121, 0]
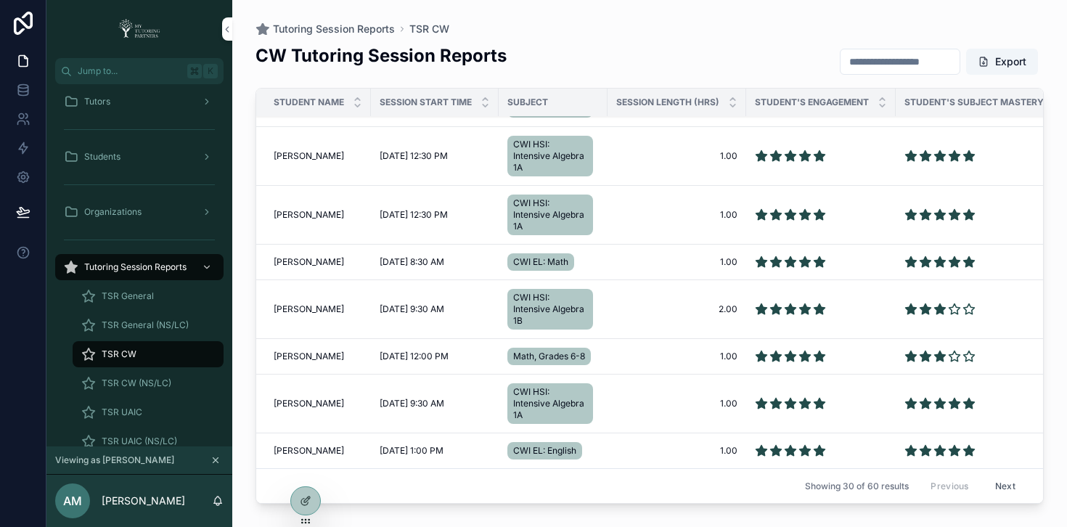
click at [871, 64] on input "scrollable content" at bounding box center [900, 62] width 119 height 20
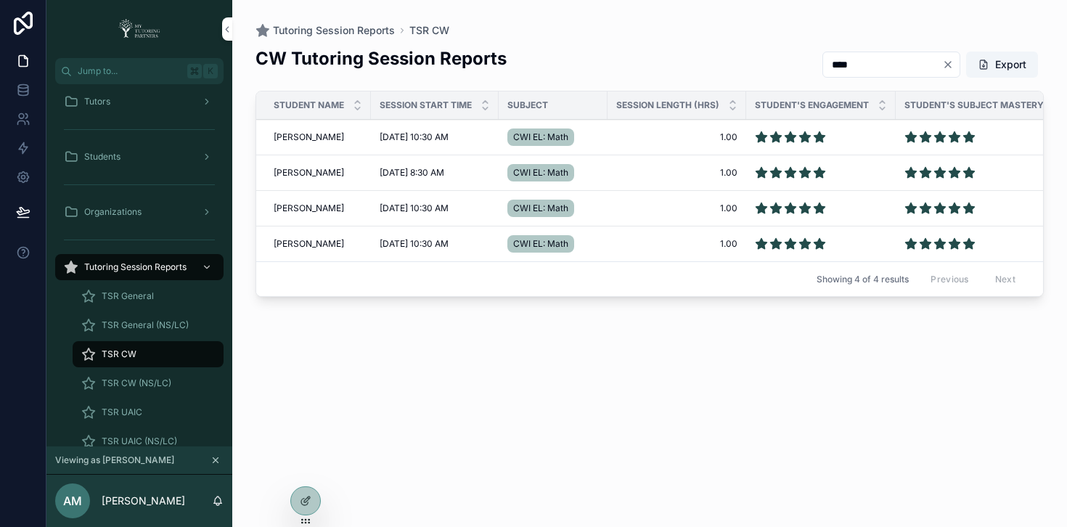
type input "****"
click at [0, 0] on icon at bounding box center [0, 0] width 0 height 0
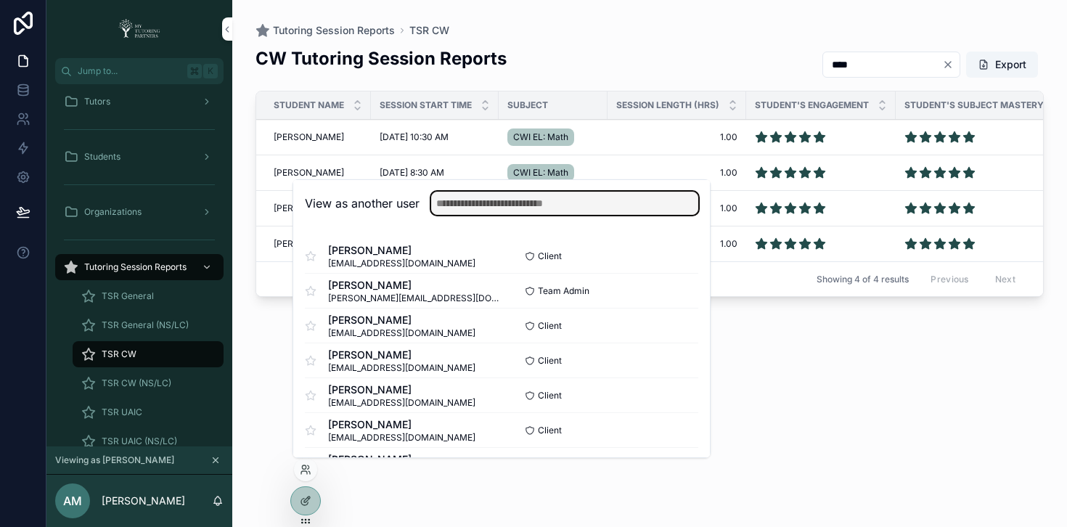
click at [487, 204] on input "text" at bounding box center [564, 203] width 267 height 23
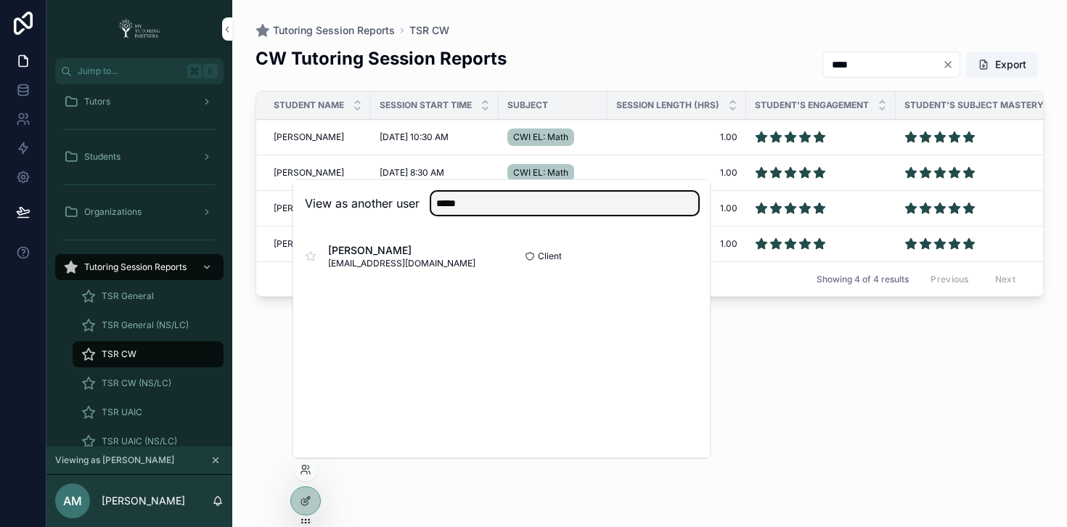
type input "*****"
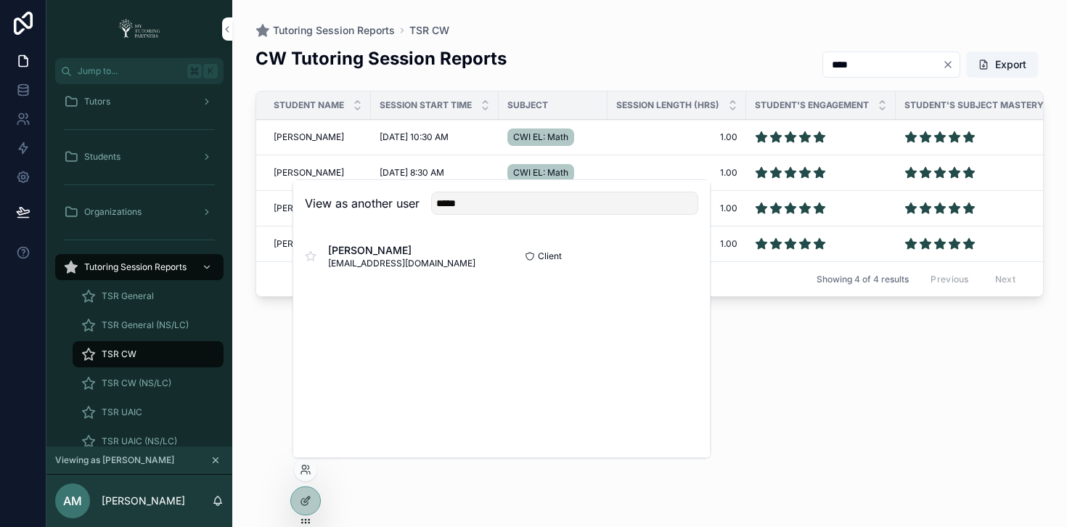
click at [0, 0] on button "Select" at bounding box center [0, 0] width 0 height 0
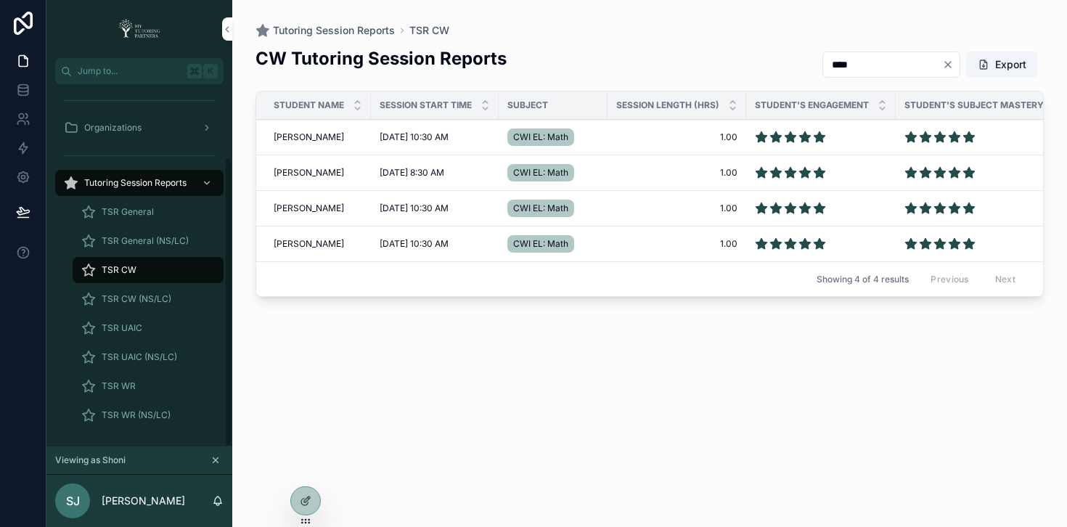
scroll to position [91, 0]
click at [203, 126] on icon "scrollable content" at bounding box center [207, 127] width 10 height 10
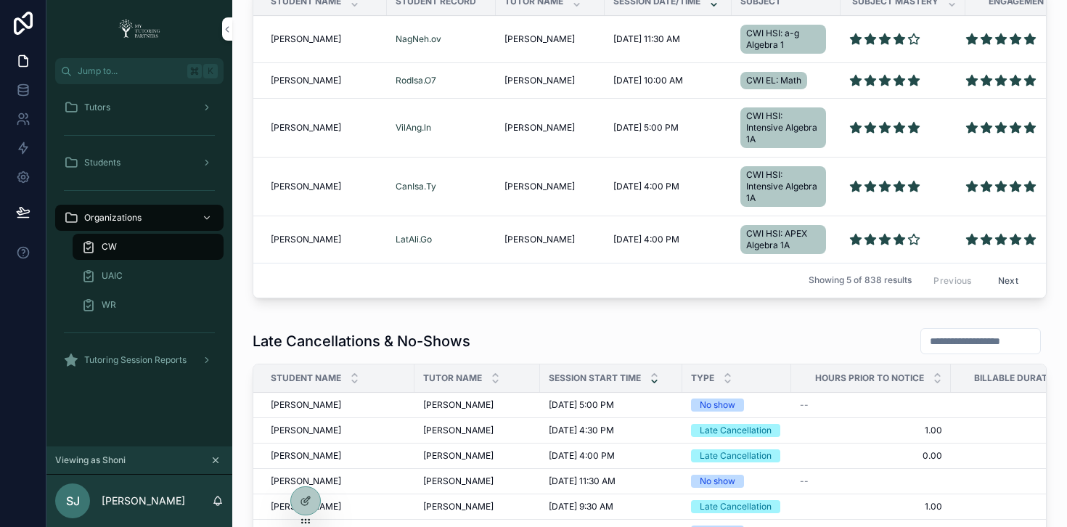
scroll to position [964, 0]
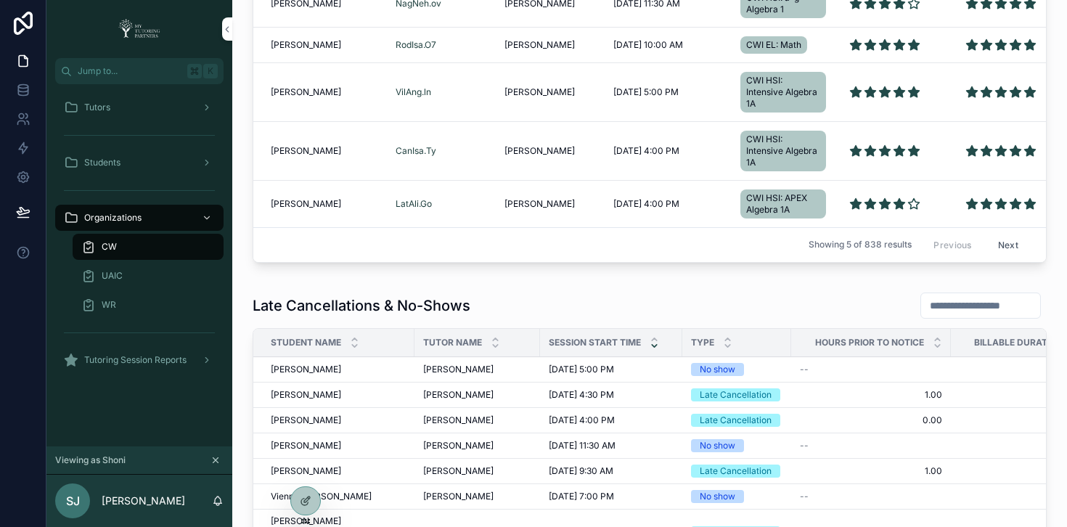
click at [958, 316] on input "scrollable content" at bounding box center [980, 306] width 119 height 20
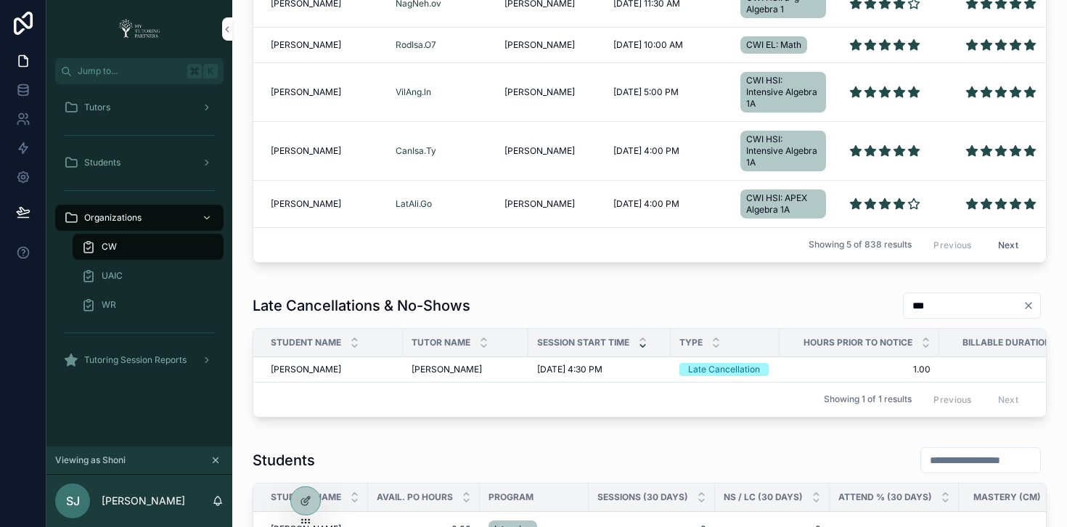
type input "***"
click at [279, 375] on span "Yaretzi Vera" at bounding box center [306, 370] width 70 height 12
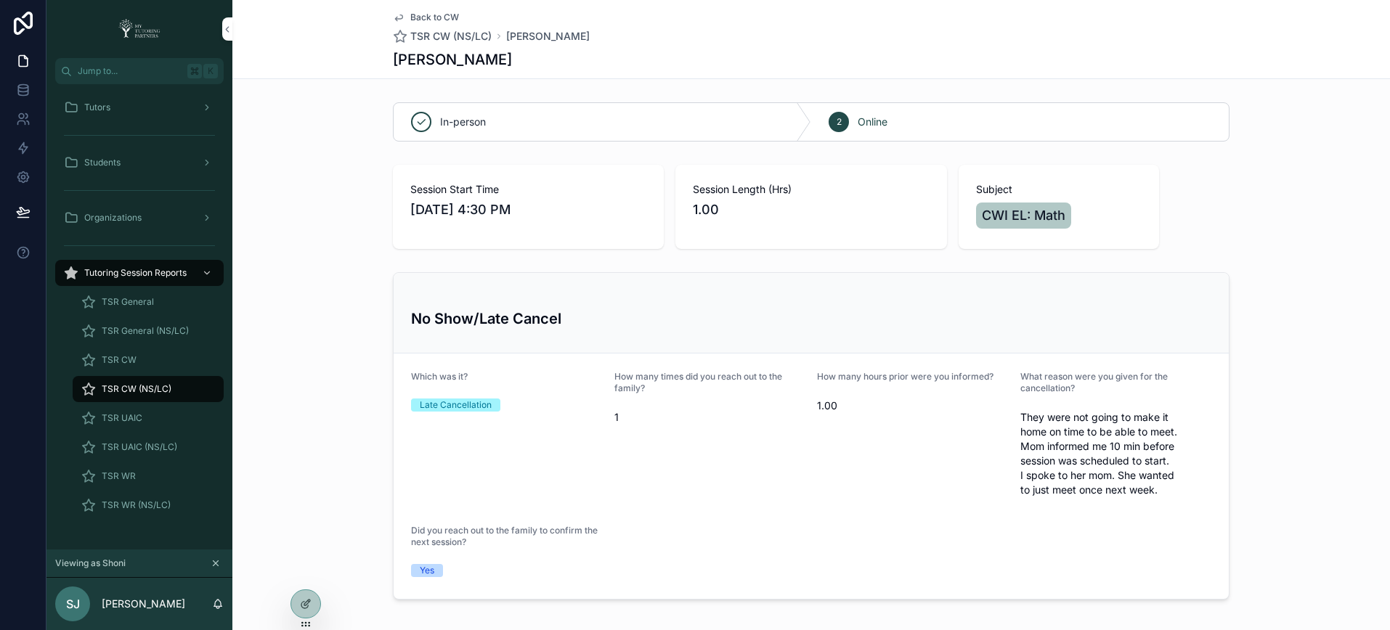
click at [0, 0] on icon at bounding box center [0, 0] width 0 height 0
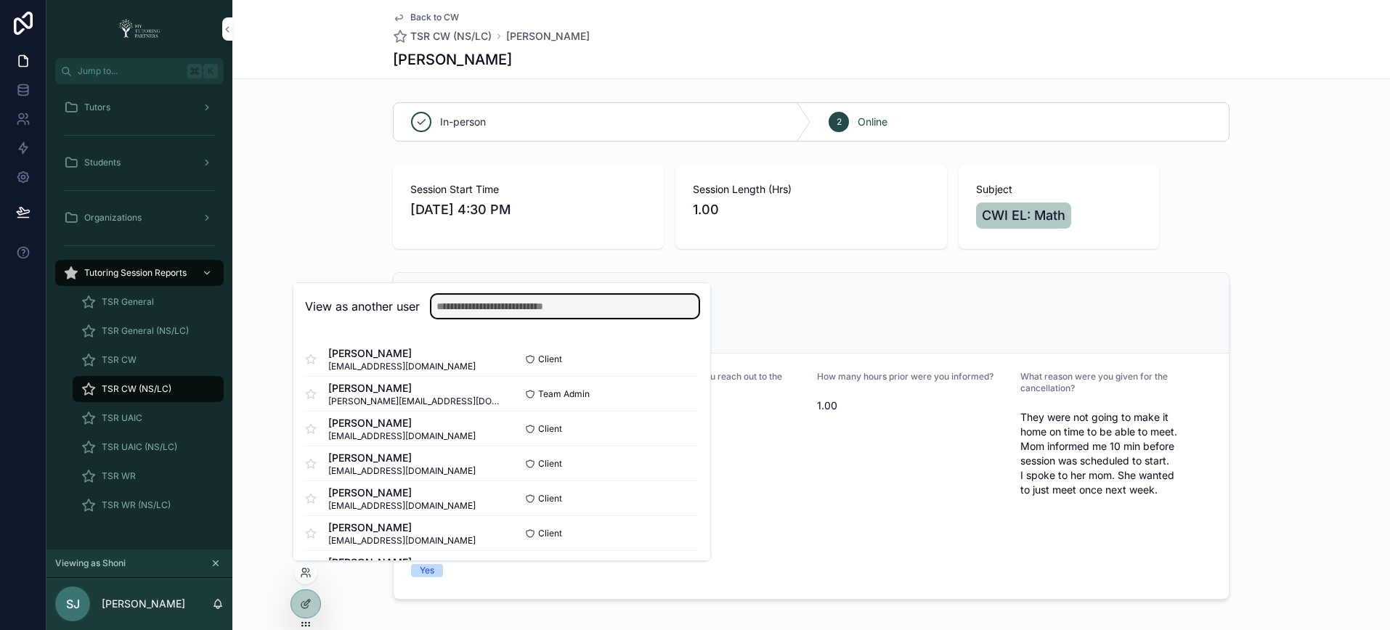
click at [500, 305] on input "text" at bounding box center [564, 306] width 267 height 23
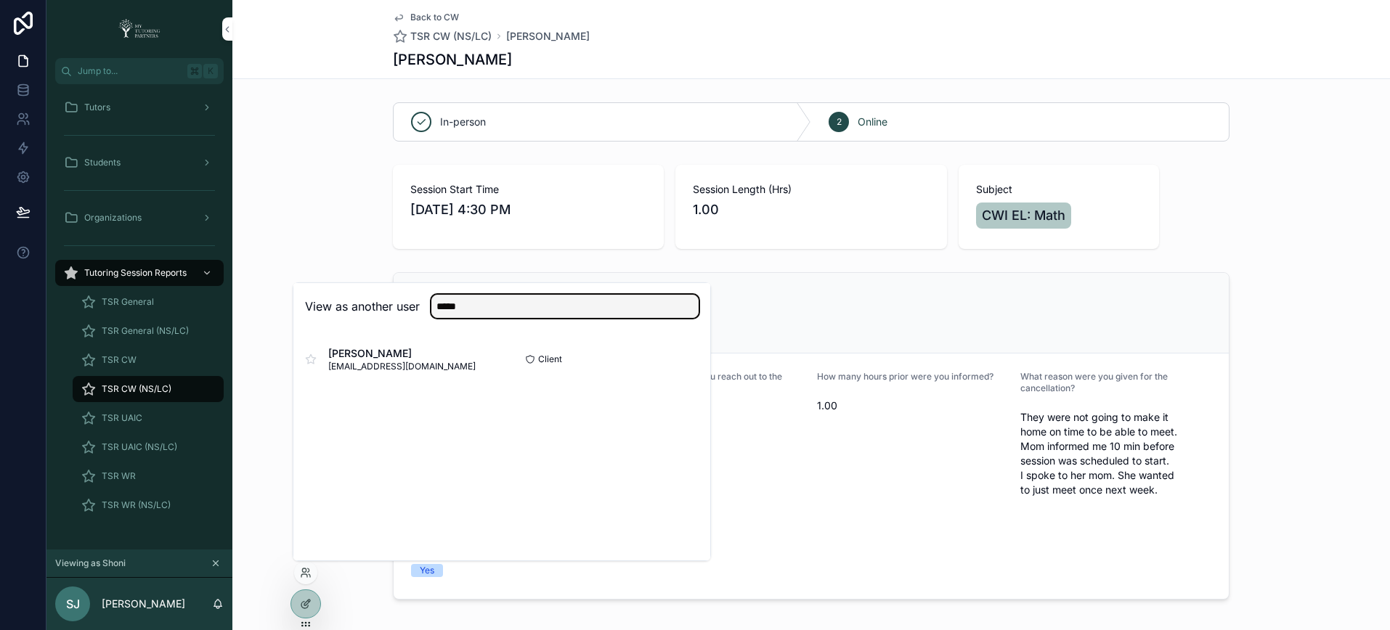
type input "*****"
click at [0, 0] on button "Select" at bounding box center [0, 0] width 0 height 0
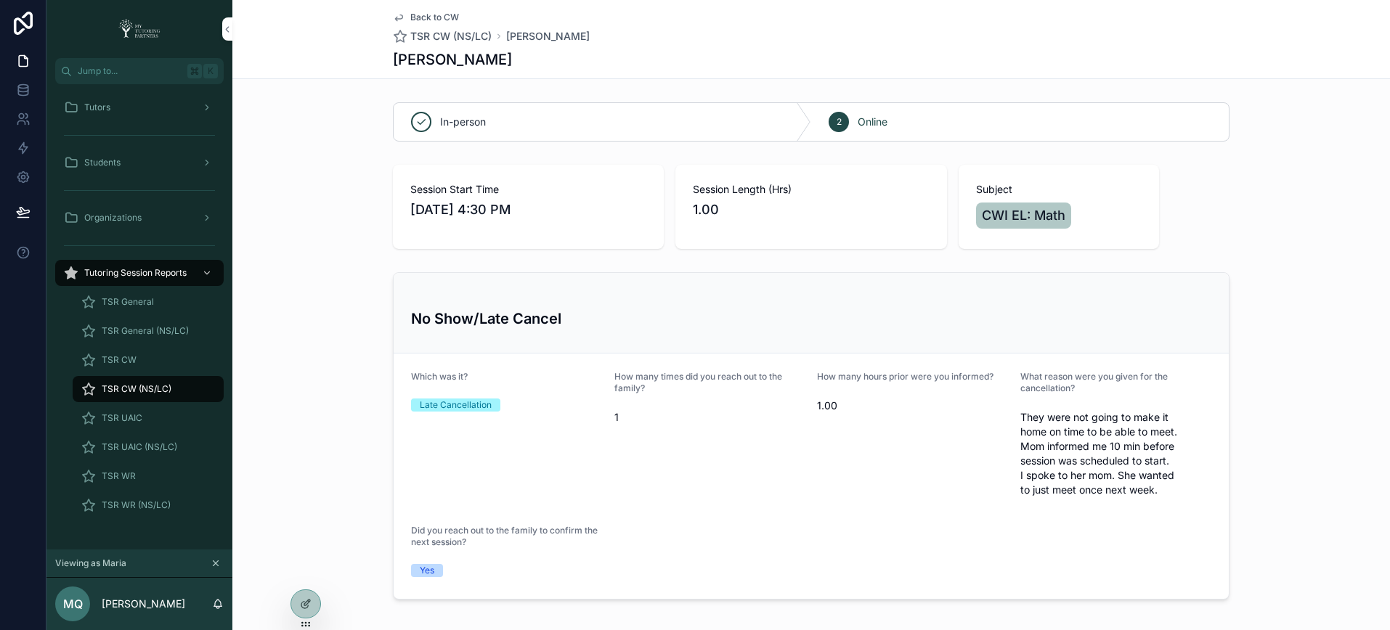
click at [96, 96] on div "Tutors" at bounding box center [139, 107] width 151 height 23
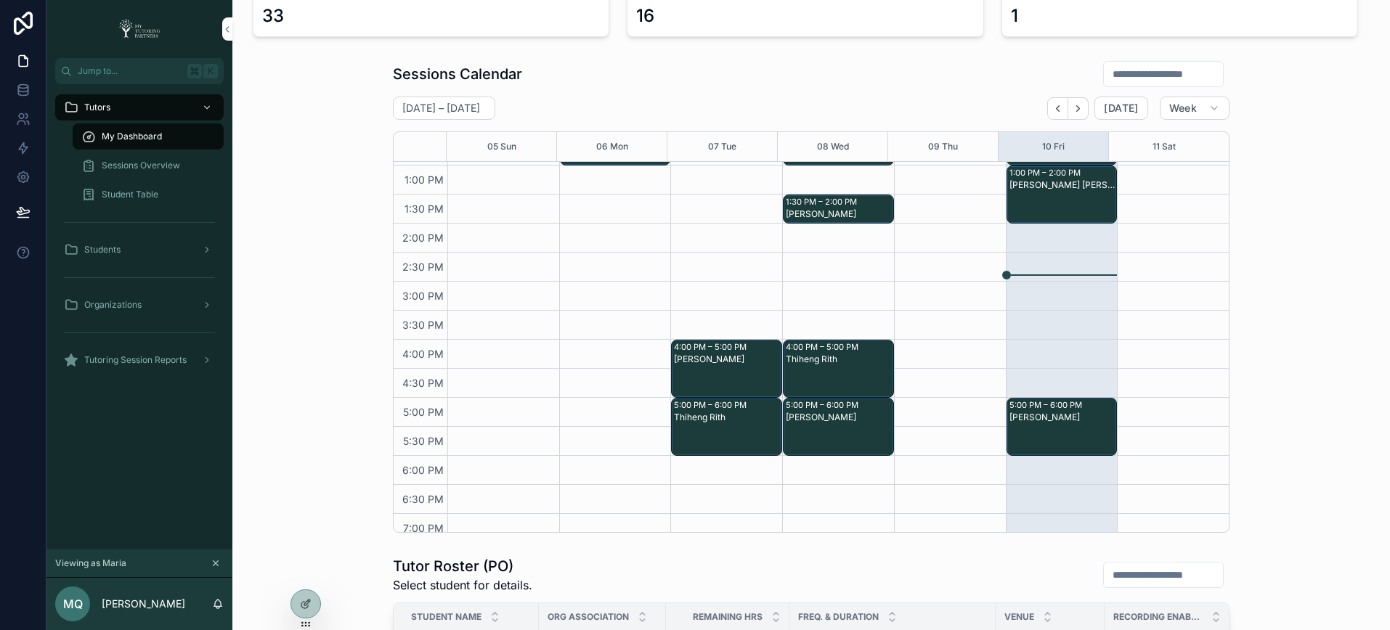
scroll to position [346, 0]
click at [1134, 80] on input "scrollable content" at bounding box center [1163, 74] width 119 height 20
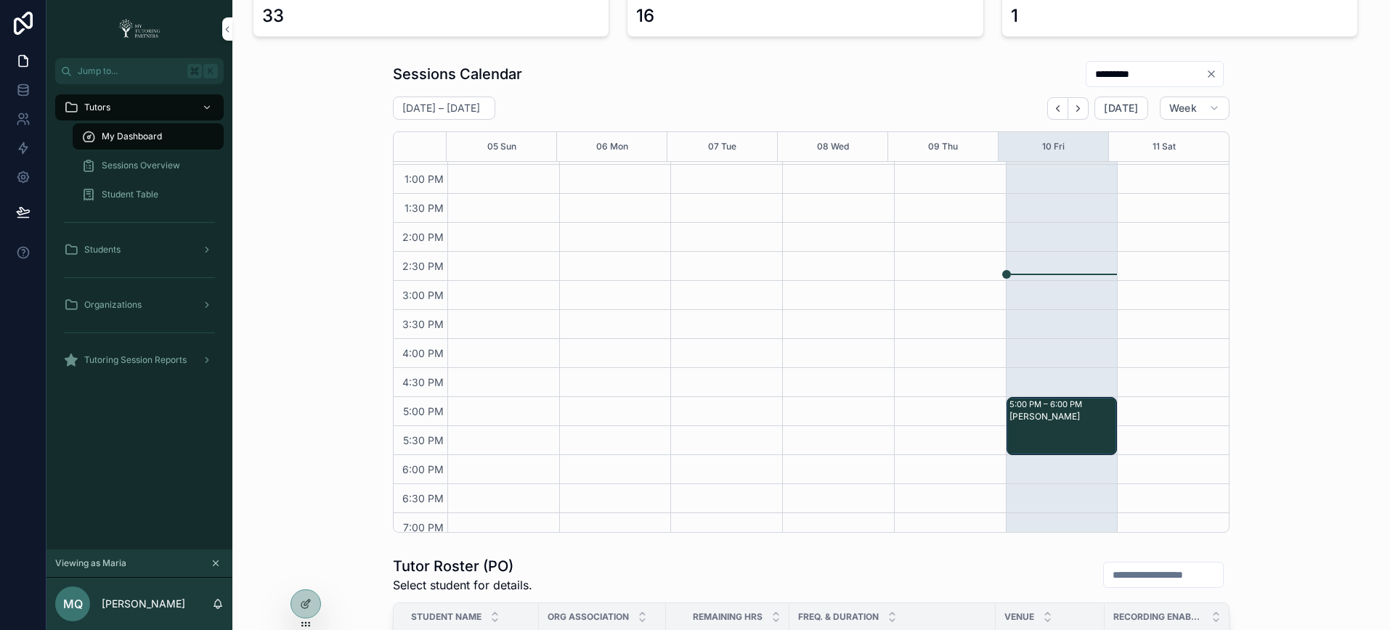
type input "*********"
click at [945, 102] on div "October 05 – 11 Today Week" at bounding box center [811, 108] width 836 height 23
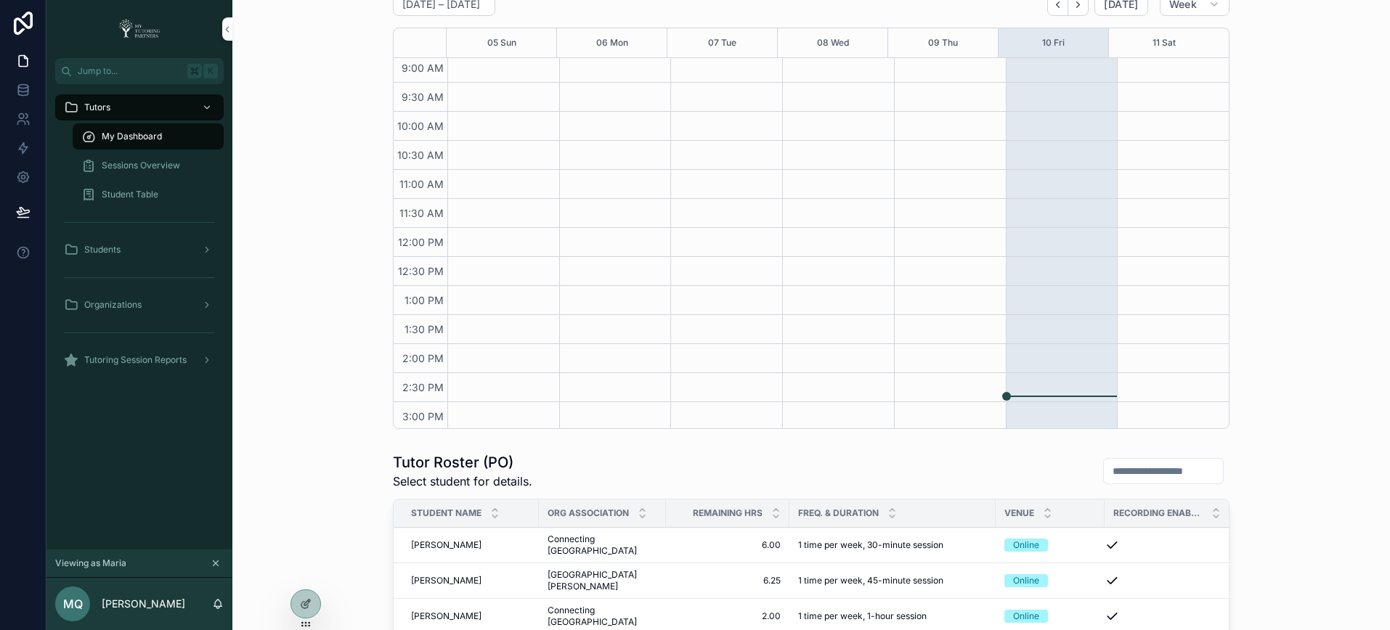
scroll to position [26, 0]
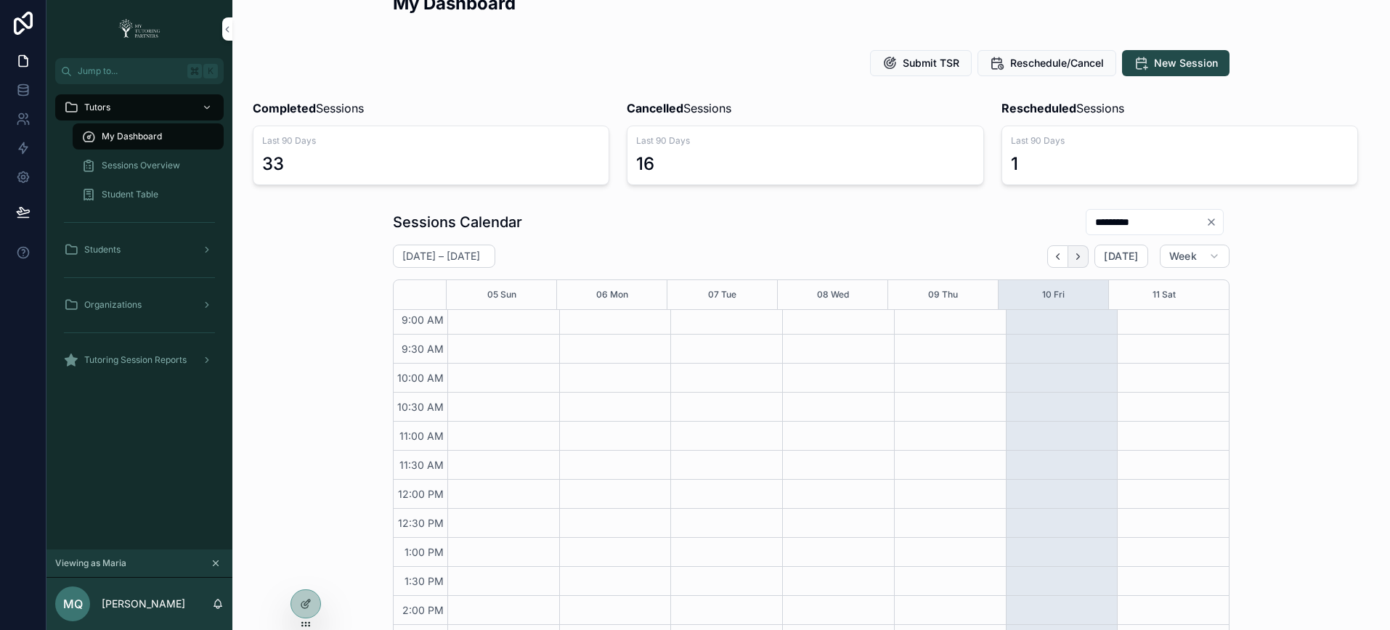
click at [1080, 257] on icon "Next" at bounding box center [1077, 256] width 11 height 11
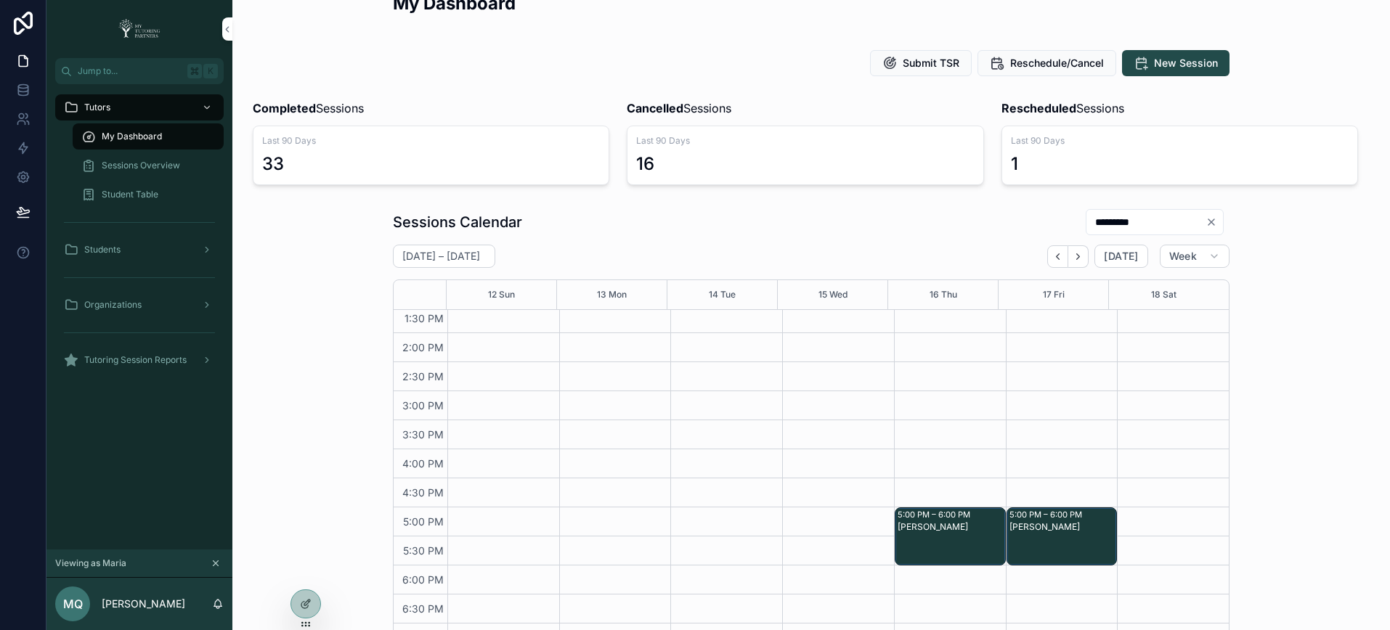
scroll to position [385, 0]
click at [610, 211] on div "Sessions Calendar *********" at bounding box center [811, 222] width 836 height 28
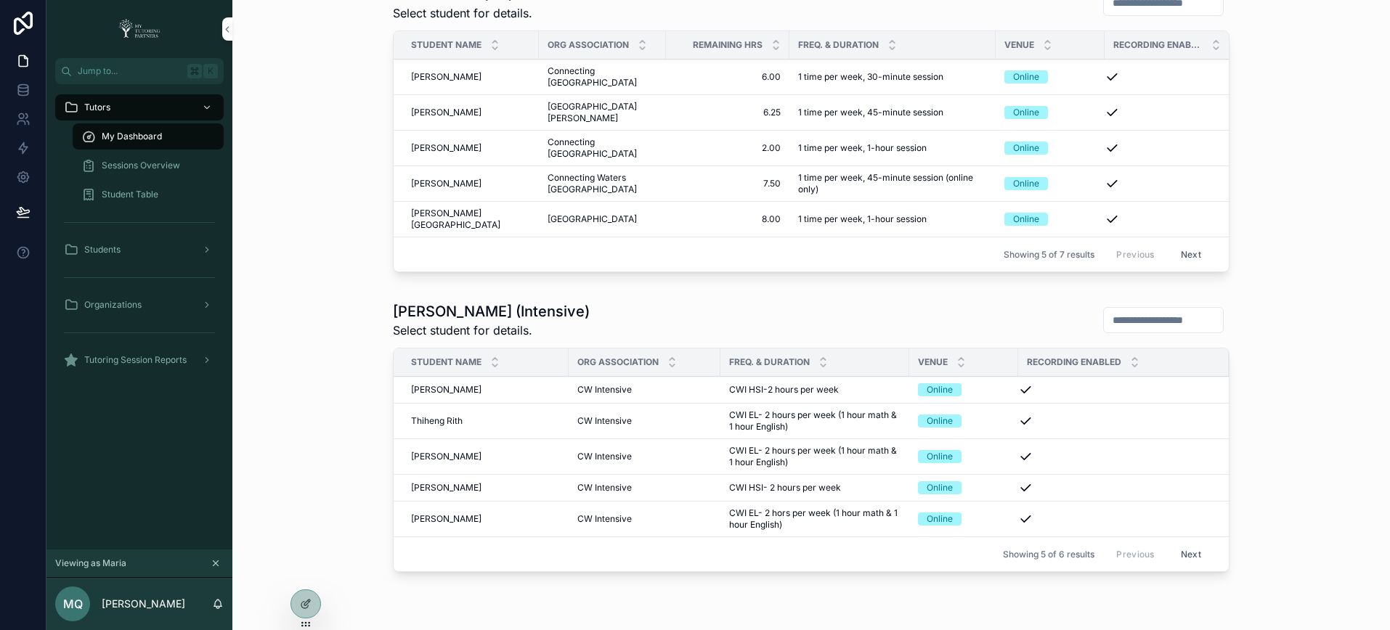
scroll to position [801, 0]
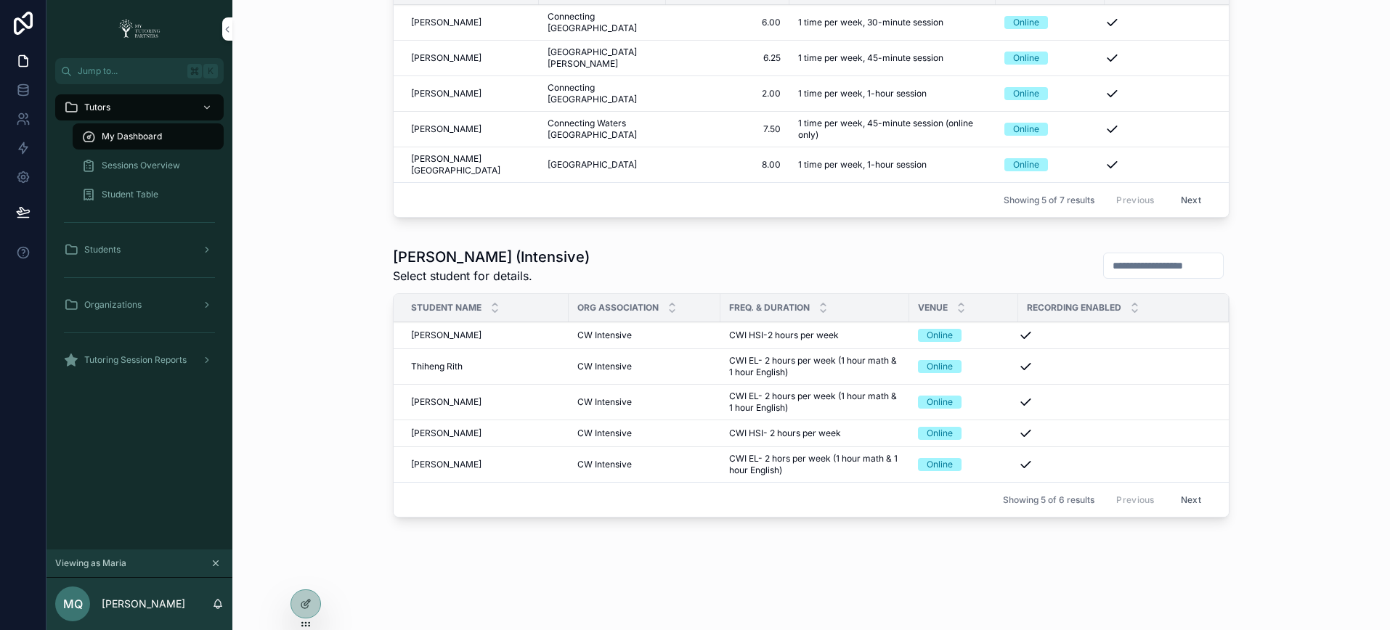
click at [308, 248] on div "Tutor Roster (Intensive) Select student for details. Student Name Org Associati…" at bounding box center [811, 385] width 1134 height 288
click at [312, 293] on div "Tutor Roster (Intensive) Select student for details. Student Name Org Associati…" at bounding box center [811, 385] width 1134 height 288
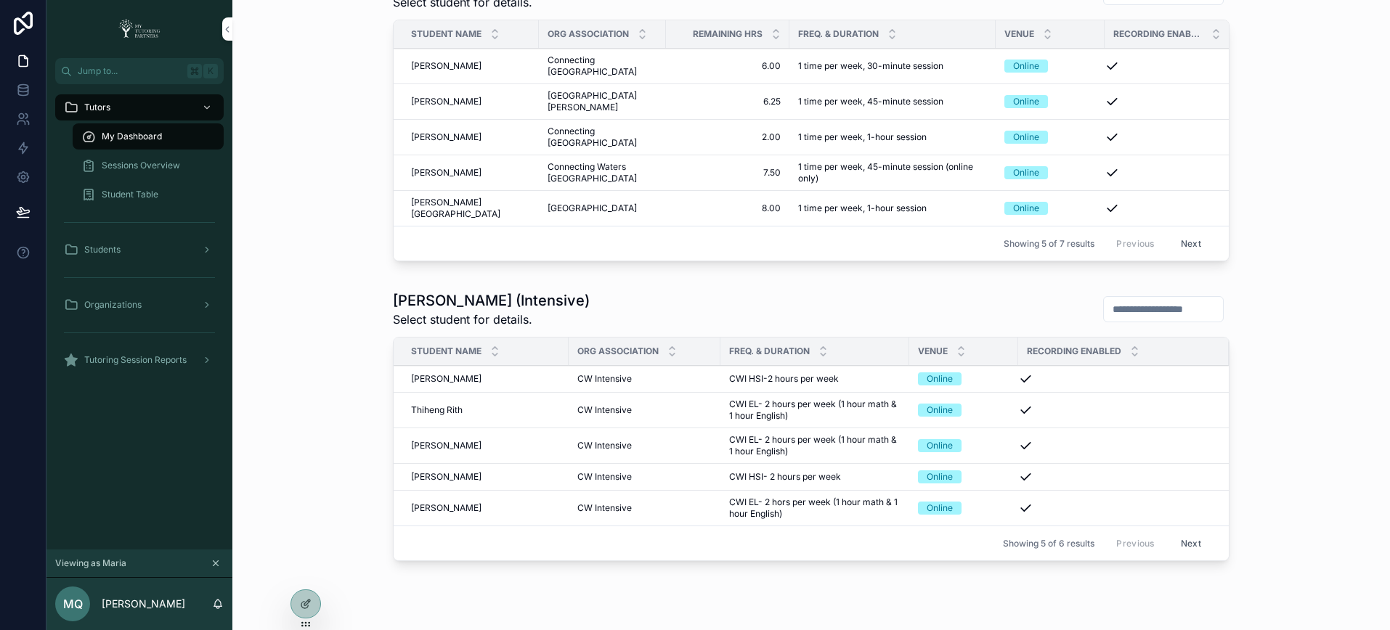
scroll to position [816, 0]
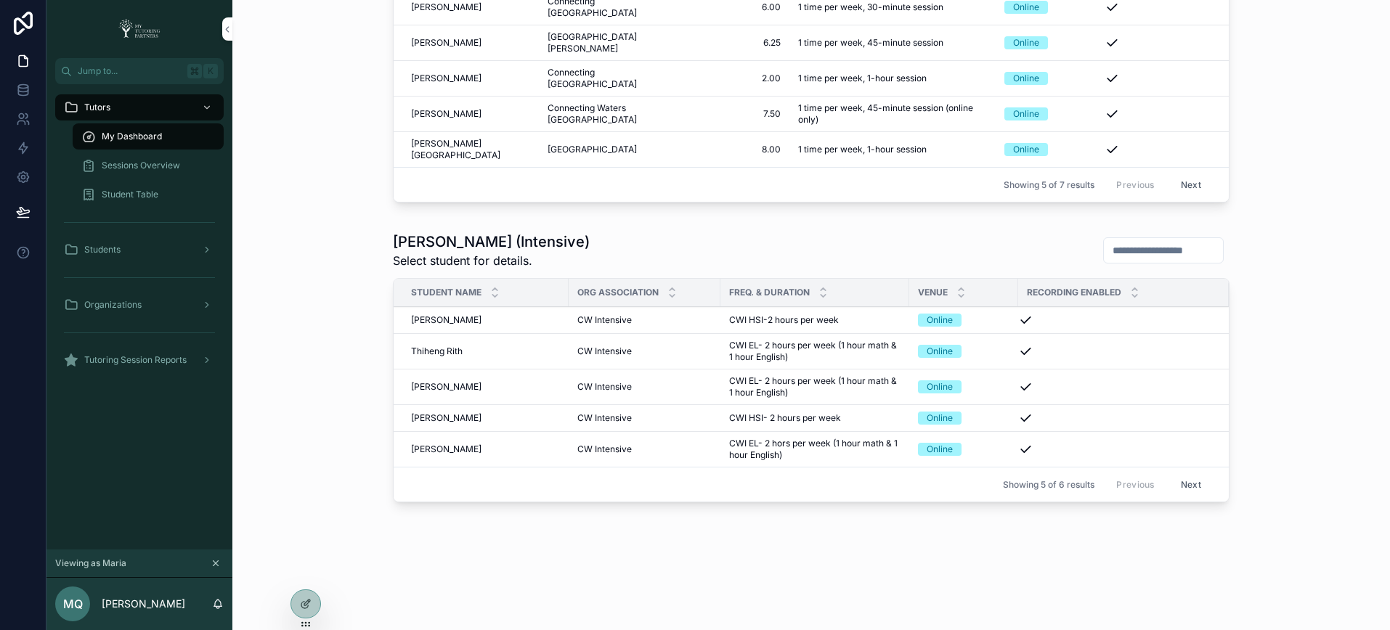
click at [151, 166] on span "Sessions Overview" at bounding box center [141, 166] width 78 height 12
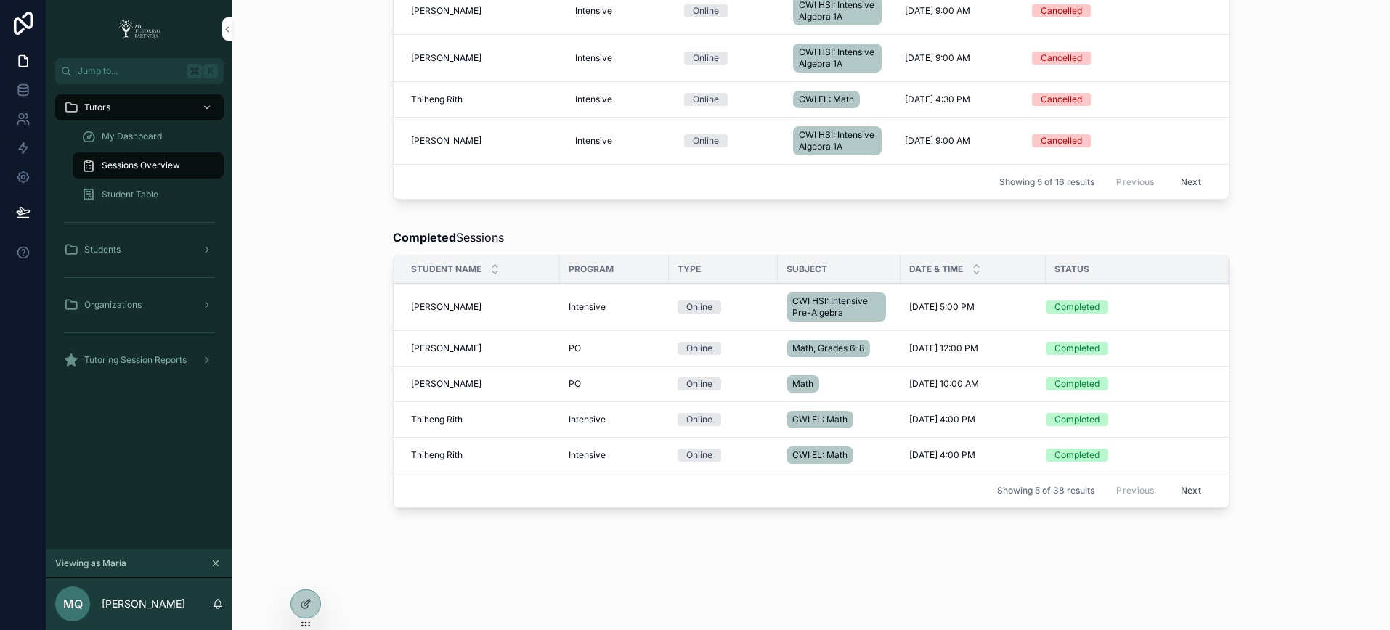
scroll to position [979, 0]
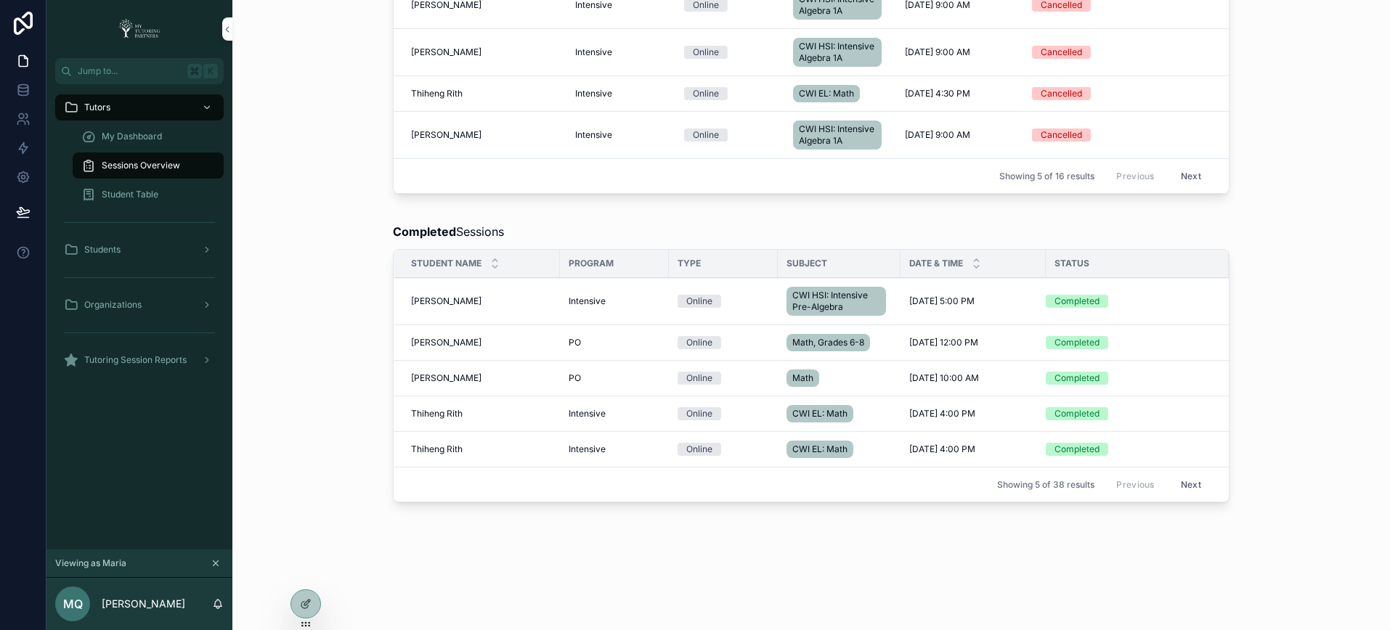
click at [436, 301] on span "Francisco Romero" at bounding box center [446, 302] width 70 height 12
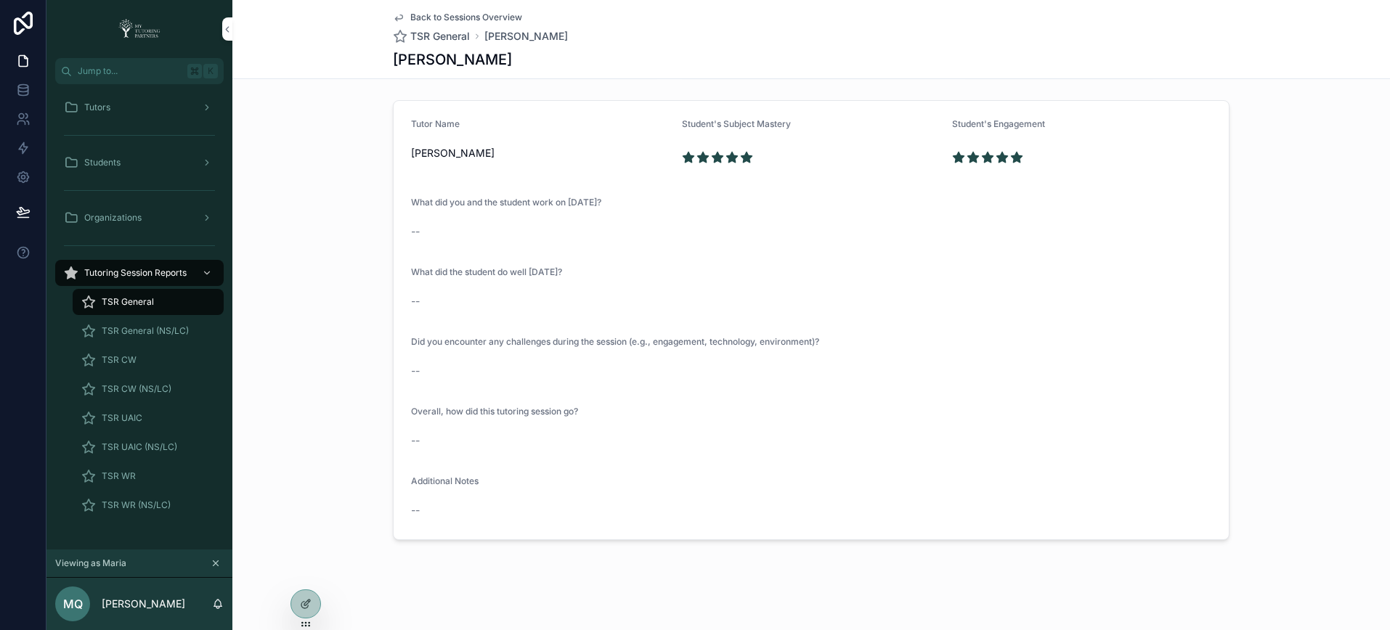
scroll to position [201, 0]
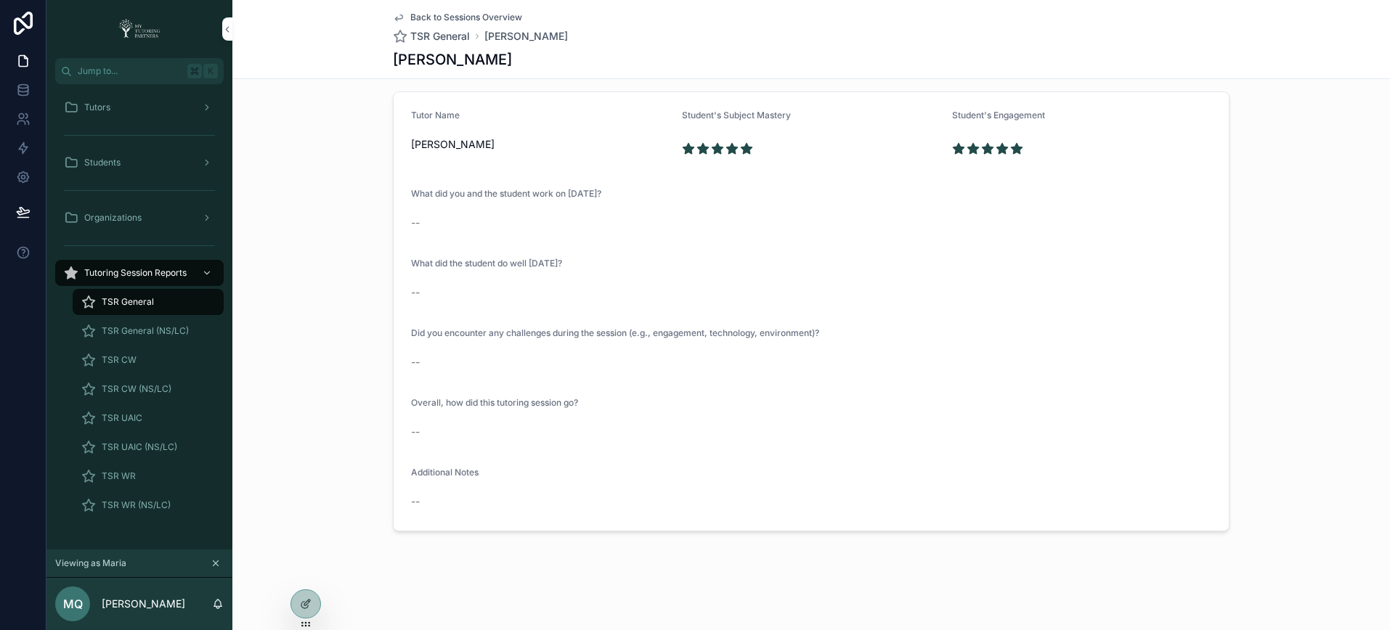
click at [128, 109] on div "Tutors" at bounding box center [139, 107] width 151 height 23
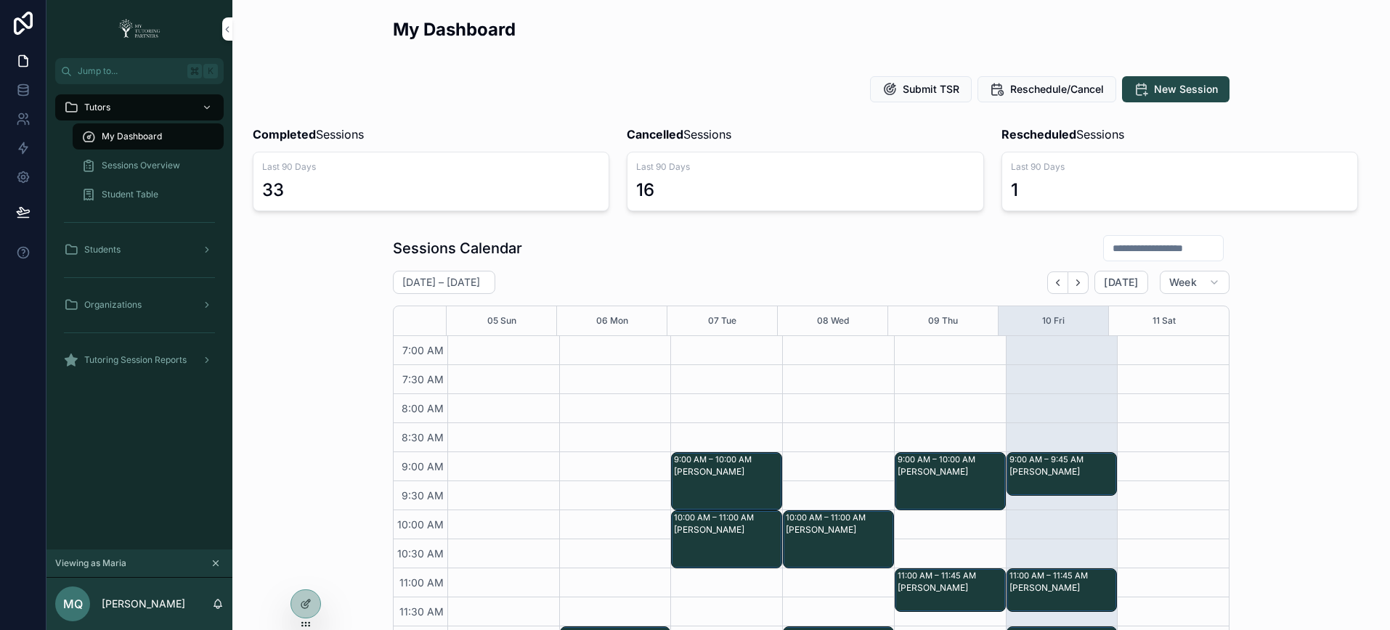
scroll to position [385, 0]
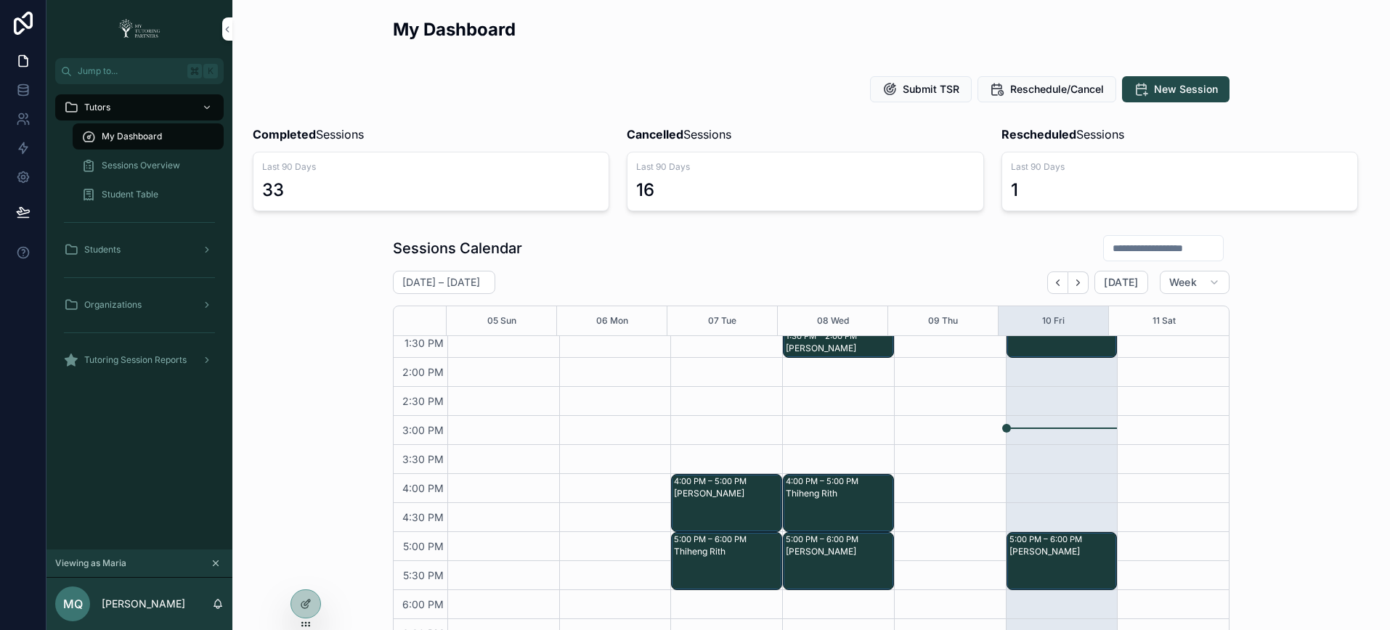
click at [140, 162] on span "Sessions Overview" at bounding box center [141, 166] width 78 height 12
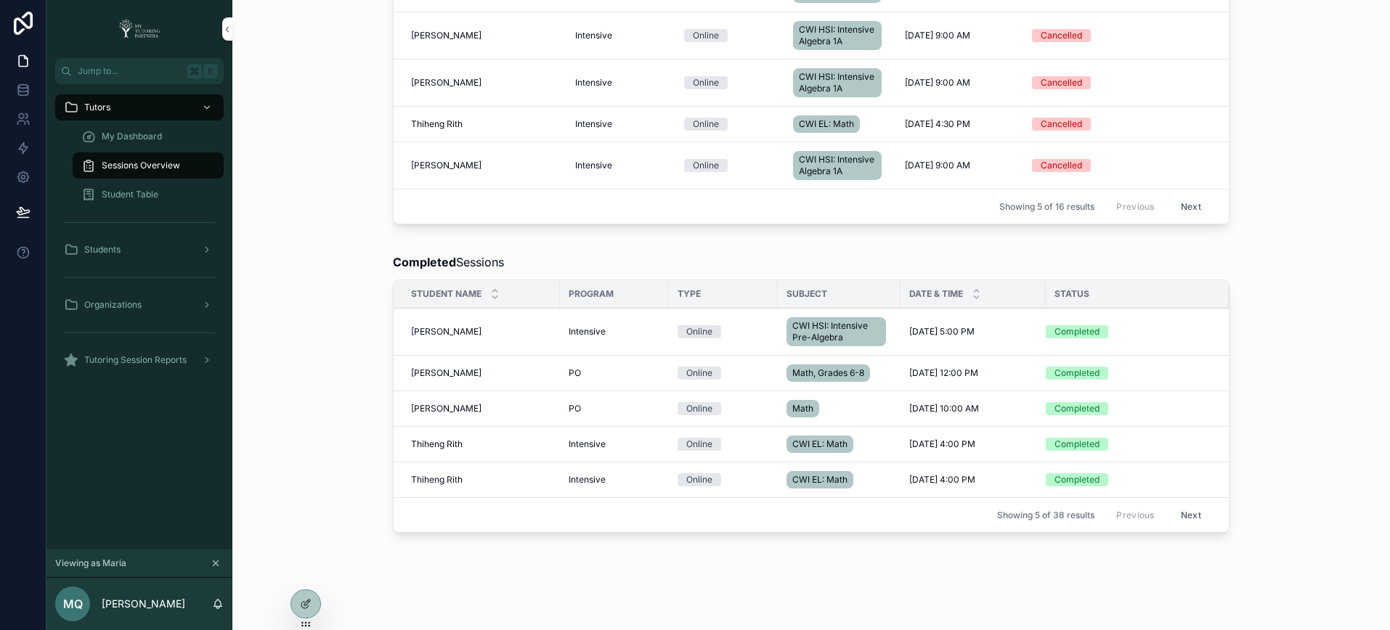
scroll to position [979, 0]
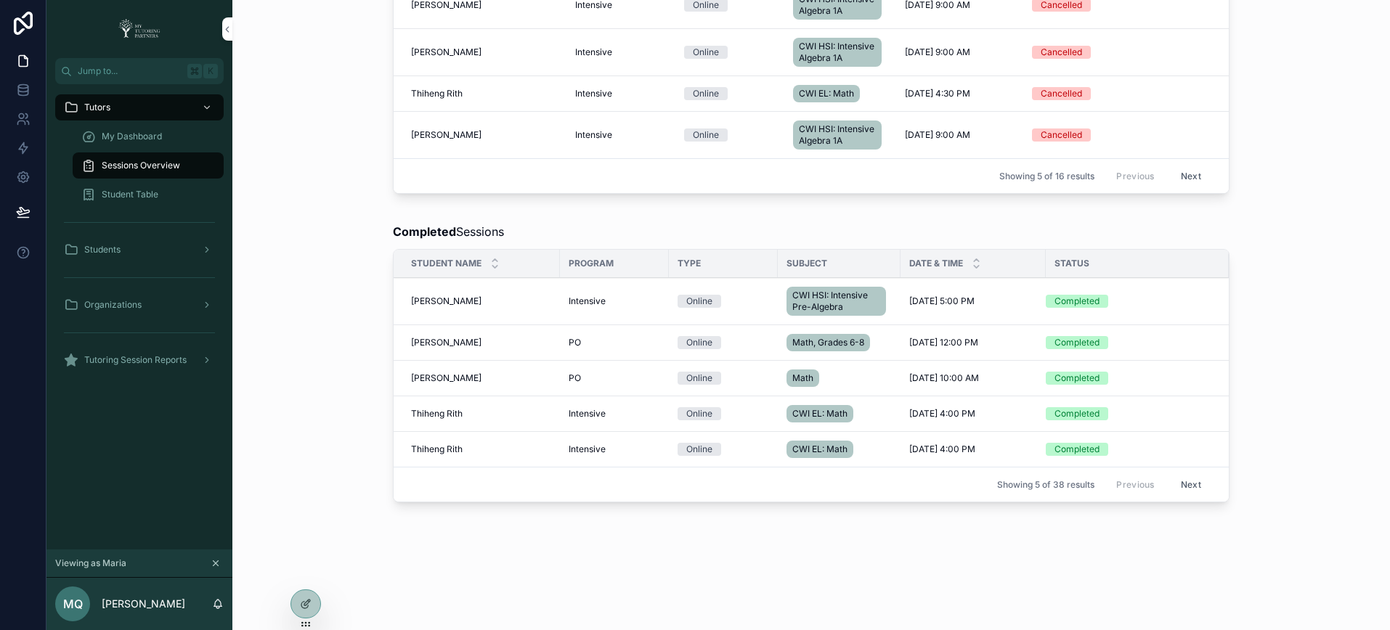
click at [428, 304] on span "Francisco Romero" at bounding box center [446, 302] width 70 height 12
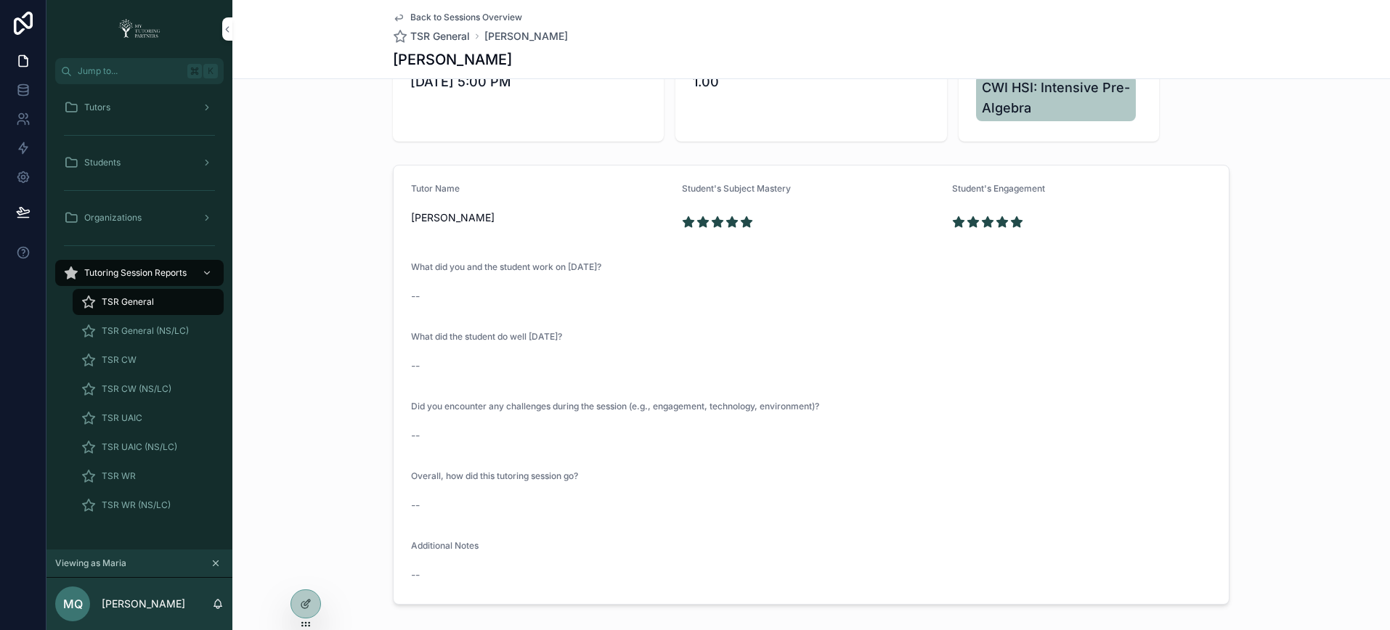
scroll to position [201, 0]
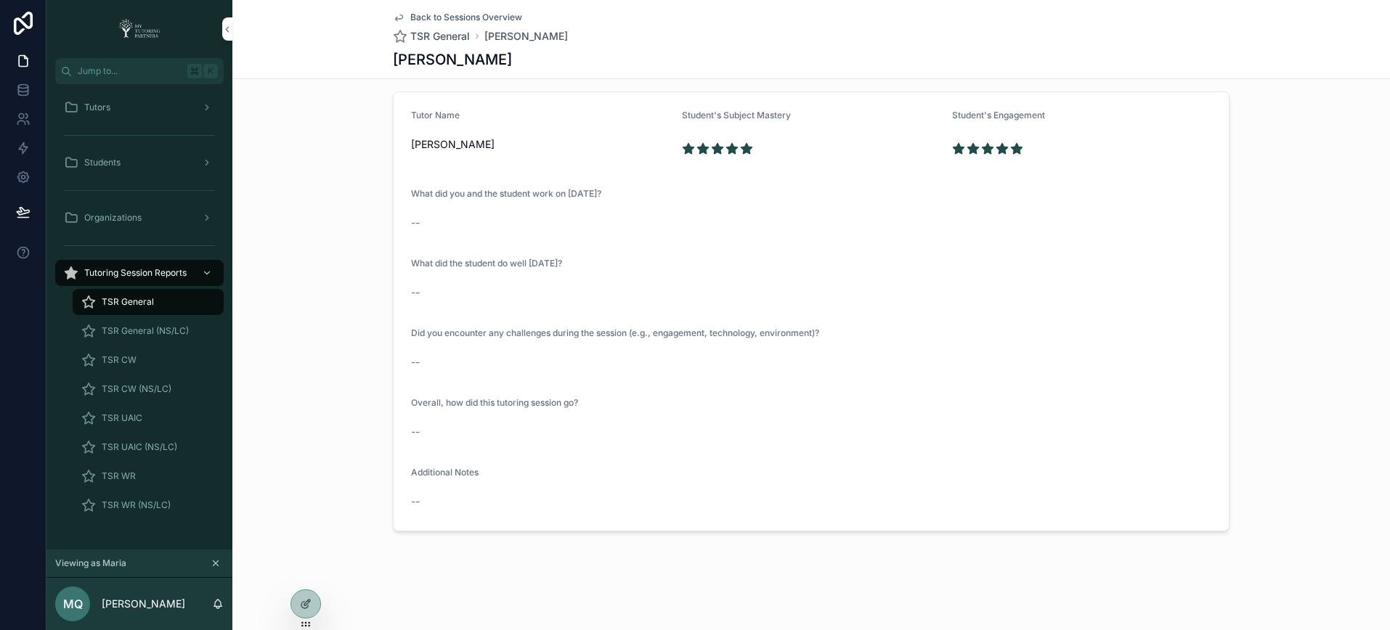
click at [118, 107] on div "Tutors" at bounding box center [139, 107] width 151 height 23
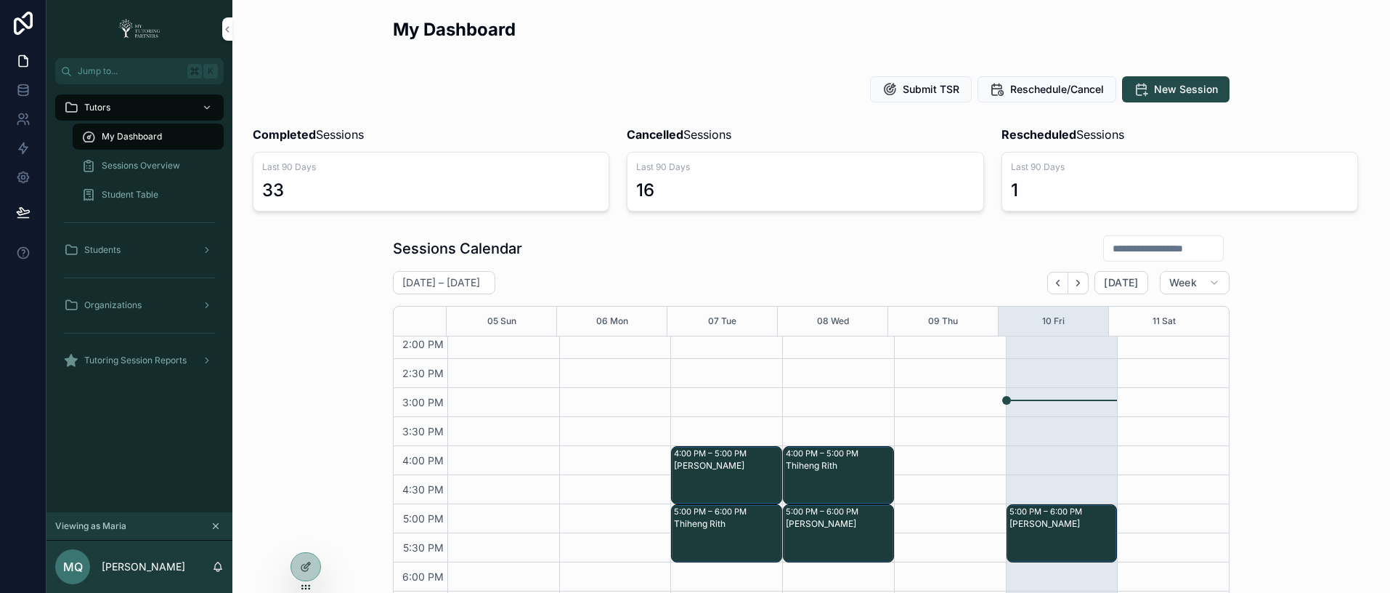
click at [152, 169] on span "Sessions Overview" at bounding box center [141, 166] width 78 height 12
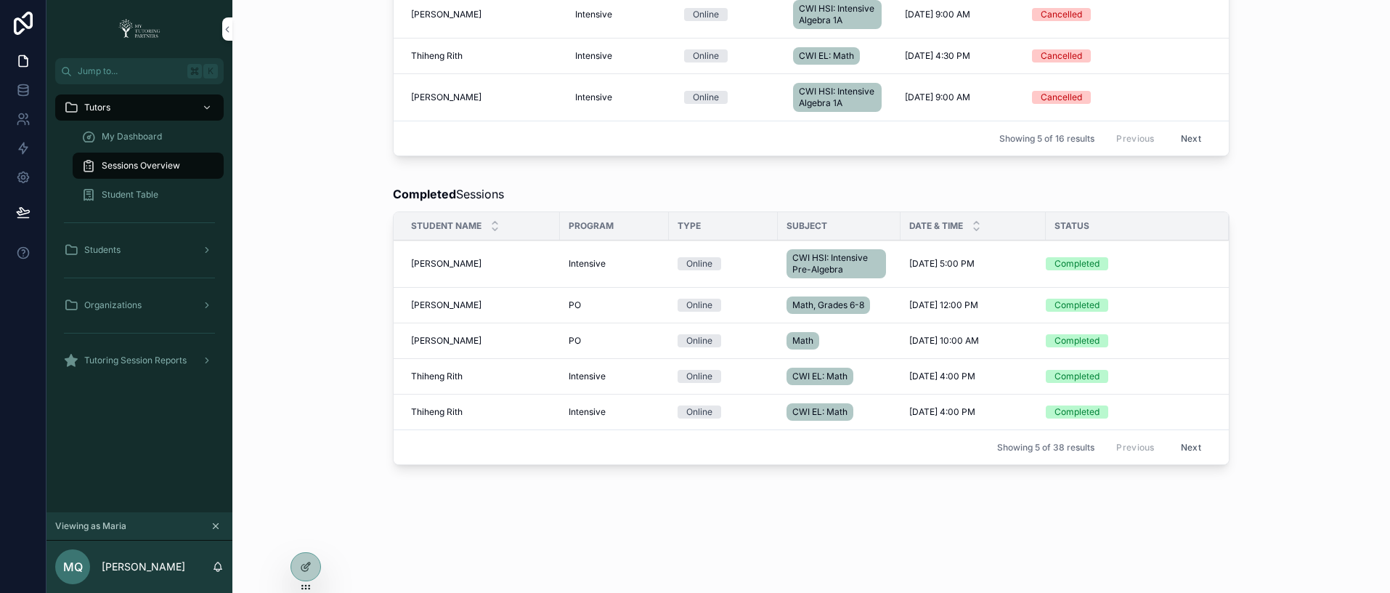
scroll to position [1017, 0]
click at [457, 262] on span "Francisco Romero" at bounding box center [446, 264] width 70 height 12
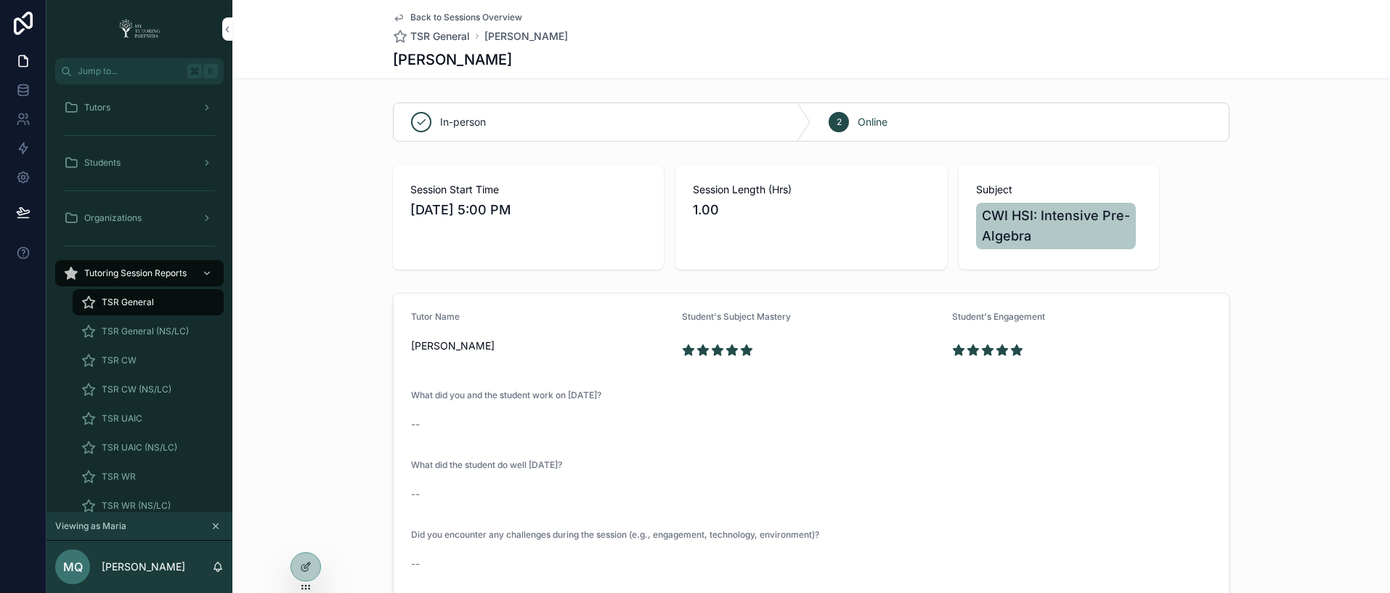
scroll to position [239, 0]
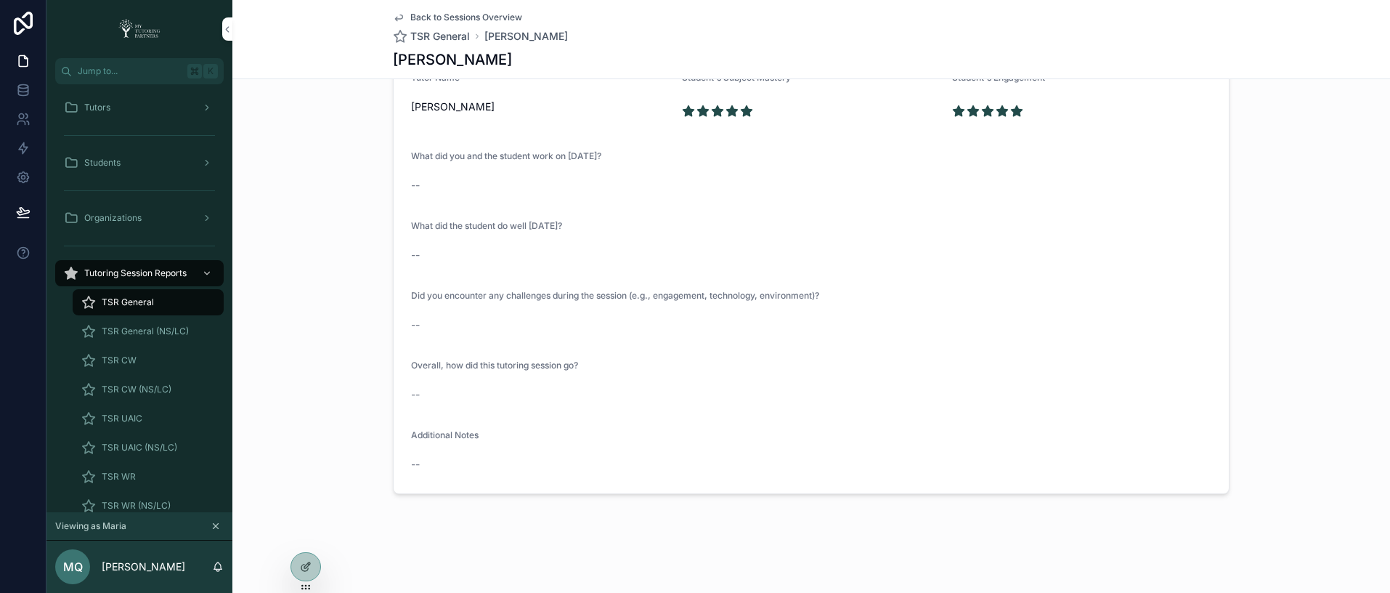
click at [117, 359] on span "TSR CW" at bounding box center [119, 360] width 35 height 12
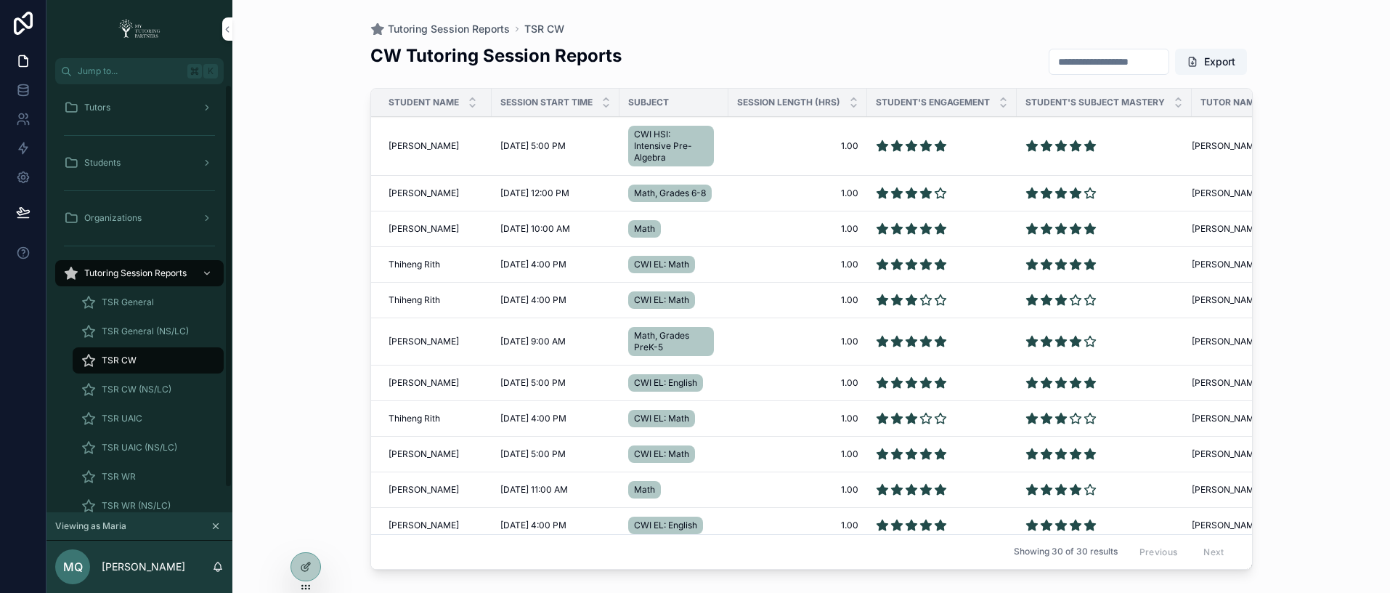
click at [430, 144] on span "Francisco Romero" at bounding box center [423, 146] width 70 height 12
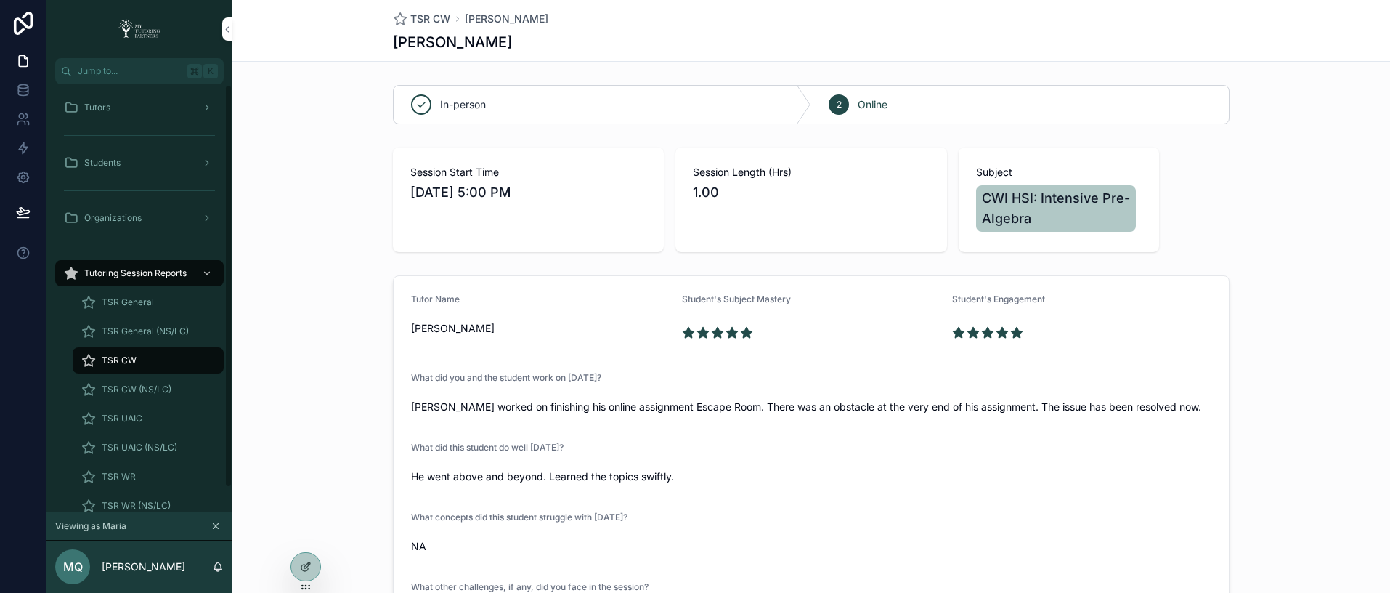
click at [119, 105] on div "Tutors" at bounding box center [139, 107] width 151 height 23
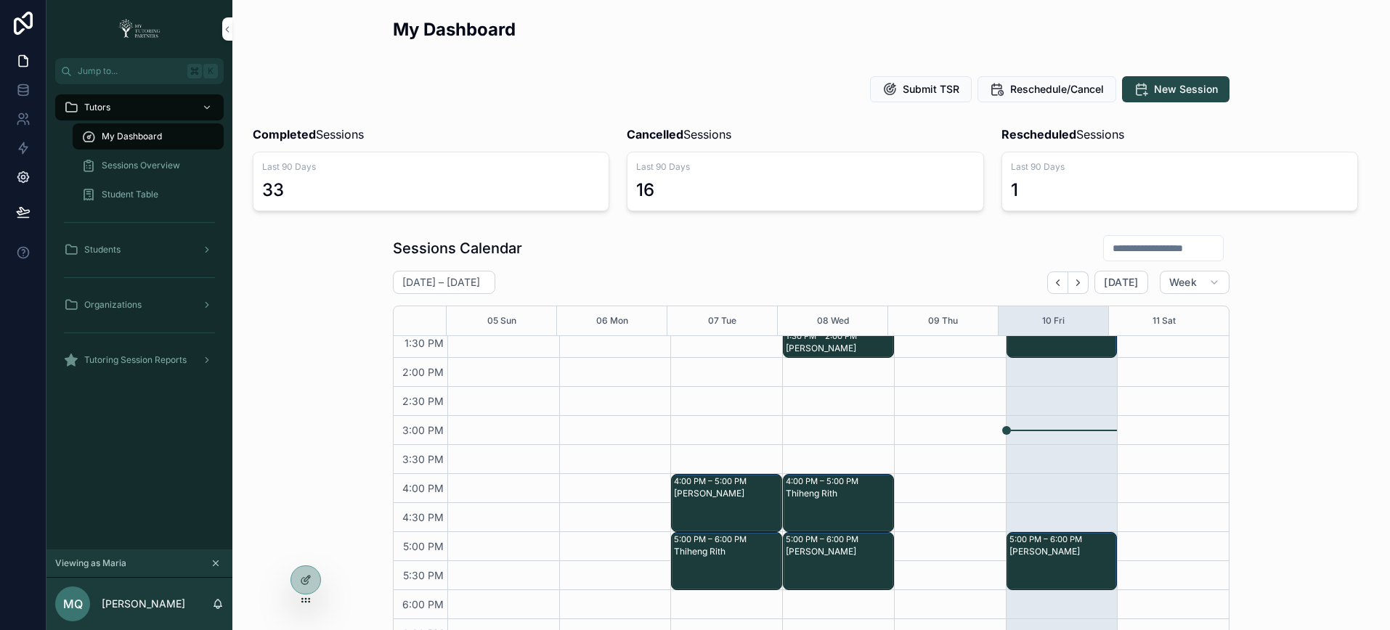
scroll to position [385, 0]
click at [206, 363] on icon "scrollable content" at bounding box center [207, 360] width 10 height 10
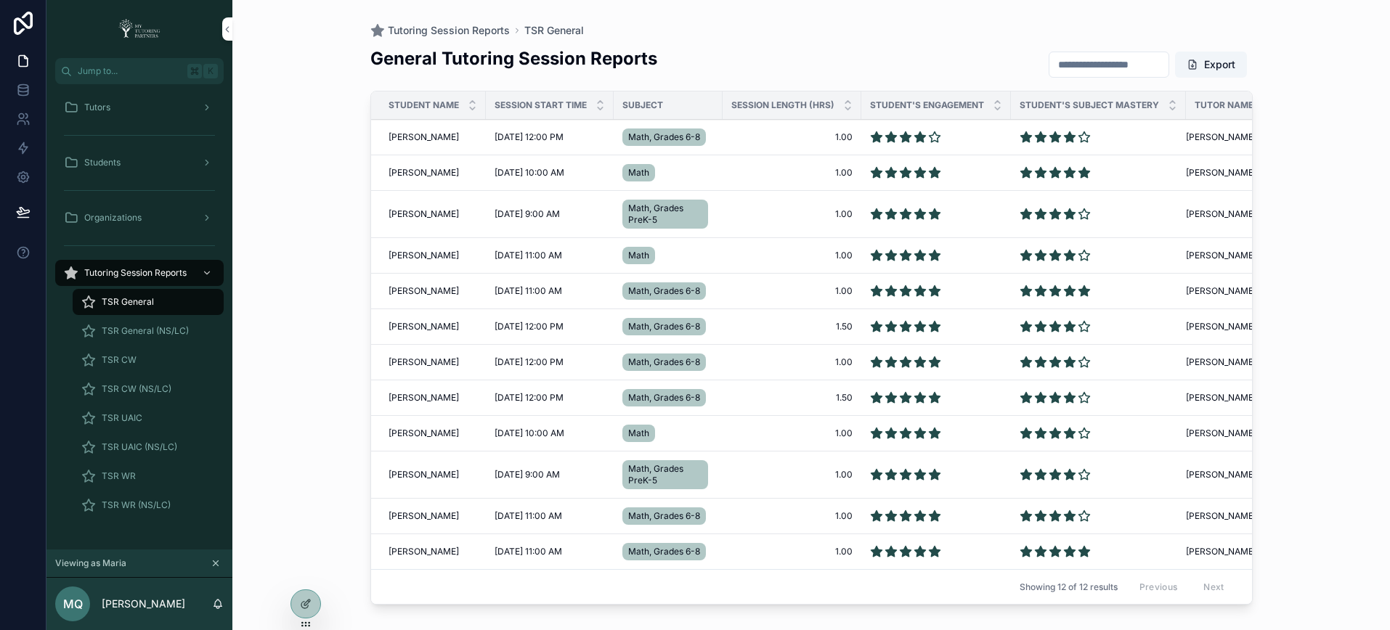
click at [168, 364] on div "TSR CW" at bounding box center [148, 360] width 134 height 23
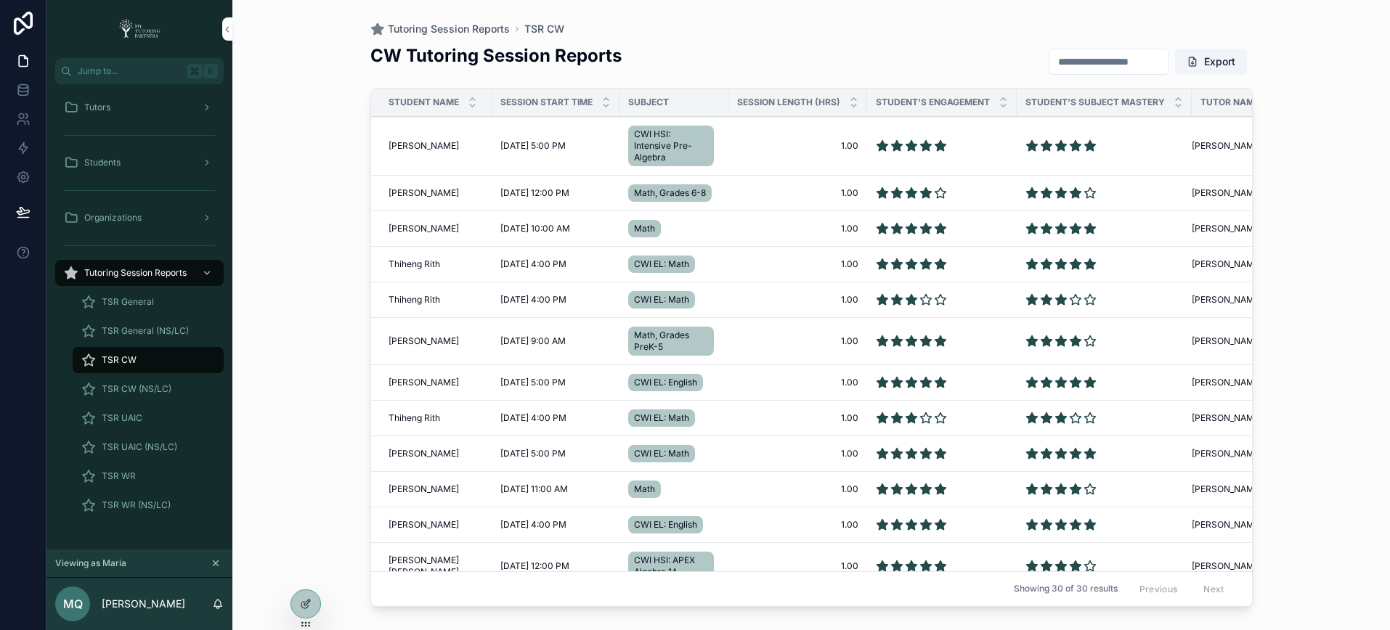
click at [1070, 60] on input "scrollable content" at bounding box center [1108, 62] width 119 height 20
click at [114, 108] on div "Tutors" at bounding box center [139, 107] width 151 height 23
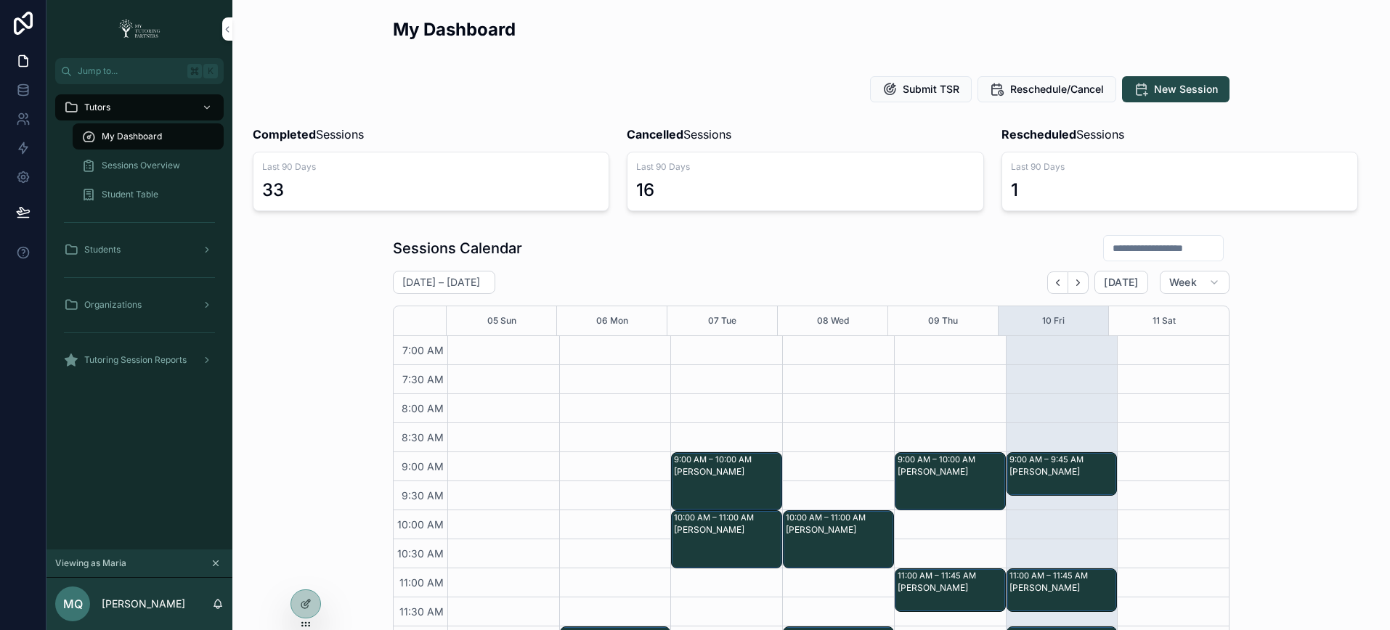
scroll to position [385, 0]
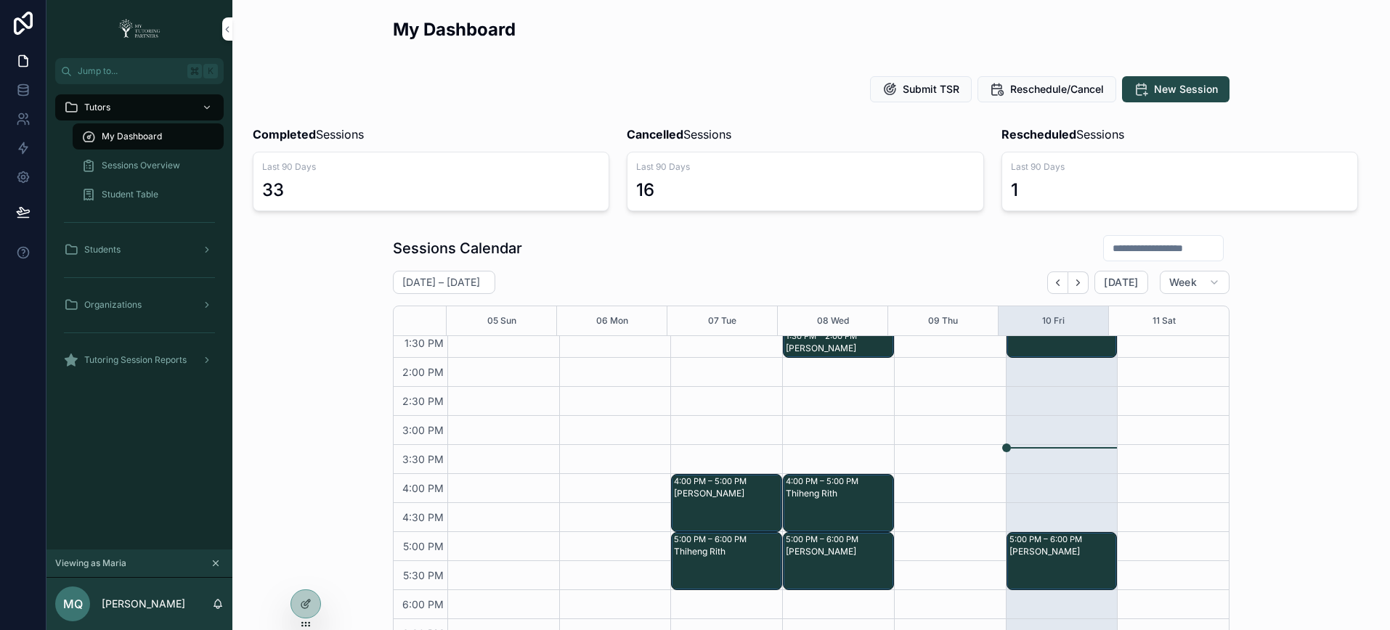
click at [117, 167] on span "Sessions Overview" at bounding box center [141, 166] width 78 height 12
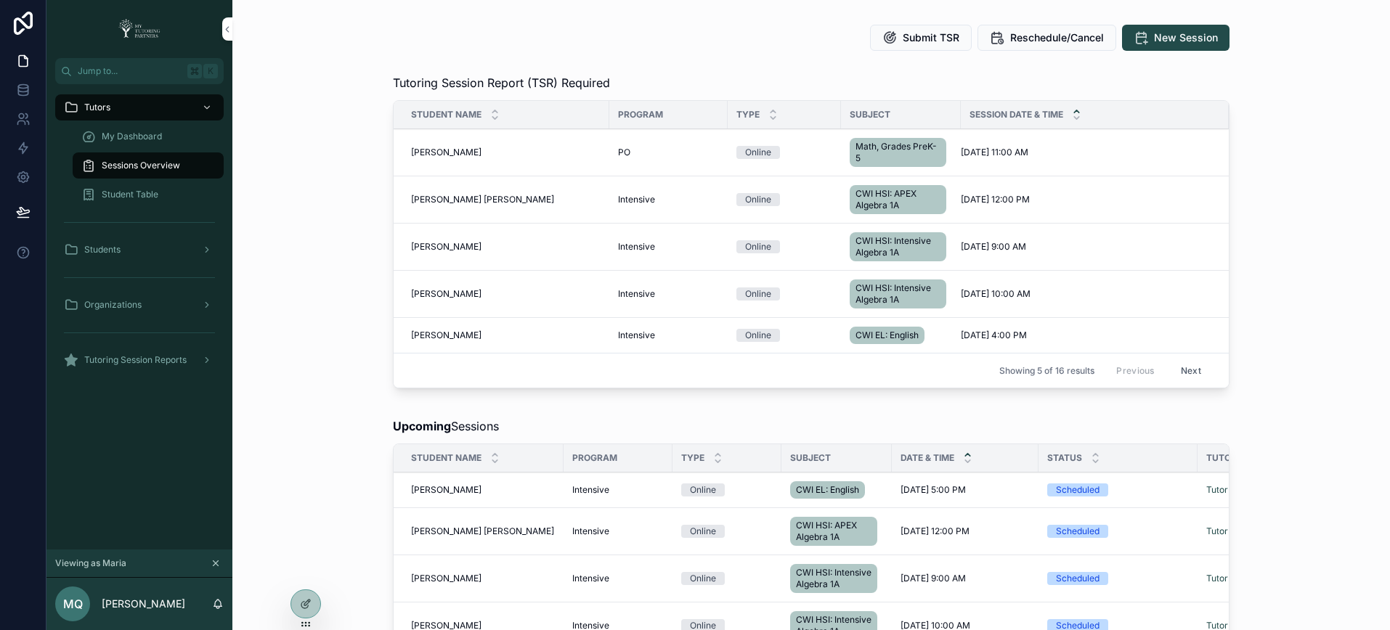
scroll to position [53, 0]
click at [1184, 370] on button "Next" at bounding box center [1190, 369] width 41 height 23
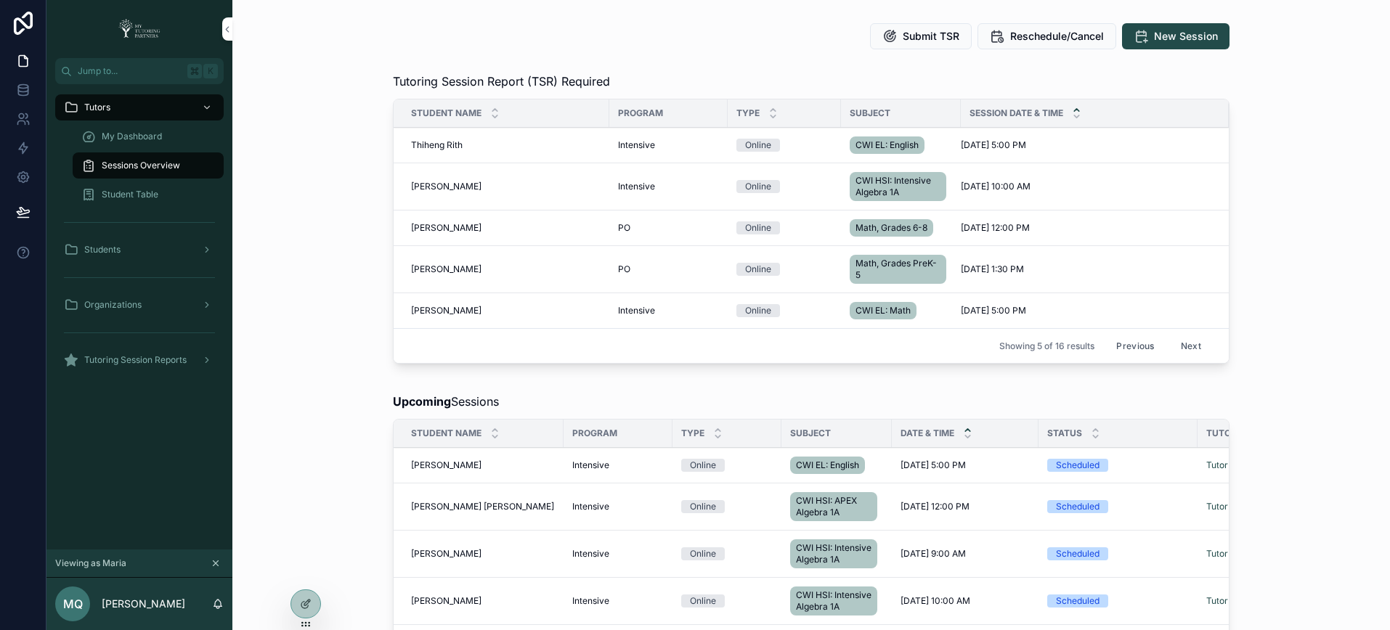
click at [310, 135] on div "Tutoring Session Report (TSR) Required Student Name Program Type Subject Sessio…" at bounding box center [811, 221] width 1134 height 309
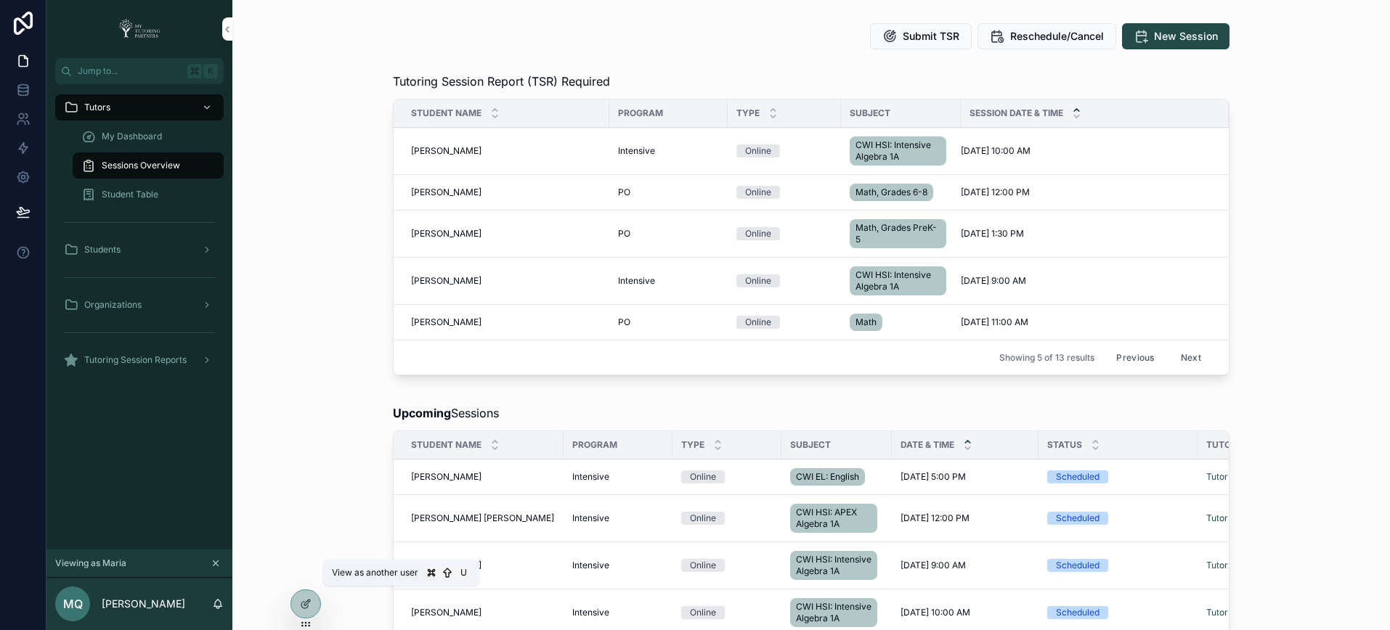
click at [0, 0] on icon at bounding box center [0, 0] width 0 height 0
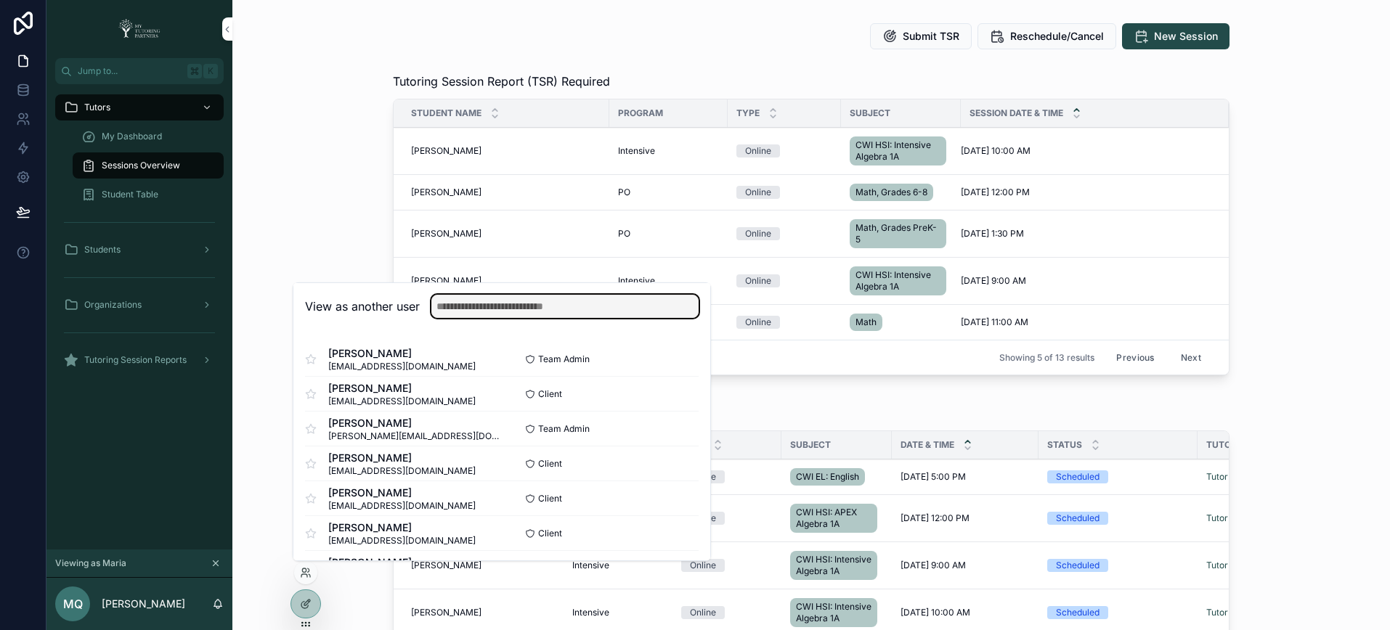
click at [488, 309] on input "text" at bounding box center [564, 306] width 267 height 23
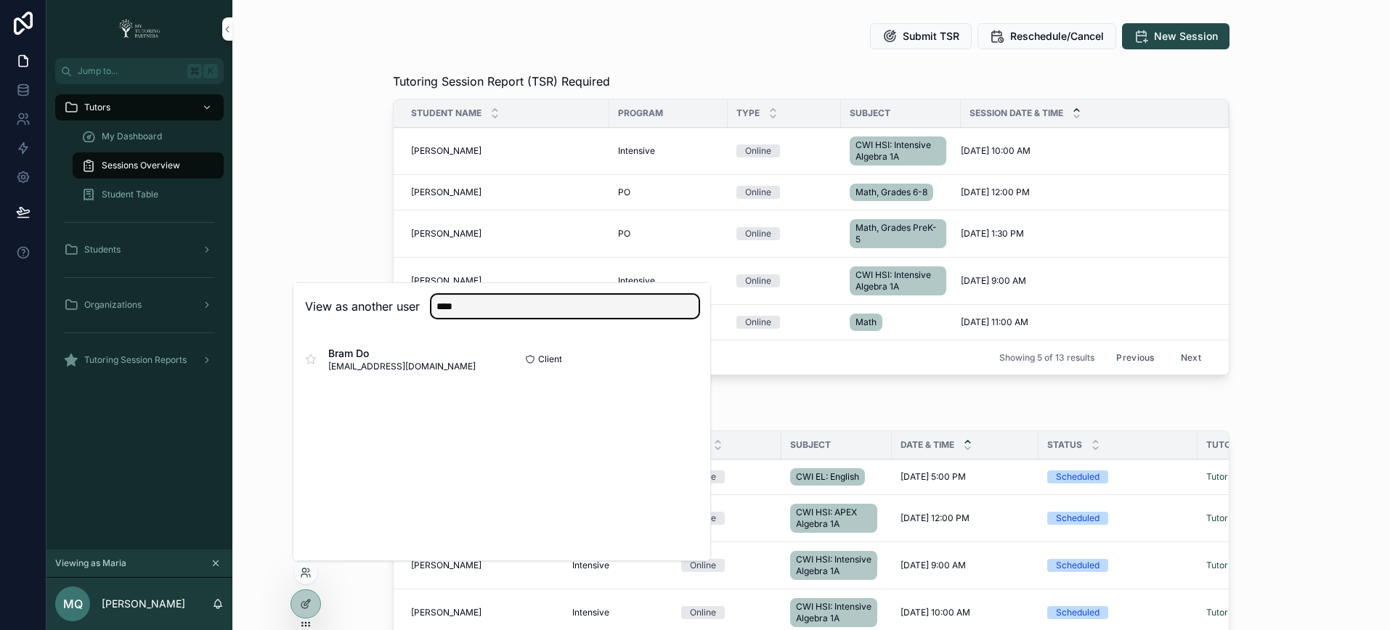
click at [491, 312] on input "****" at bounding box center [564, 306] width 267 height 23
type input "***"
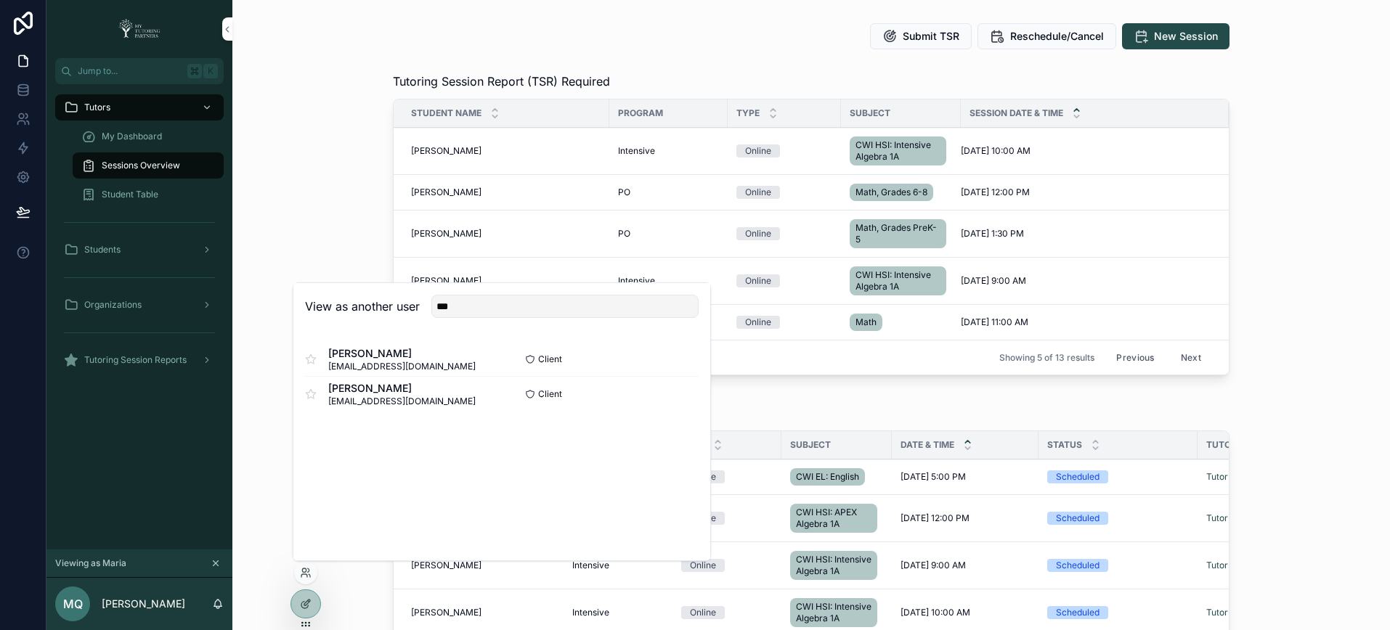
click at [0, 0] on button "Select" at bounding box center [0, 0] width 0 height 0
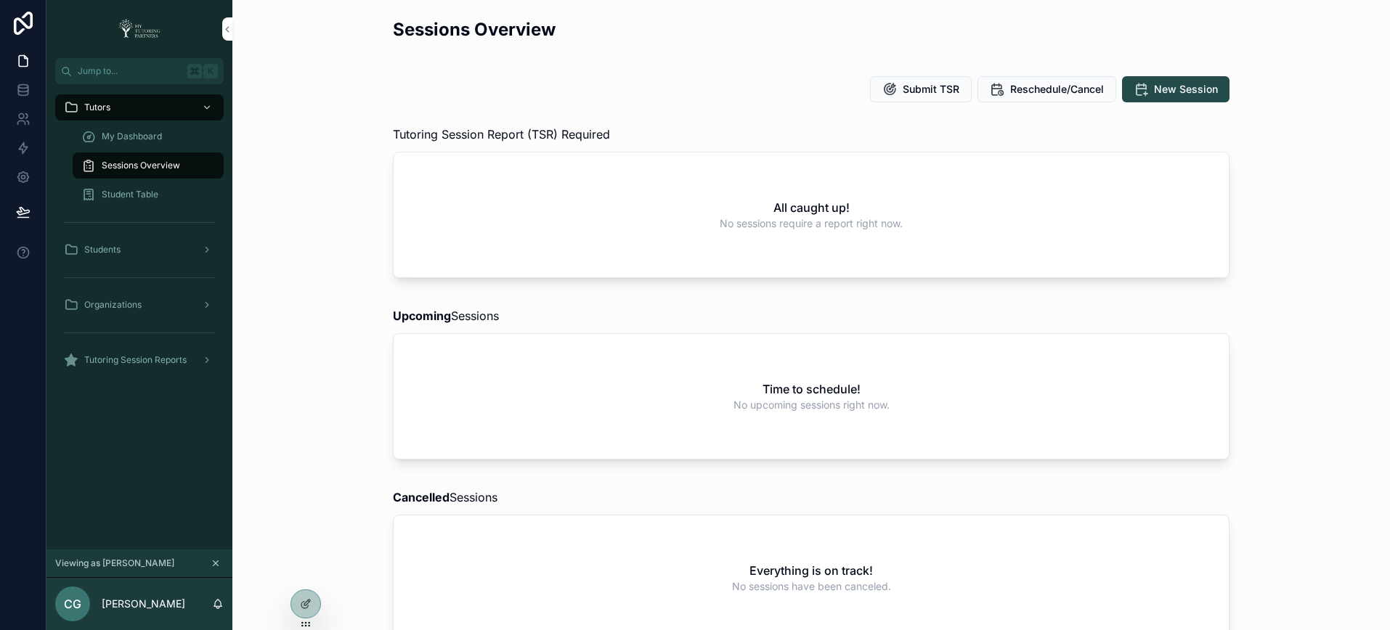
click at [145, 319] on div "scrollable content" at bounding box center [139, 332] width 186 height 26
click at [157, 312] on div "Organizations" at bounding box center [139, 304] width 151 height 23
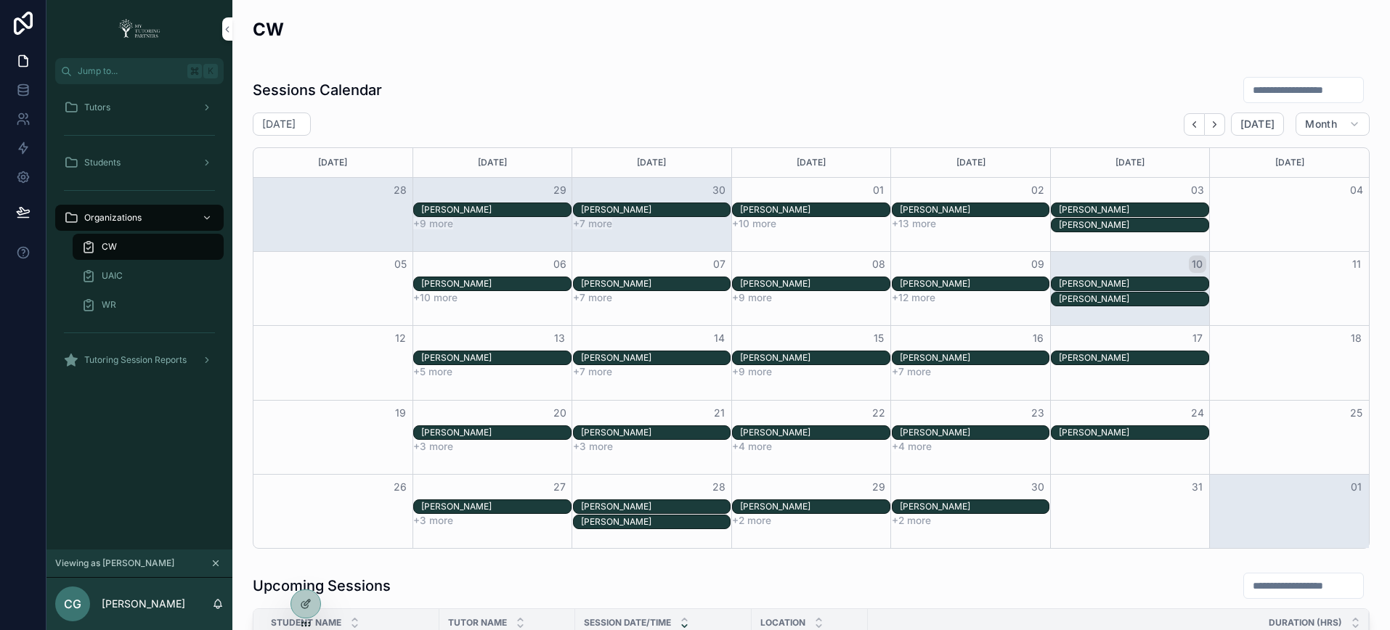
click at [1244, 91] on input "scrollable content" at bounding box center [1303, 90] width 119 height 20
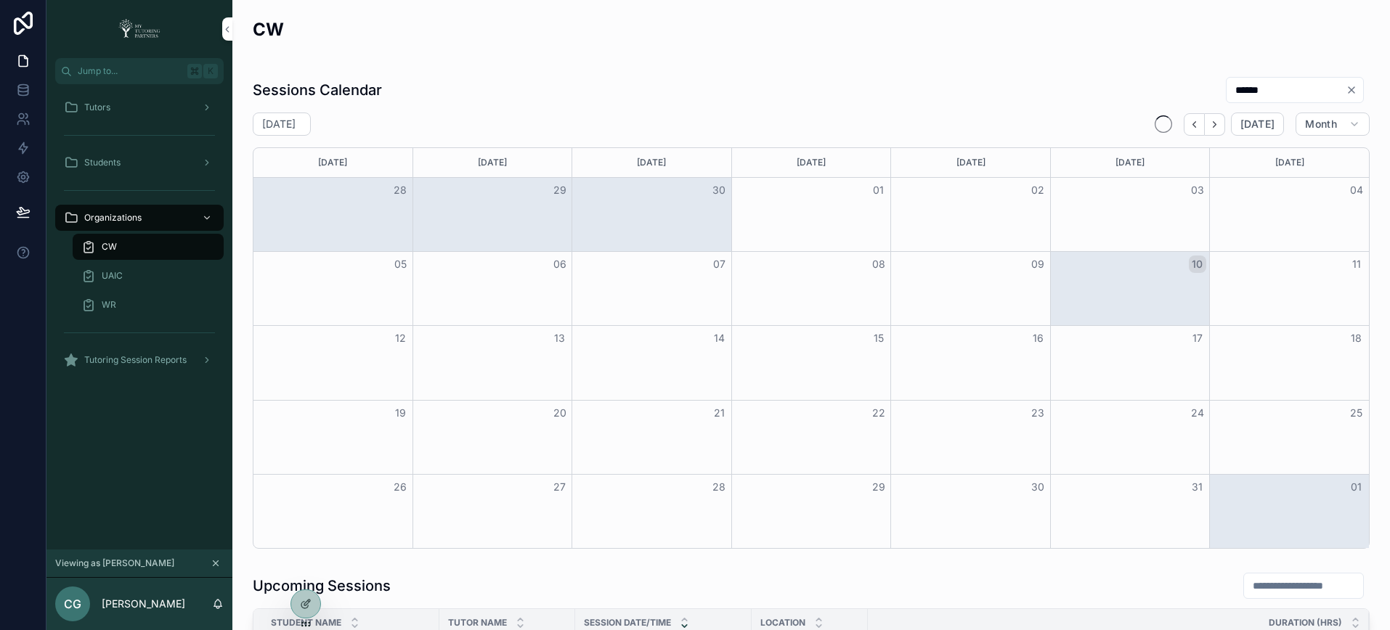
type input "******"
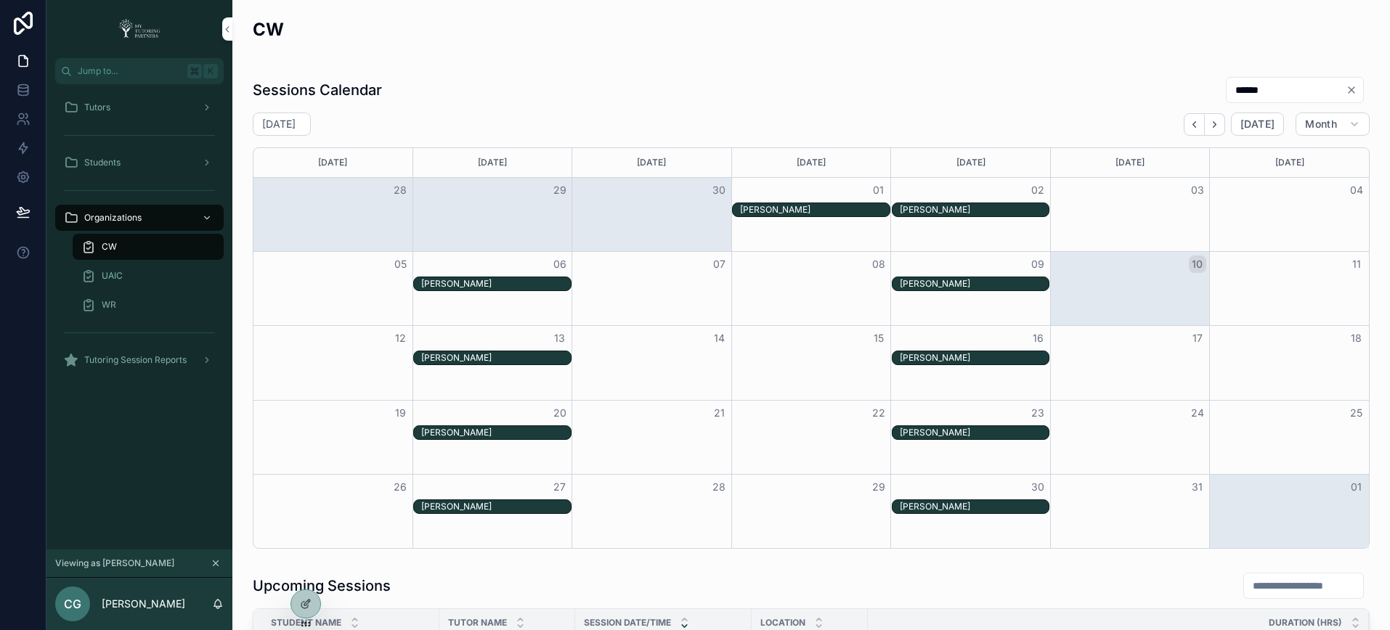
click at [1040, 84] on div "Sessions Calendar ******" at bounding box center [811, 90] width 1117 height 28
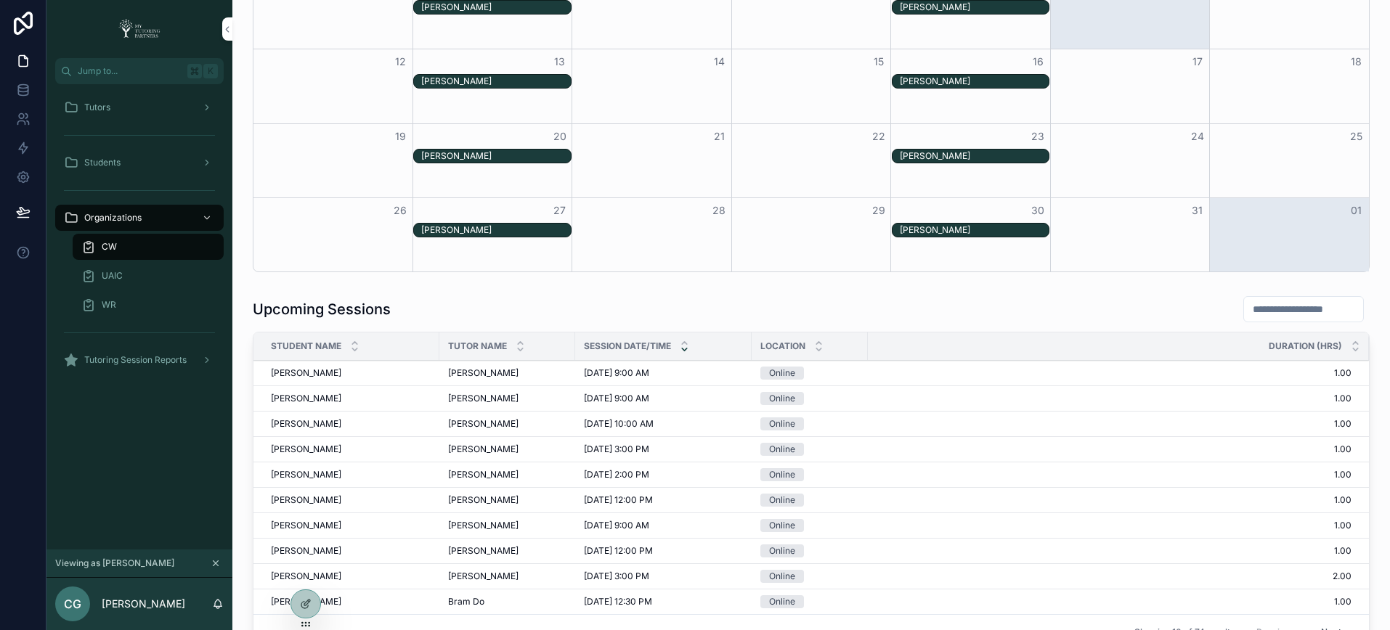
scroll to position [280, 0]
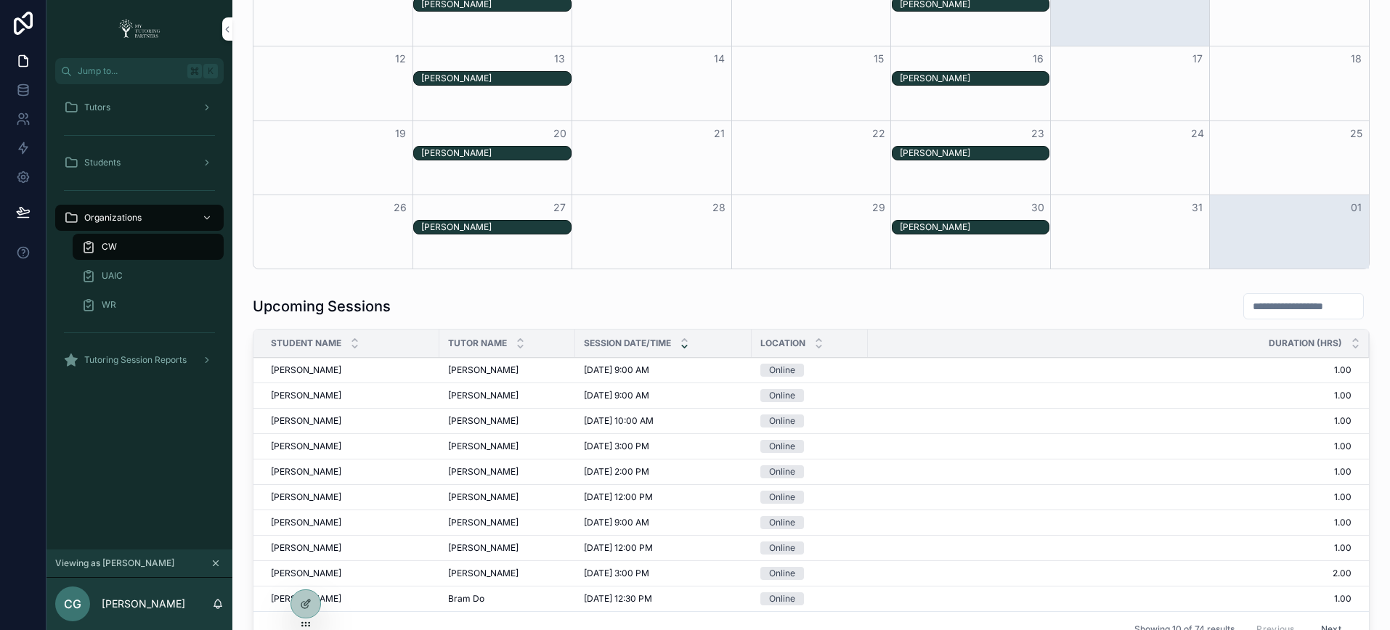
click at [1231, 293] on div "scrollable content" at bounding box center [1300, 307] width 138 height 28
click at [1244, 309] on input "scrollable content" at bounding box center [1303, 306] width 119 height 20
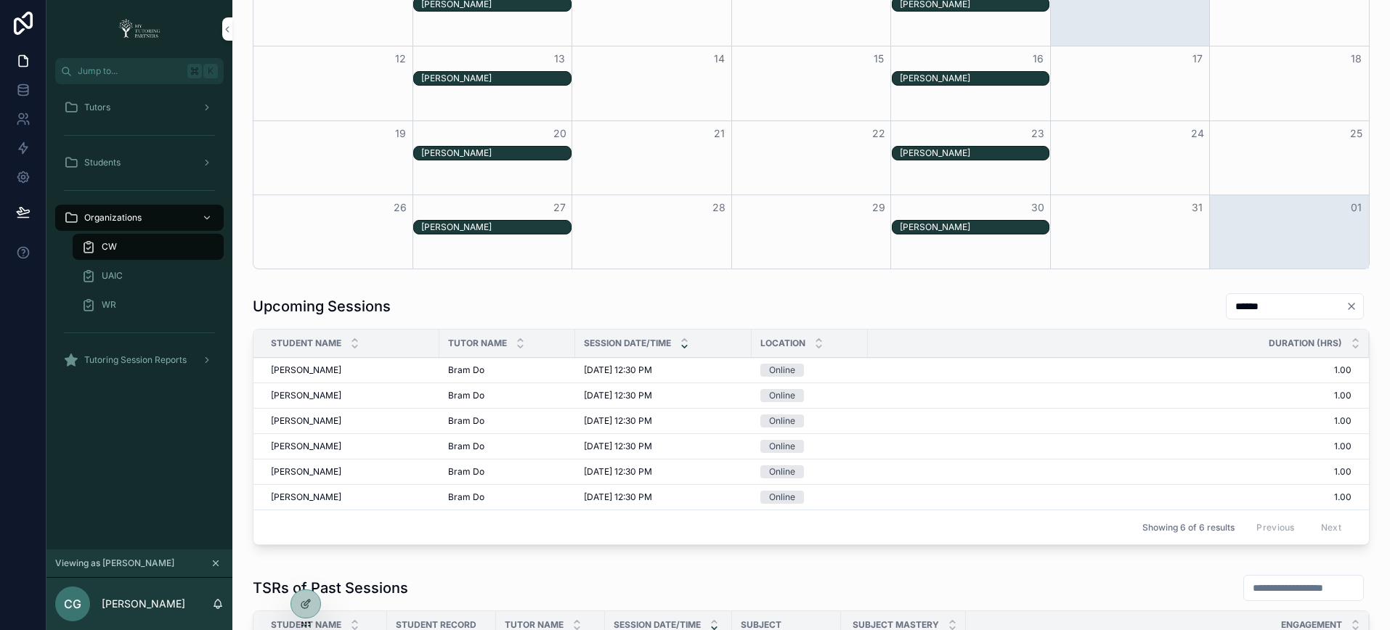
type input "******"
click at [966, 307] on div "Upcoming Sessions ******" at bounding box center [811, 307] width 1117 height 28
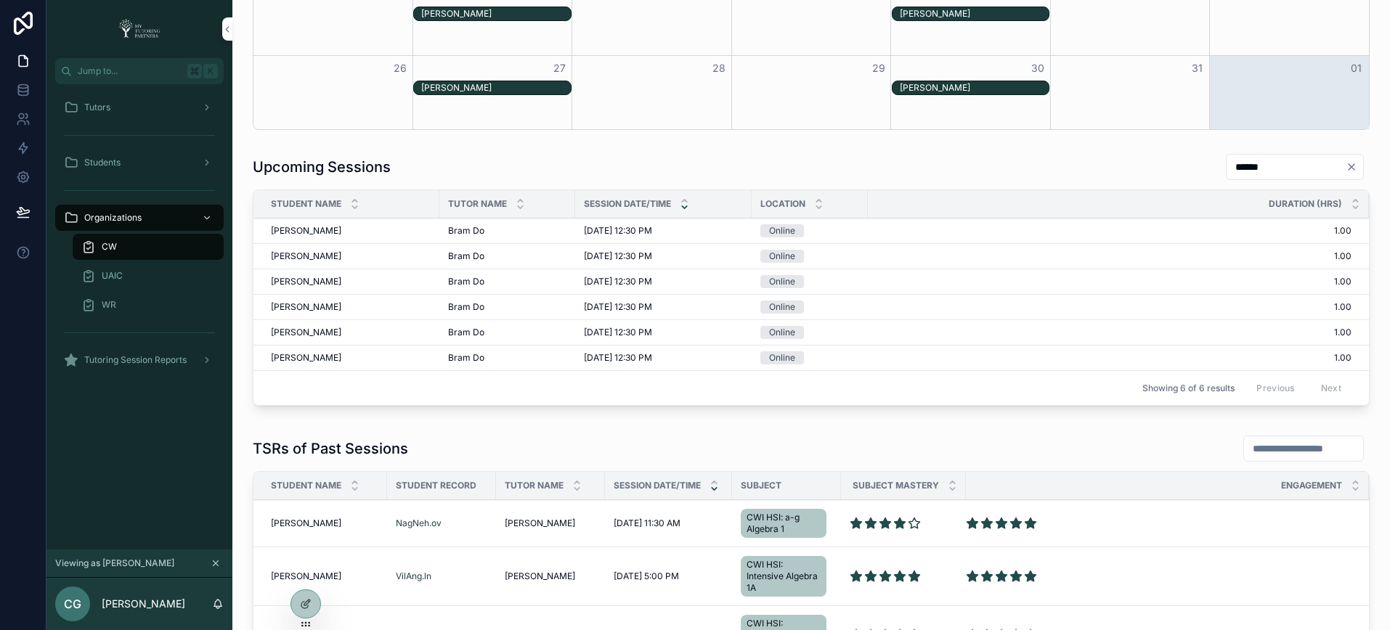
scroll to position [533, 0]
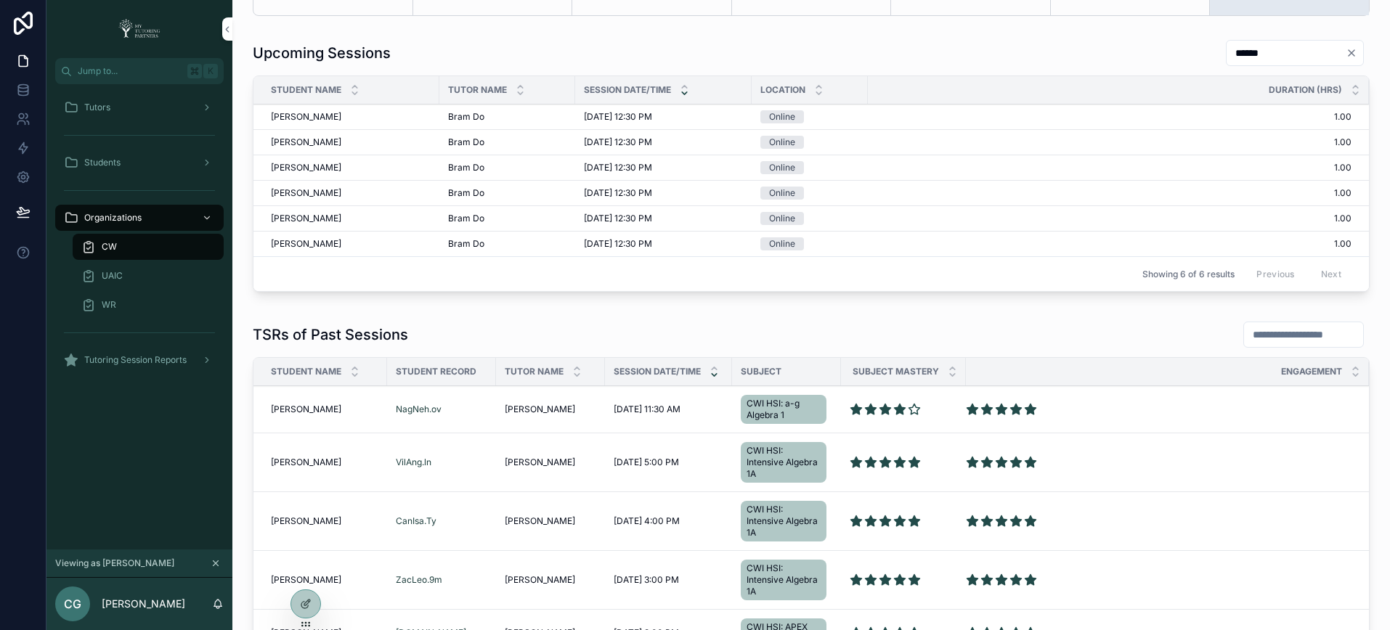
click at [1276, 341] on input "scrollable content" at bounding box center [1303, 335] width 119 height 20
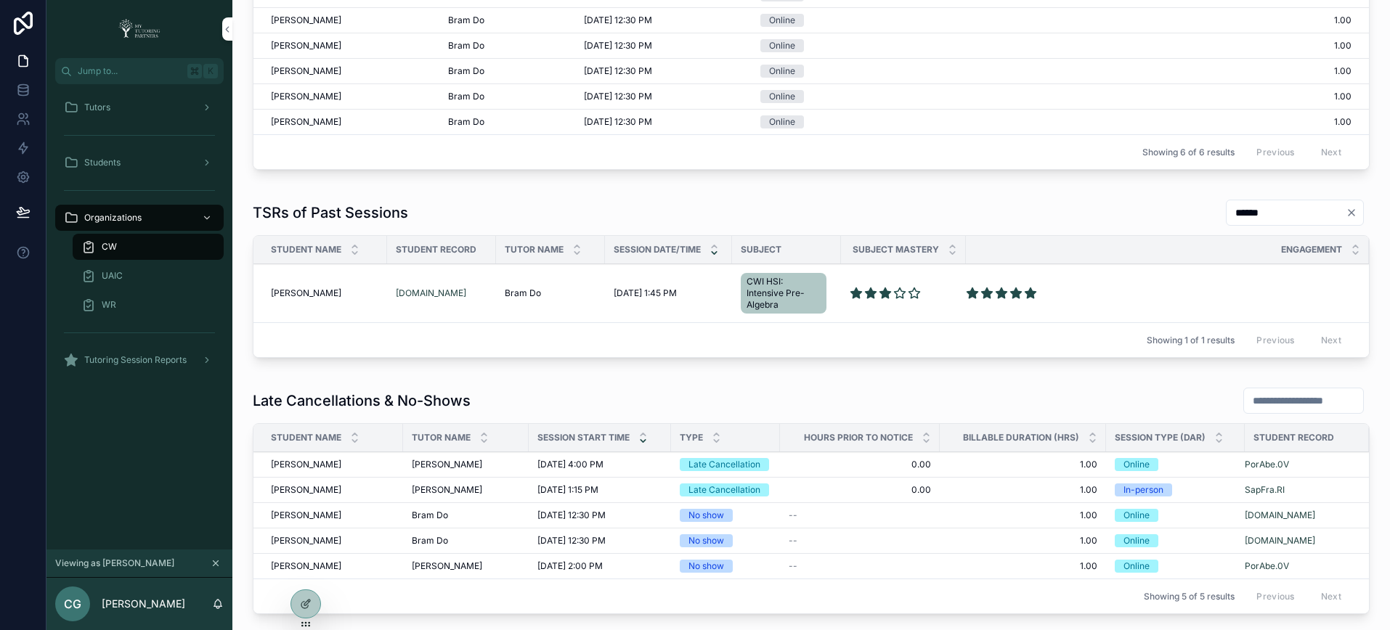
scroll to position [696, 0]
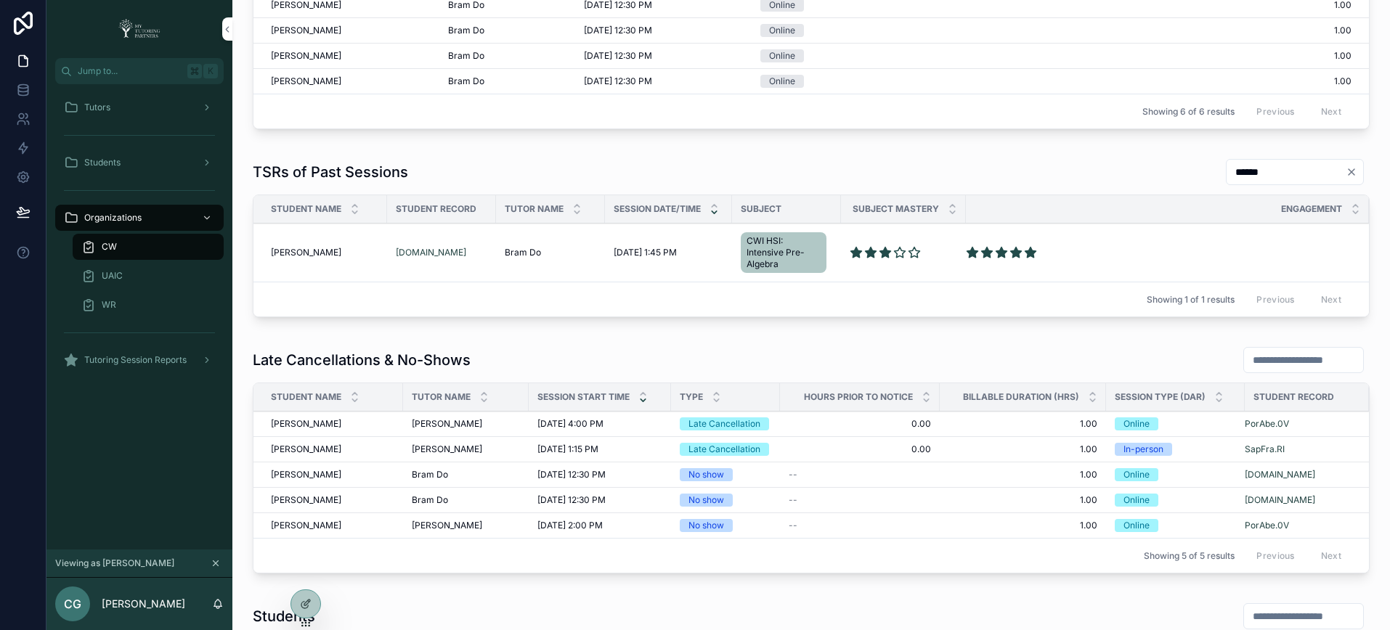
type input "******"
click at [1264, 363] on input "scrollable content" at bounding box center [1303, 360] width 119 height 20
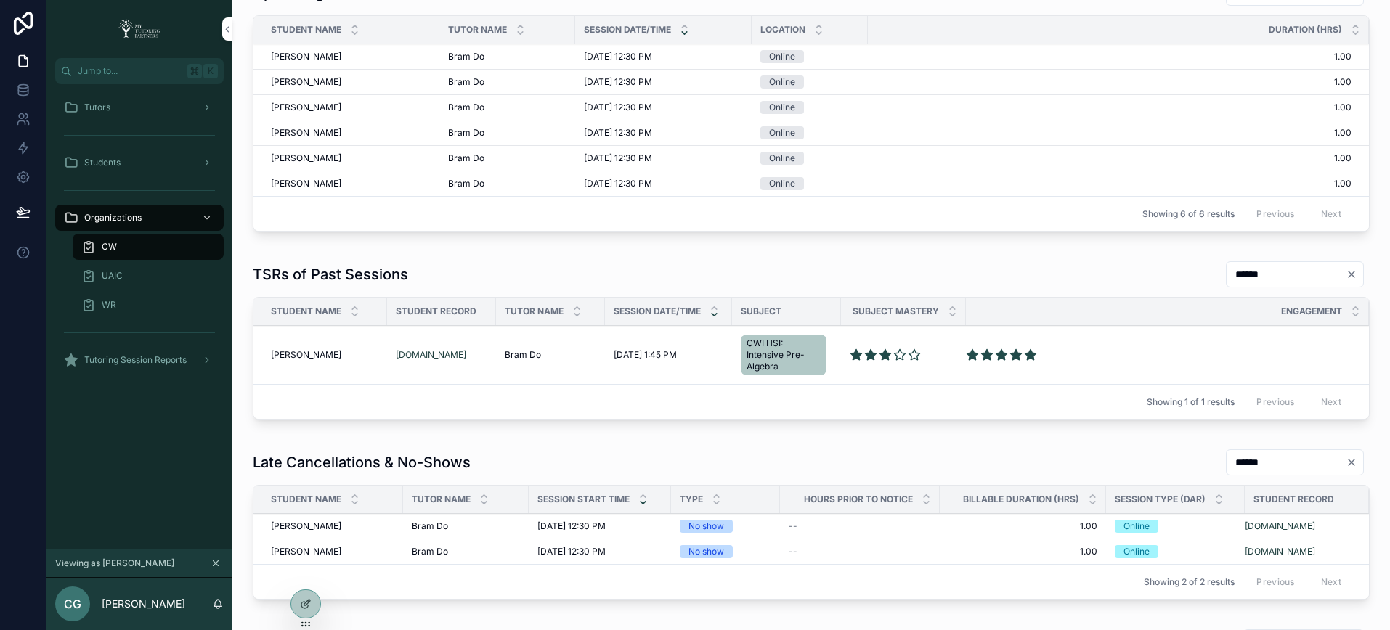
scroll to position [634, 0]
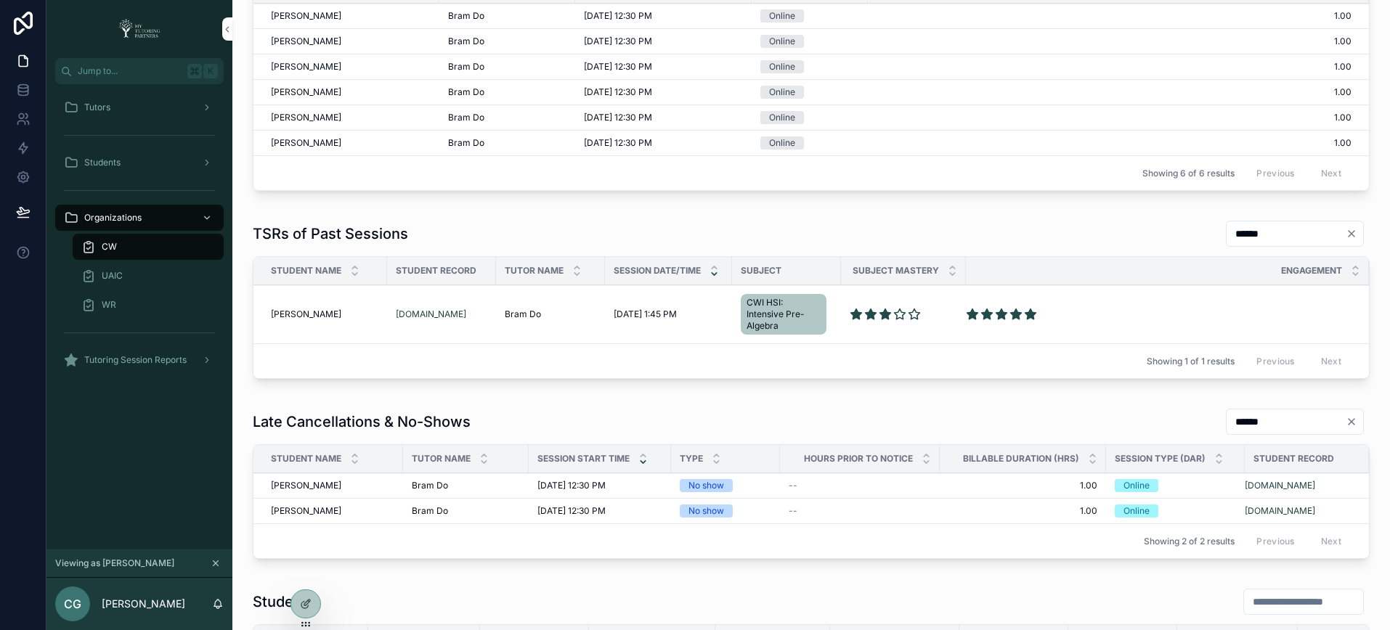
type input "******"
click at [806, 232] on div "TSRs of Past Sessions ******" at bounding box center [811, 234] width 1117 height 28
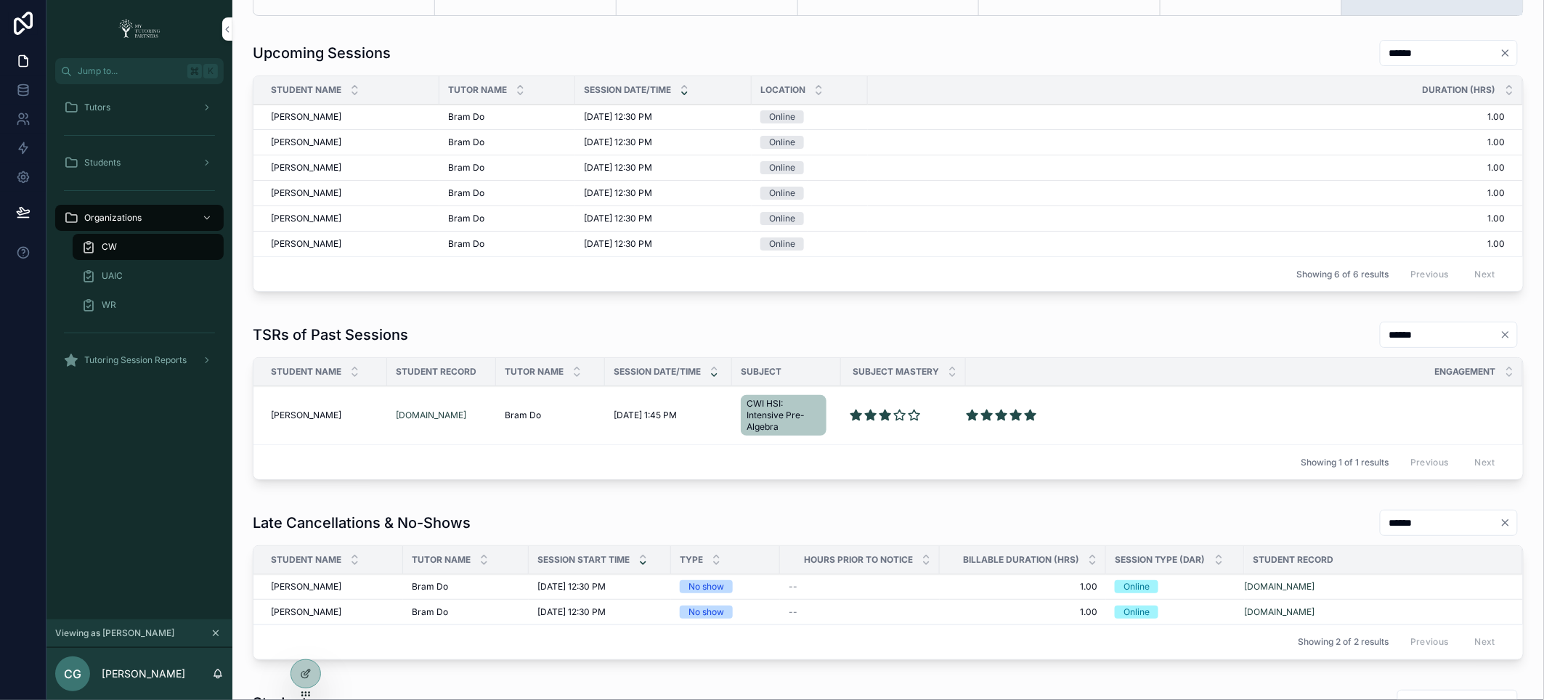
scroll to position [589, 0]
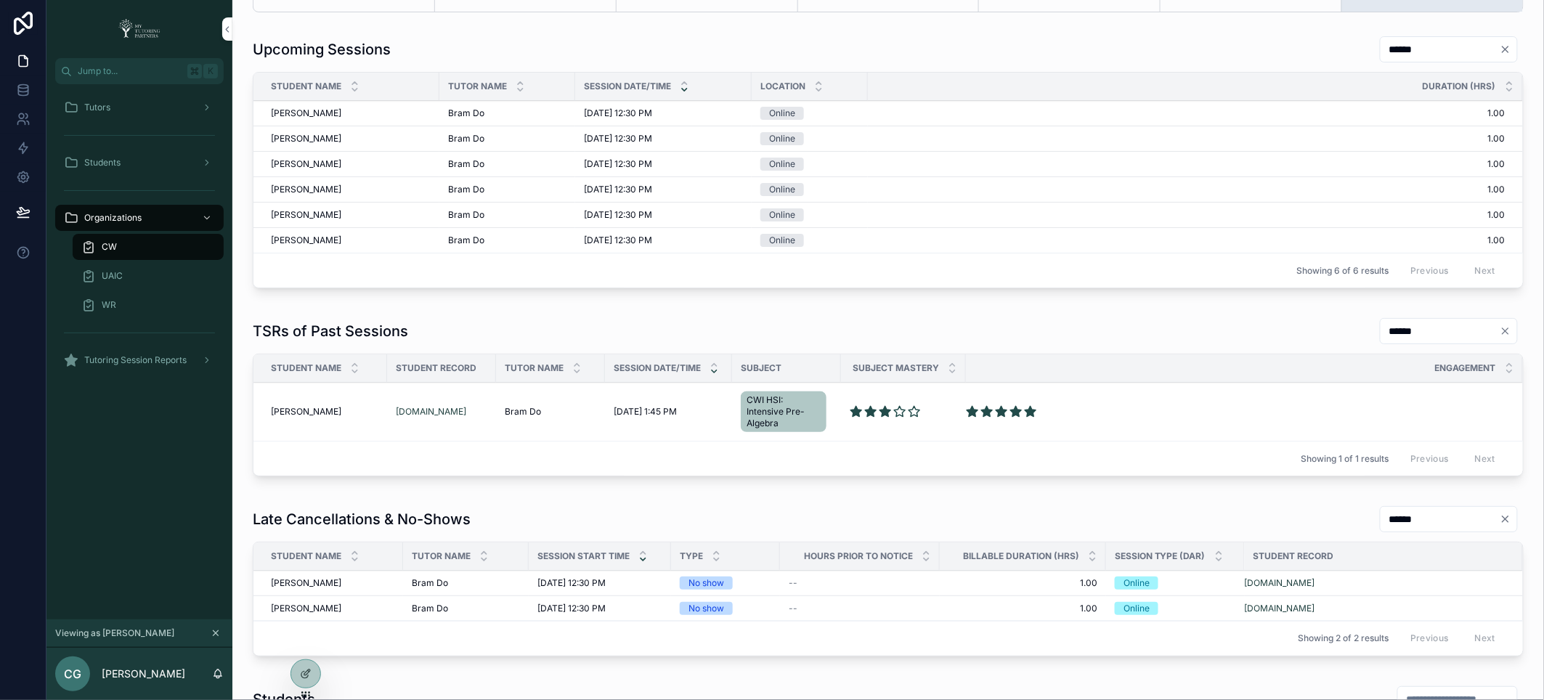
copy span "Habiba Albedaewy"
drag, startPoint x: 357, startPoint y: 110, endPoint x: 261, endPoint y: 111, distance: 95.9
click at [261, 111] on td "Habiba Albedaewy Habiba Albedaewy" at bounding box center [346, 113] width 186 height 25
click at [468, 52] on div "Upcoming Sessions ******" at bounding box center [888, 50] width 1271 height 28
click at [0, 0] on icon at bounding box center [0, 0] width 0 height 0
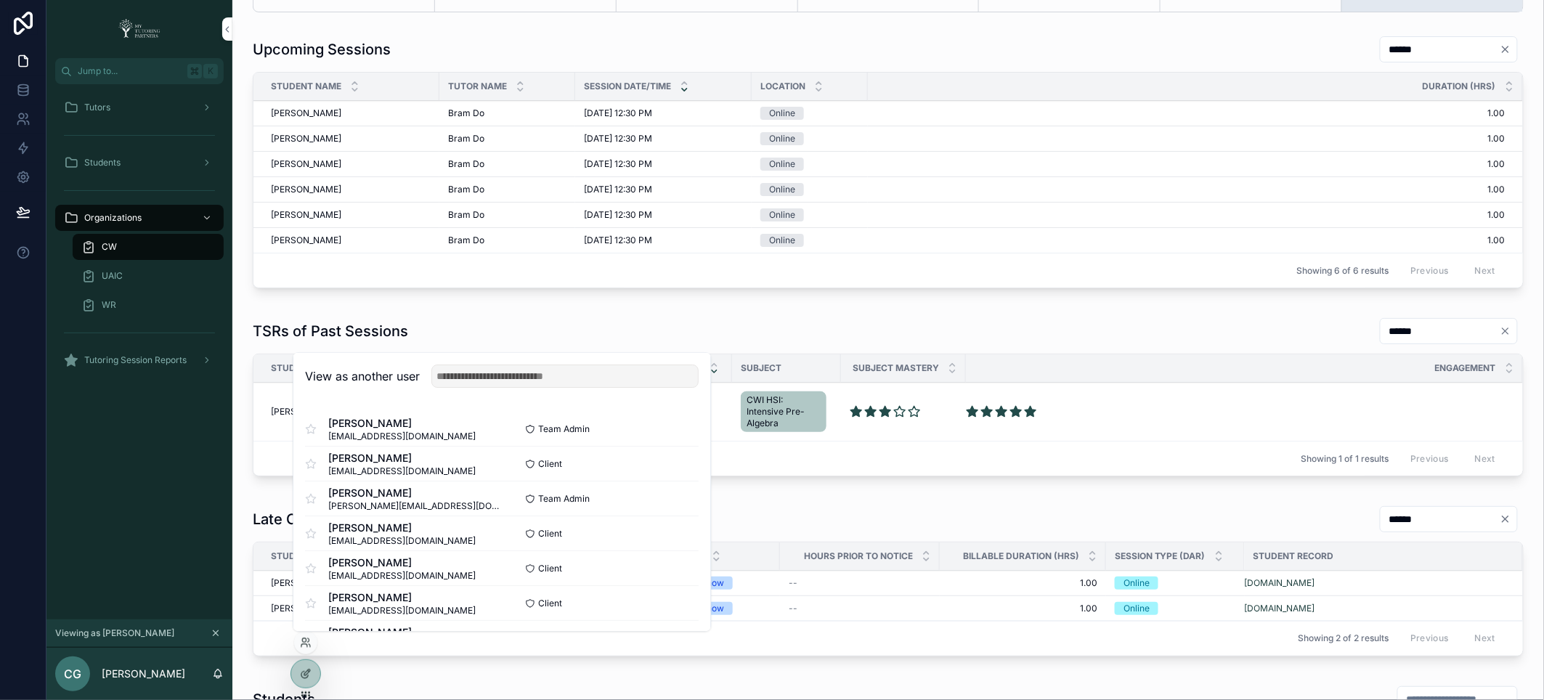
click at [476, 391] on div "View as another user" at bounding box center [501, 377] width 417 height 47
click at [485, 372] on input "text" at bounding box center [564, 376] width 267 height 23
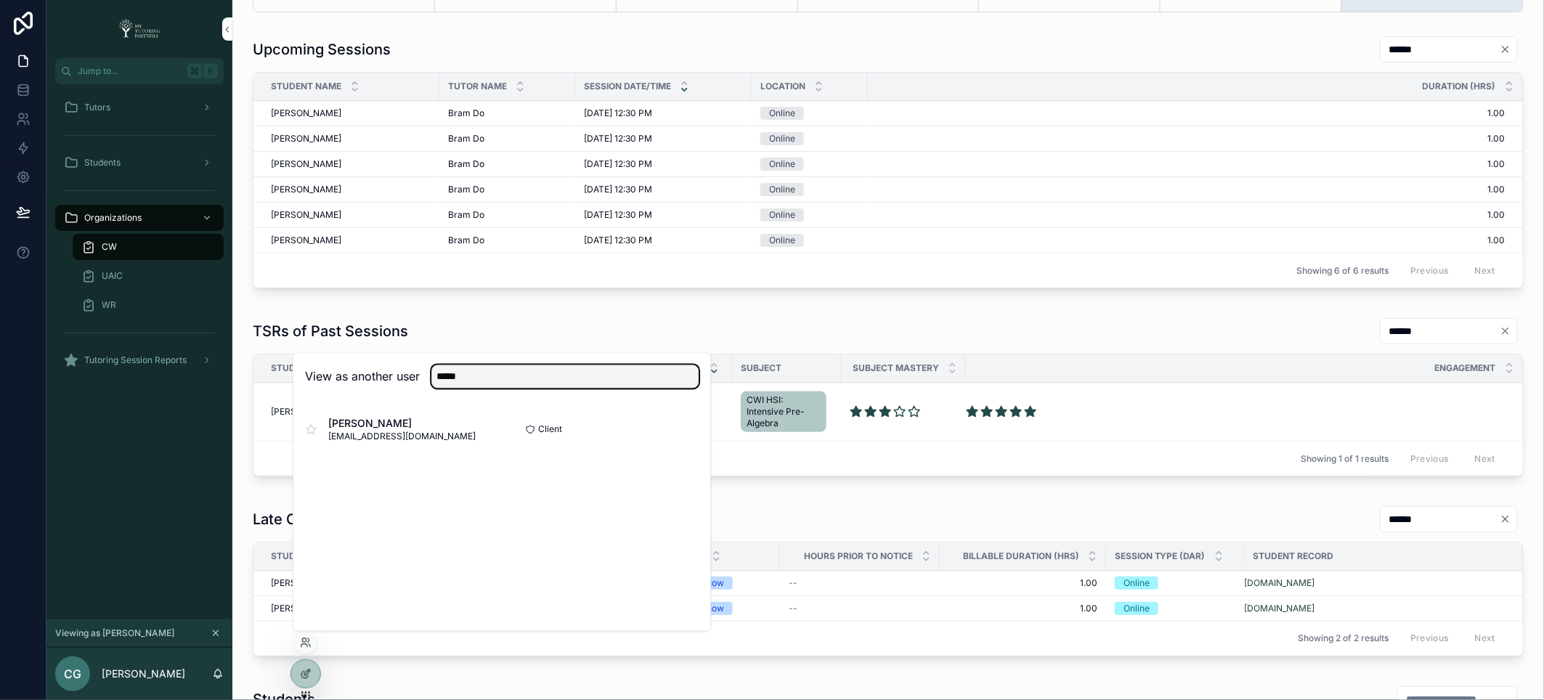
type input "*****"
click at [0, 0] on button "Select" at bounding box center [0, 0] width 0 height 0
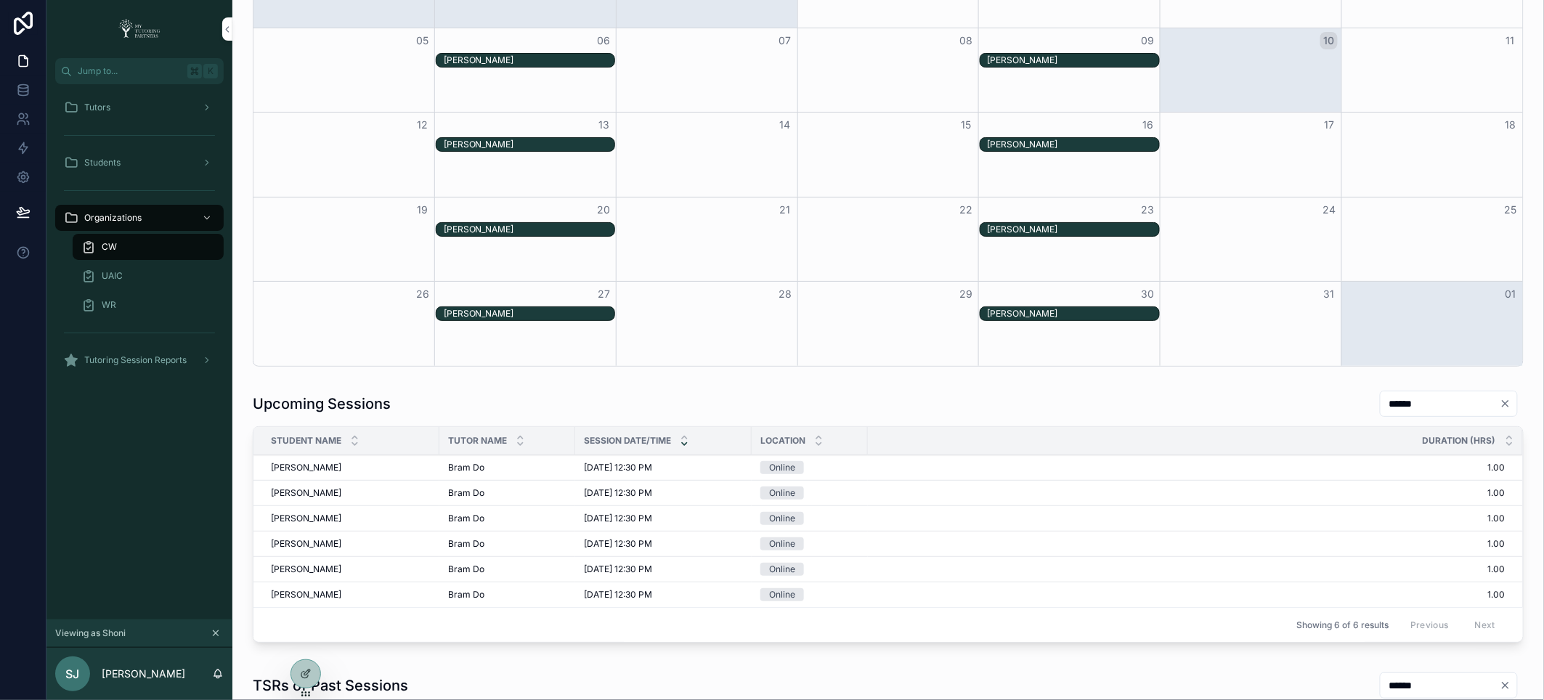
scroll to position [407, 0]
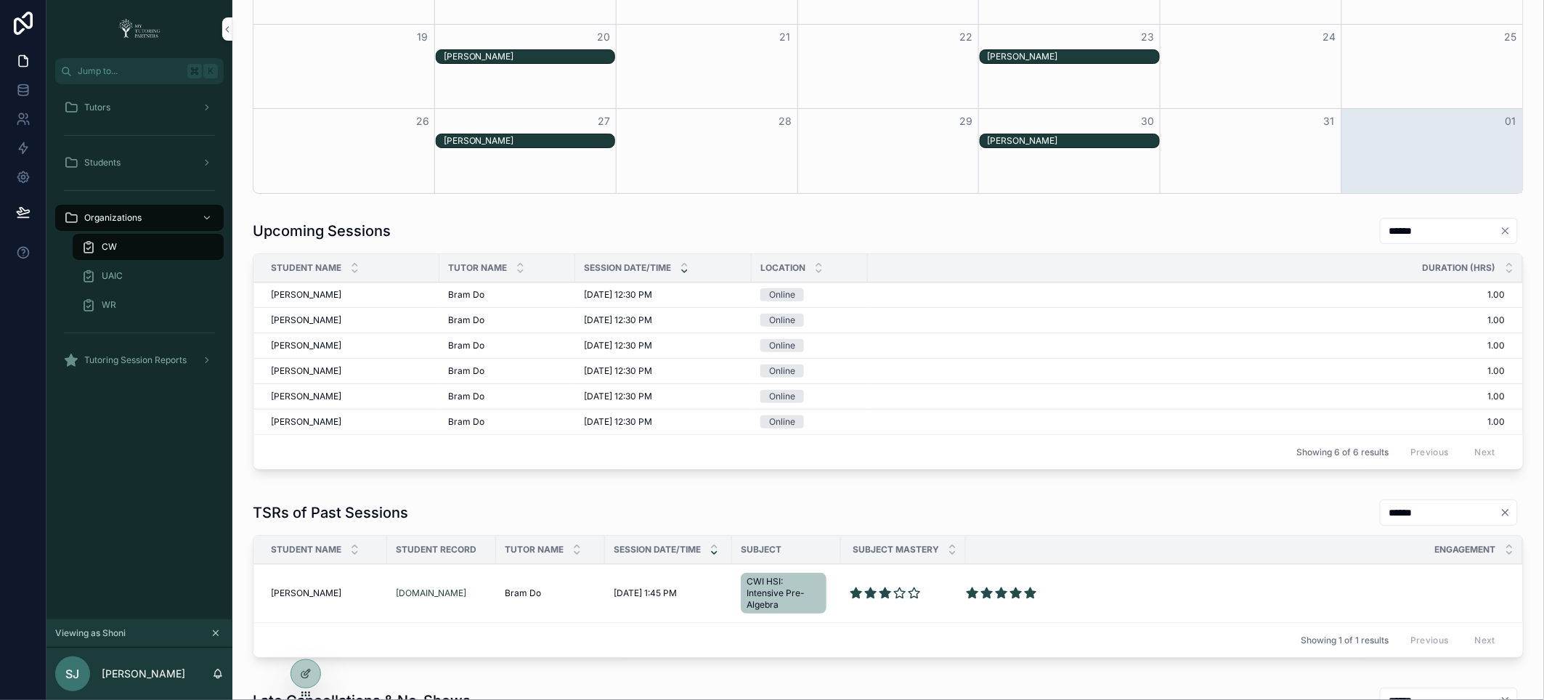
click at [1404, 514] on input "******" at bounding box center [1439, 512] width 119 height 20
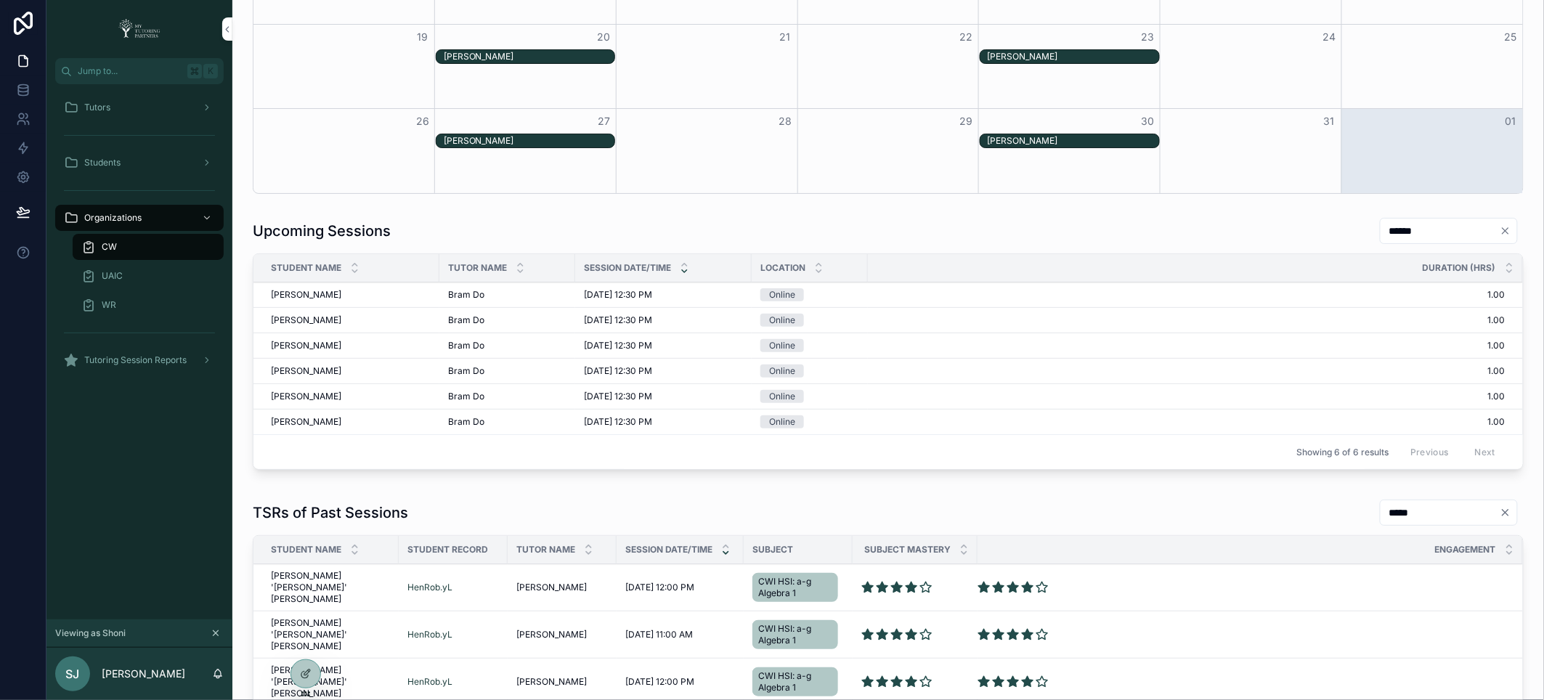
scroll to position [690, 0]
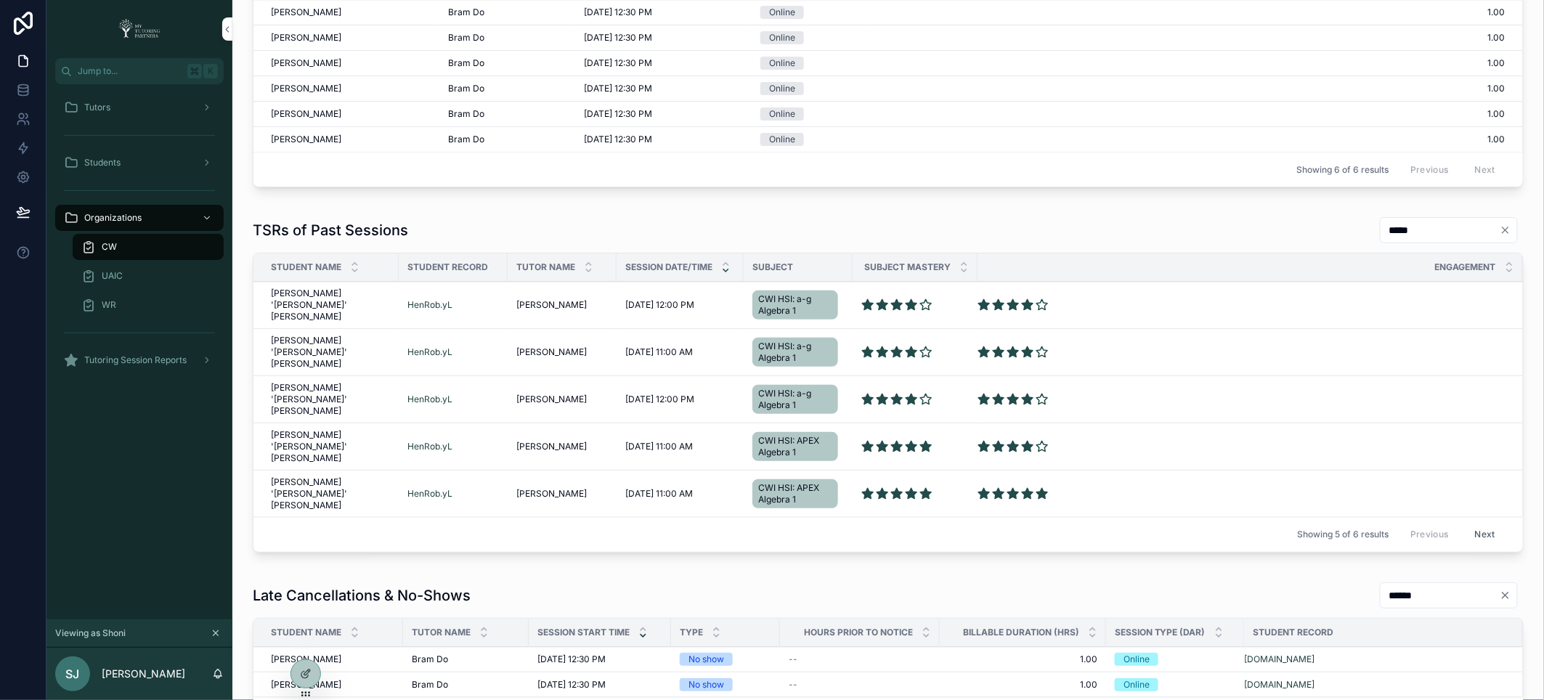
click at [1380, 227] on input "*****" at bounding box center [1439, 230] width 119 height 20
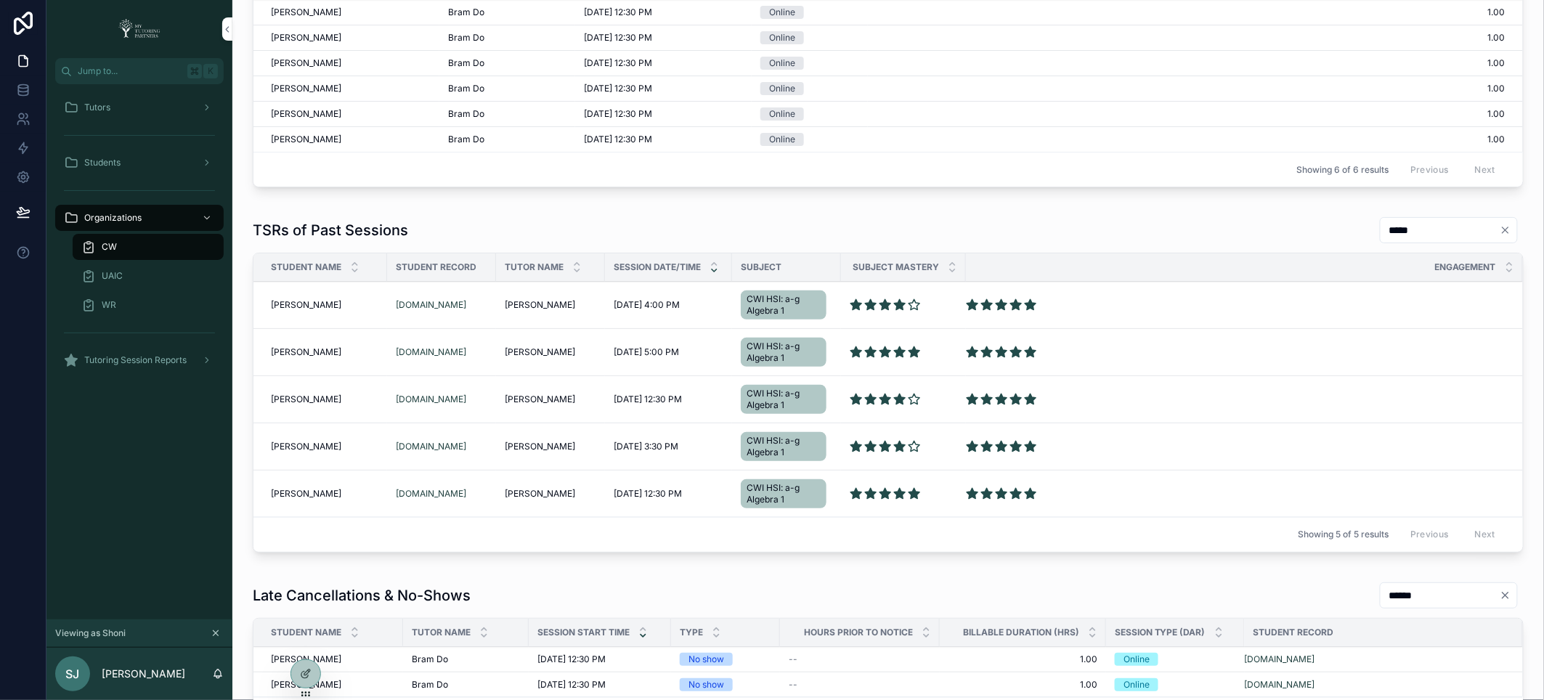
click at [1411, 234] on input "*****" at bounding box center [1439, 230] width 119 height 20
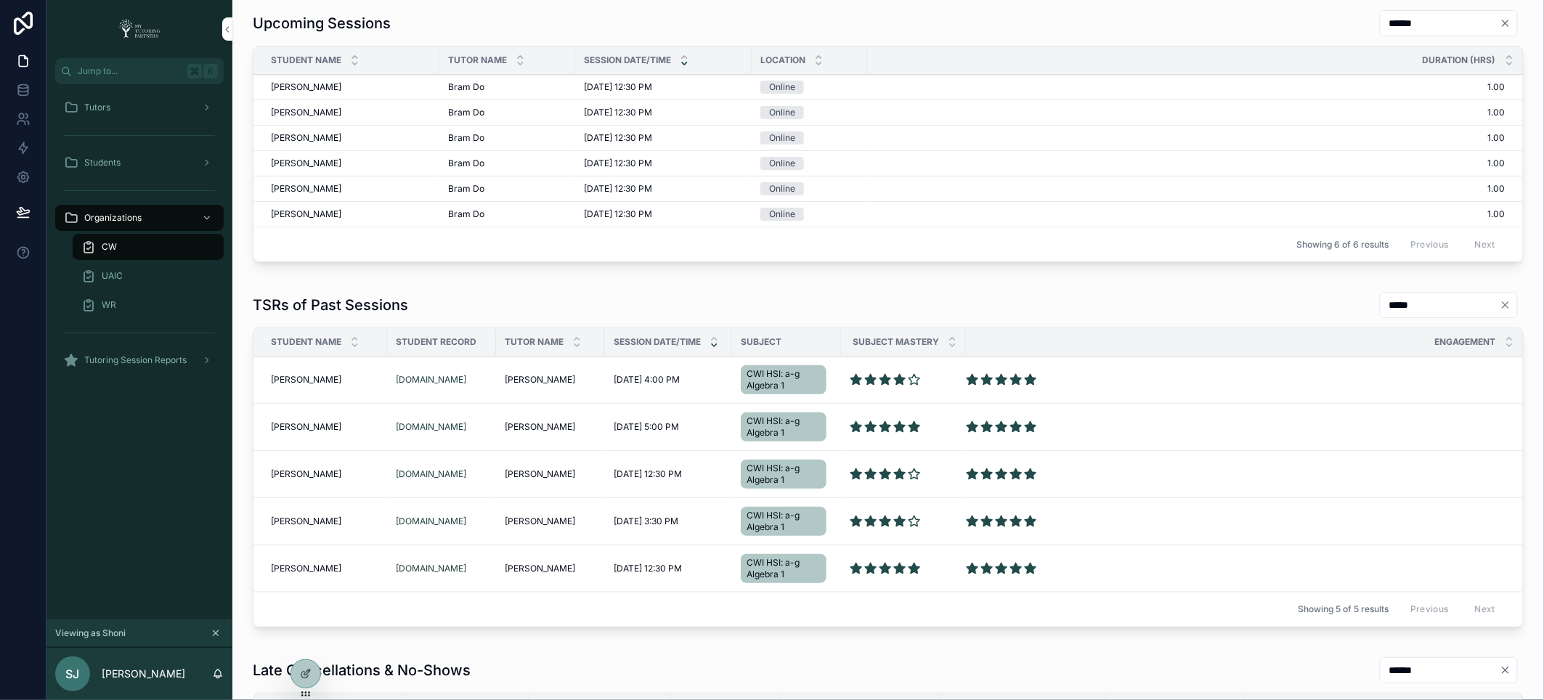
scroll to position [590, 0]
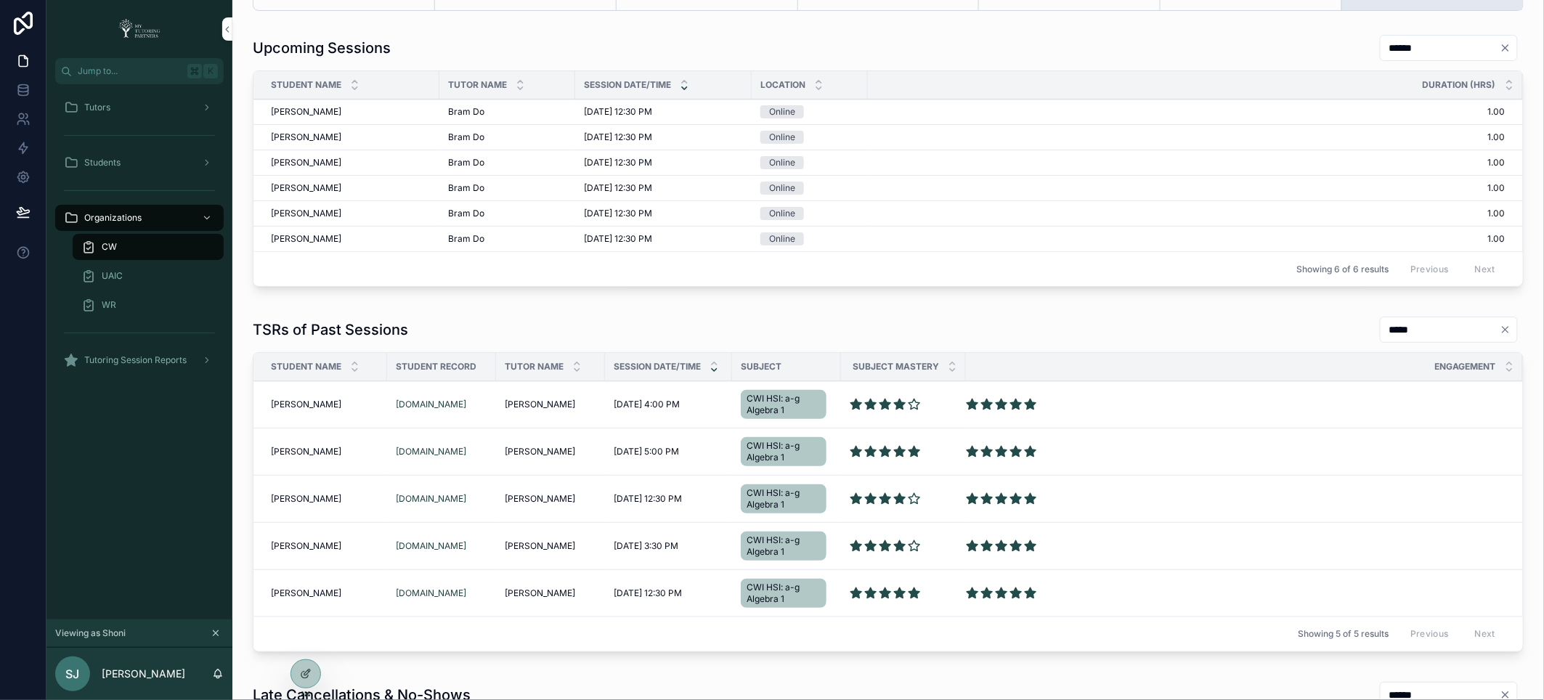
type input "*****"
click at [1380, 47] on input "******" at bounding box center [1439, 48] width 119 height 20
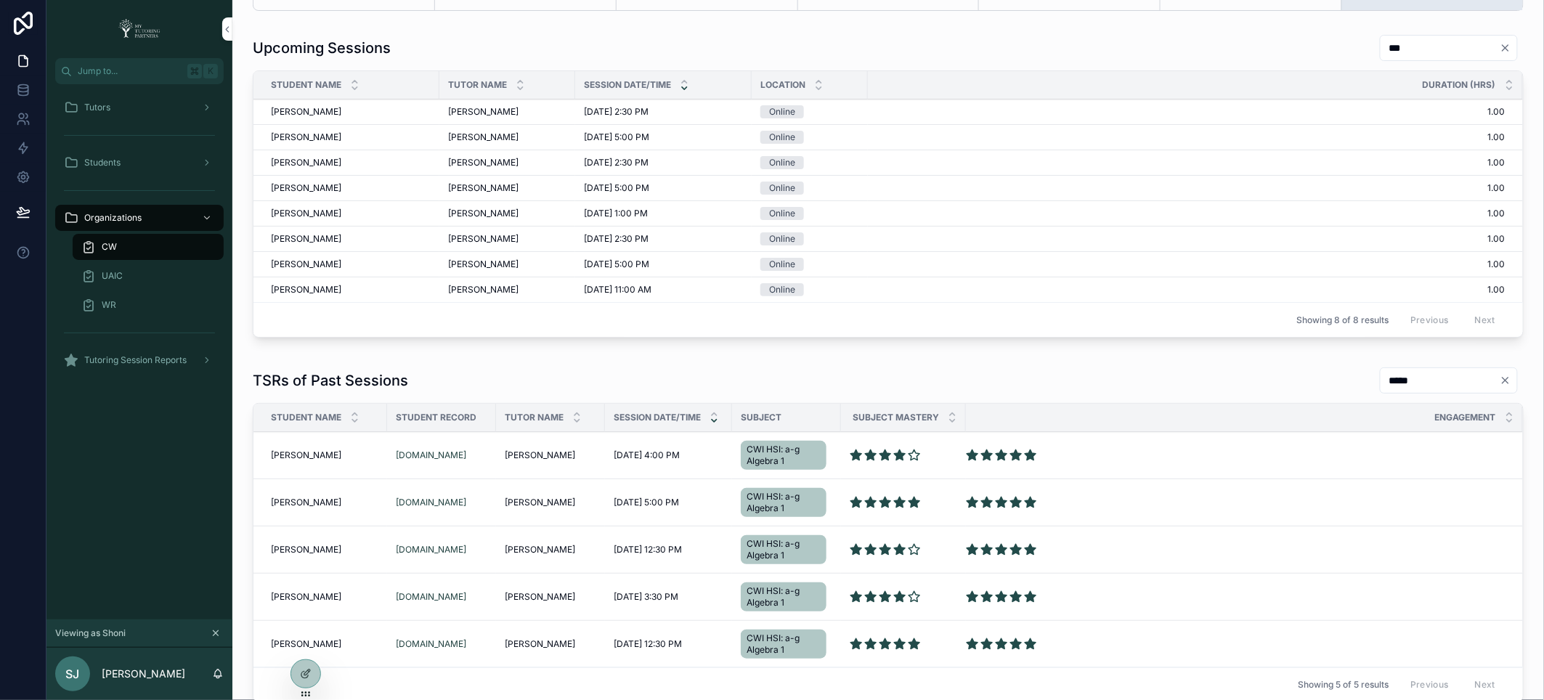
click at [1413, 39] on input "***" at bounding box center [1439, 48] width 119 height 20
click at [1406, 51] on input "***" at bounding box center [1439, 48] width 119 height 20
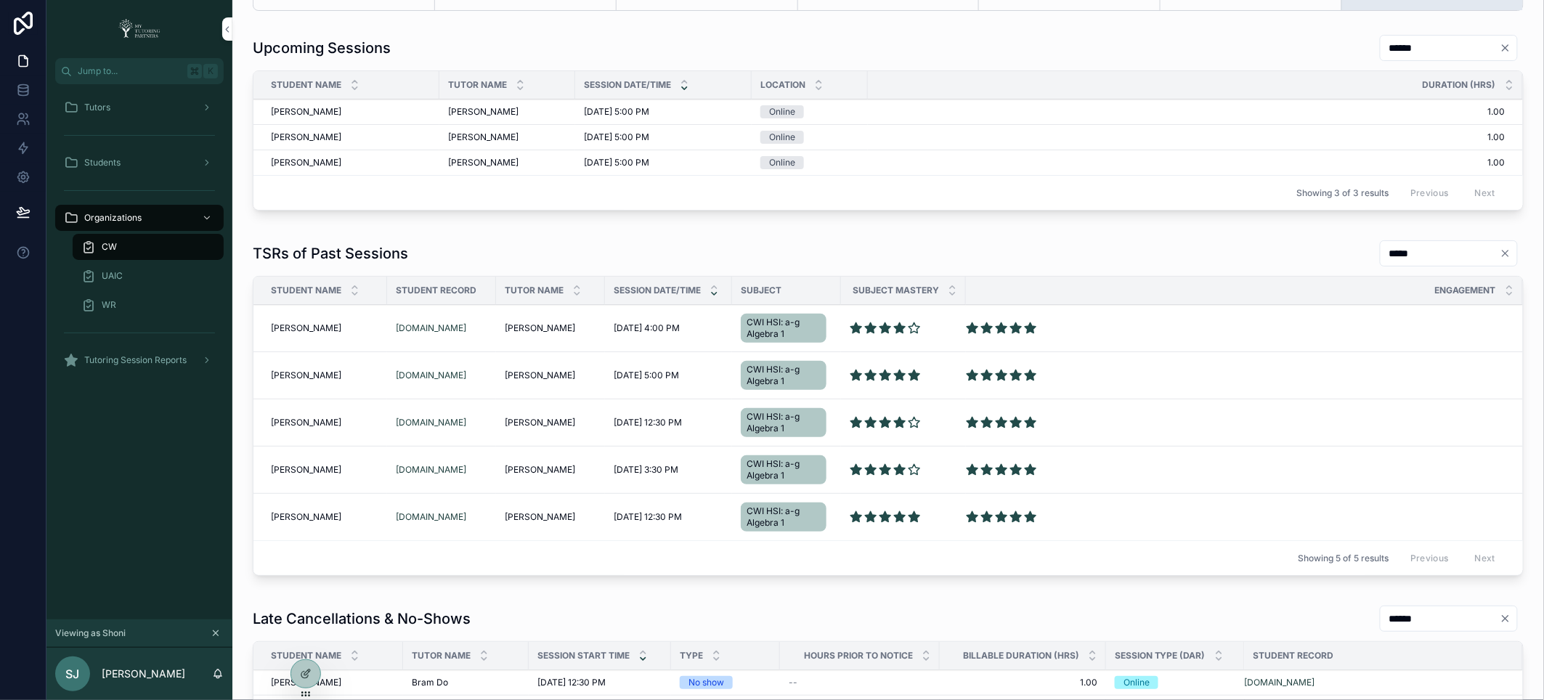
click at [1380, 45] on input "******" at bounding box center [1439, 48] width 119 height 20
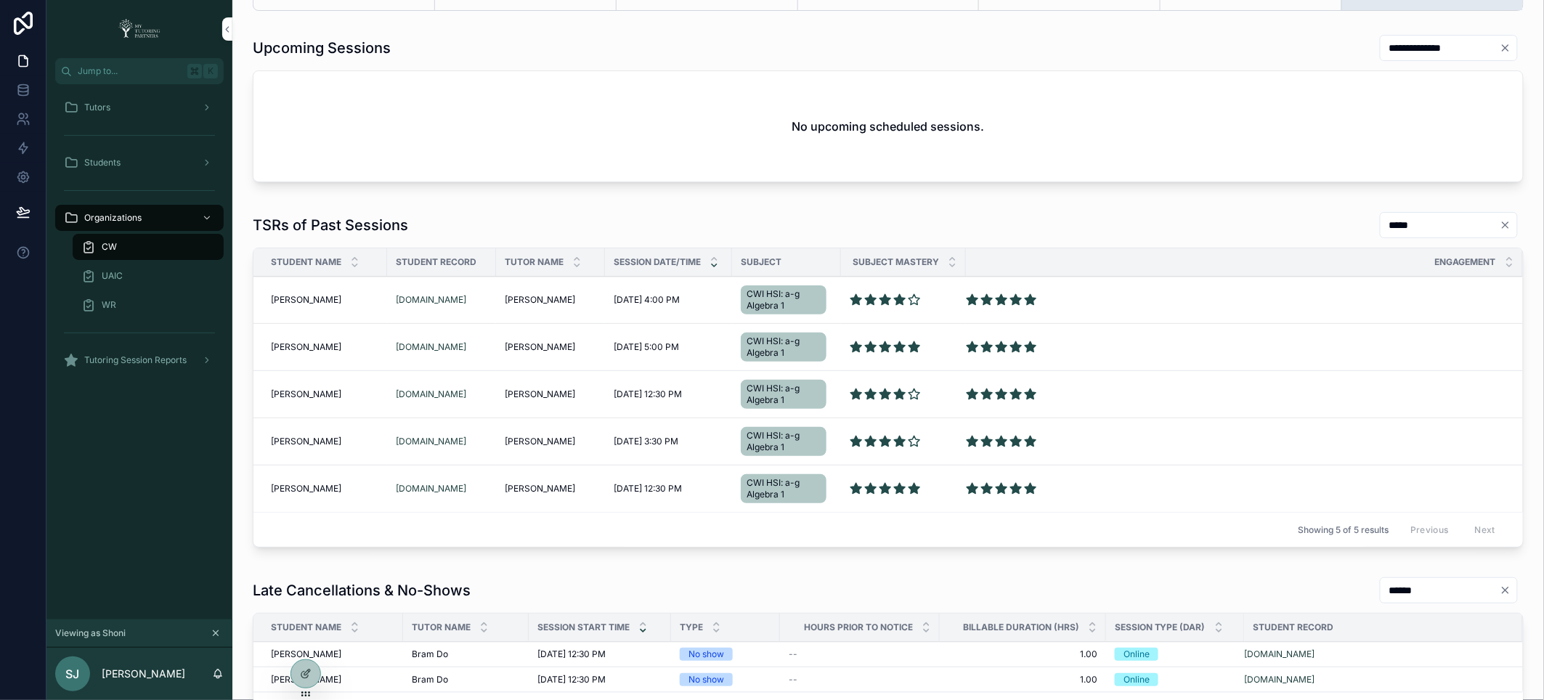
click at [1387, 51] on input "**********" at bounding box center [1439, 48] width 119 height 20
click at [1420, 49] on input "**********" at bounding box center [1439, 48] width 119 height 20
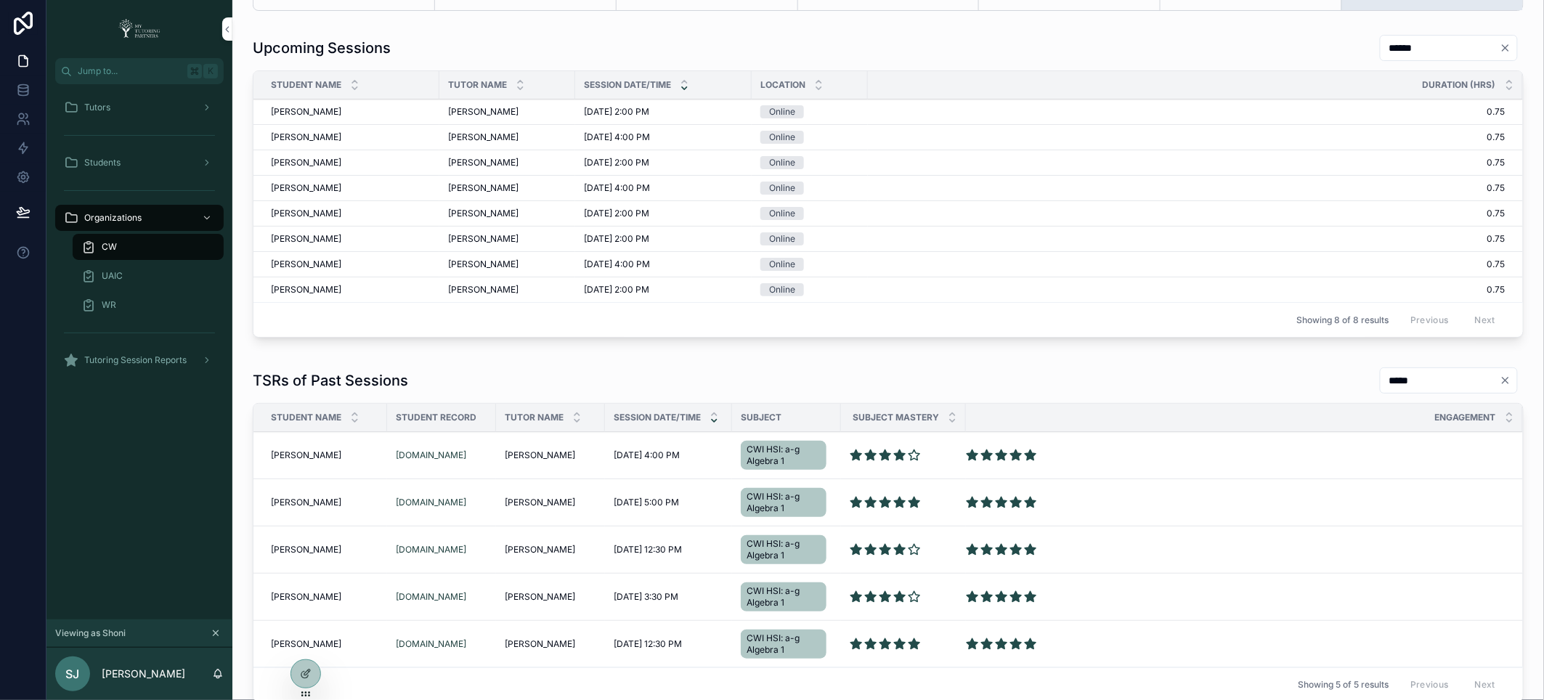
type input "******"
drag, startPoint x: 1377, startPoint y: 165, endPoint x: 1369, endPoint y: 178, distance: 15.0
click at [1369, 178] on td "0.75 0.75" at bounding box center [1195, 188] width 655 height 25
click at [1389, 48] on input "******" at bounding box center [1439, 48] width 119 height 20
click at [1380, 378] on input "*****" at bounding box center [1439, 380] width 119 height 20
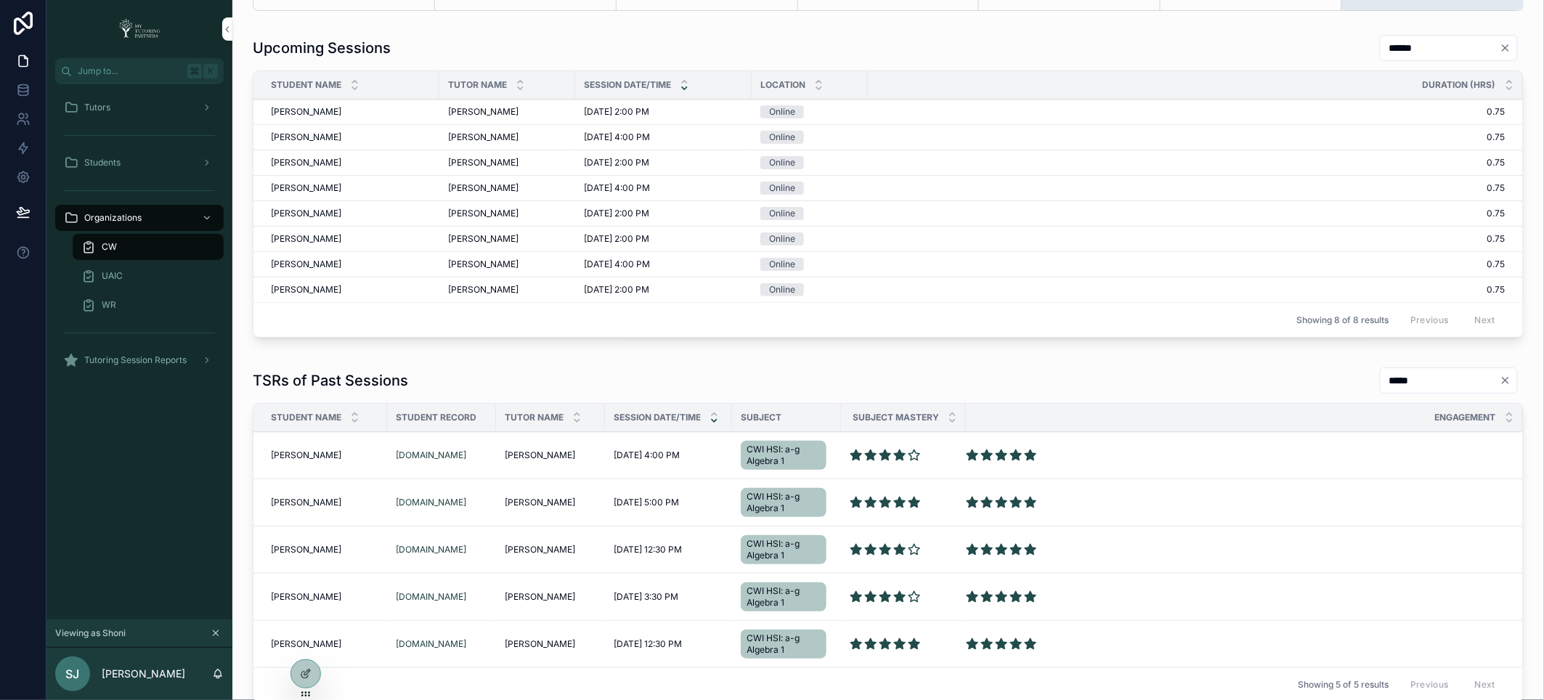
click at [1380, 378] on input "*****" at bounding box center [1439, 380] width 119 height 20
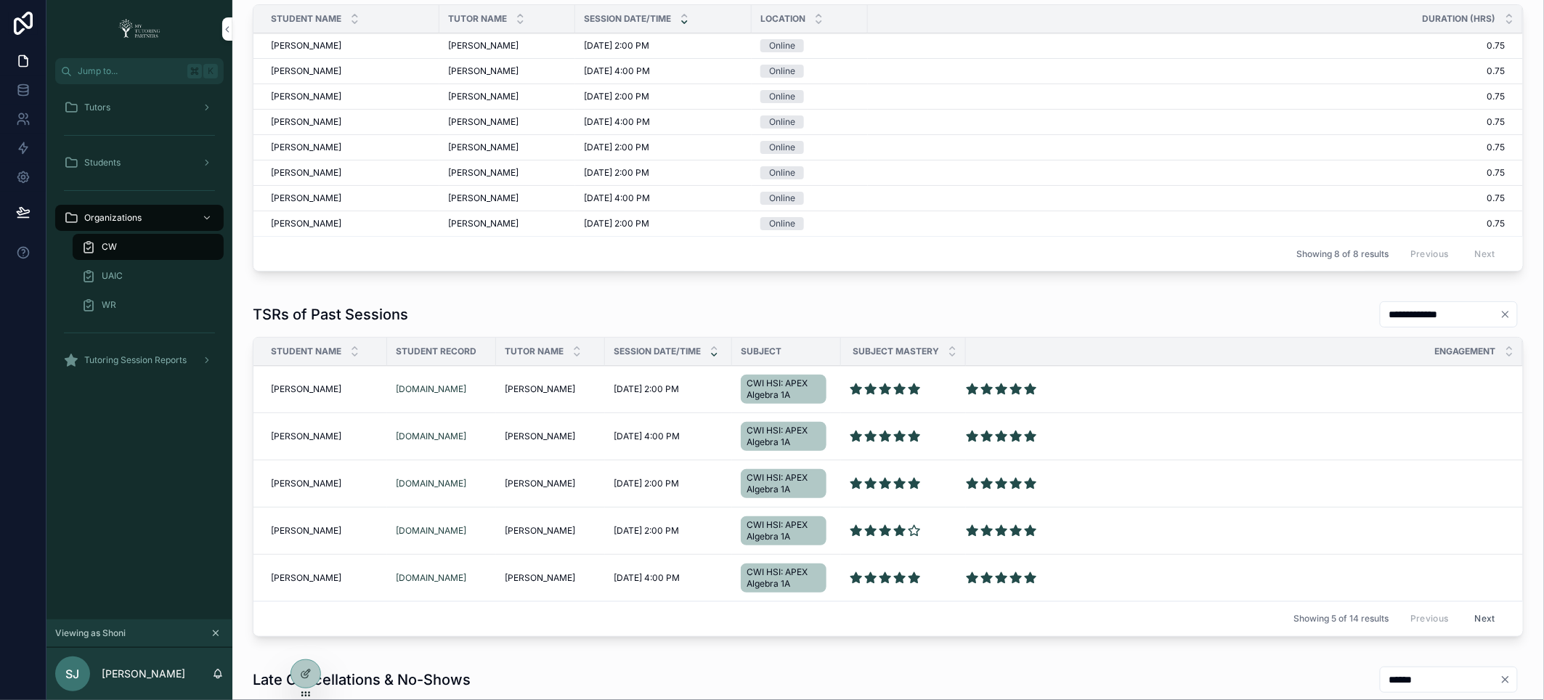
scroll to position [701, 0]
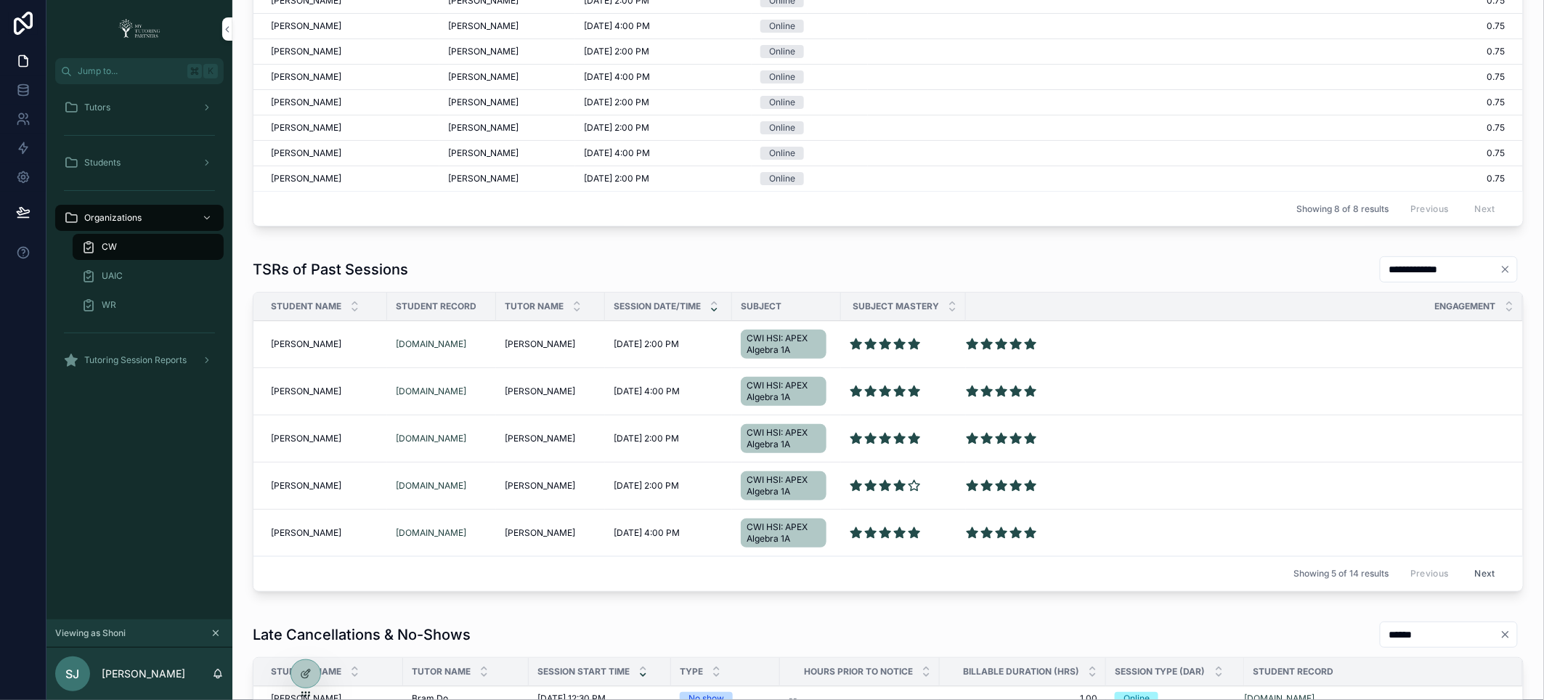
type input "**********"
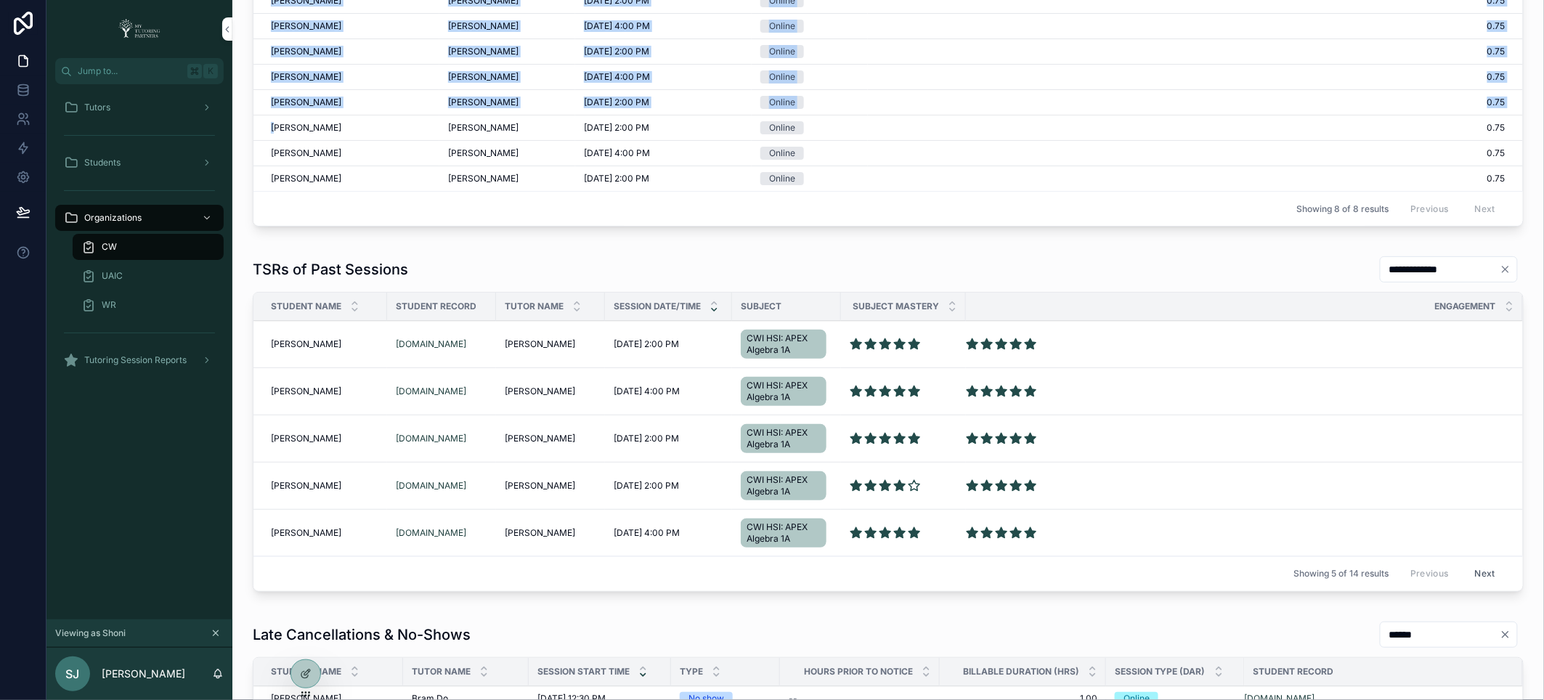
drag, startPoint x: 330, startPoint y: 152, endPoint x: 276, endPoint y: 131, distance: 57.7
click at [275, 131] on tbody "Alyssa Miller Alyssa Miller Joy Chapman Joy Chapman 10/30/2025 2:00 PM 10/30/20…" at bounding box center [887, 89] width 1269 height 203
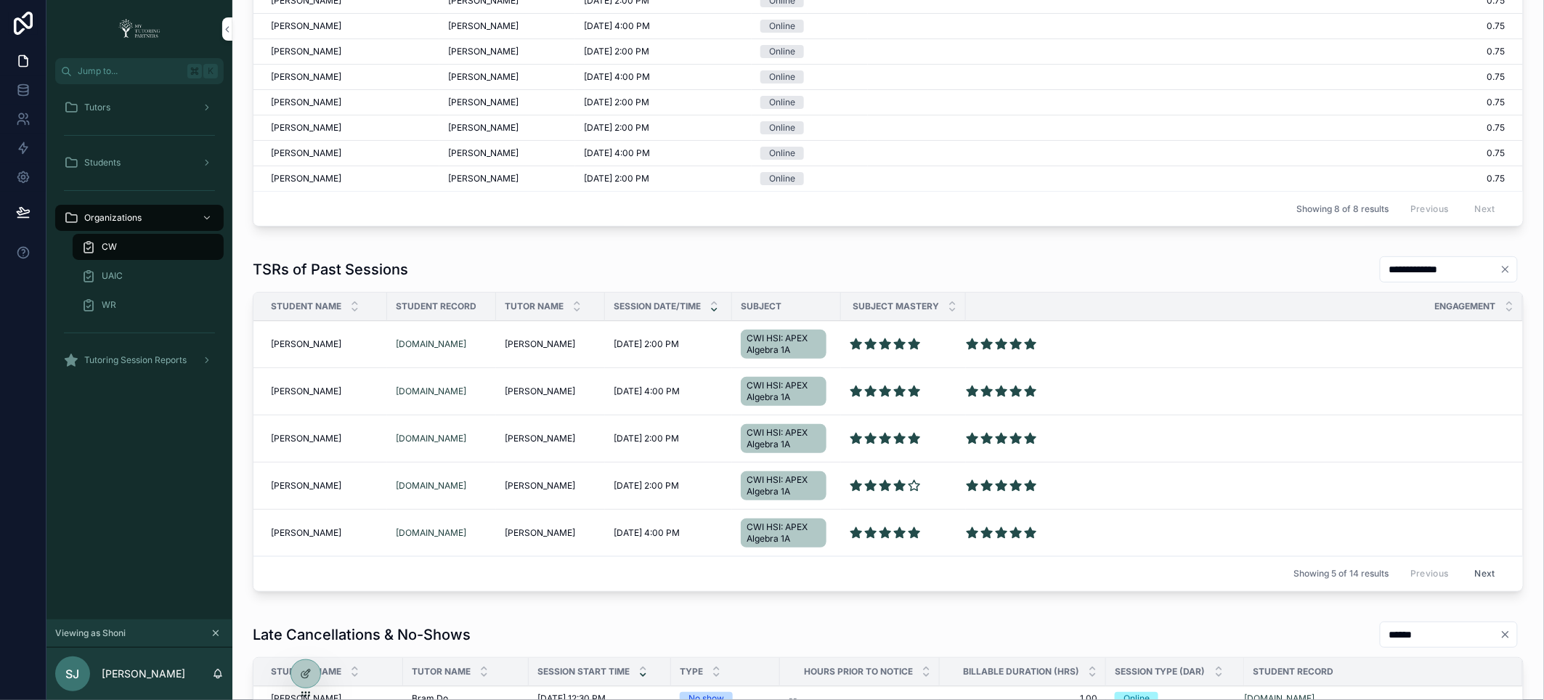
click at [330, 156] on div "Alyssa Miller Alyssa Miller" at bounding box center [351, 153] width 160 height 12
drag, startPoint x: 325, startPoint y: 154, endPoint x: 269, endPoint y: 158, distance: 55.3
click at [269, 158] on td "Alyssa Miller Alyssa Miller" at bounding box center [346, 153] width 186 height 25
click at [286, 156] on span "[PERSON_NAME]" at bounding box center [306, 153] width 70 height 12
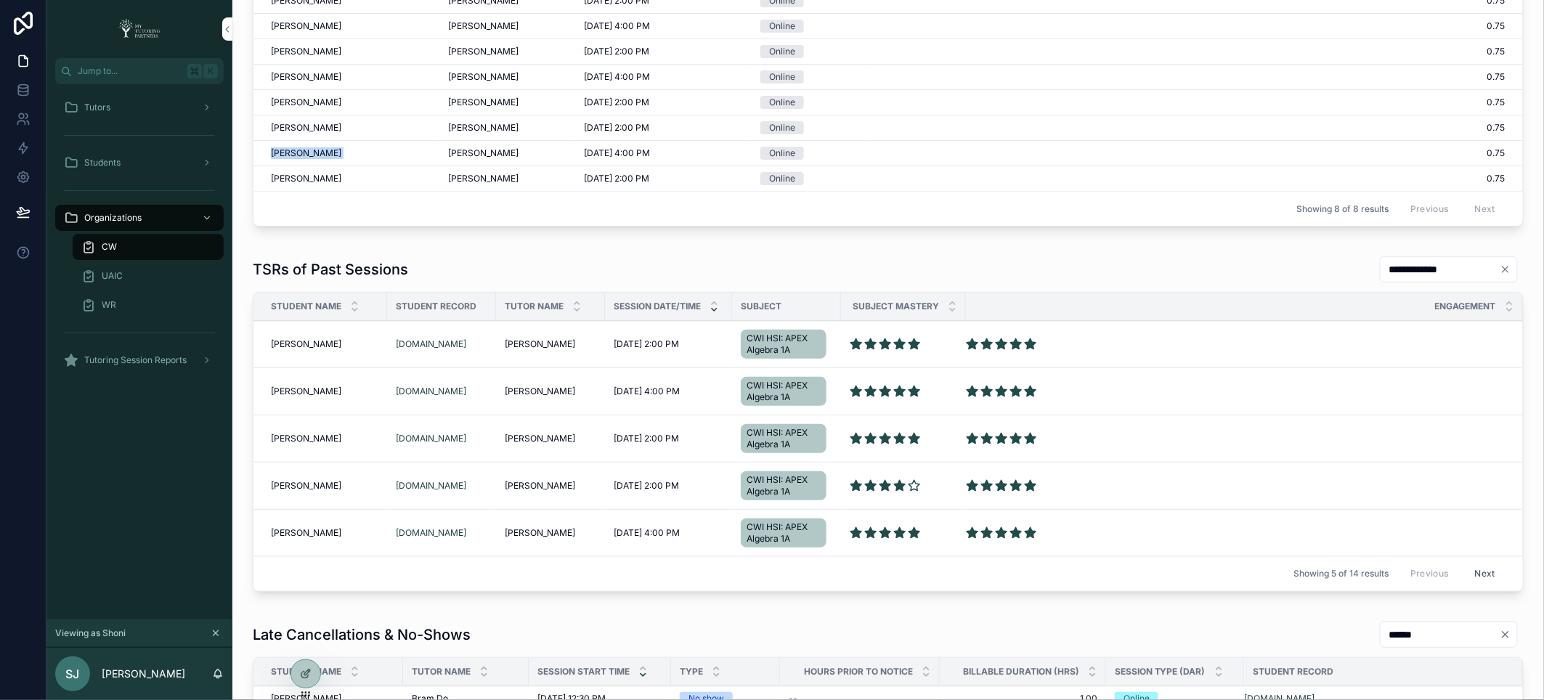
click at [286, 156] on span "[PERSON_NAME]" at bounding box center [306, 153] width 70 height 12
copy div "Alyssa Miller Alyssa Miller"
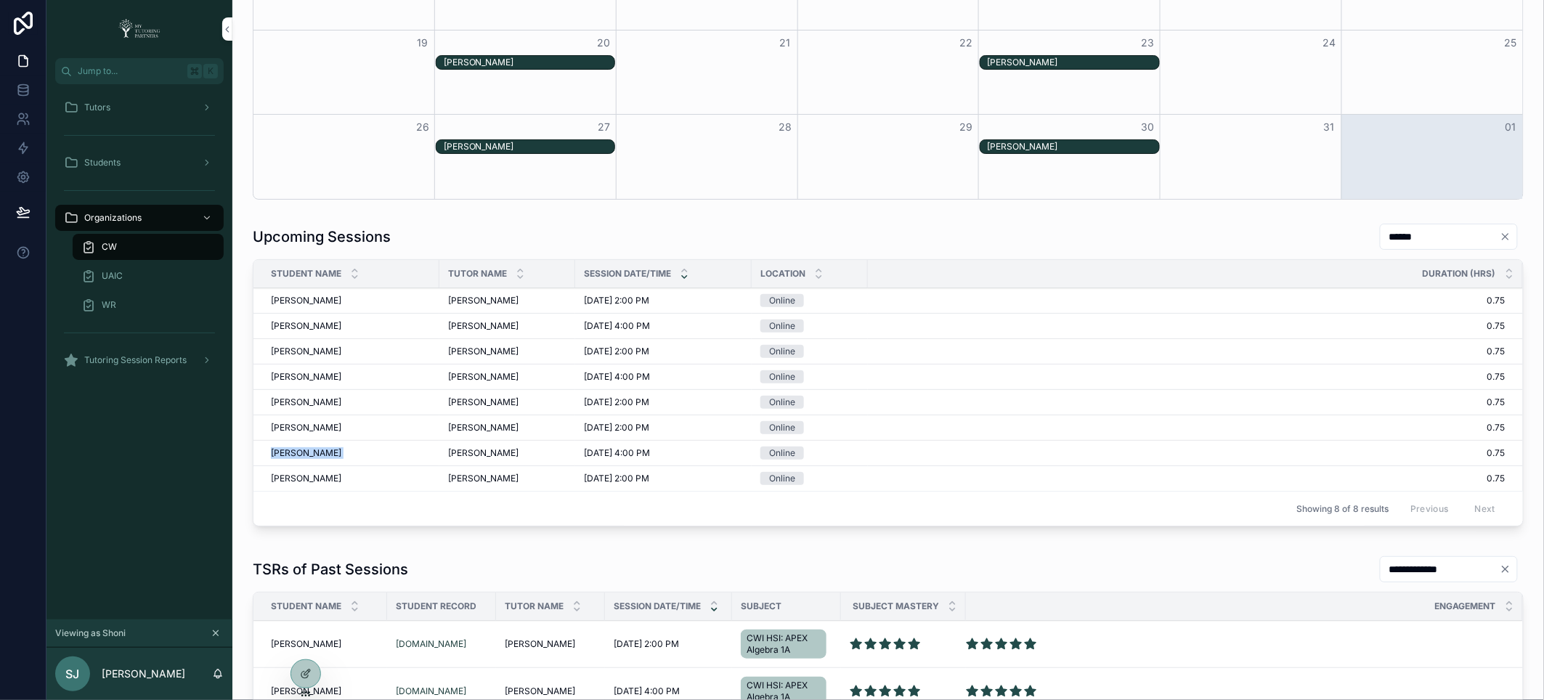
click at [1385, 235] on input "******" at bounding box center [1439, 237] width 119 height 20
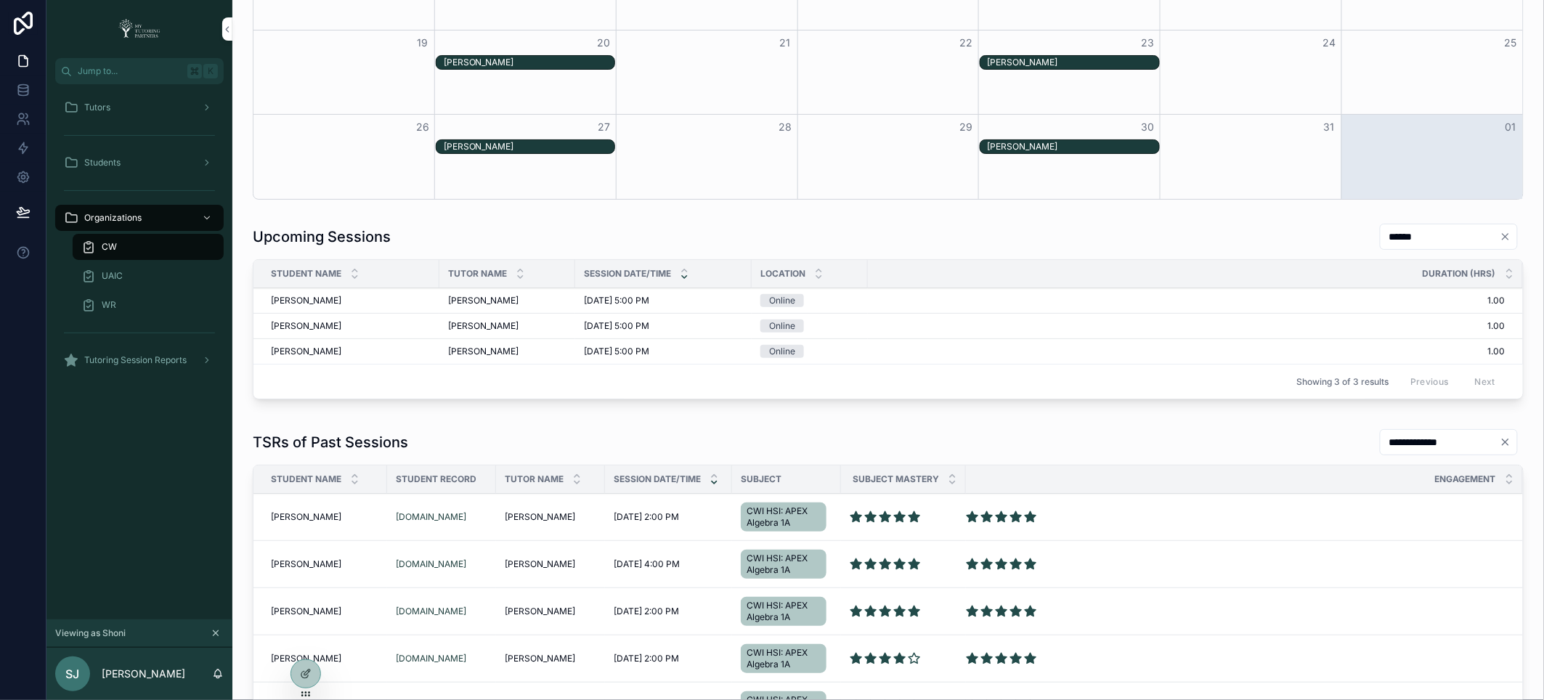
type input "******"
copy span "[PERSON_NAME]"
drag, startPoint x: 338, startPoint y: 301, endPoint x: 263, endPoint y: 305, distance: 74.9
click at [263, 305] on td "Ayelen Walther Ayelen Walther" at bounding box center [346, 300] width 186 height 25
click at [473, 432] on div "**********" at bounding box center [888, 442] width 1271 height 28
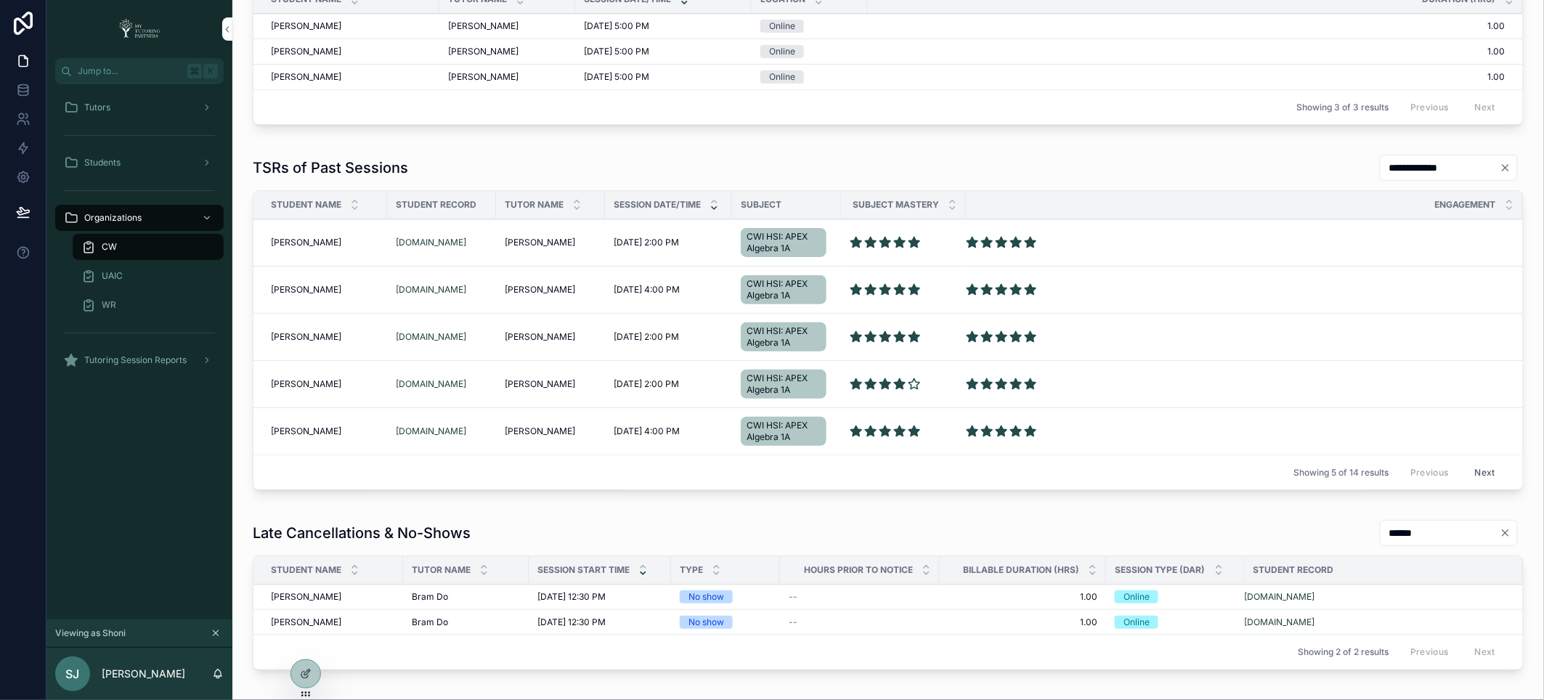
scroll to position [721, 0]
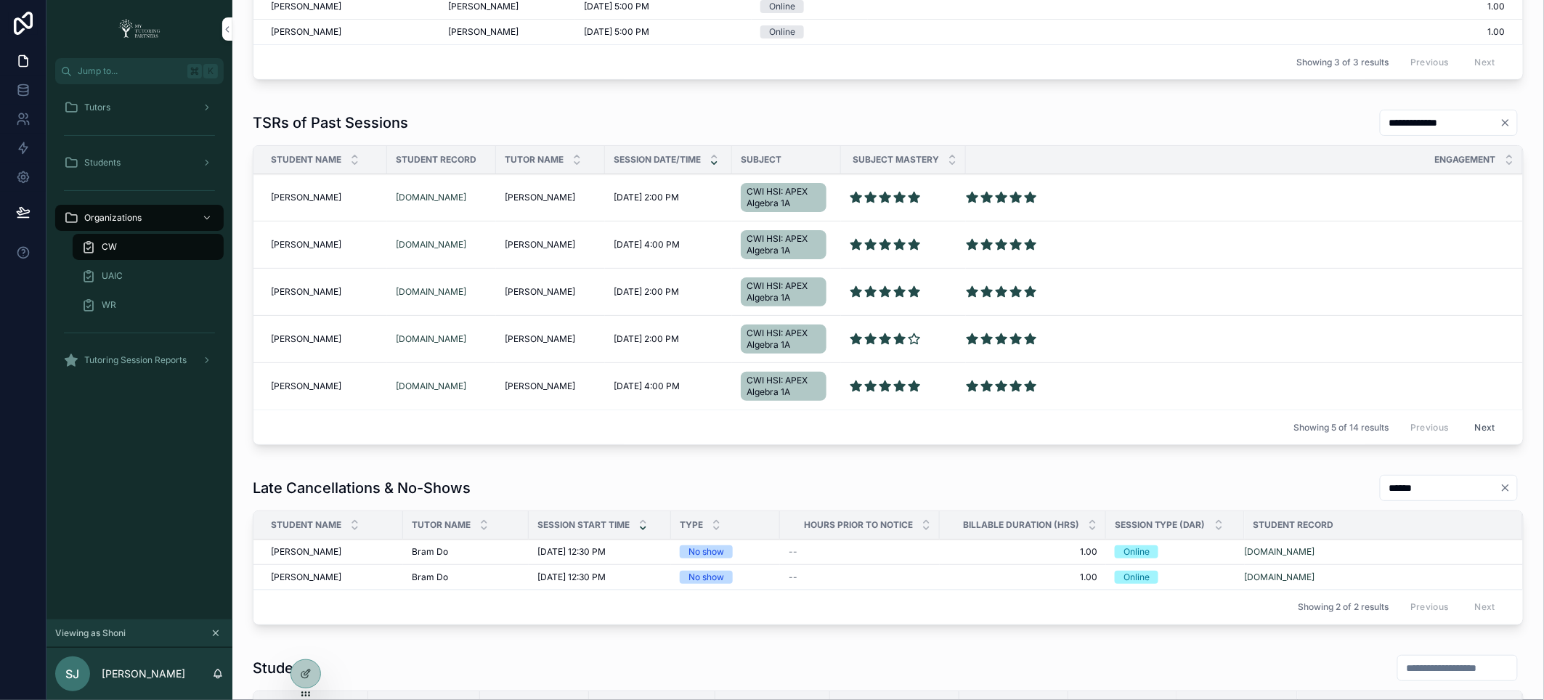
click at [0, 0] on div at bounding box center [0, 0] width 0 height 0
click at [0, 0] on icon at bounding box center [0, 0] width 0 height 0
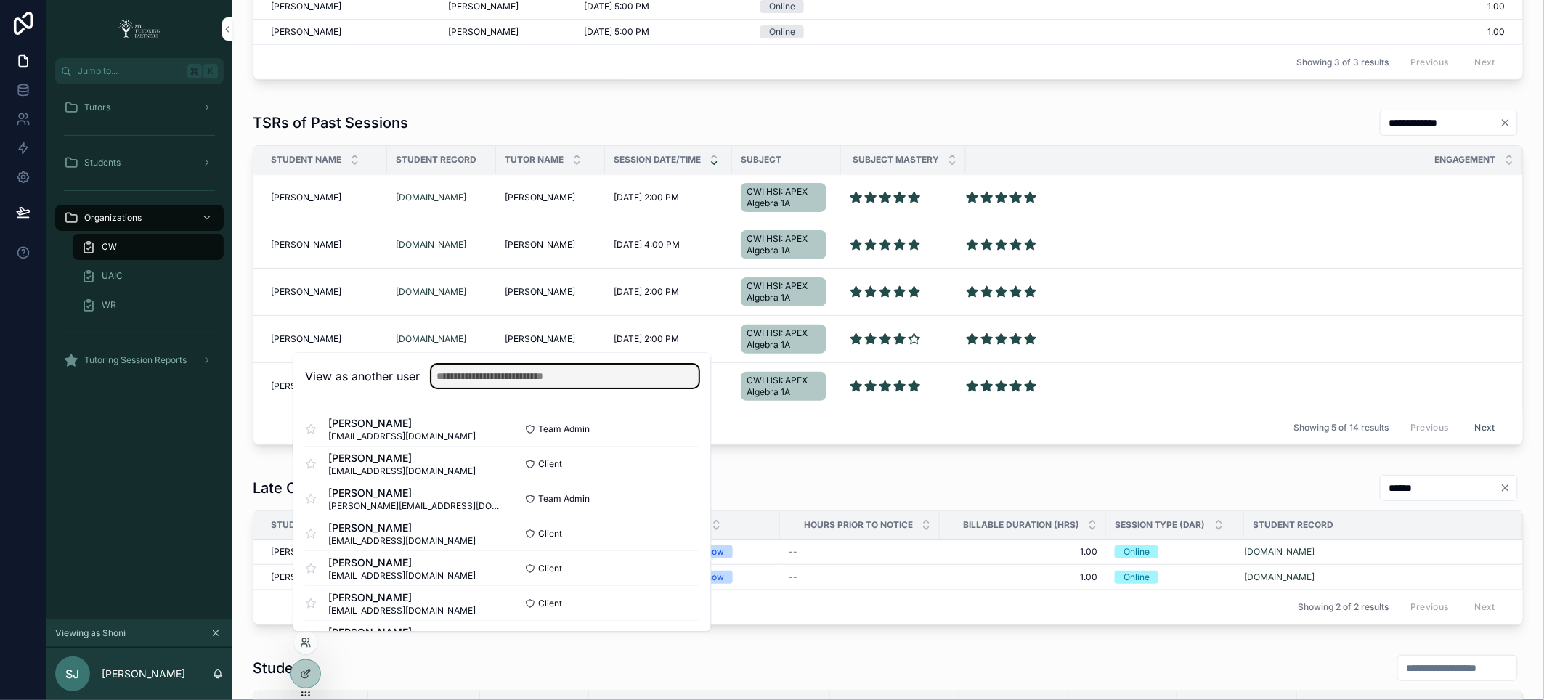
click at [557, 380] on input "text" at bounding box center [564, 376] width 267 height 23
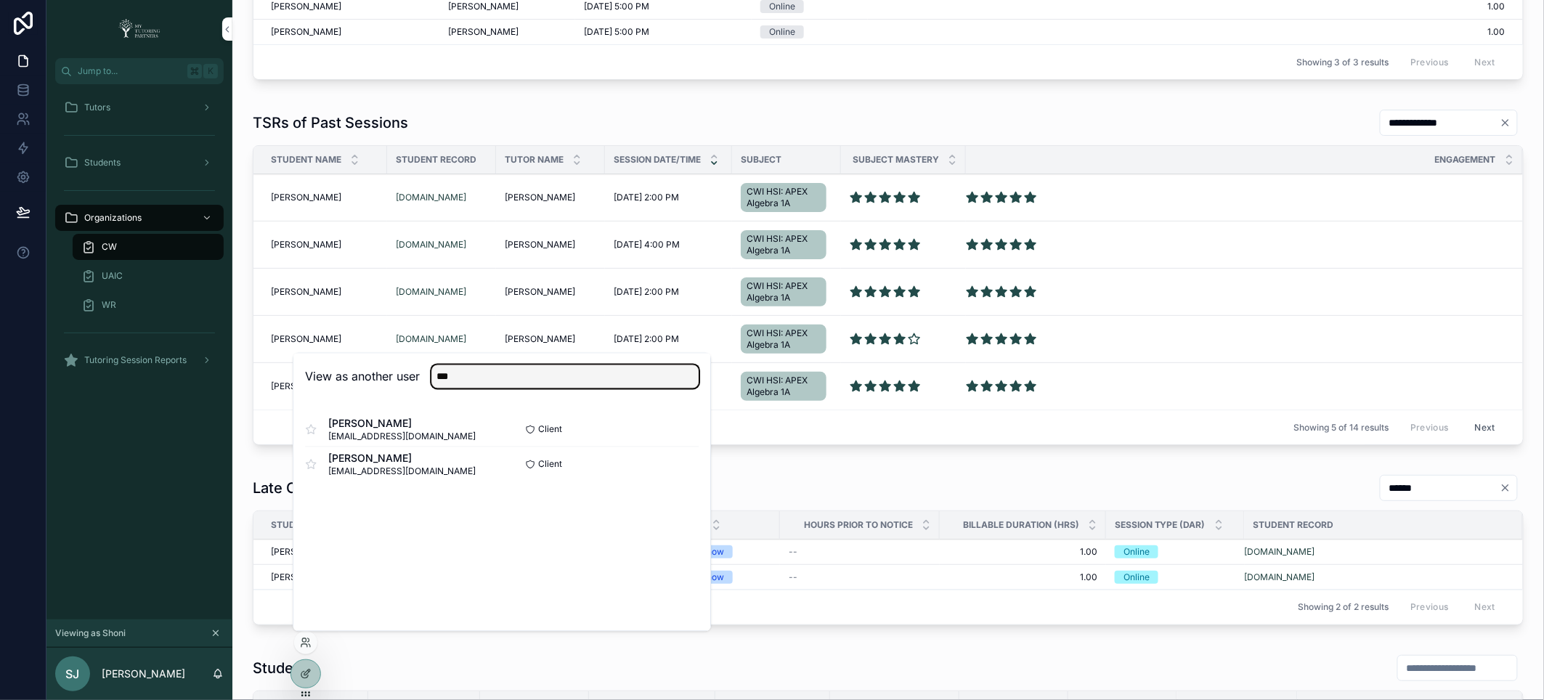
type input "***"
click at [459, 460] on div "Joy Chapman joystar1977@gmail.com" at bounding box center [403, 465] width 197 height 26
click at [457, 462] on div "Joy Chapman joystar1977@gmail.com" at bounding box center [403, 465] width 197 height 26
click at [0, 0] on button "Select" at bounding box center [0, 0] width 0 height 0
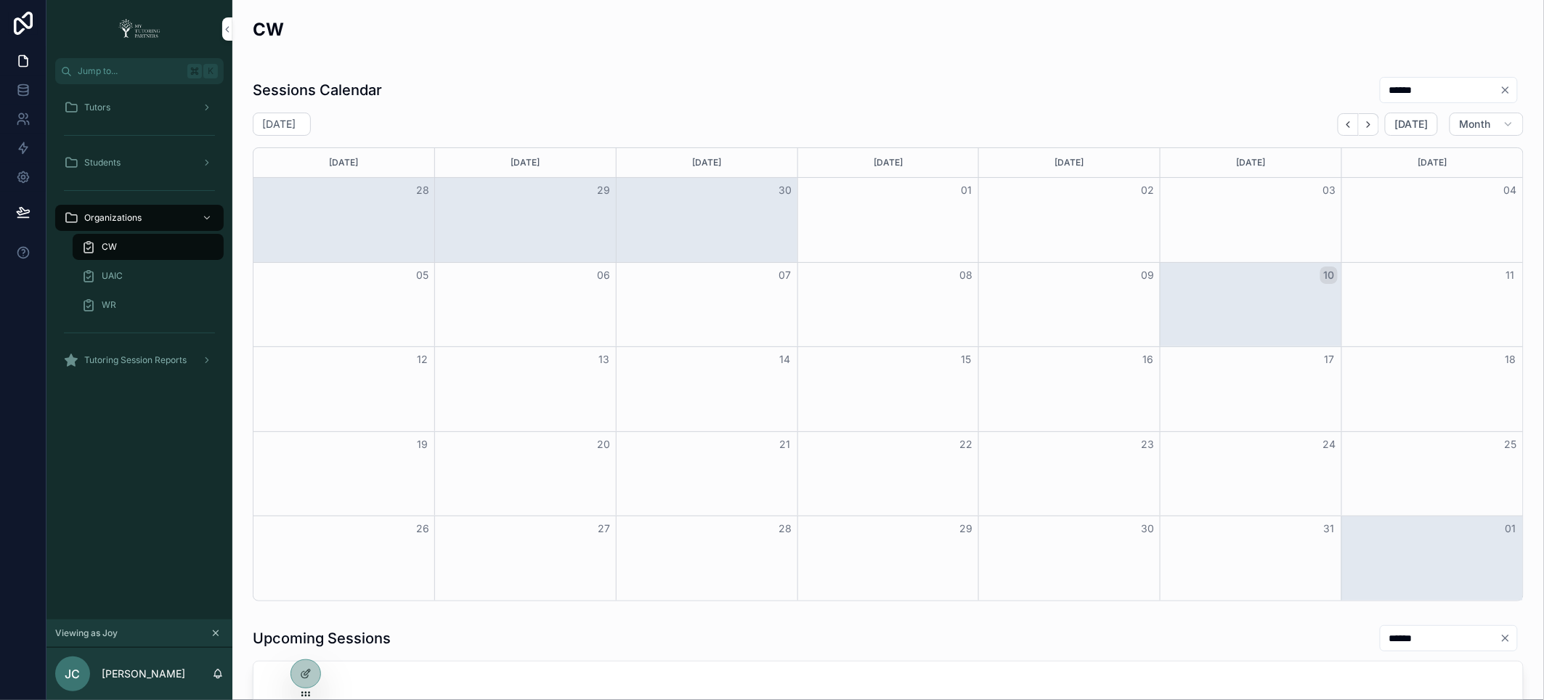
click at [102, 105] on span "Tutors" at bounding box center [97, 108] width 26 height 12
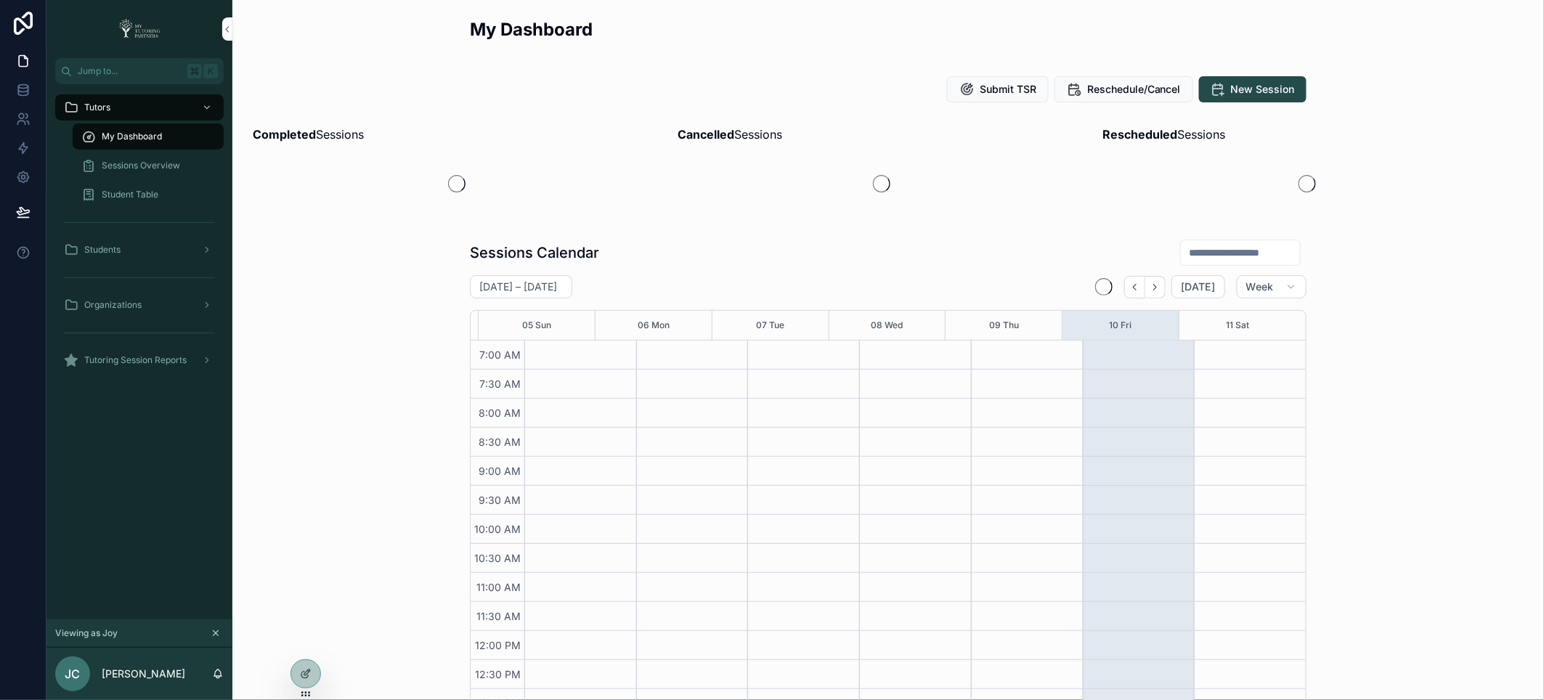
scroll to position [332, 0]
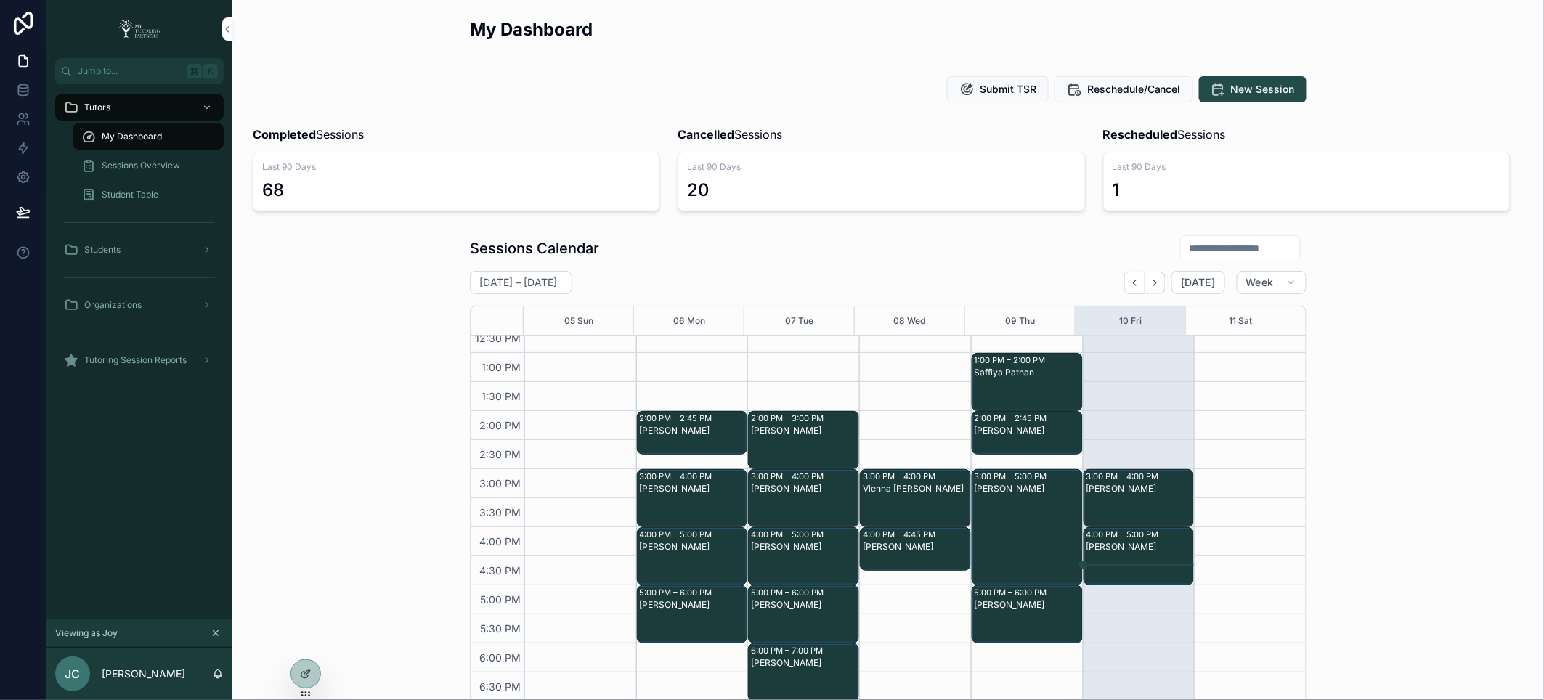
click at [139, 166] on span "Sessions Overview" at bounding box center [141, 166] width 78 height 12
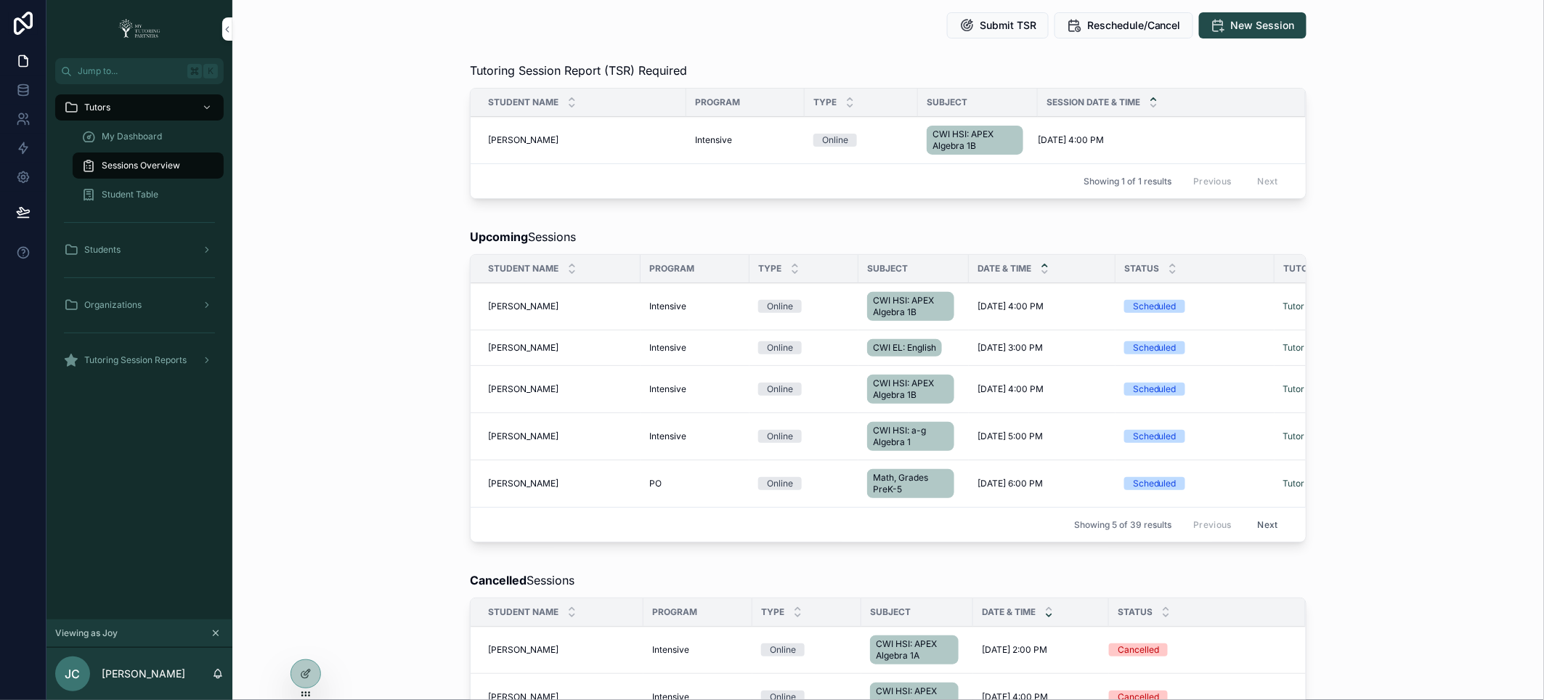
scroll to position [38, 0]
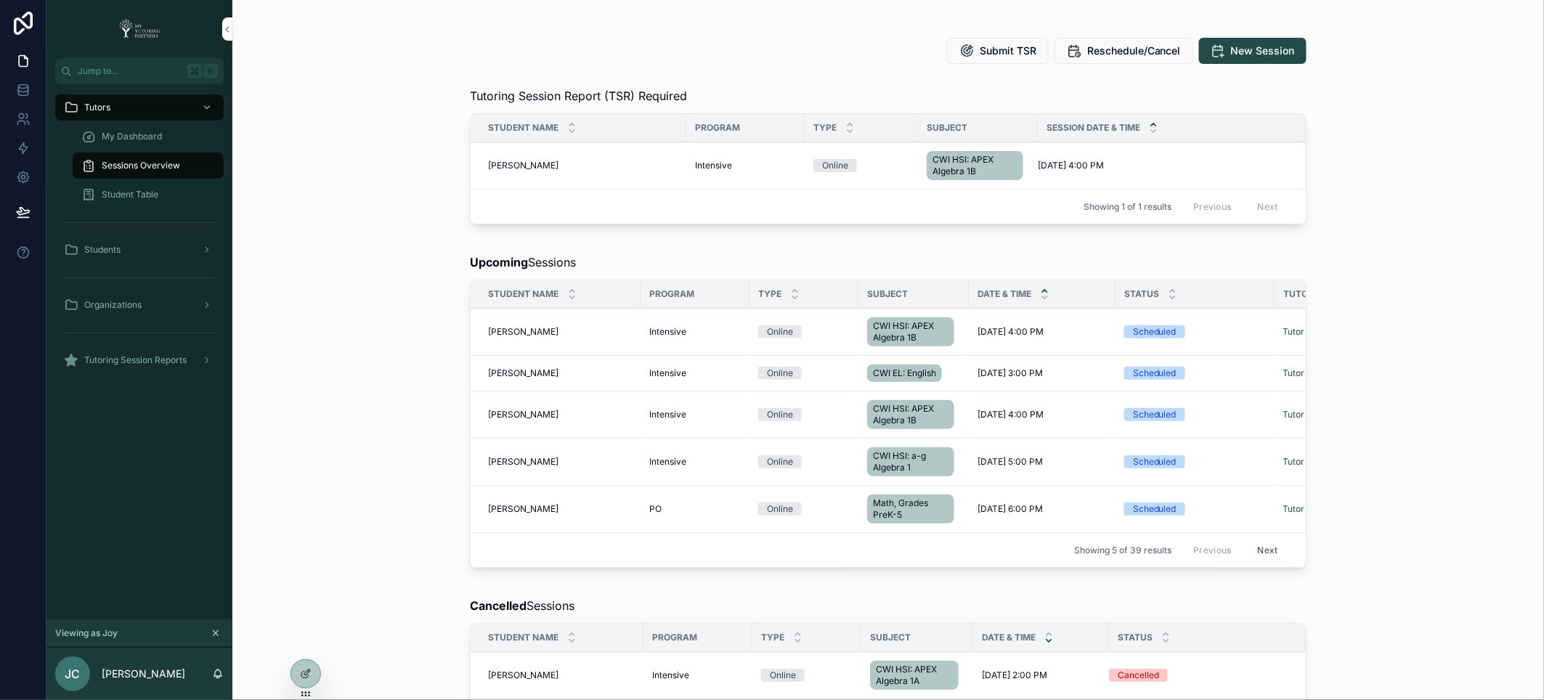
click at [152, 134] on span "My Dashboard" at bounding box center [132, 137] width 60 height 12
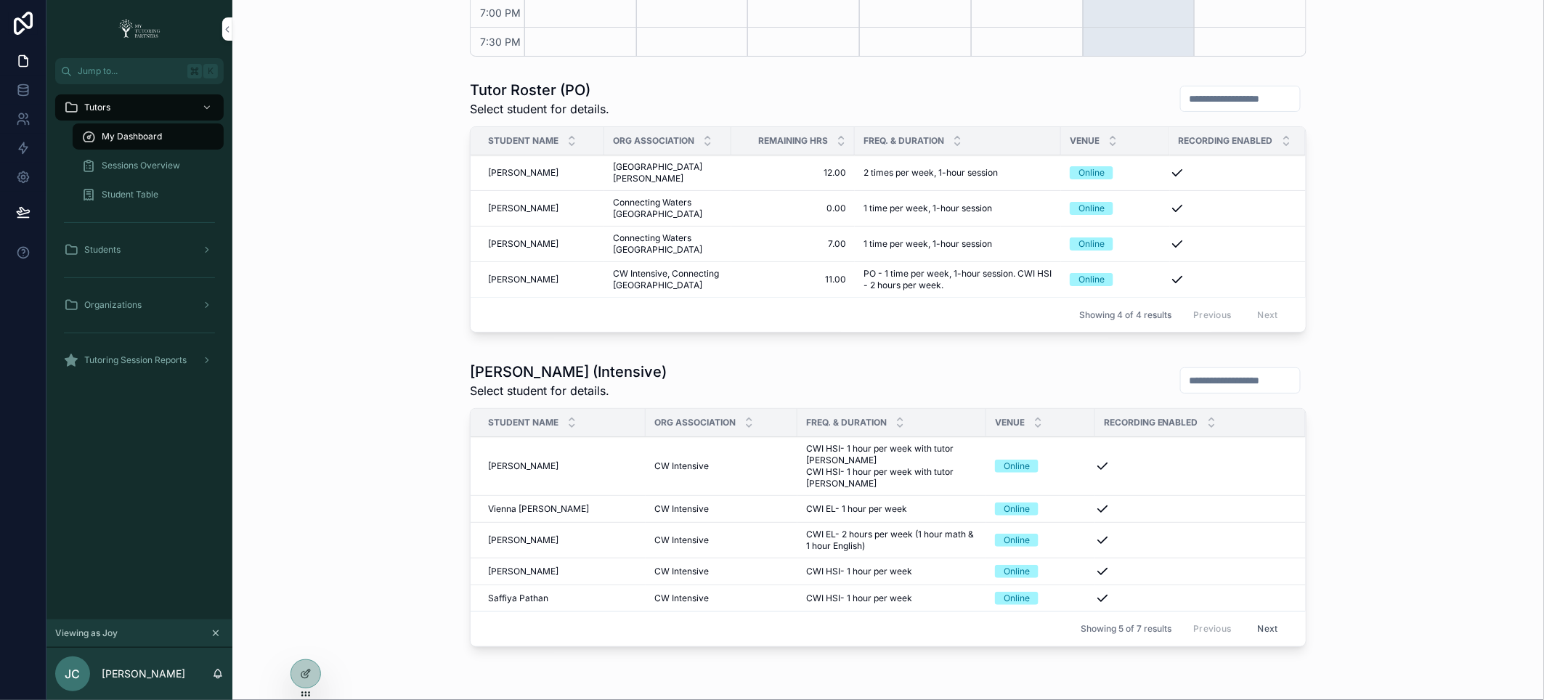
scroll to position [684, 0]
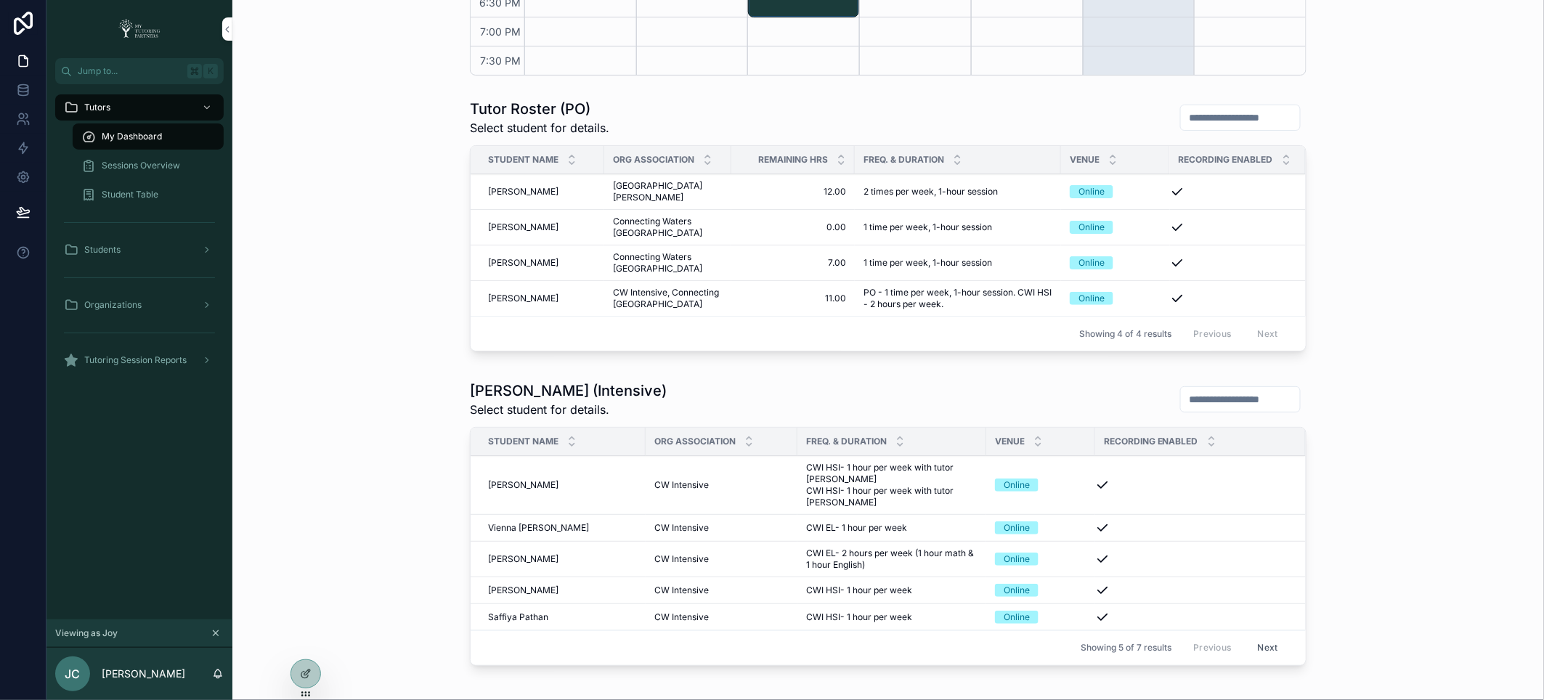
click at [514, 296] on span "[PERSON_NAME]" at bounding box center [523, 299] width 70 height 12
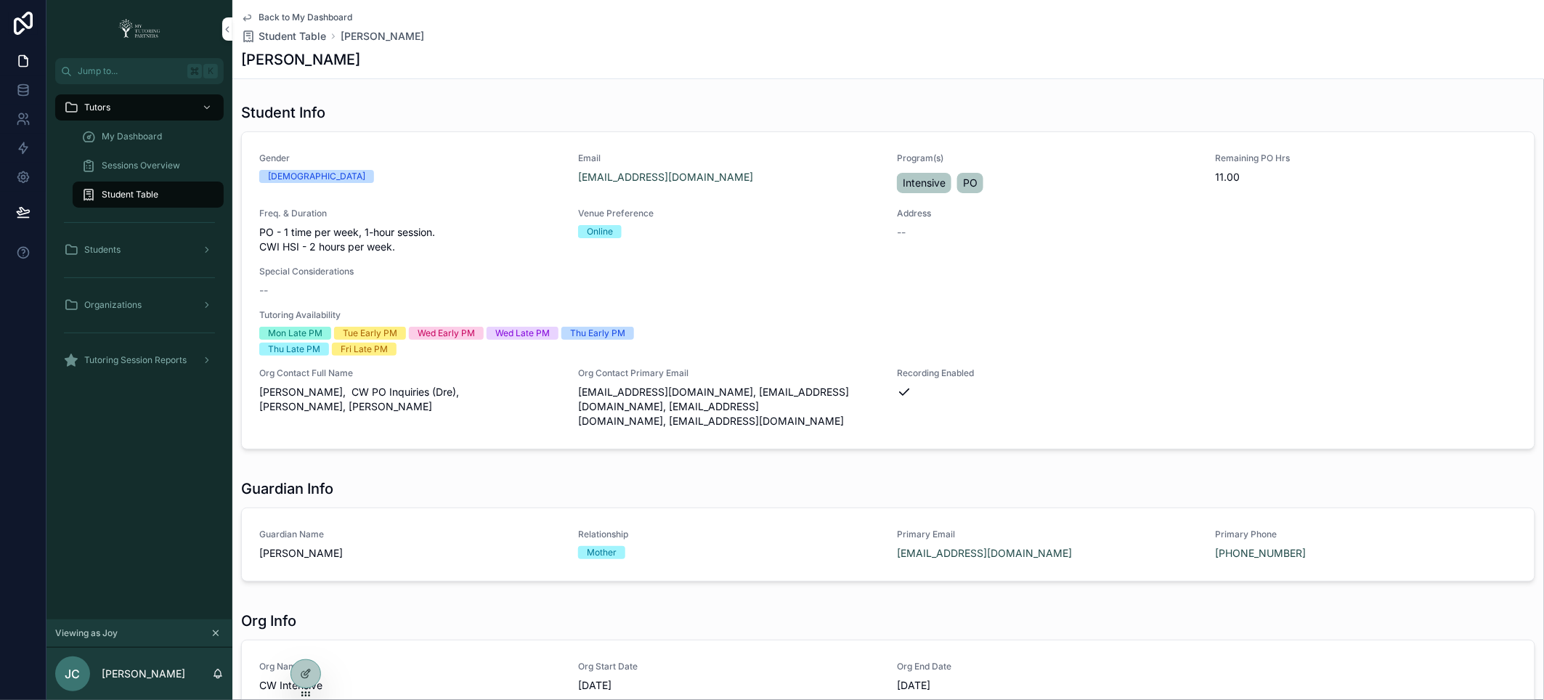
click at [146, 134] on span "My Dashboard" at bounding box center [132, 137] width 60 height 12
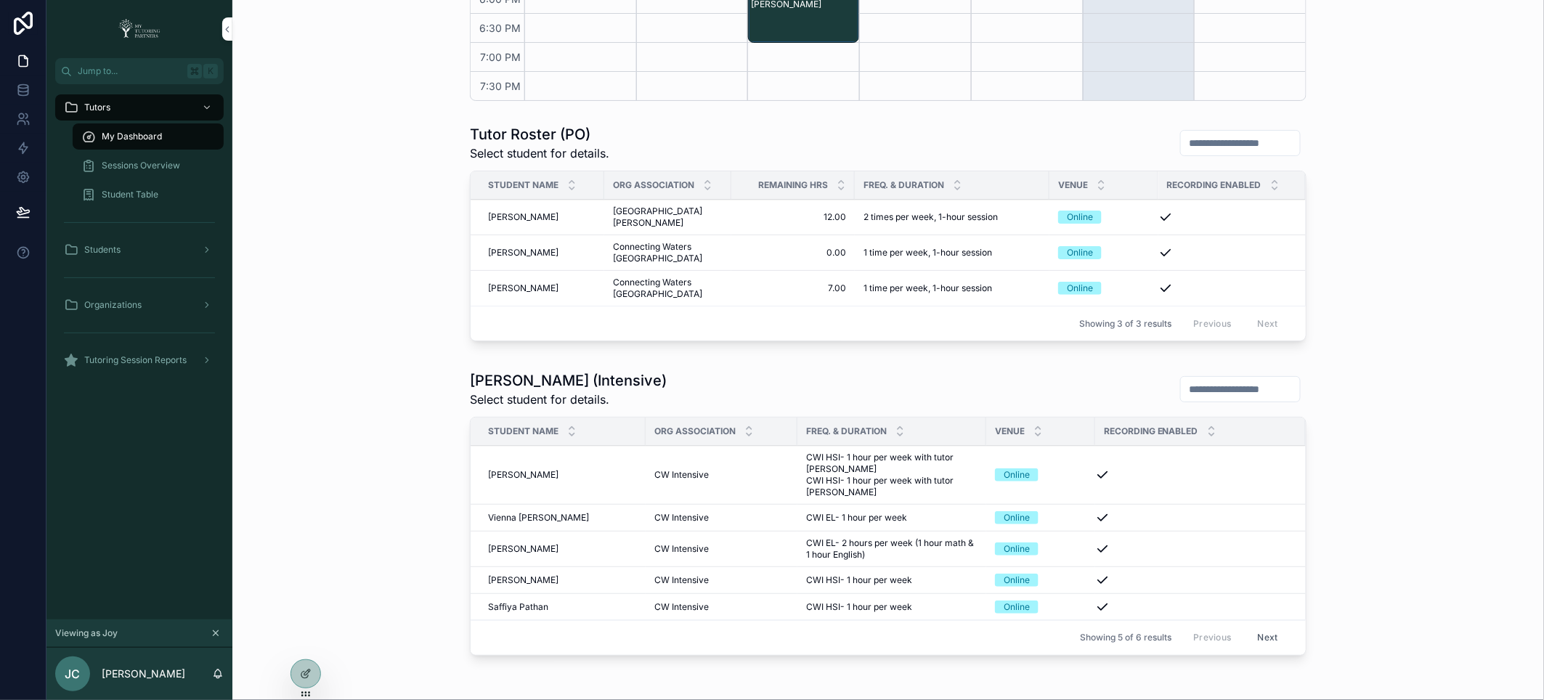
scroll to position [739, 0]
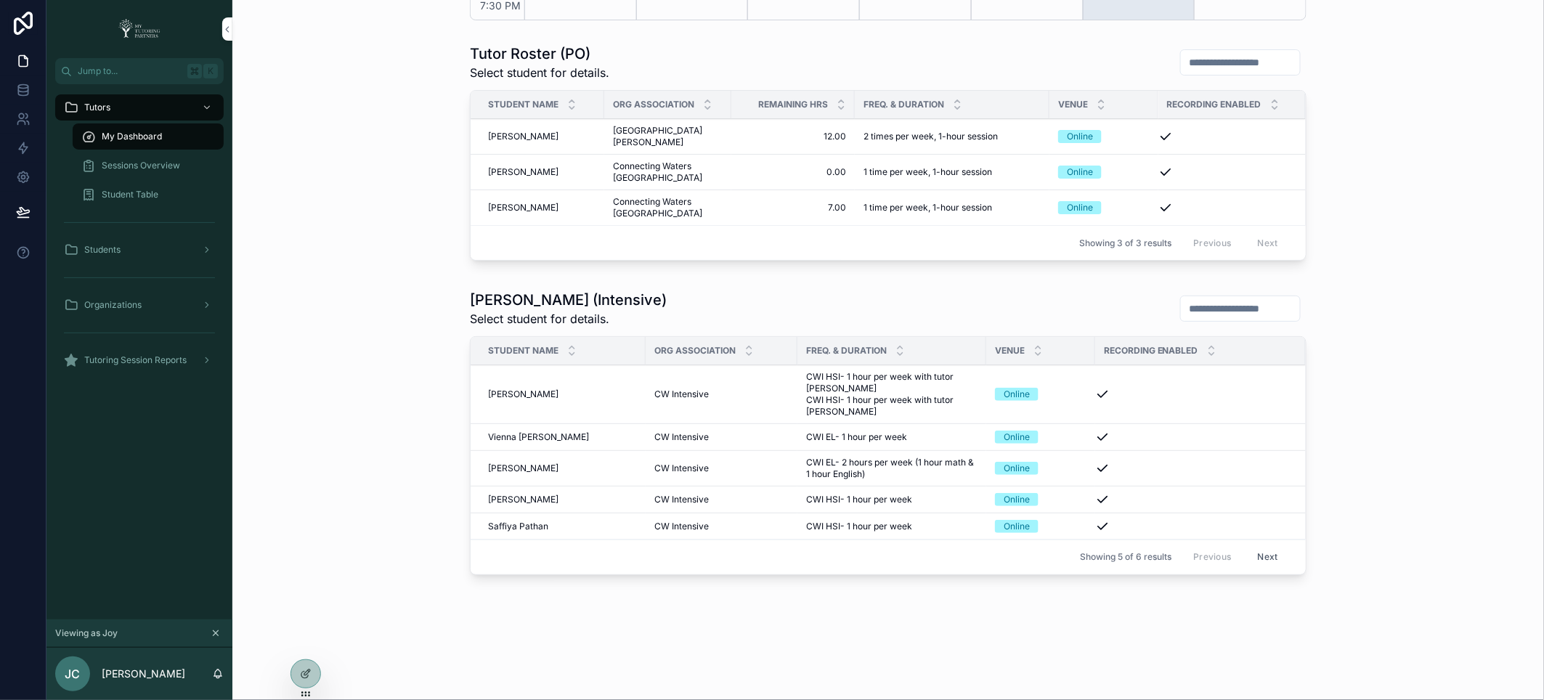
click at [1258, 556] on button "Next" at bounding box center [1267, 557] width 41 height 23
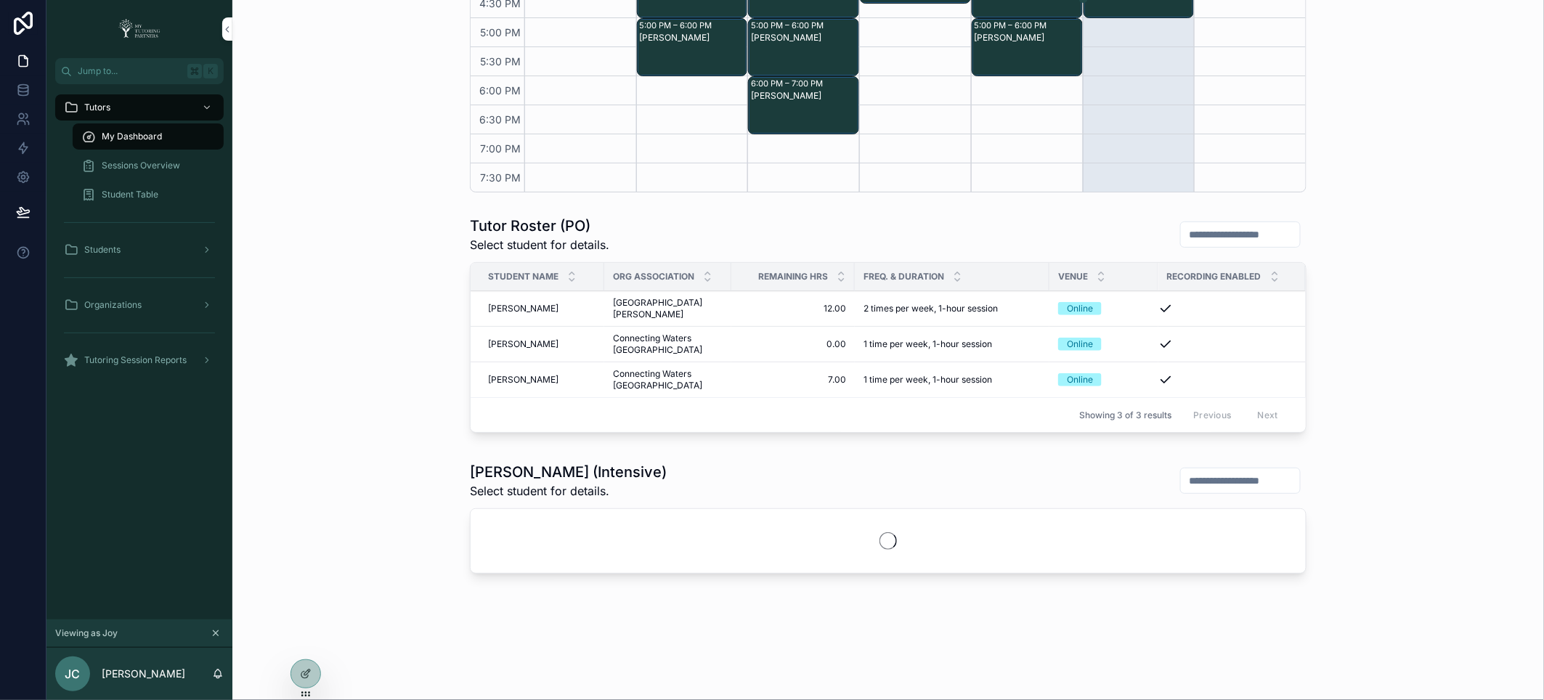
scroll to position [612, 0]
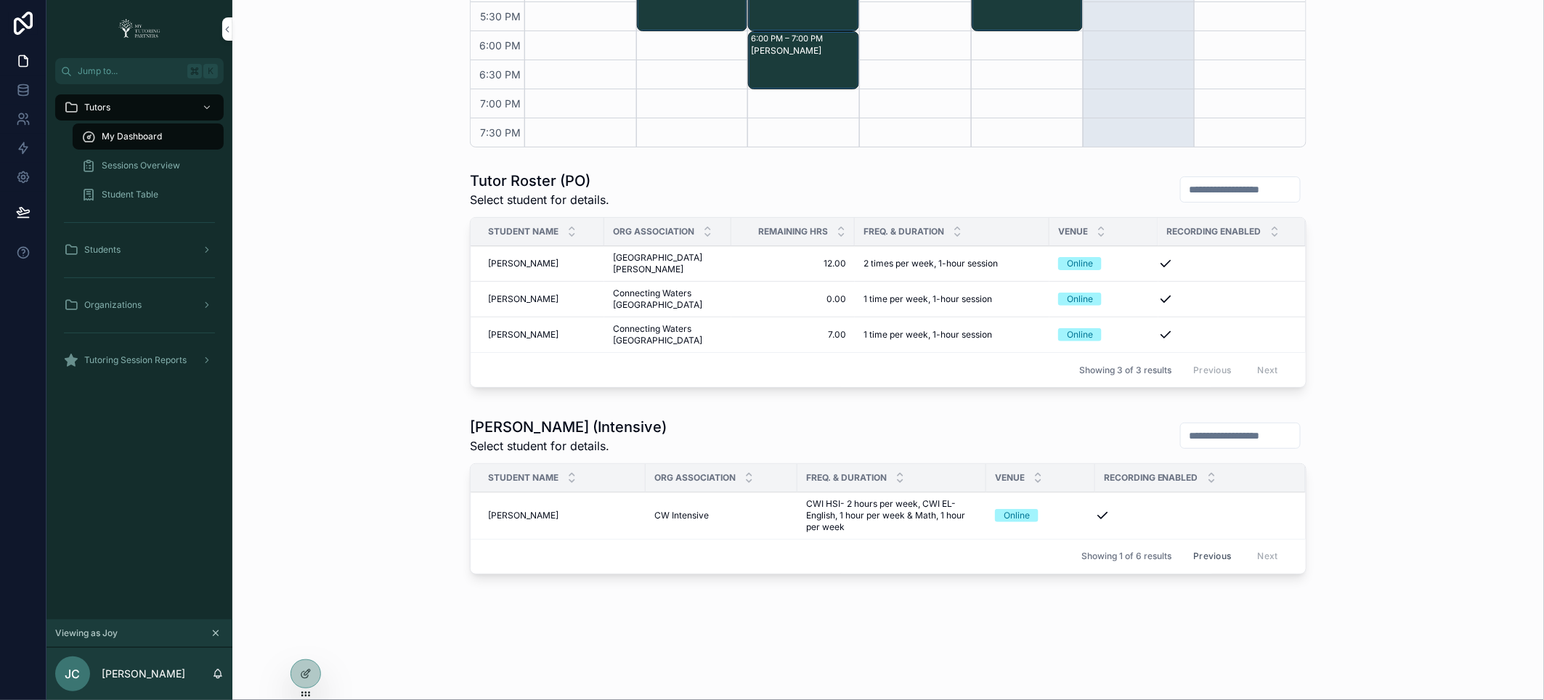
click at [144, 163] on span "Sessions Overview" at bounding box center [141, 166] width 78 height 12
